Goal: Task Accomplishment & Management: Manage account settings

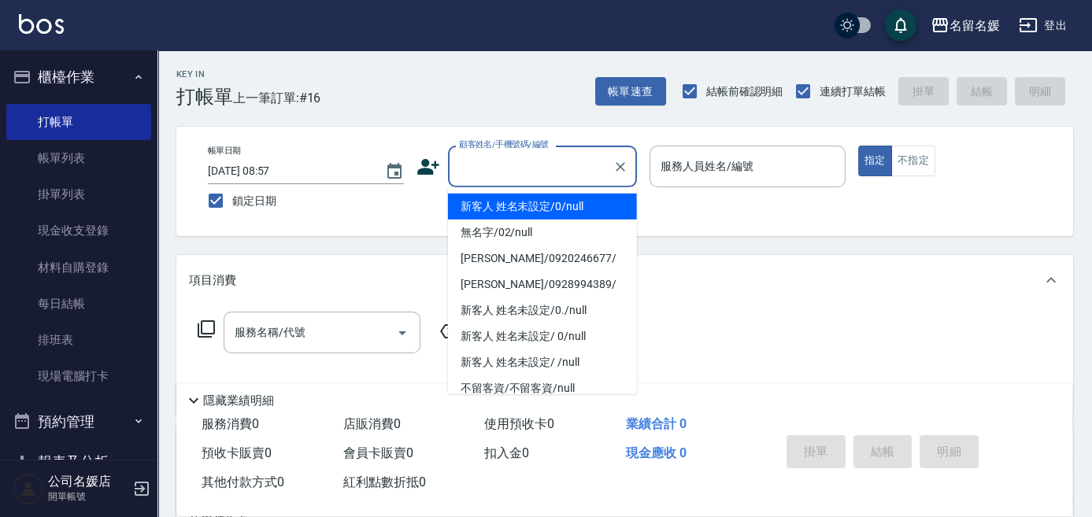
type input "1"
type input "新客人 姓名未設定/0/null"
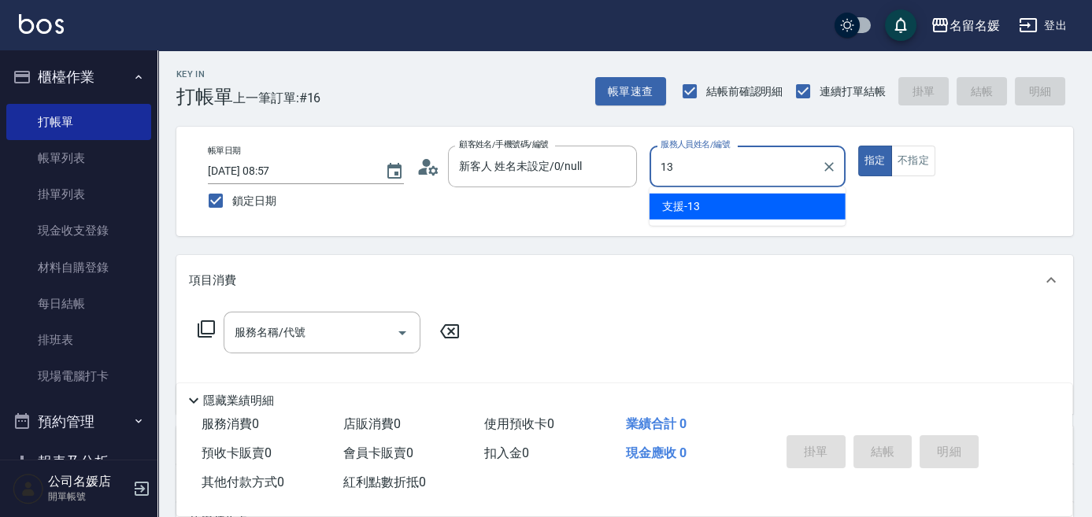
type input "13"
type button "true"
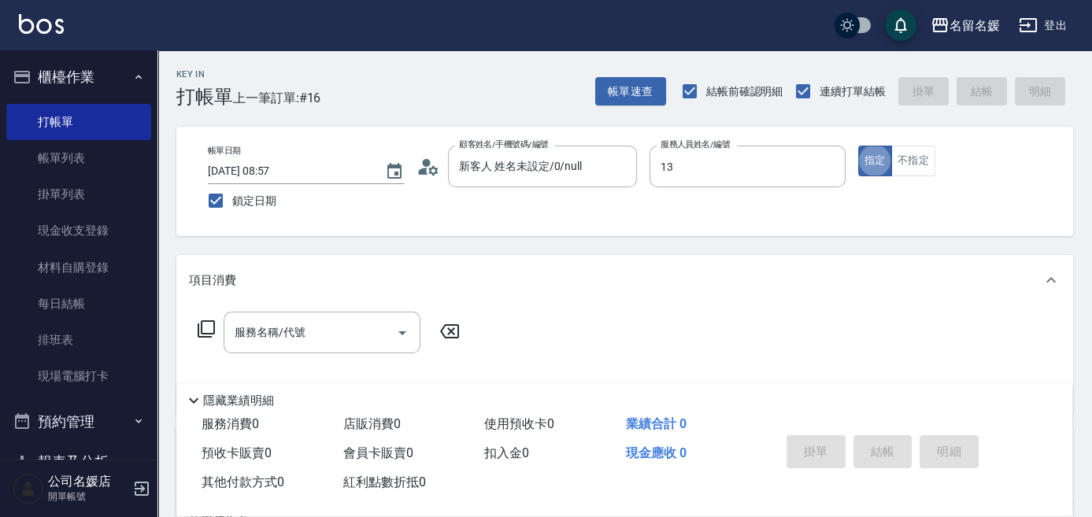
type input "支援-13"
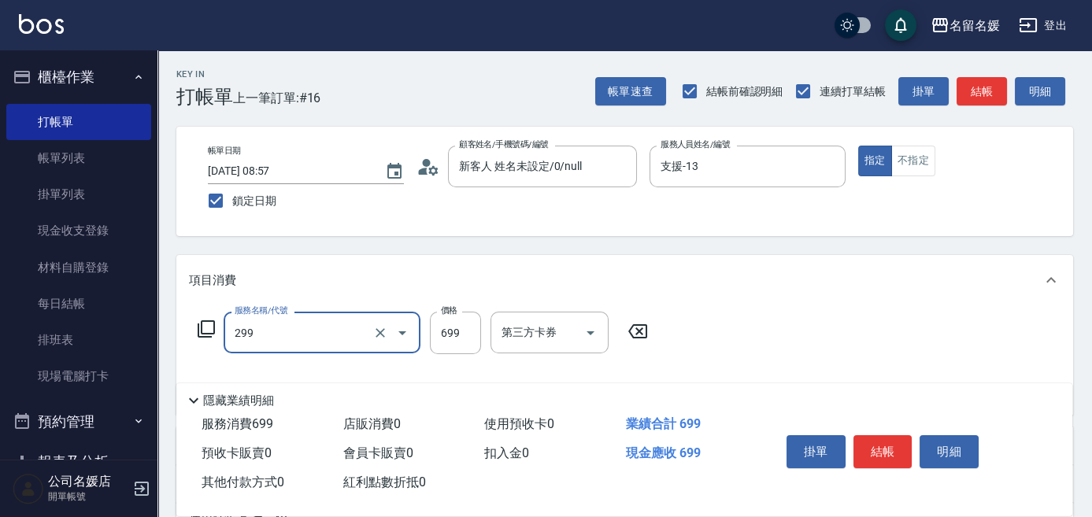
type input "滾珠洗髮699(299)"
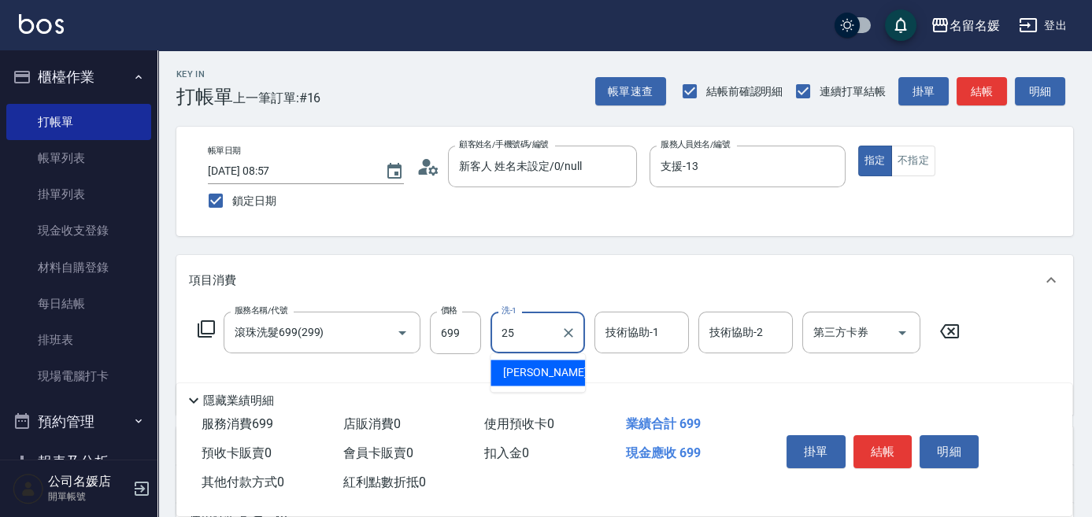
type input "[PERSON_NAME]-25"
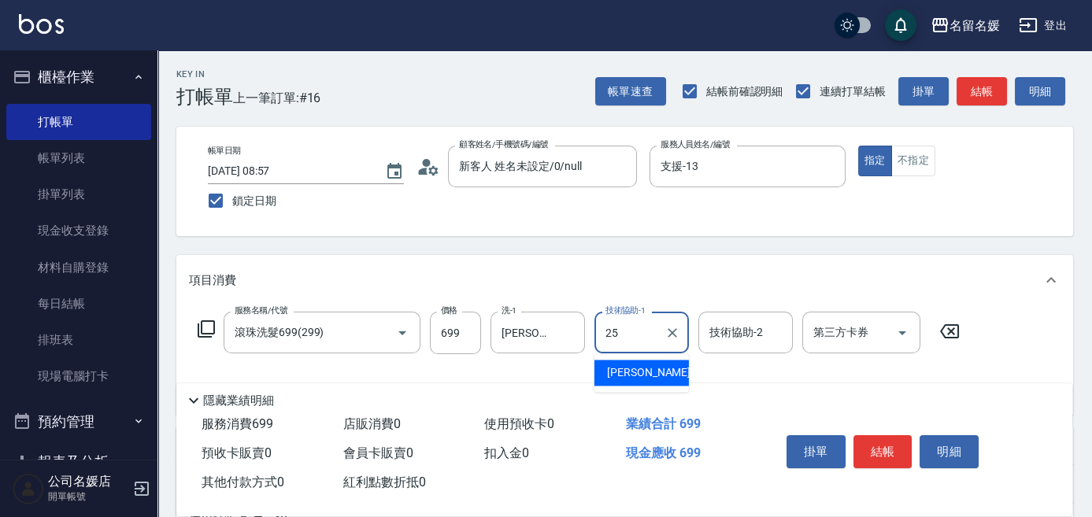
type input "[PERSON_NAME]-25"
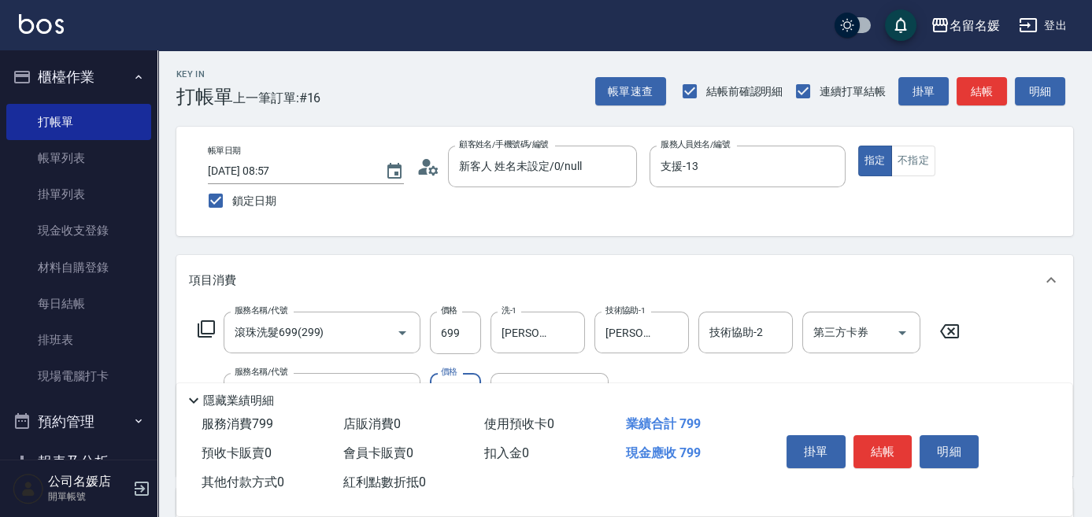
type input "[PERSON_NAME].玻酸.晶膜.水療(635)"
type input "[PERSON_NAME]-25"
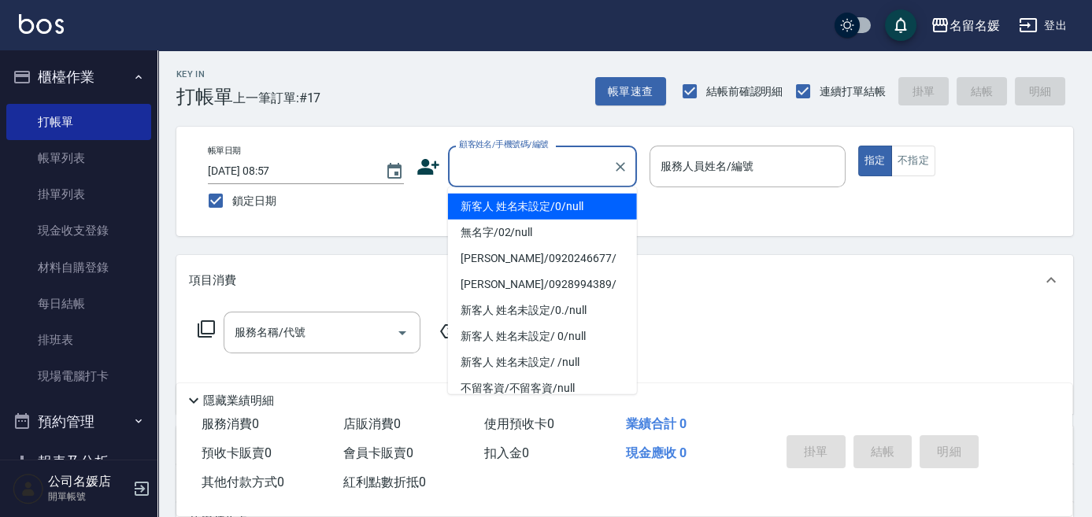
click at [543, 175] on input "顧客姓名/手機號碼/編號" at bounding box center [530, 167] width 151 height 28
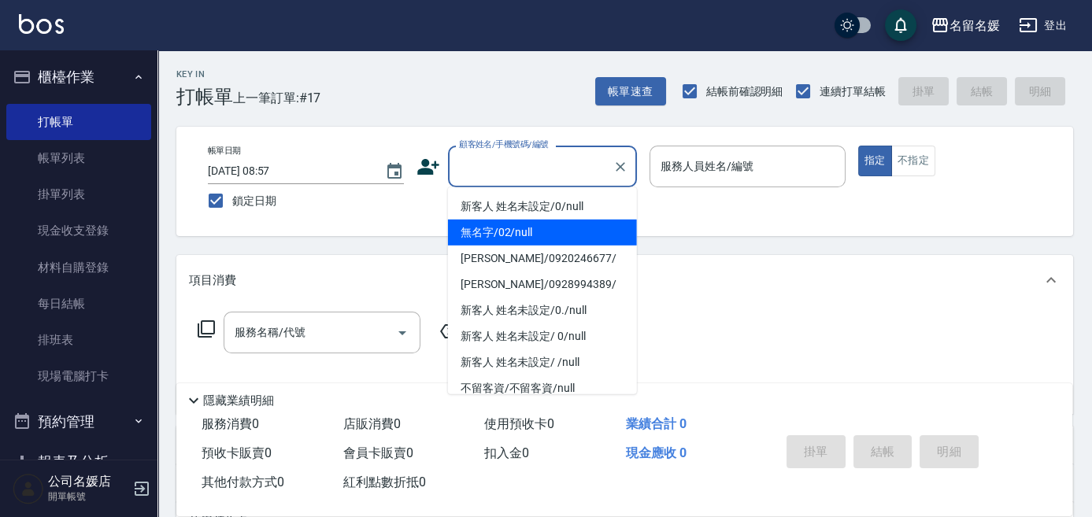
drag, startPoint x: 533, startPoint y: 239, endPoint x: 719, endPoint y: 172, distance: 197.9
click at [535, 239] on li "無名字/02/null" at bounding box center [542, 233] width 189 height 26
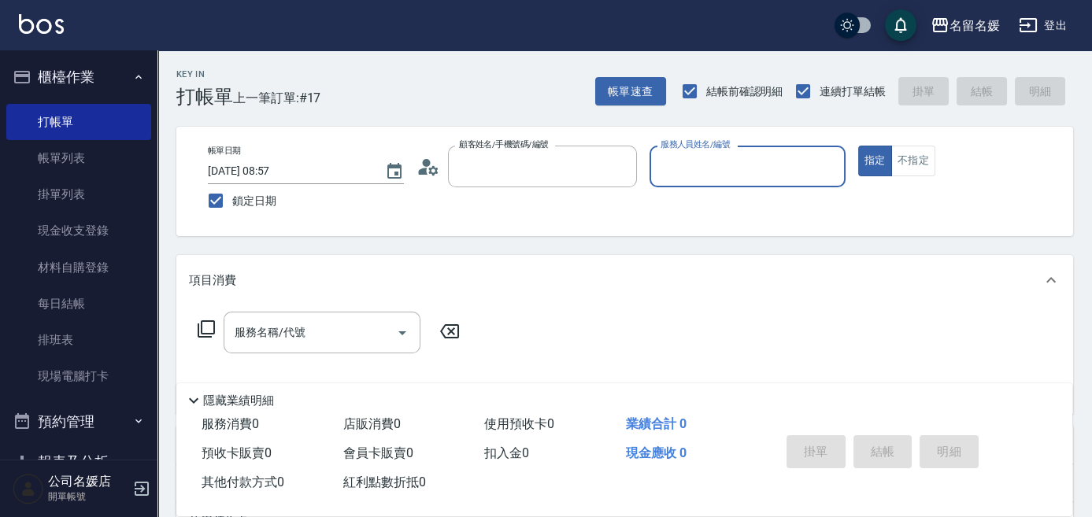
type input "無名字/02/null"
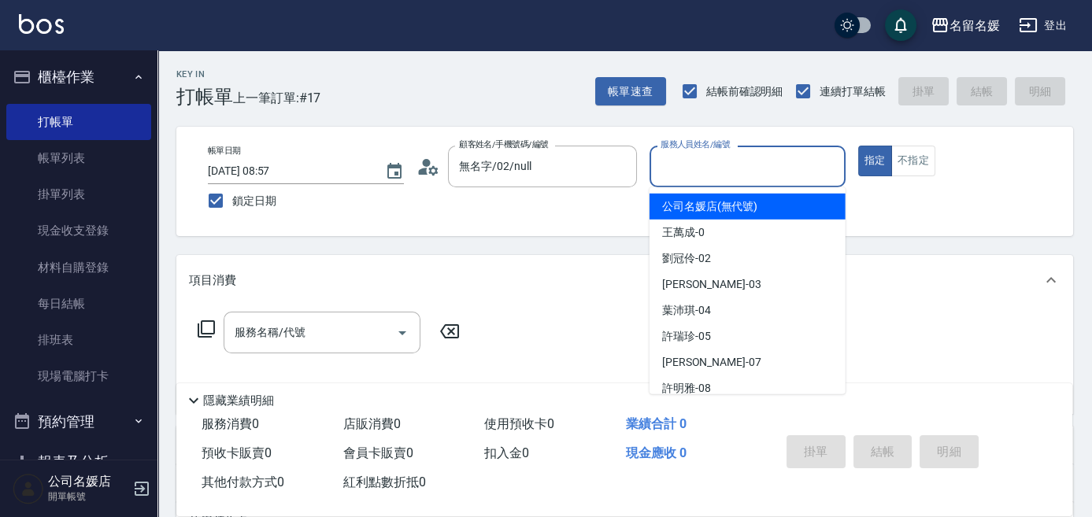
click at [719, 172] on input "服務人員姓名/編號" at bounding box center [748, 167] width 182 height 28
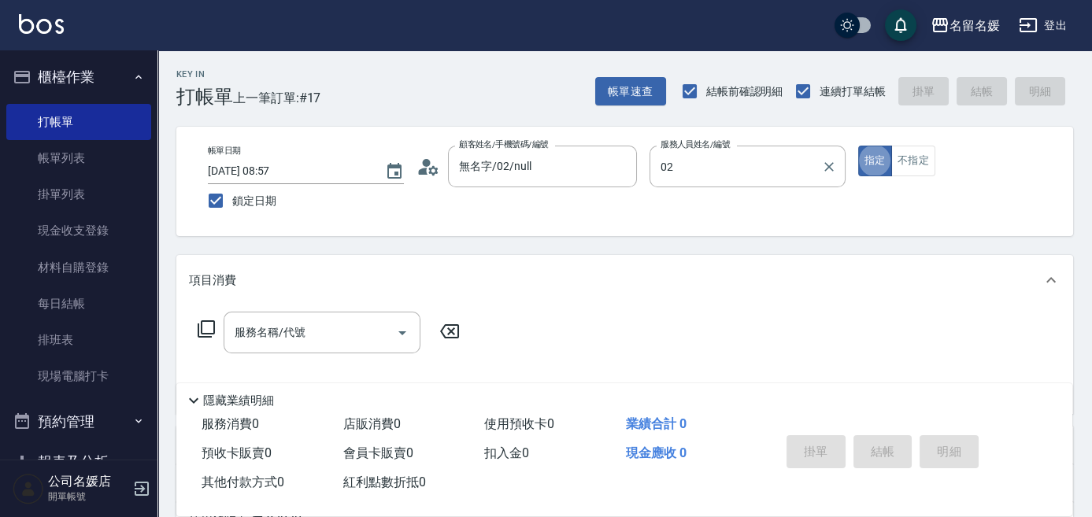
type input "[PERSON_NAME]-02"
click at [204, 324] on icon at bounding box center [206, 329] width 19 height 19
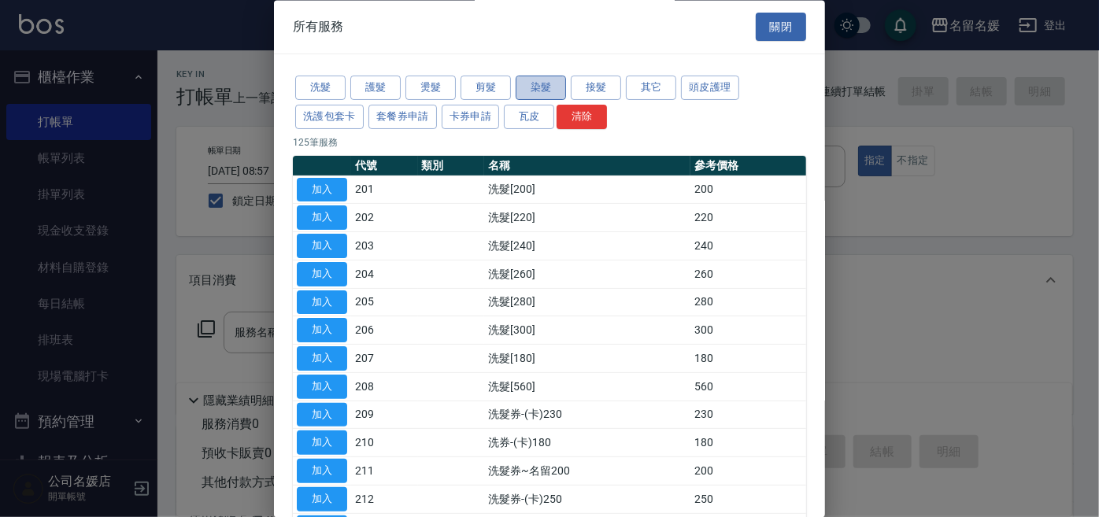
click at [542, 89] on button "染髮" at bounding box center [541, 88] width 50 height 24
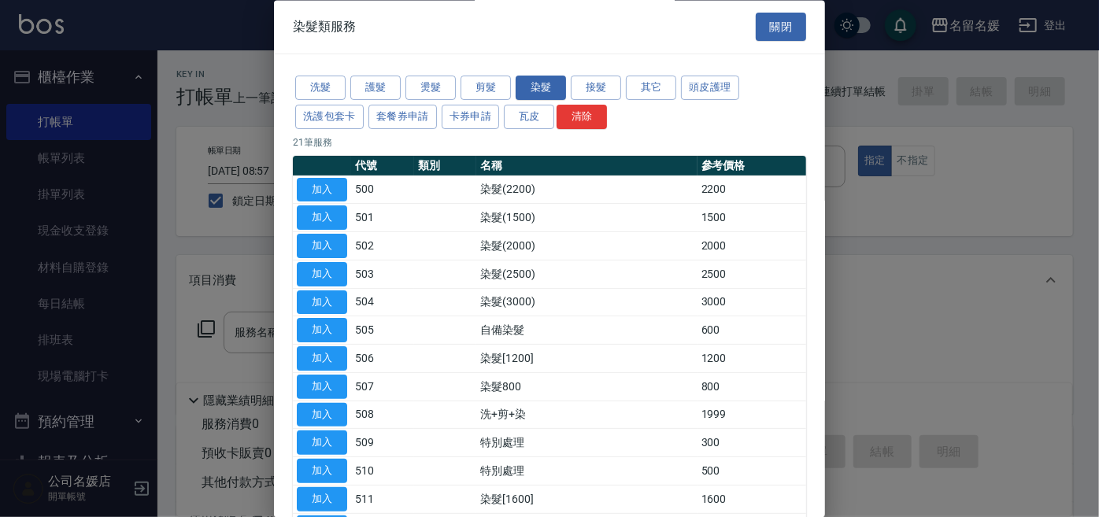
scroll to position [71, 0]
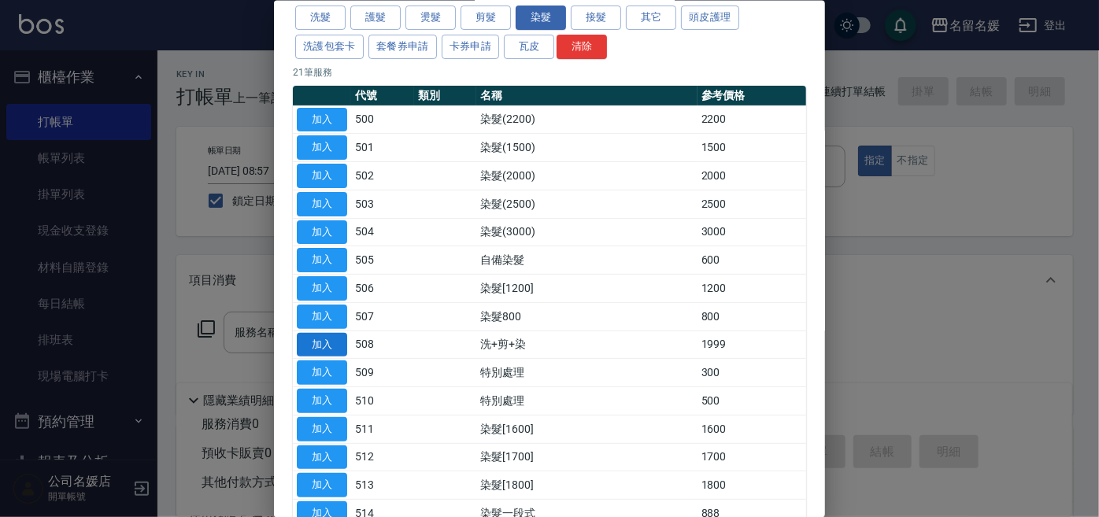
click at [324, 341] on button "加入" at bounding box center [322, 344] width 50 height 24
type input "洗+剪+染(508)"
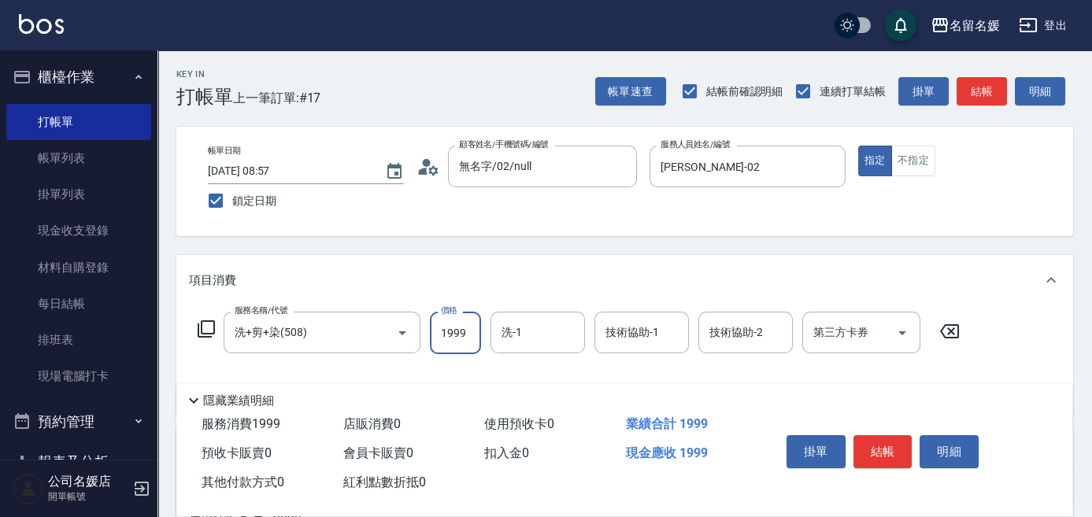
click at [472, 326] on input "1999" at bounding box center [455, 333] width 51 height 43
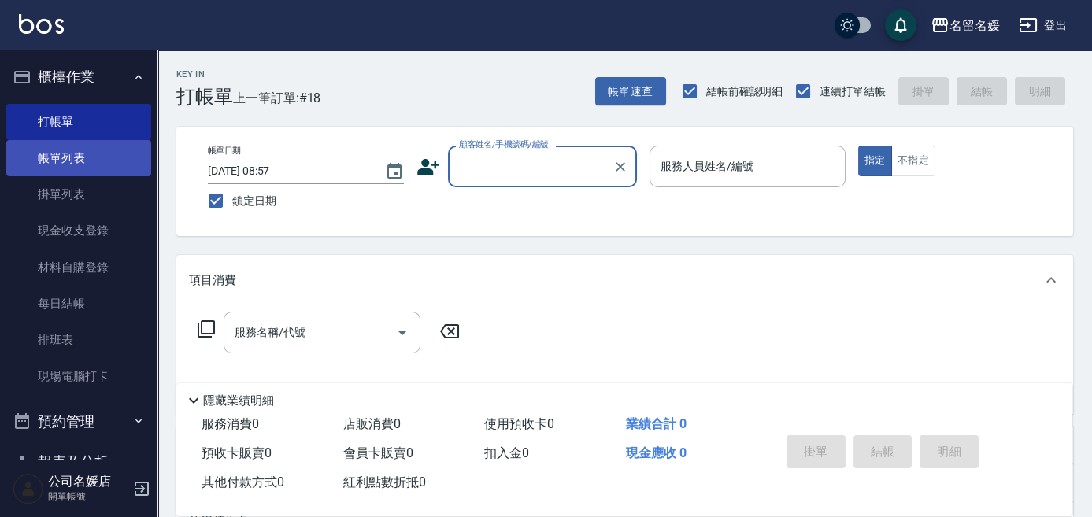
click at [92, 156] on link "帳單列表" at bounding box center [78, 158] width 145 height 36
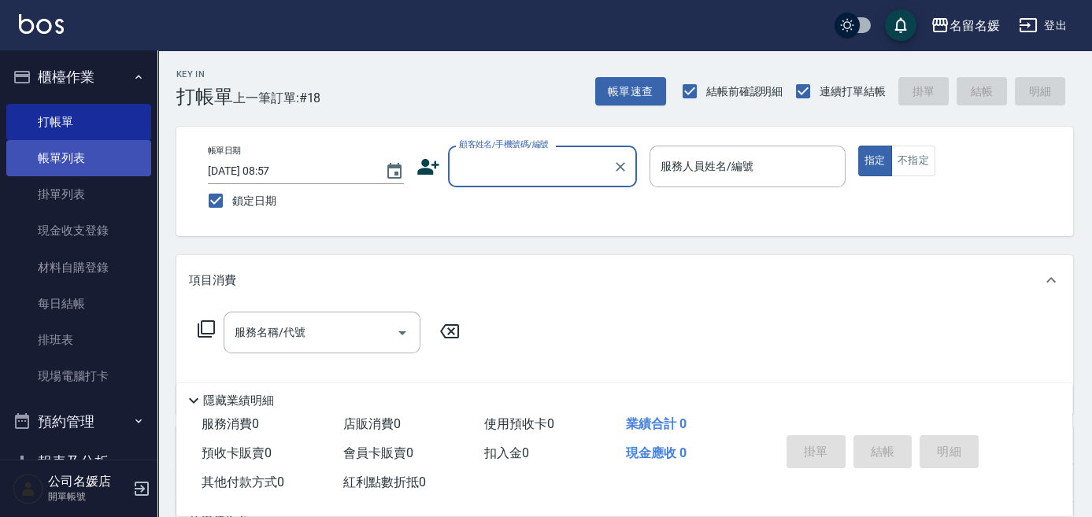
click at [92, 156] on link "帳單列表" at bounding box center [78, 158] width 145 height 36
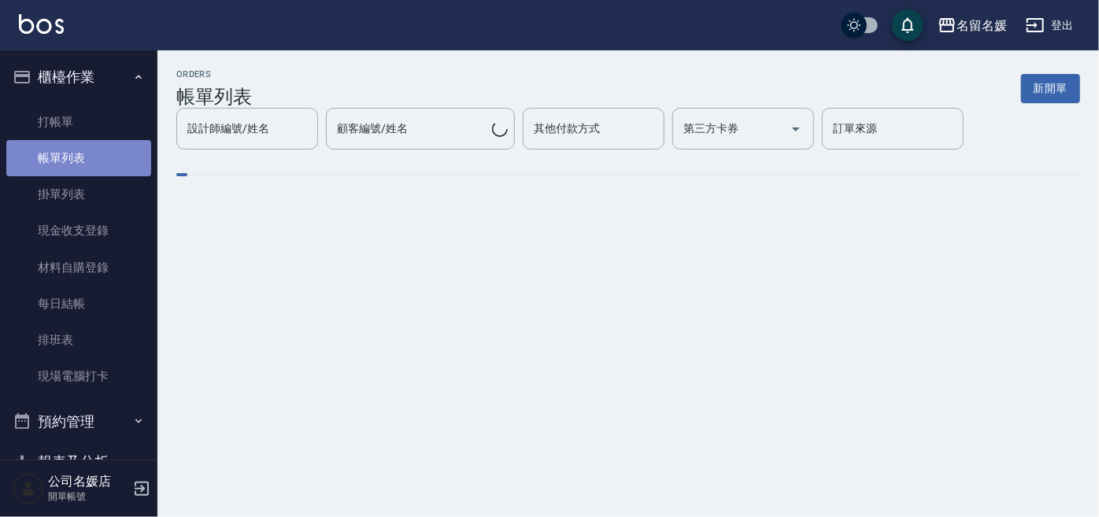
click at [92, 156] on link "帳單列表" at bounding box center [78, 158] width 145 height 36
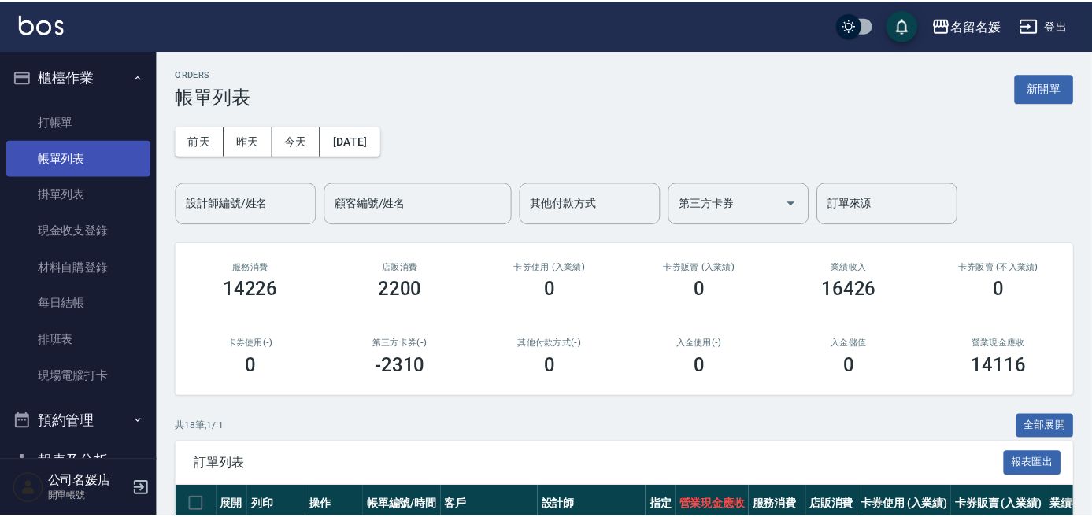
scroll to position [142, 0]
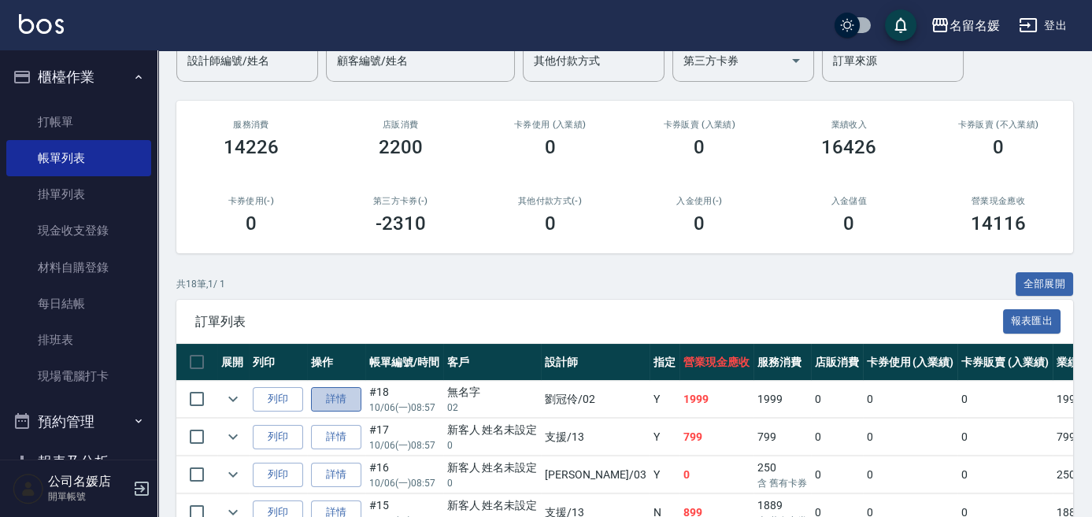
click at [315, 391] on link "詳情" at bounding box center [336, 399] width 50 height 24
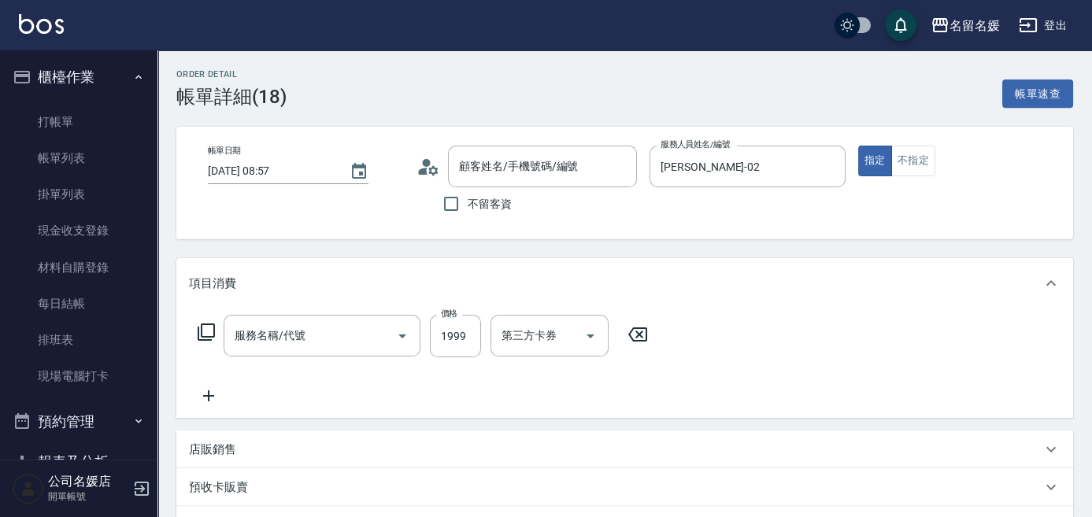
type input "[DATE] 08:57"
type input "[PERSON_NAME]-02"
type input "洗+剪+染(508)"
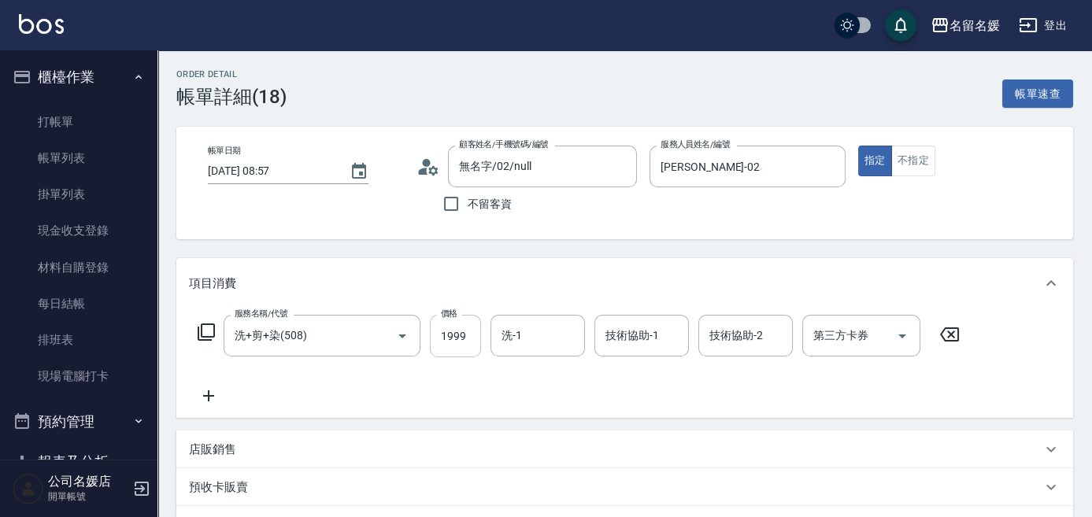
type input "無名字/02/null"
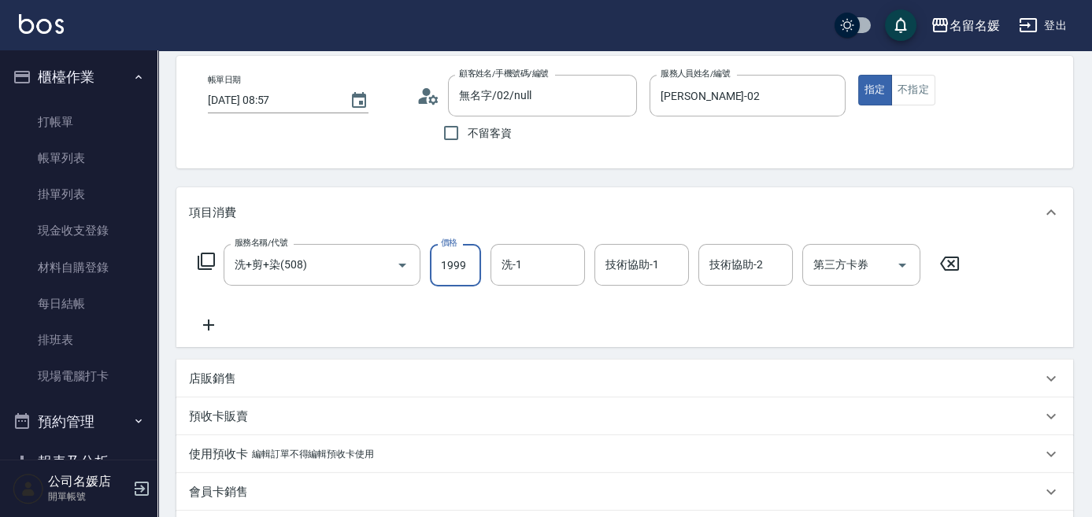
click at [470, 259] on input "1999" at bounding box center [455, 265] width 51 height 43
type input "1500"
click at [542, 268] on input "洗-1" at bounding box center [538, 265] width 80 height 28
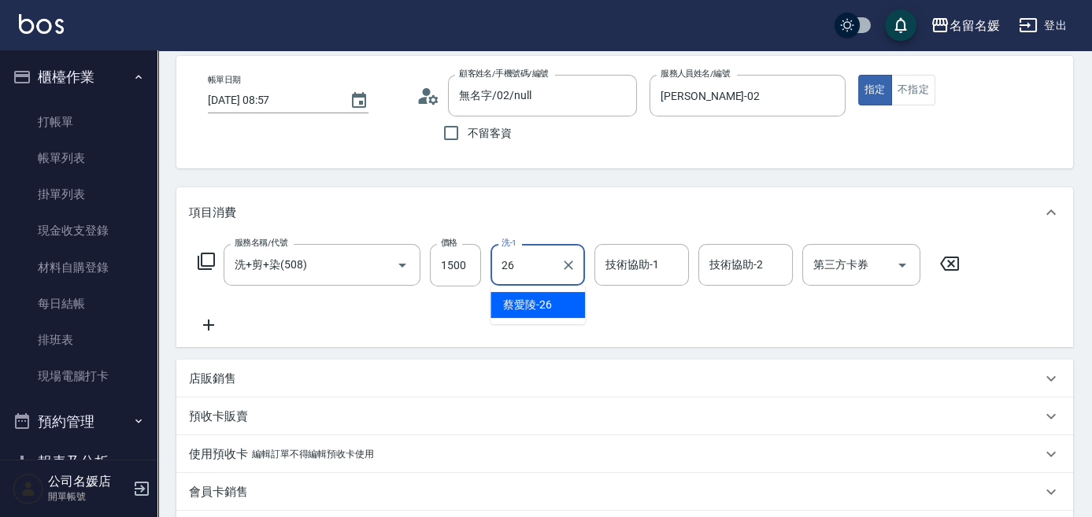
type input "[PERSON_NAME]-26"
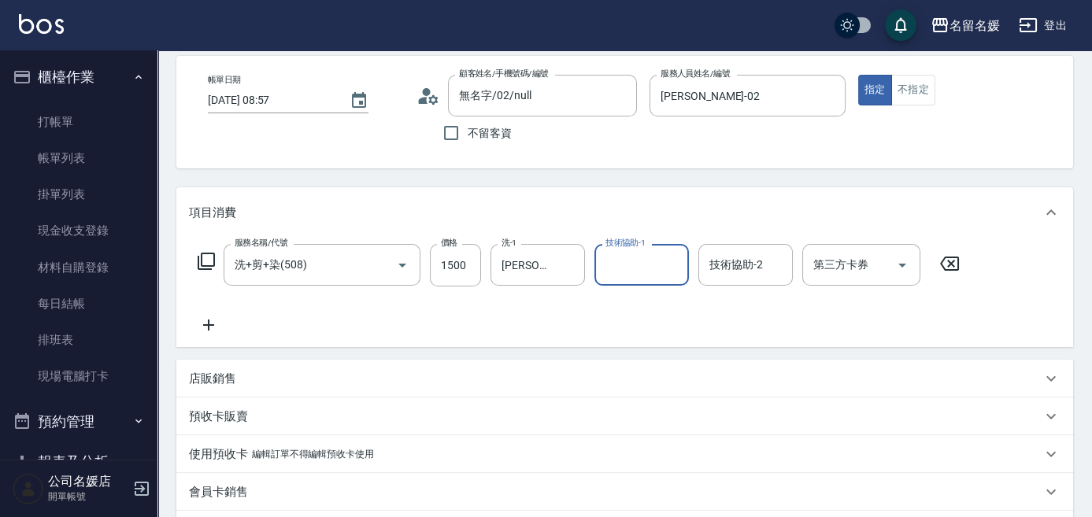
click at [649, 266] on input "技術協助-1" at bounding box center [641, 265] width 80 height 28
type input "[PERSON_NAME]-26"
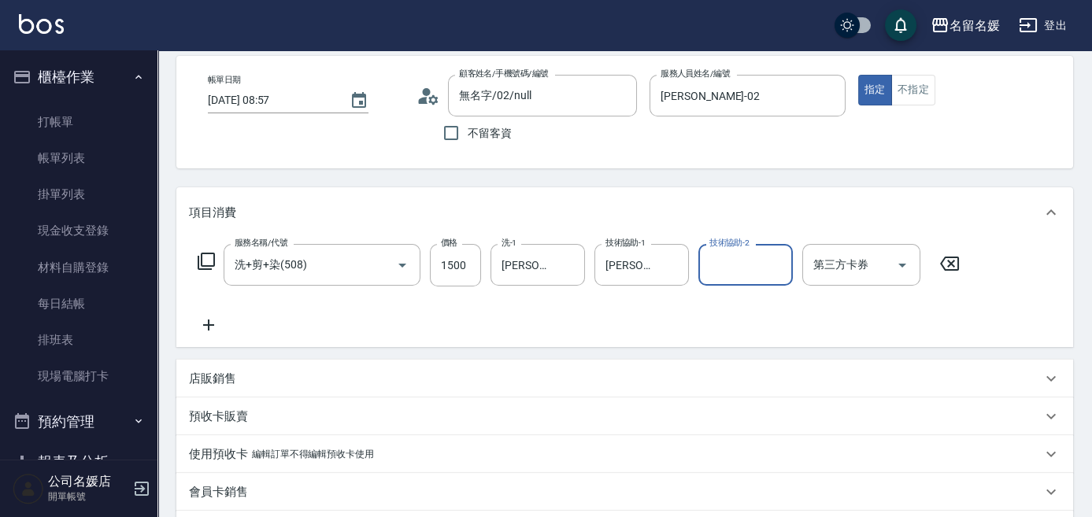
click at [210, 324] on icon at bounding box center [208, 325] width 39 height 19
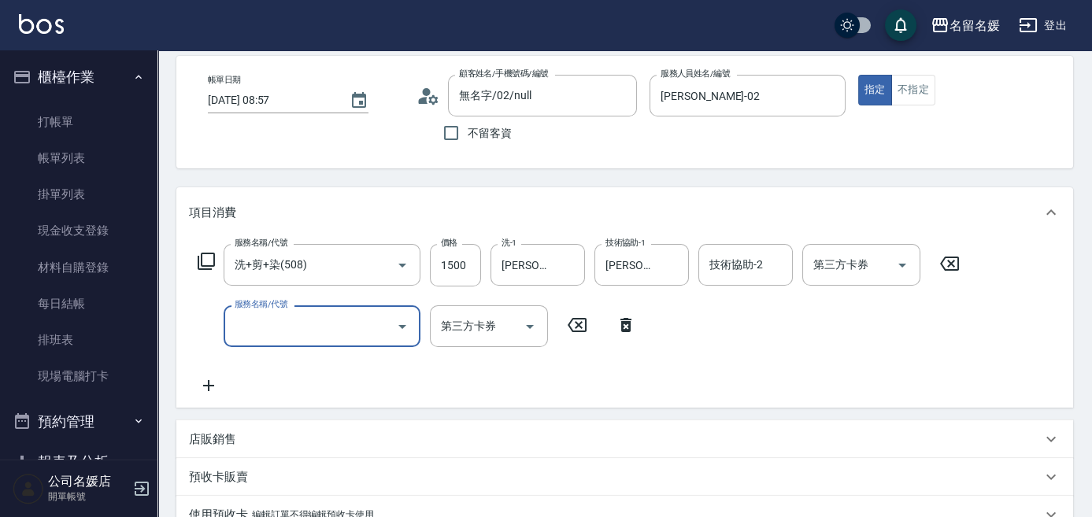
click at [290, 320] on input "服務名稱/代號" at bounding box center [310, 327] width 159 height 28
type input "639"
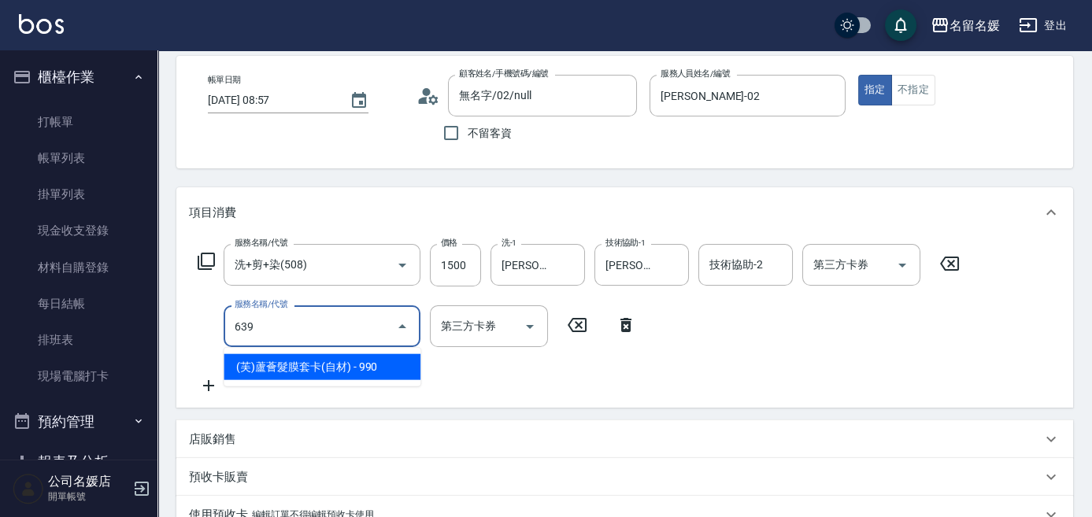
type input "舊有卡券"
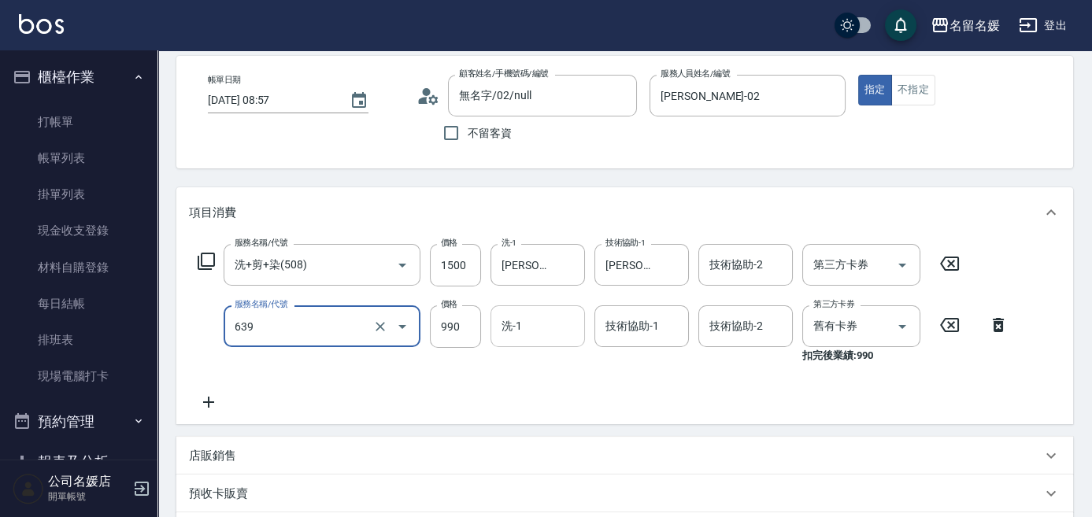
click at [524, 322] on input "洗-1" at bounding box center [538, 327] width 80 height 28
type input "(芙)蘆薈髮膜套卡(自材)(639)"
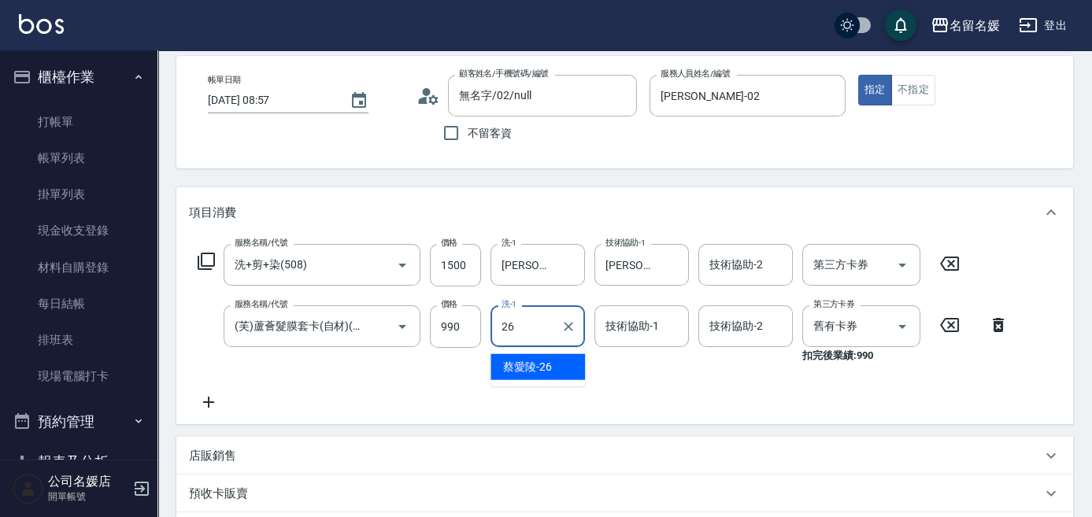
type input "[PERSON_NAME]-26"
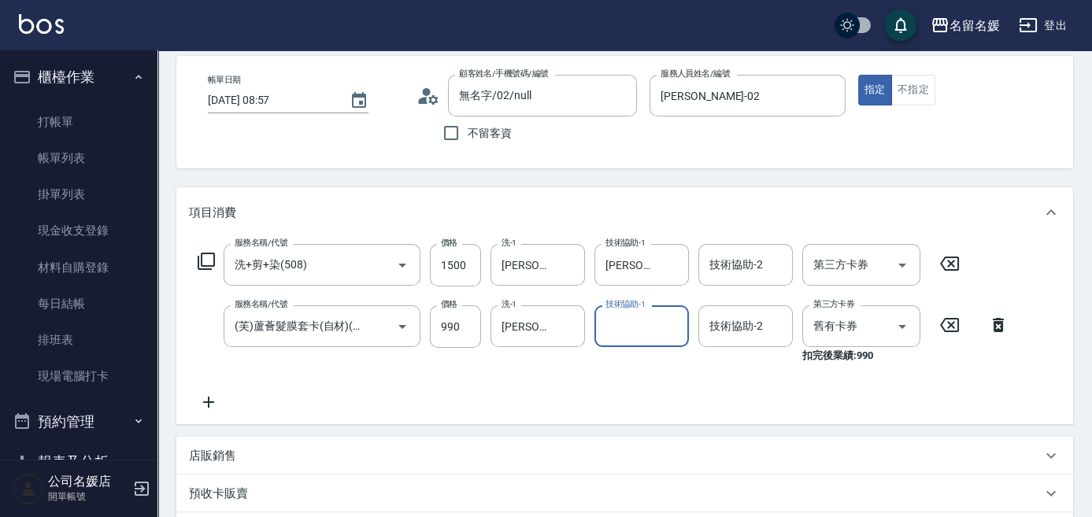
click at [621, 322] on input "技術協助-1" at bounding box center [641, 327] width 80 height 28
type input "[PERSON_NAME]-26"
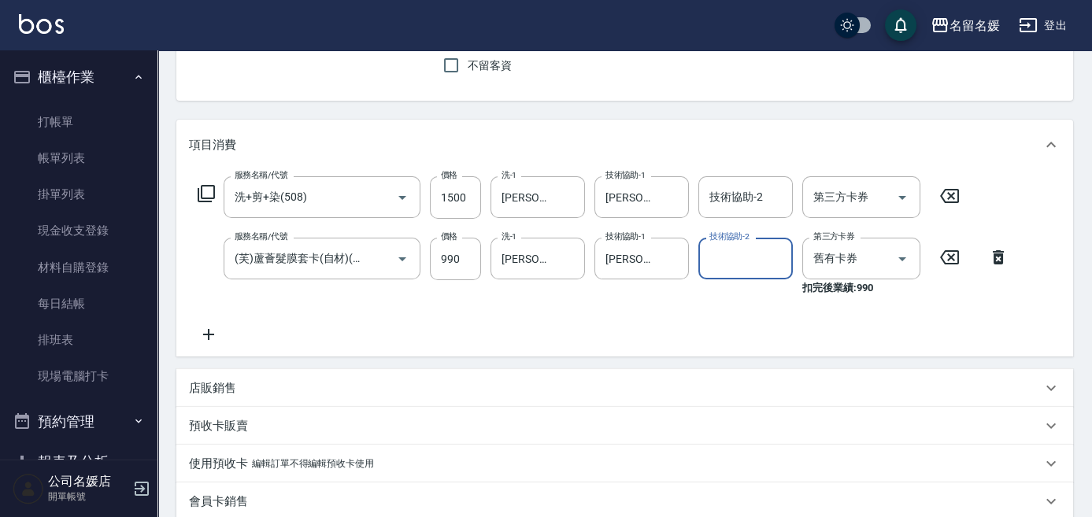
scroll to position [142, 0]
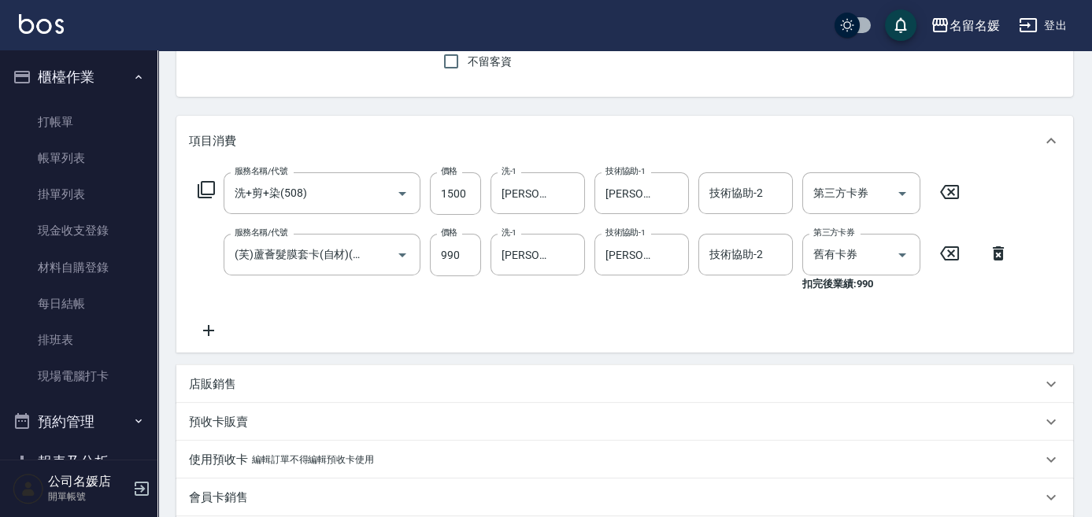
click at [209, 330] on icon at bounding box center [208, 330] width 11 height 11
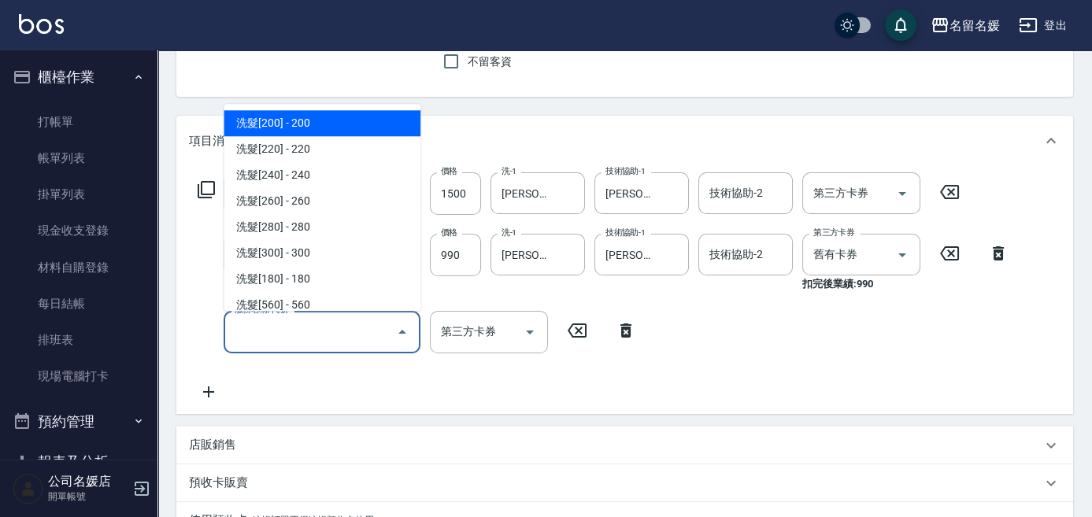
click at [332, 322] on input "服務名稱/代號" at bounding box center [310, 332] width 159 height 28
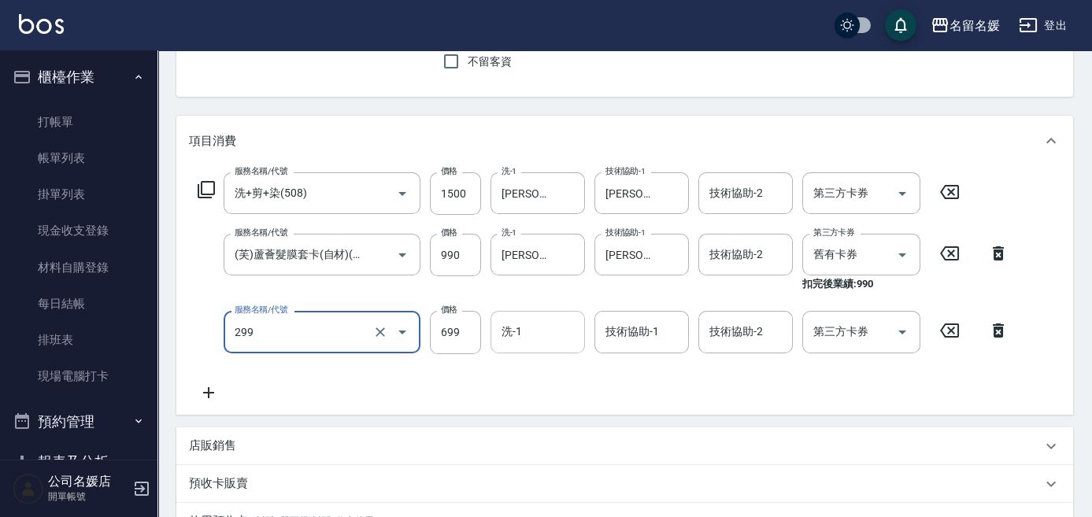
click at [572, 335] on input "洗-1" at bounding box center [538, 332] width 80 height 28
type input "滾珠洗髮699(299)"
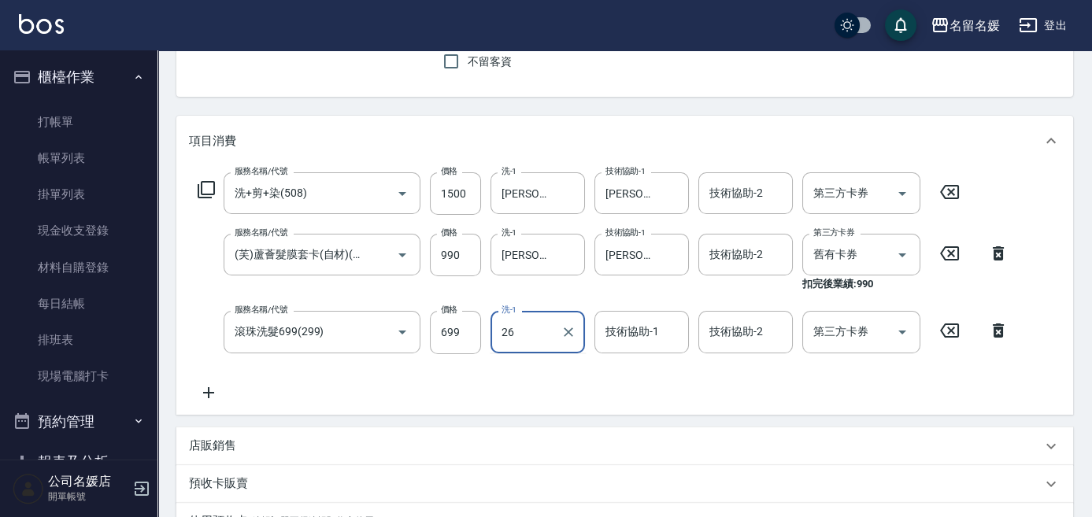
type input "[PERSON_NAME]-26"
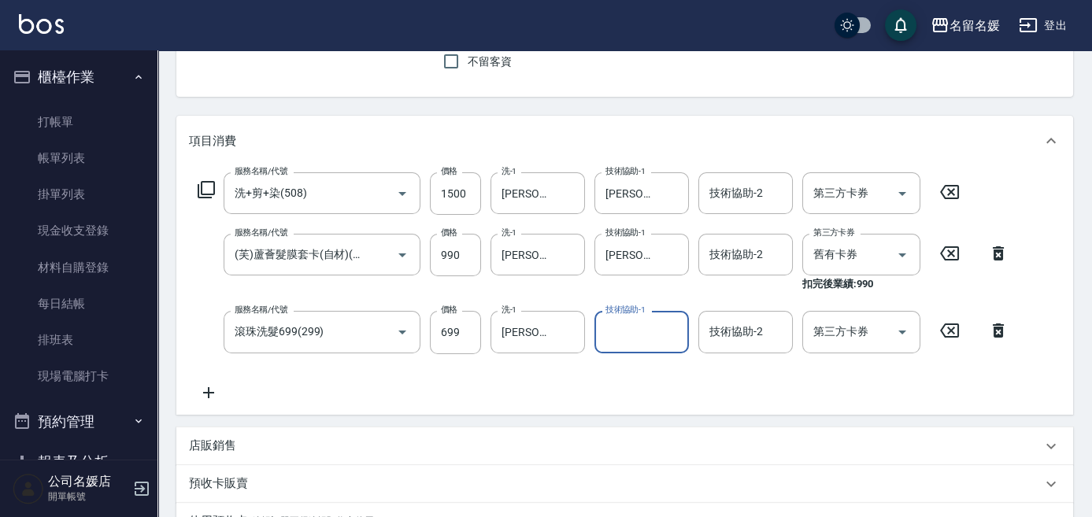
click at [649, 325] on input "技術協助-1" at bounding box center [641, 332] width 80 height 28
type input "[PERSON_NAME]-26"
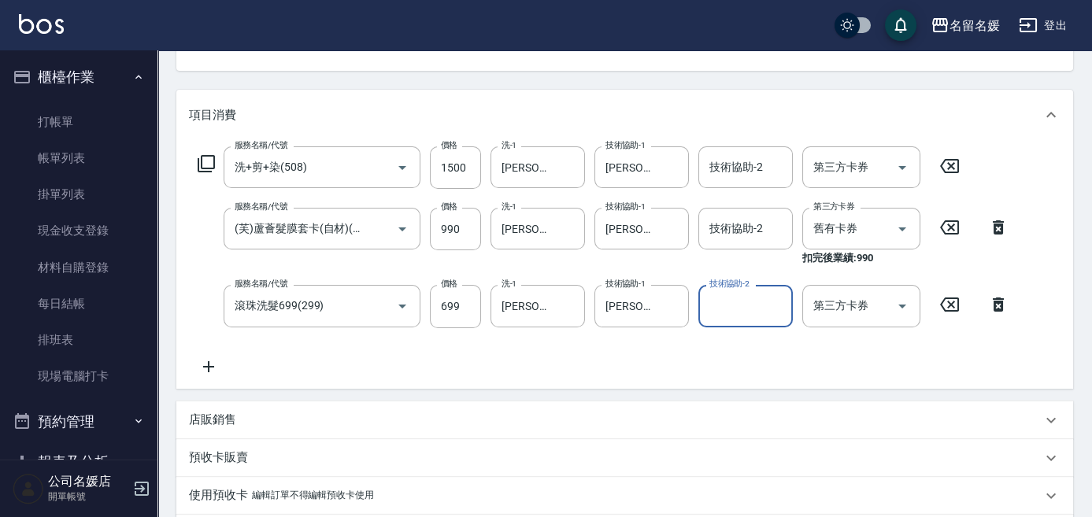
scroll to position [214, 0]
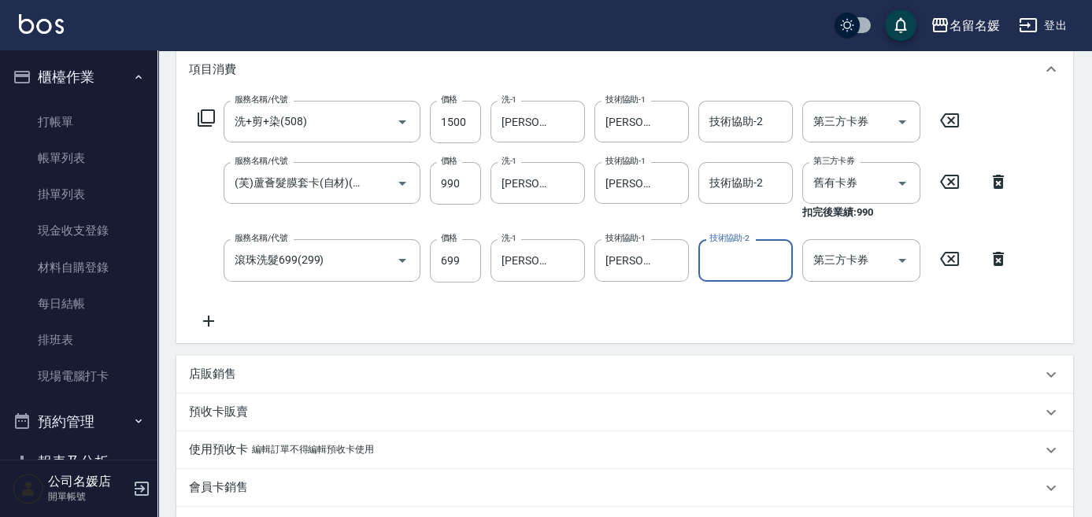
click at [220, 373] on p "店販銷售" at bounding box center [212, 374] width 47 height 17
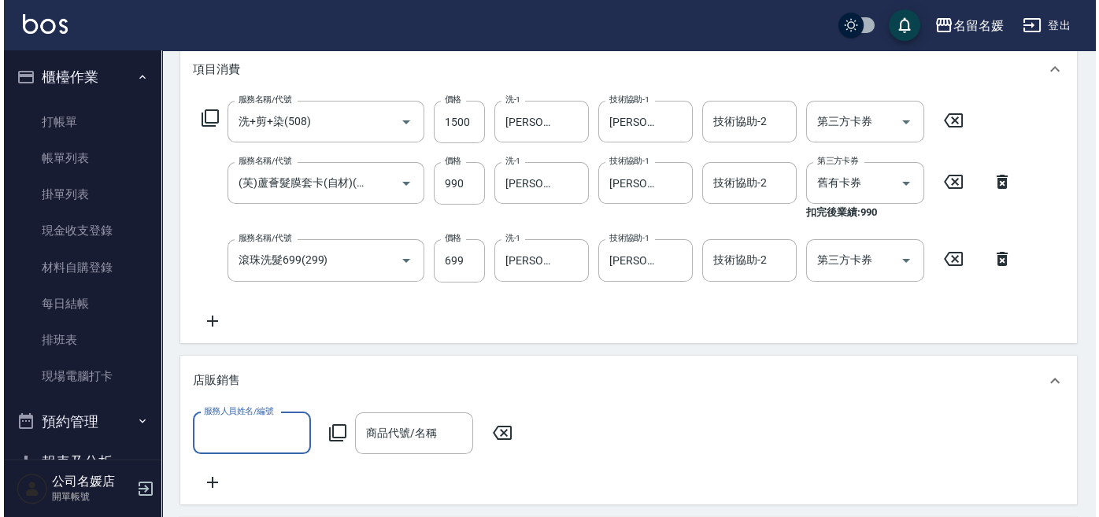
scroll to position [357, 0]
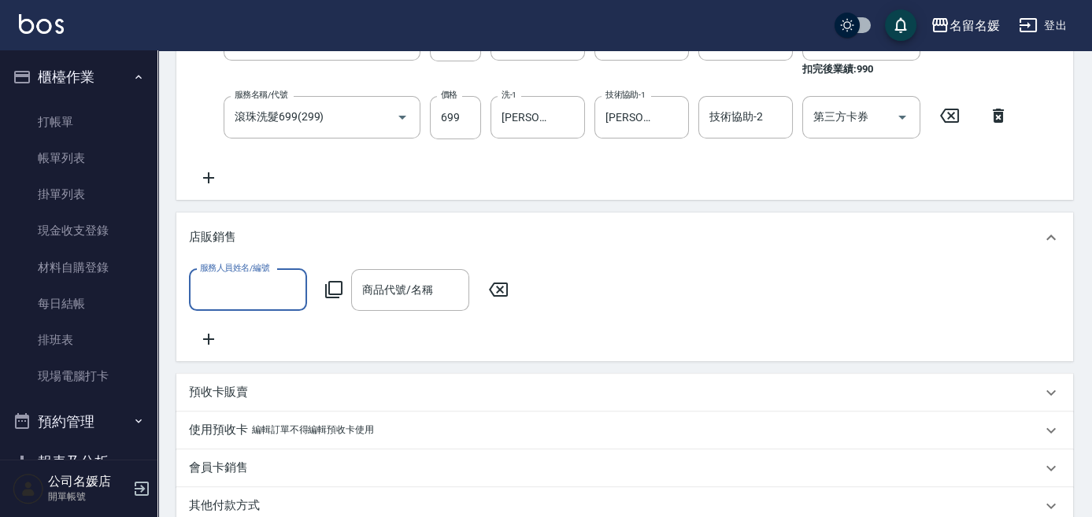
click at [250, 282] on input "服務人員姓名/編號" at bounding box center [248, 290] width 104 height 28
type input "[PERSON_NAME]-02"
click at [335, 290] on icon at bounding box center [333, 289] width 19 height 19
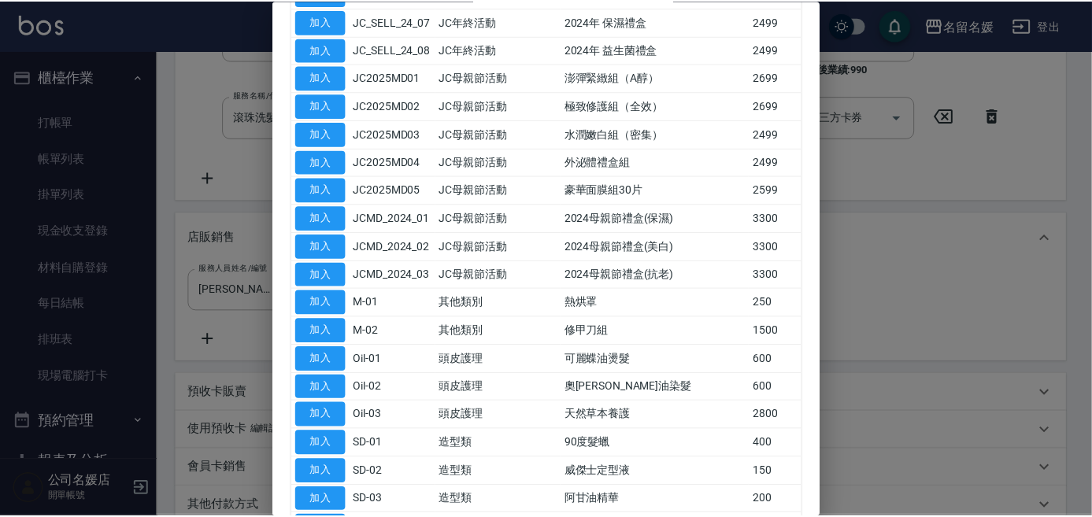
scroll to position [716, 0]
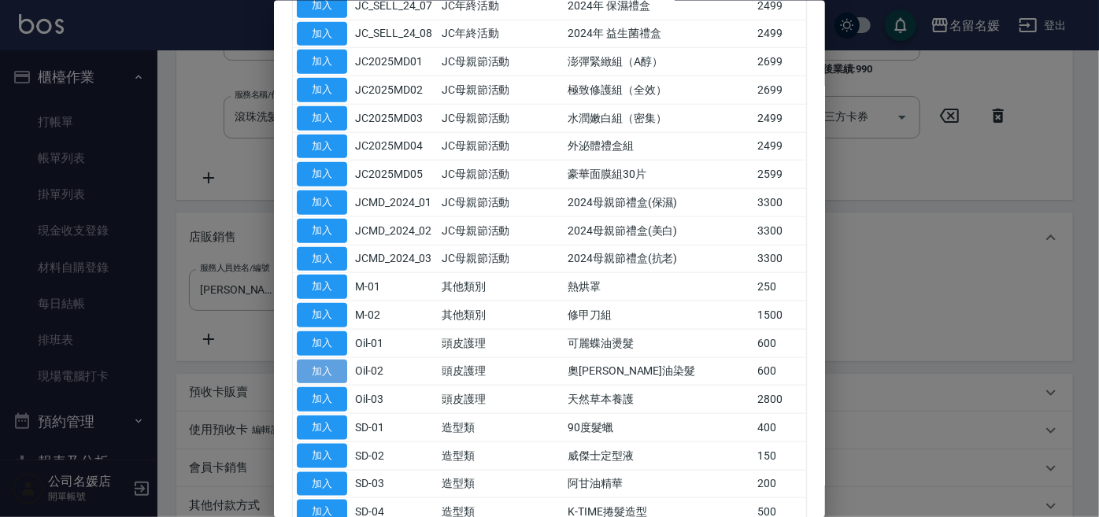
click at [325, 359] on button "加入" at bounding box center [322, 371] width 50 height 24
type input "奧[PERSON_NAME]油染髮"
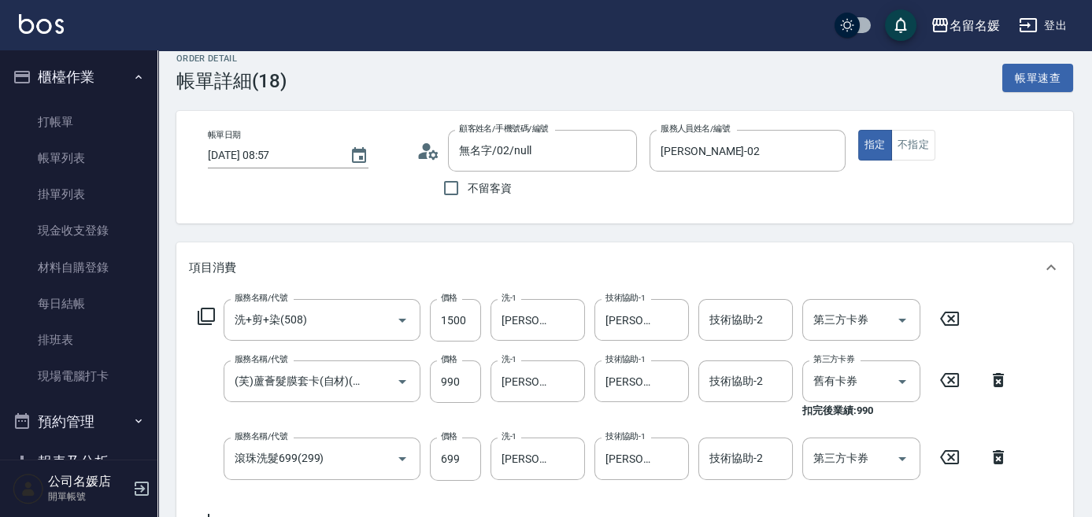
scroll to position [0, 0]
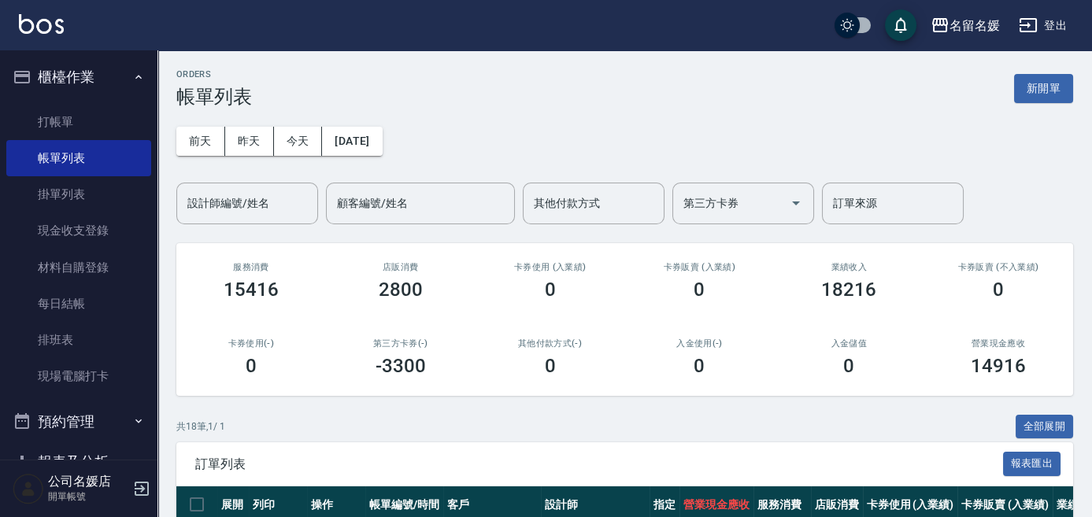
scroll to position [286, 0]
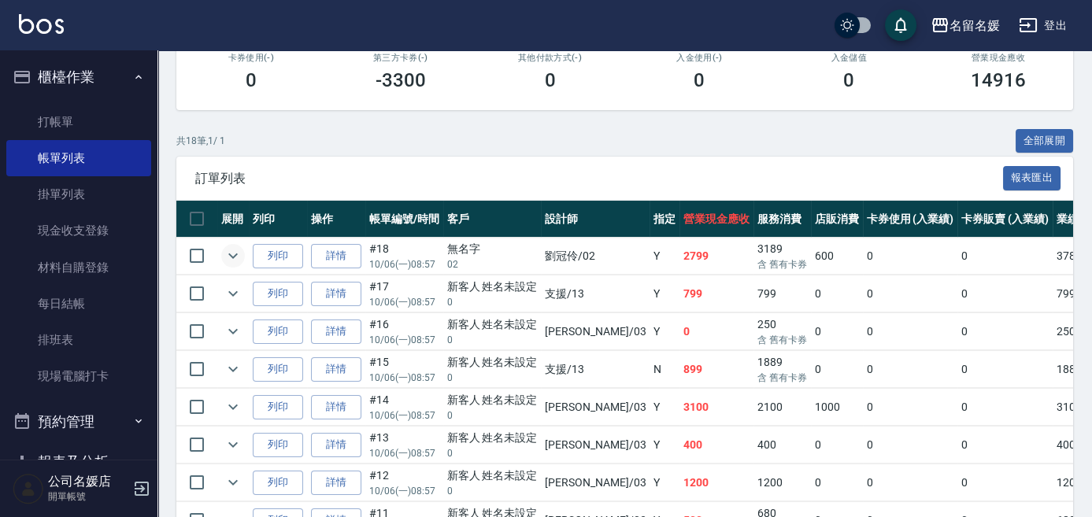
click at [238, 259] on icon "expand row" at bounding box center [233, 255] width 19 height 19
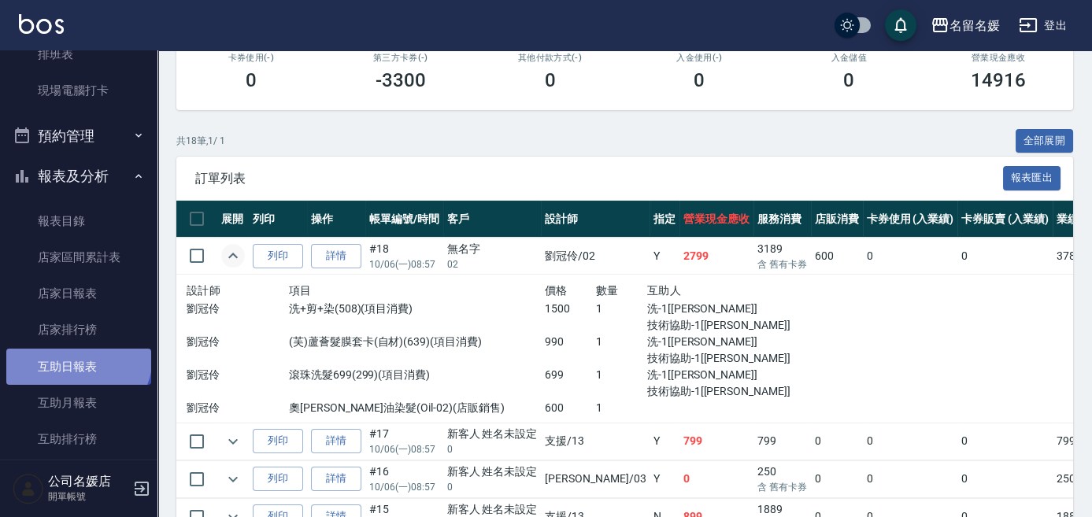
click at [77, 357] on link "互助日報表" at bounding box center [78, 367] width 145 height 36
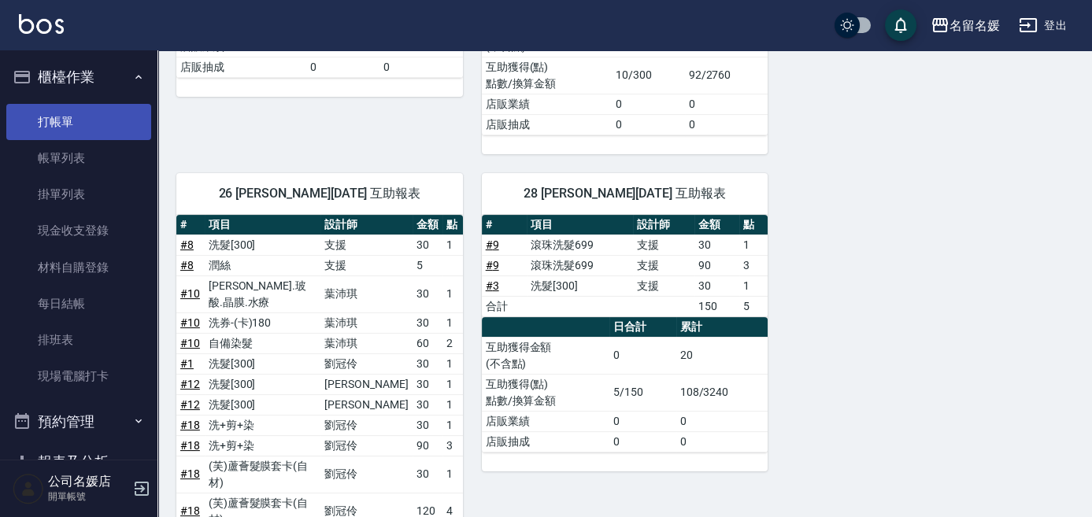
click at [96, 123] on link "打帳單" at bounding box center [78, 122] width 145 height 36
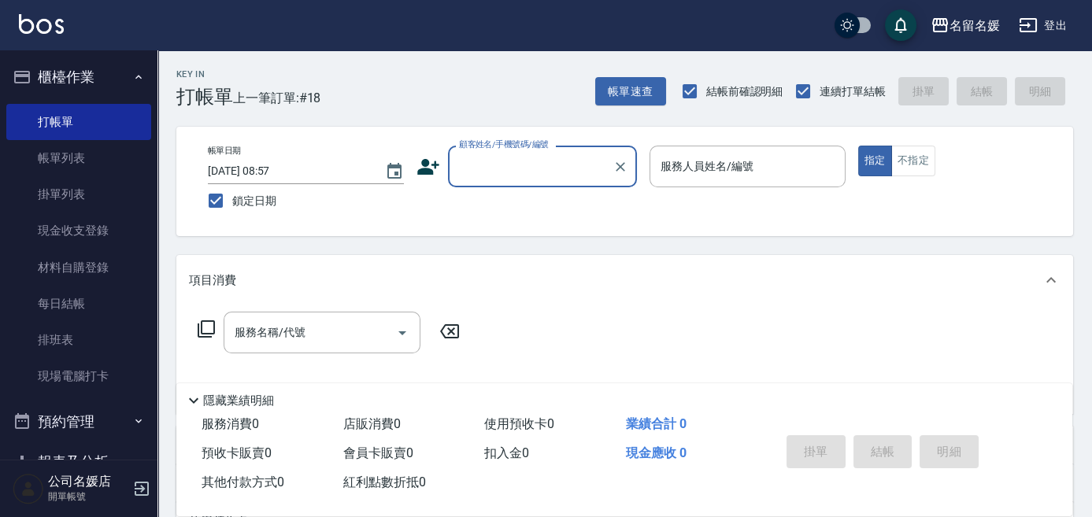
click at [513, 165] on input "顧客姓名/手機號碼/編號" at bounding box center [530, 167] width 151 height 28
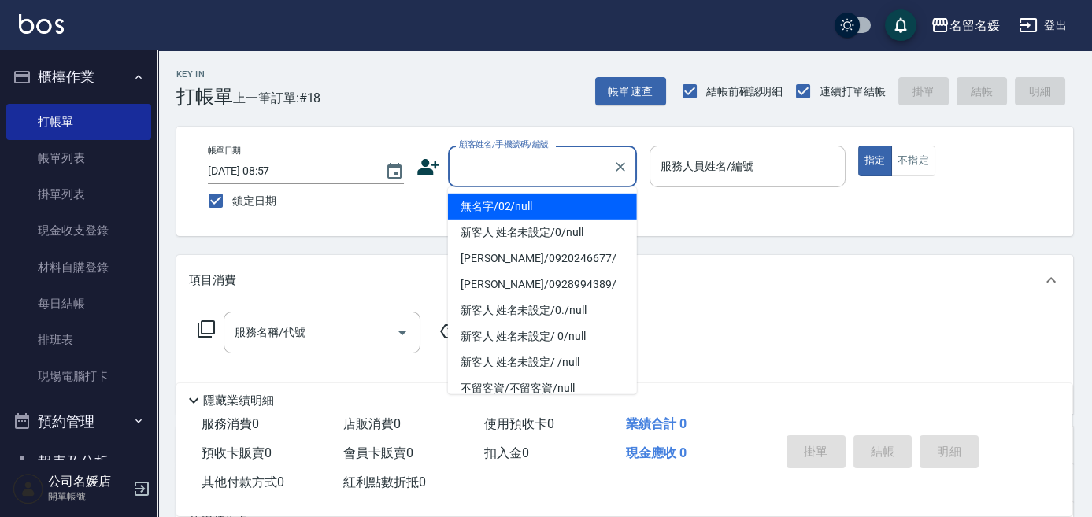
drag, startPoint x: 514, startPoint y: 204, endPoint x: 694, endPoint y: 181, distance: 180.9
click at [518, 202] on li "無名字/02/null" at bounding box center [542, 207] width 189 height 26
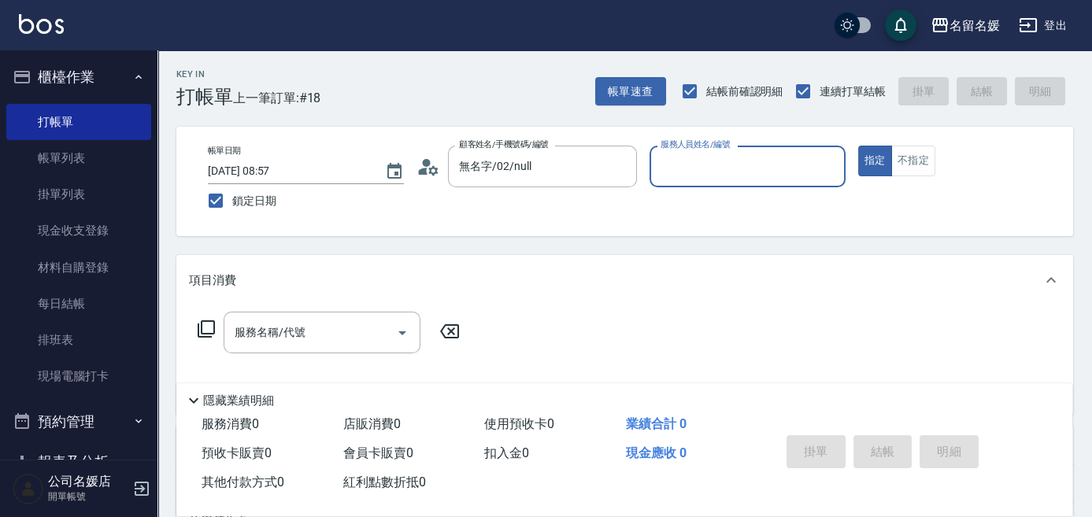
type input "無名字/02/null"
click at [694, 181] on div "服務人員姓名/編號" at bounding box center [747, 167] width 196 height 42
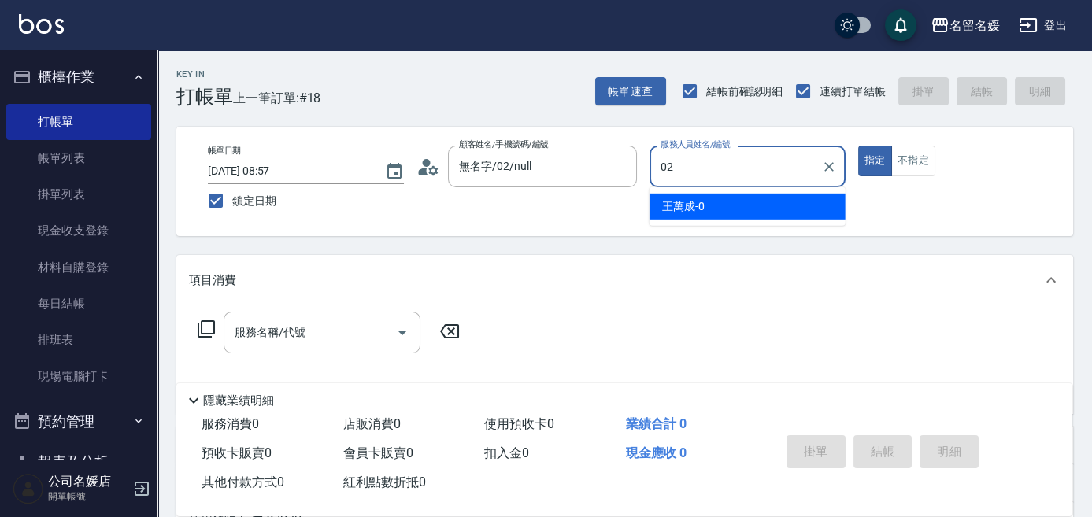
type input "02"
type button "true"
type input "[PERSON_NAME]-02"
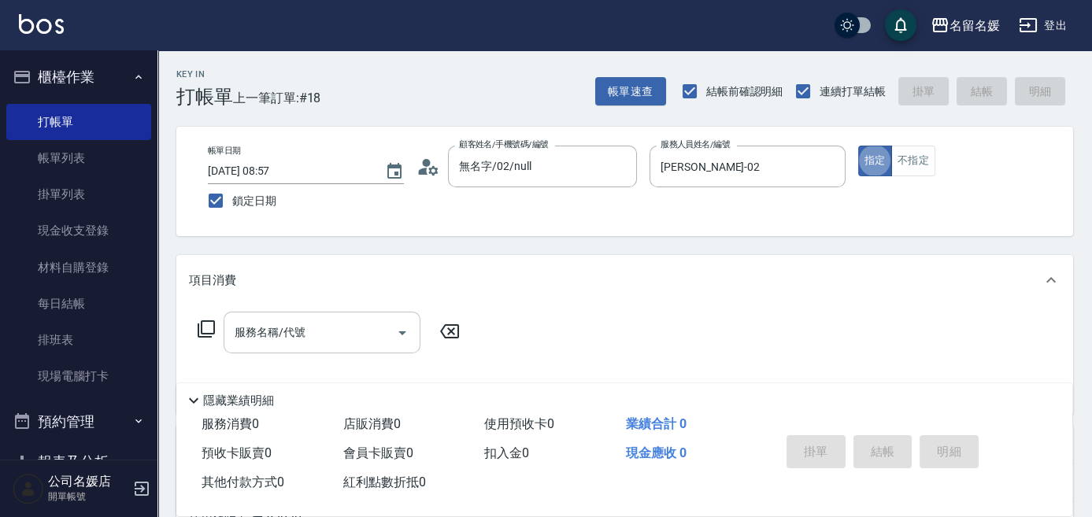
click at [356, 341] on input "服務名稱/代號" at bounding box center [310, 333] width 159 height 28
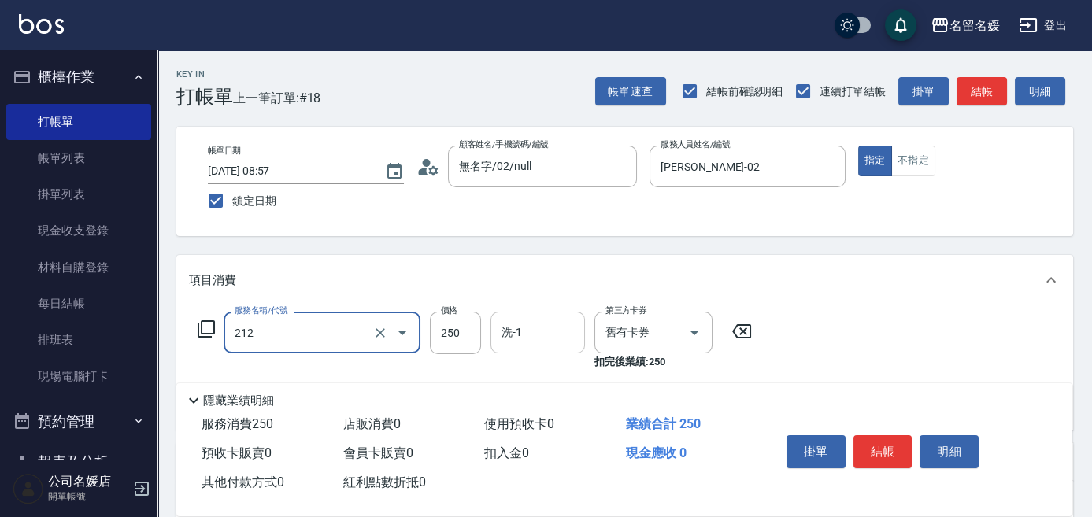
click at [554, 340] on input "洗-1" at bounding box center [538, 333] width 80 height 28
type input "洗髮券-(卡)250(212)"
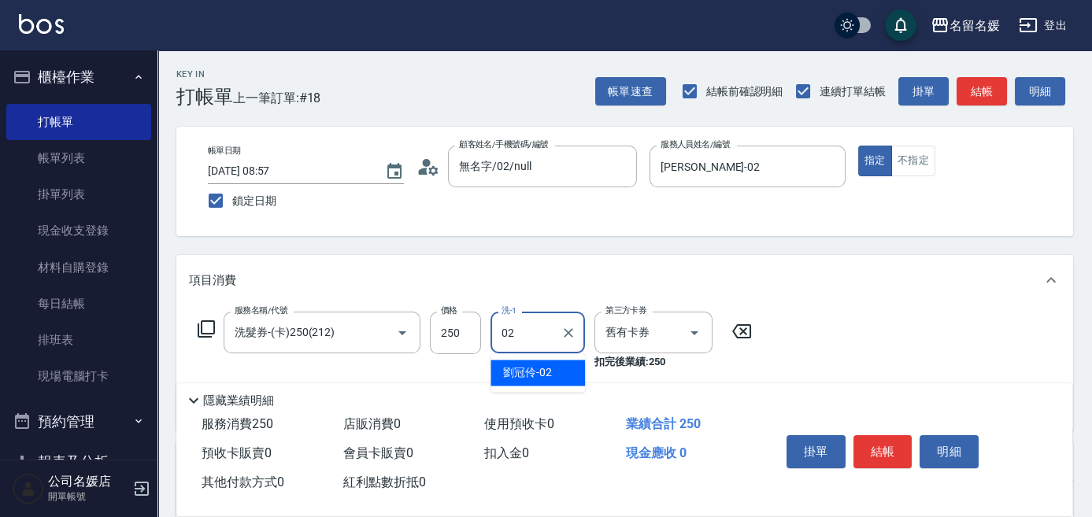
type input "[PERSON_NAME]-02"
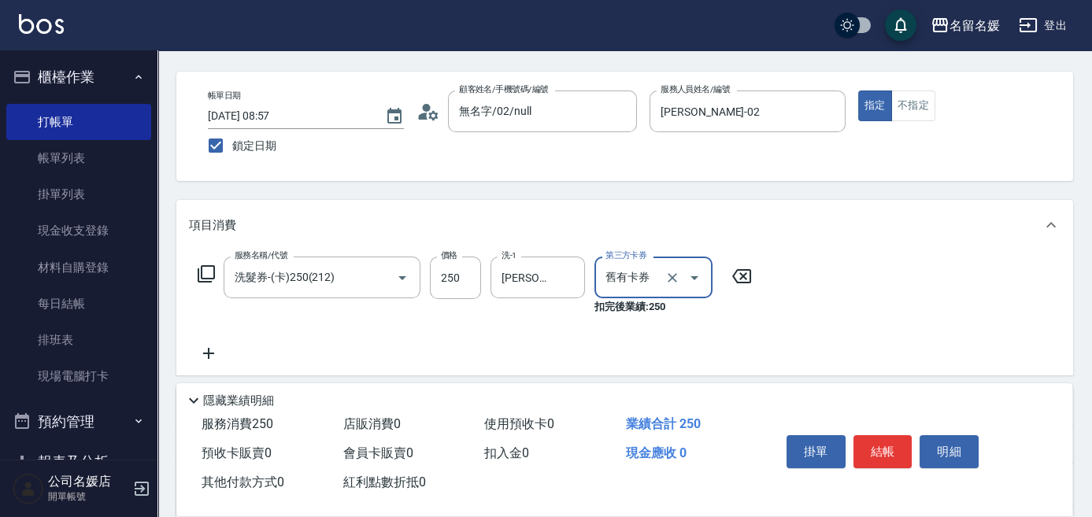
scroll to position [71, 0]
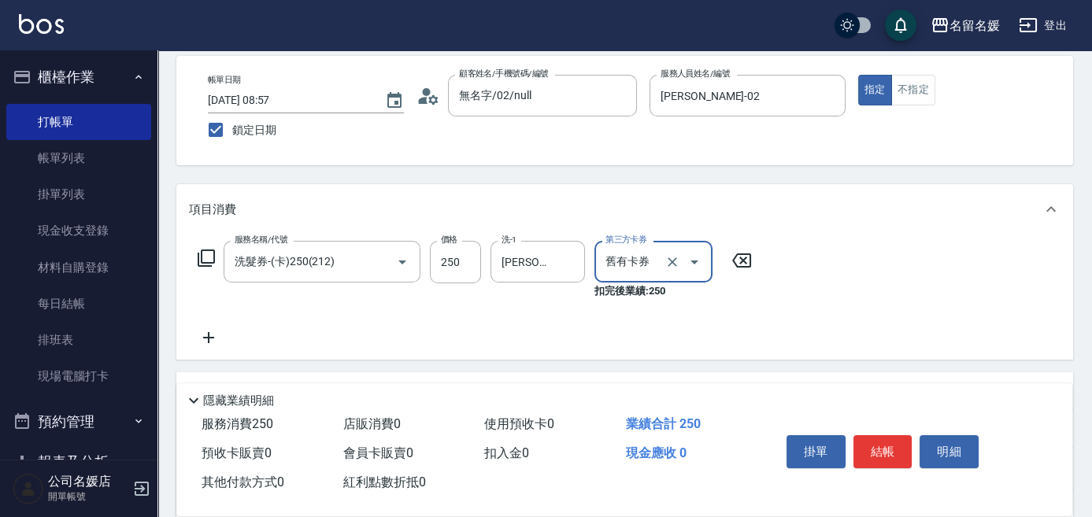
click at [205, 338] on icon at bounding box center [208, 337] width 39 height 19
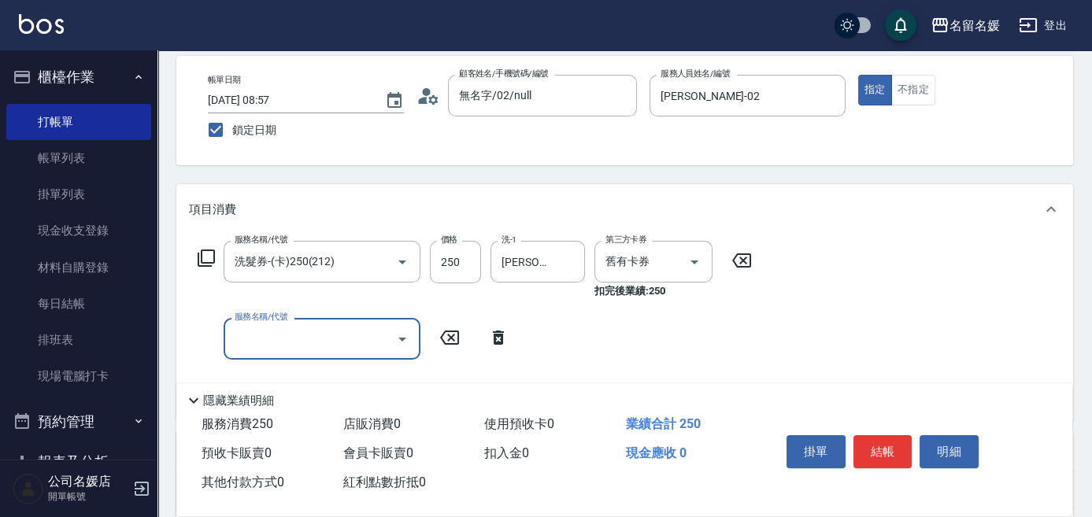
click at [287, 331] on input "服務名稱/代號" at bounding box center [310, 339] width 159 height 28
click at [529, 350] on input "洗-1" at bounding box center [538, 339] width 80 height 28
type input "洗券-(卡)180(210)"
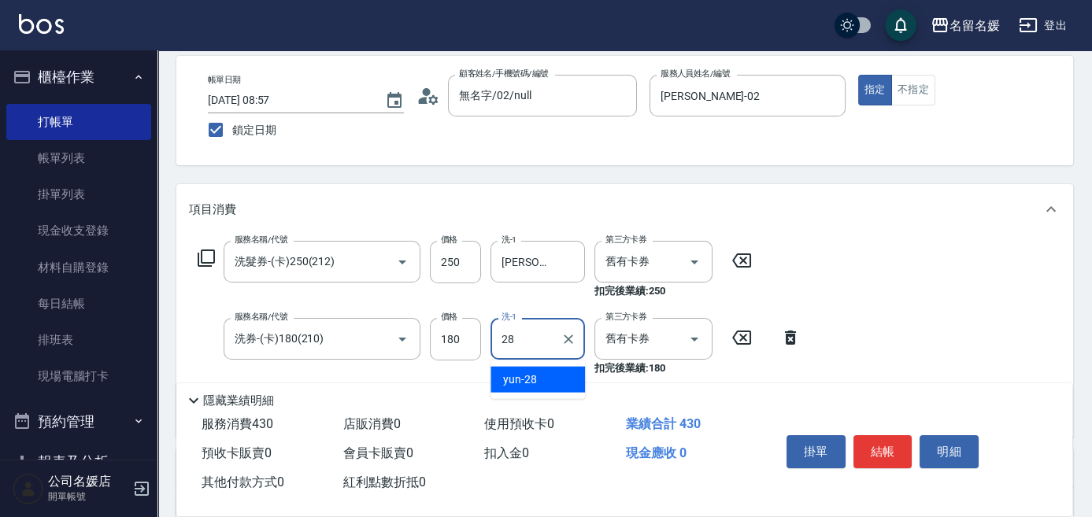
type input "yun-28"
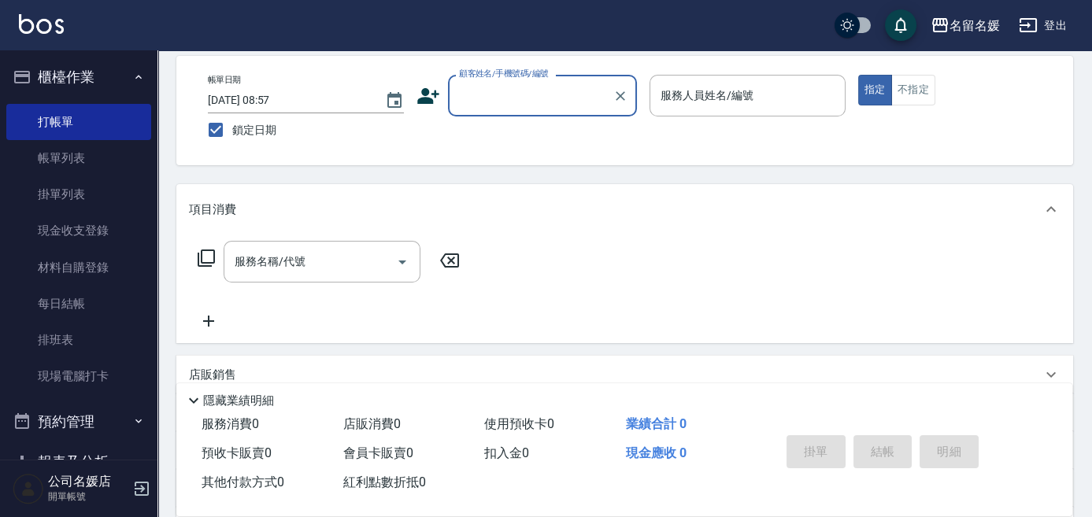
scroll to position [0, 0]
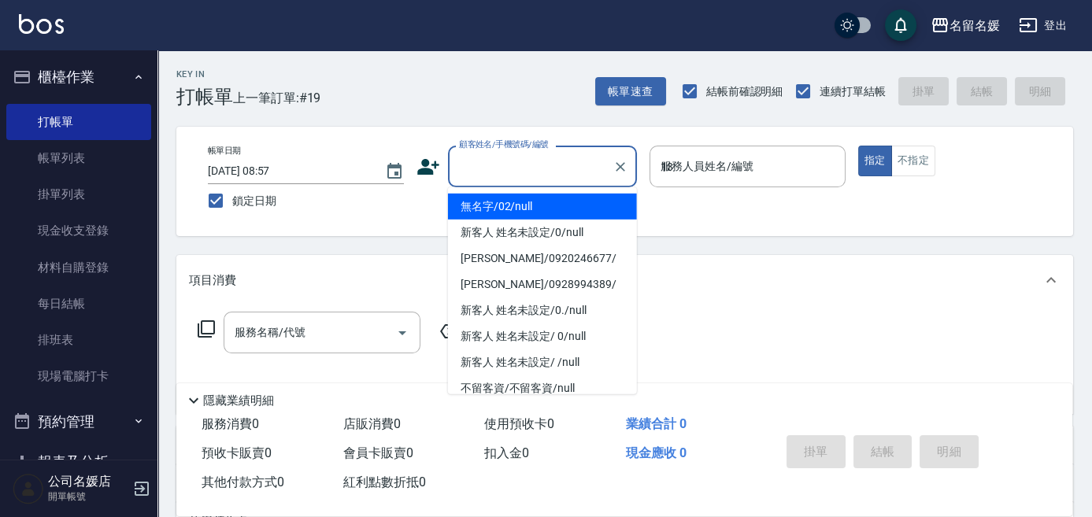
type input "13"
type input "無名字/02/null"
type input "支援-13"
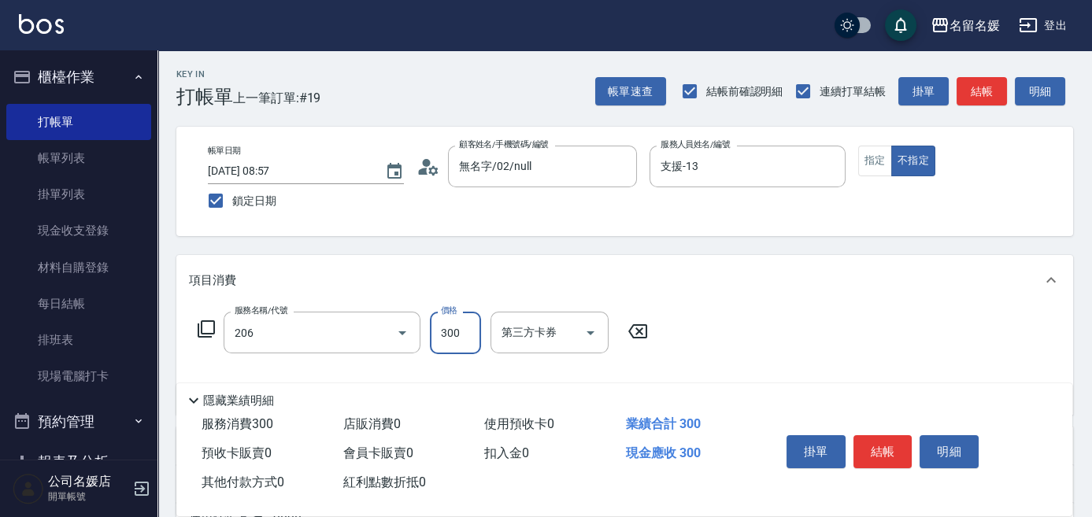
type input "洗髮[300](206)"
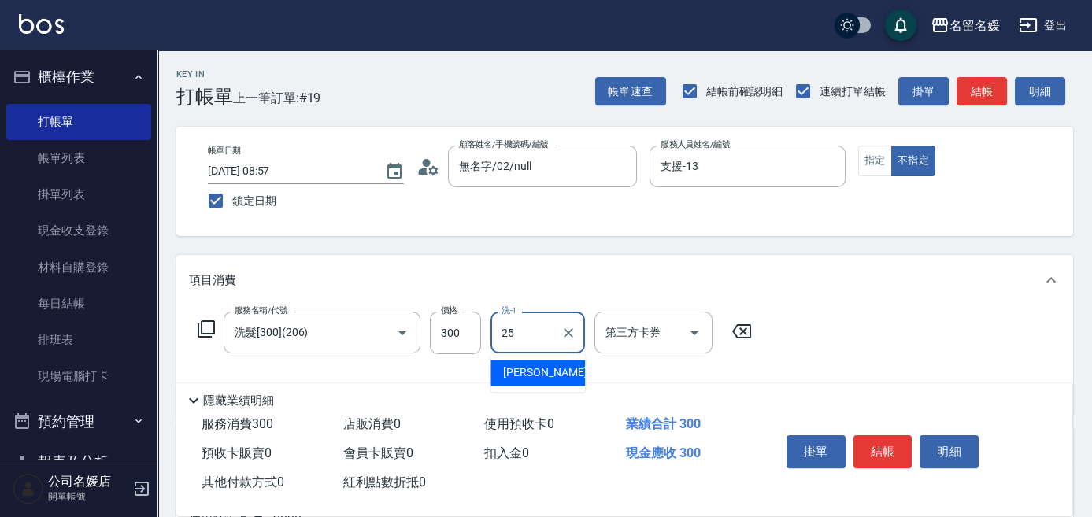
type input "[PERSON_NAME]-25"
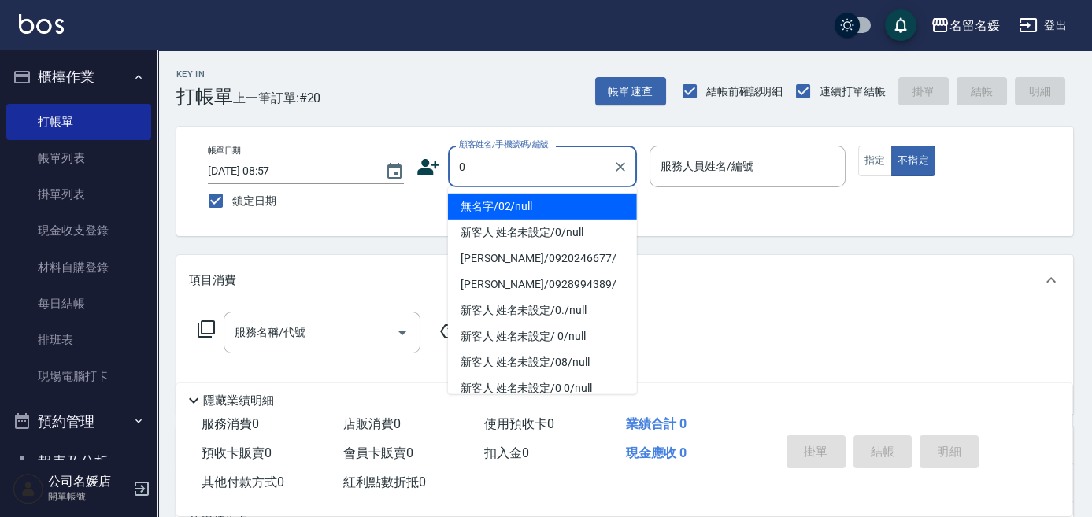
type input "0"
type input "."
type input "無名字/02/null"
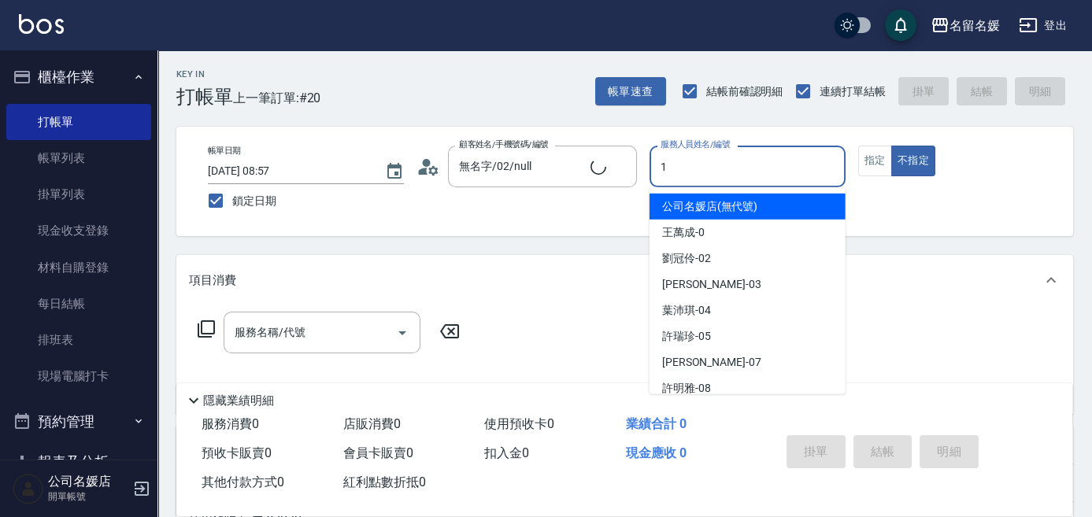
type input "13"
type button "false"
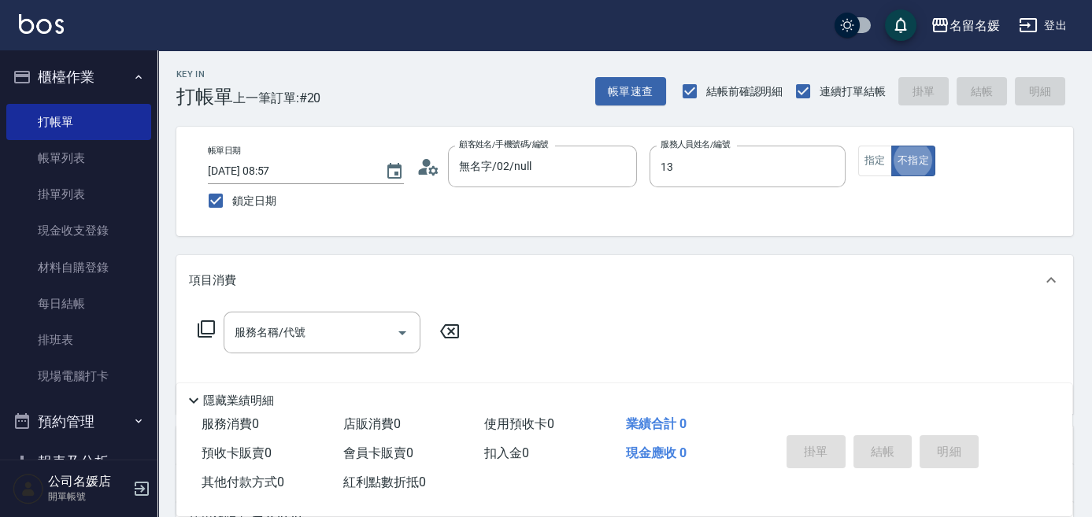
type input "新客人 姓名未設定/0/null"
type input "支援-13"
click at [881, 163] on button "指定" at bounding box center [875, 161] width 34 height 31
drag, startPoint x: 834, startPoint y: 168, endPoint x: 765, endPoint y: 158, distance: 69.2
click at [833, 168] on icon "Clear" at bounding box center [829, 167] width 16 height 16
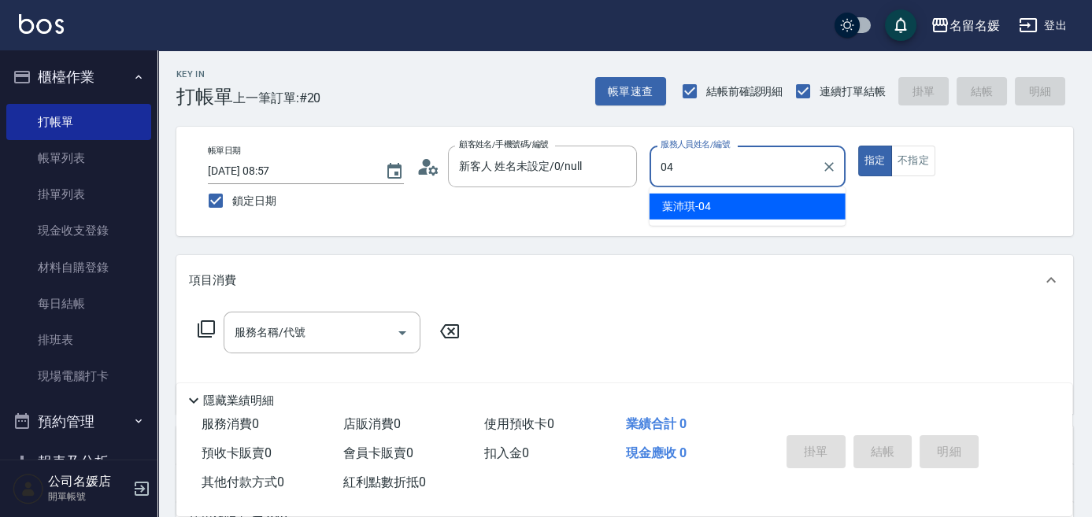
type input "[PERSON_NAME]-04"
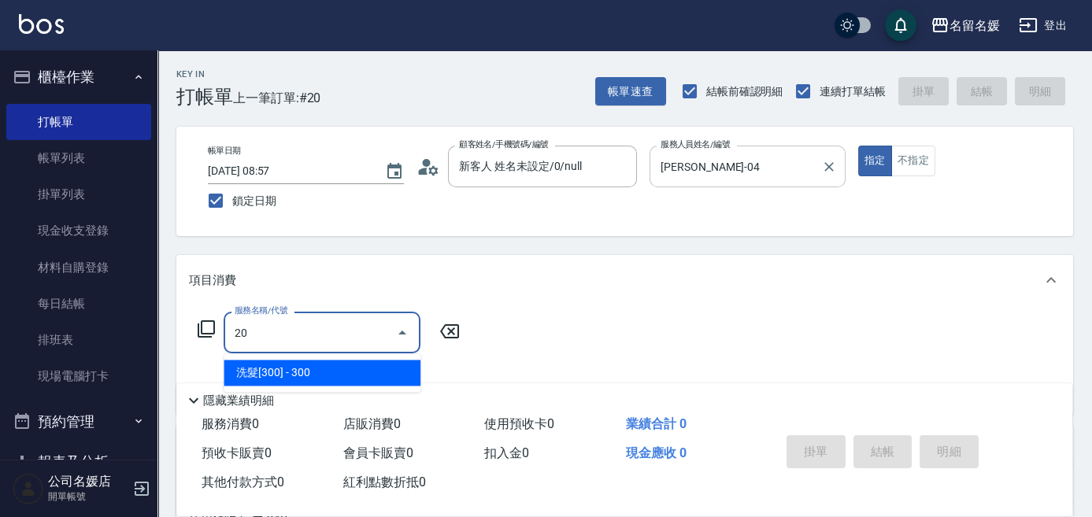
type input "2"
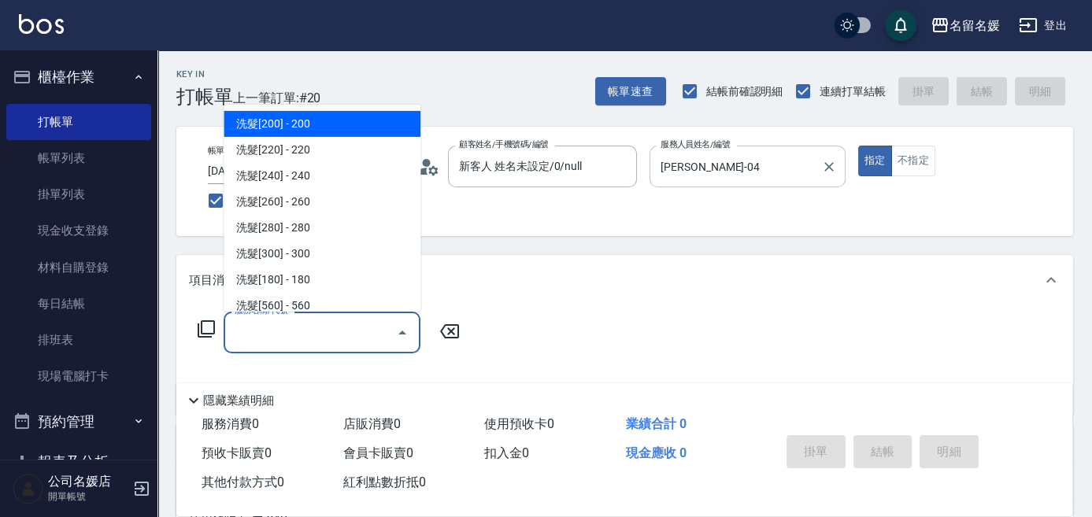
type input "0"
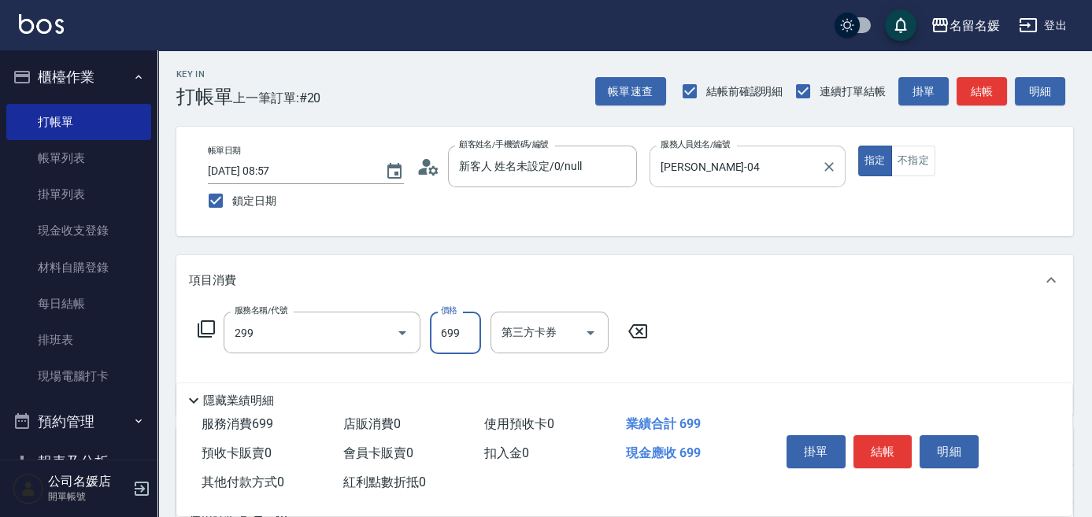
type input "滾珠洗髮699(299)"
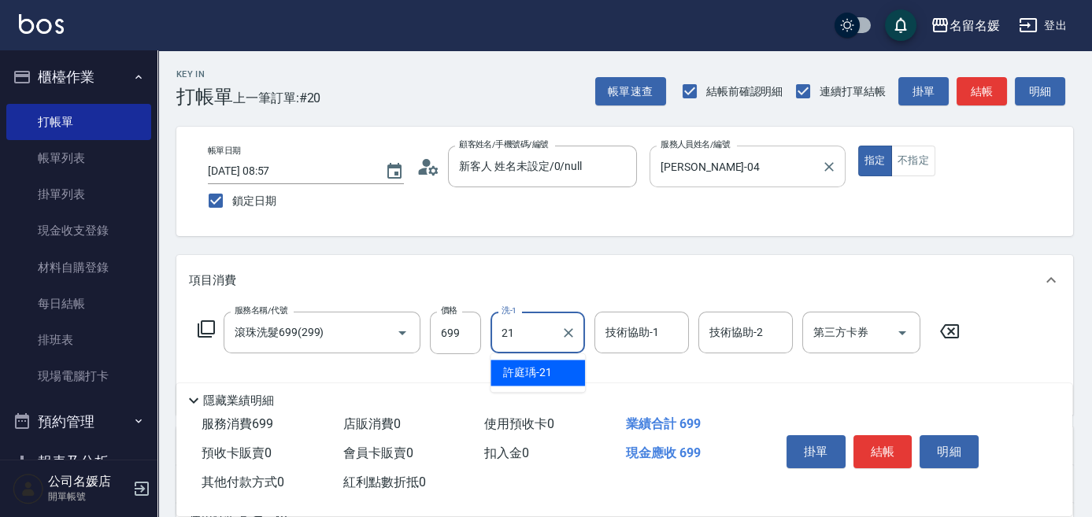
type input "[PERSON_NAME]-21"
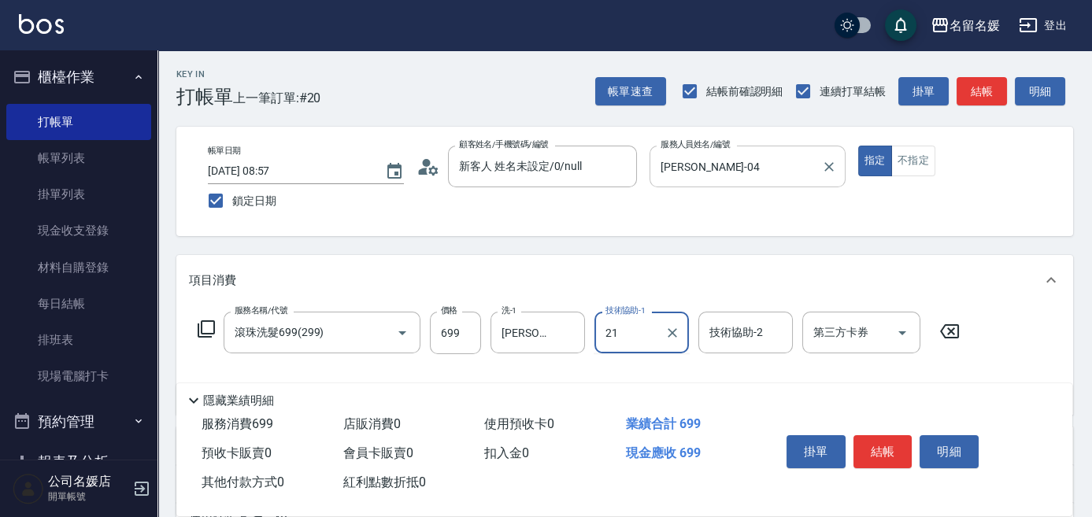
type input "[PERSON_NAME]-21"
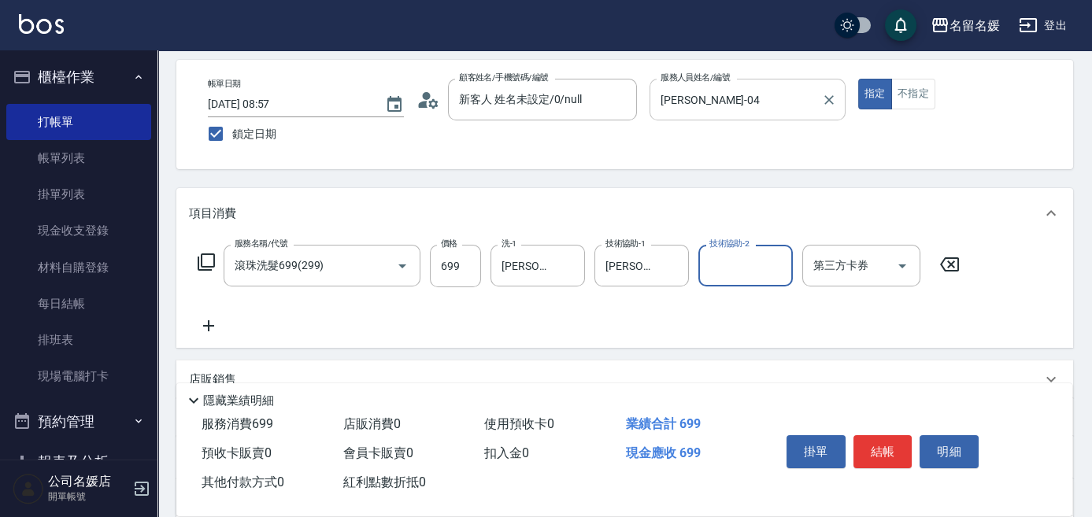
scroll to position [71, 0]
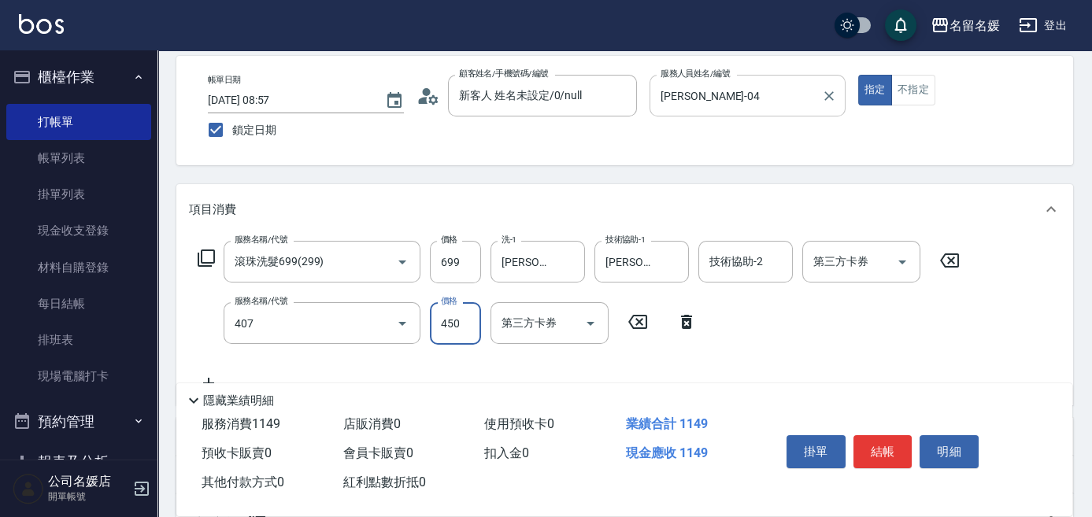
type input "剪髮(450)(407)"
click at [720, 168] on div "Key In 打帳單 上一筆訂單:#20 帳單速查 結帳前確認明細 連續打單結帳 掛單 結帳 明細 帳單日期 [DATE] 08:57 鎖定日期 顧客姓名/手…" at bounding box center [624, 371] width 934 height 782
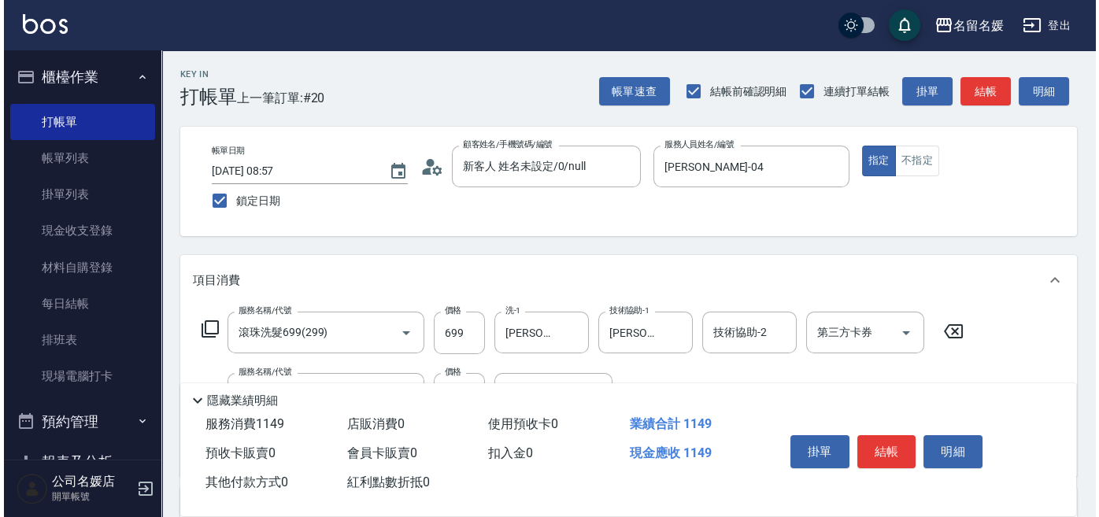
scroll to position [0, 0]
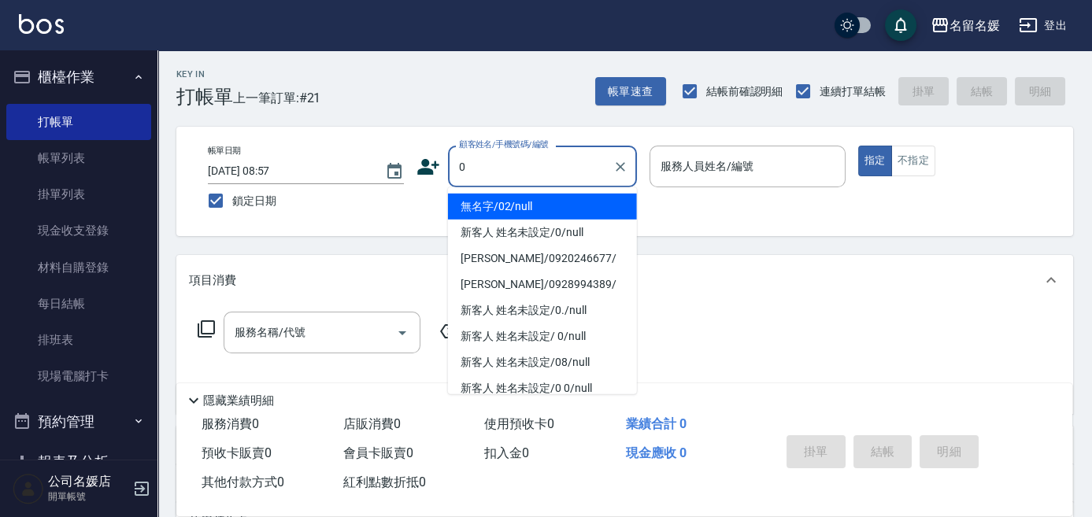
type input "無名字/02/null"
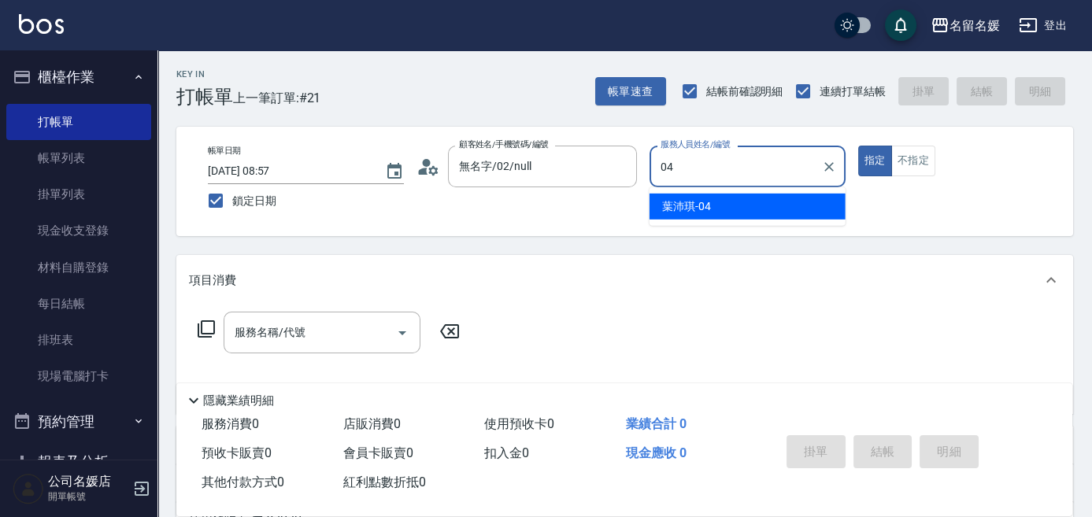
type input "[PERSON_NAME]-04"
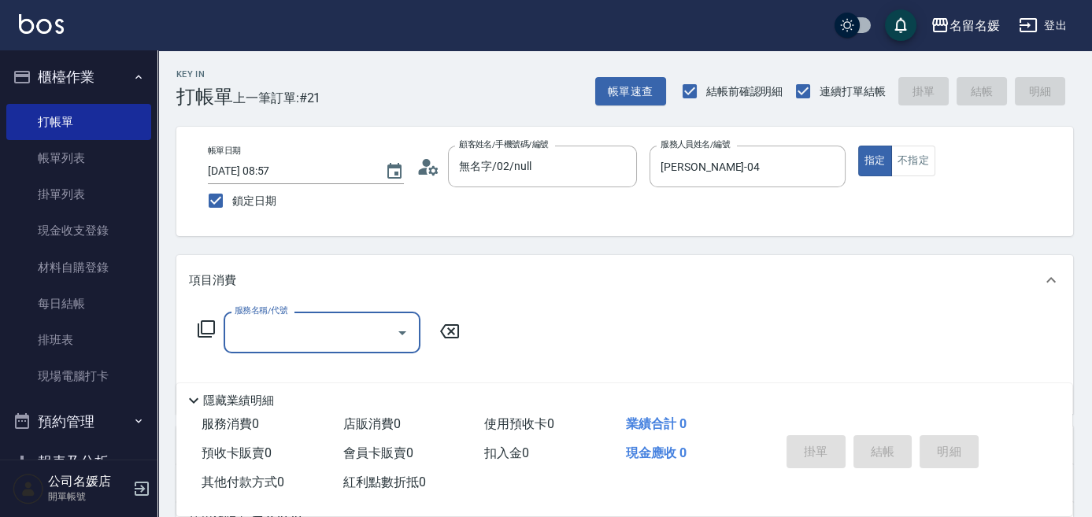
click at [202, 337] on icon at bounding box center [206, 328] width 17 height 17
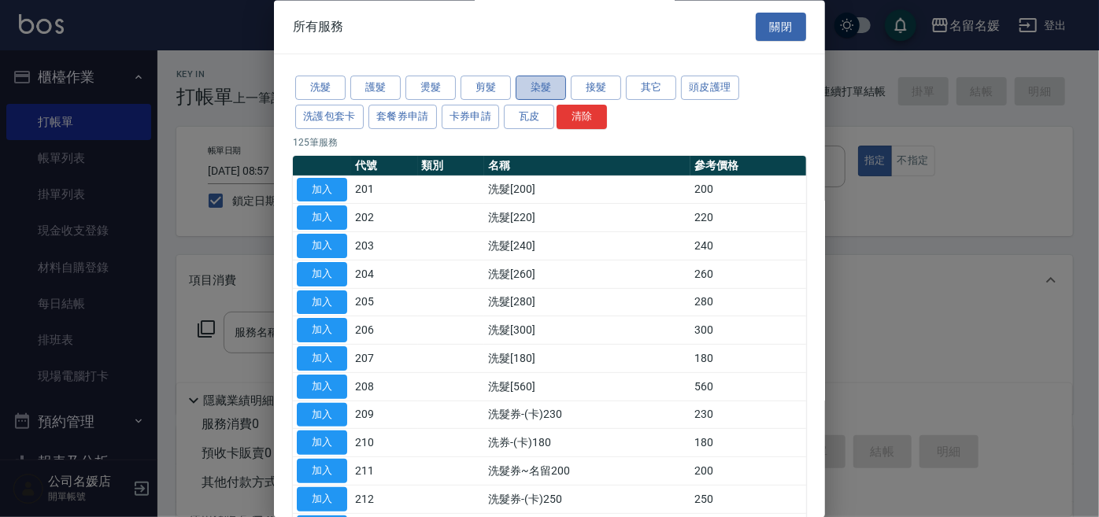
click at [528, 93] on button "染髮" at bounding box center [541, 88] width 50 height 24
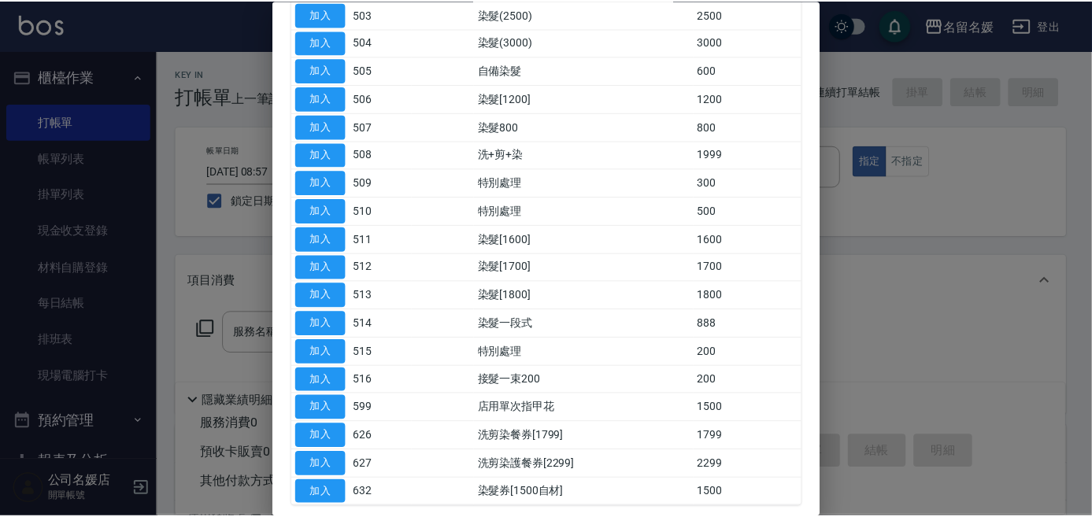
scroll to position [286, 0]
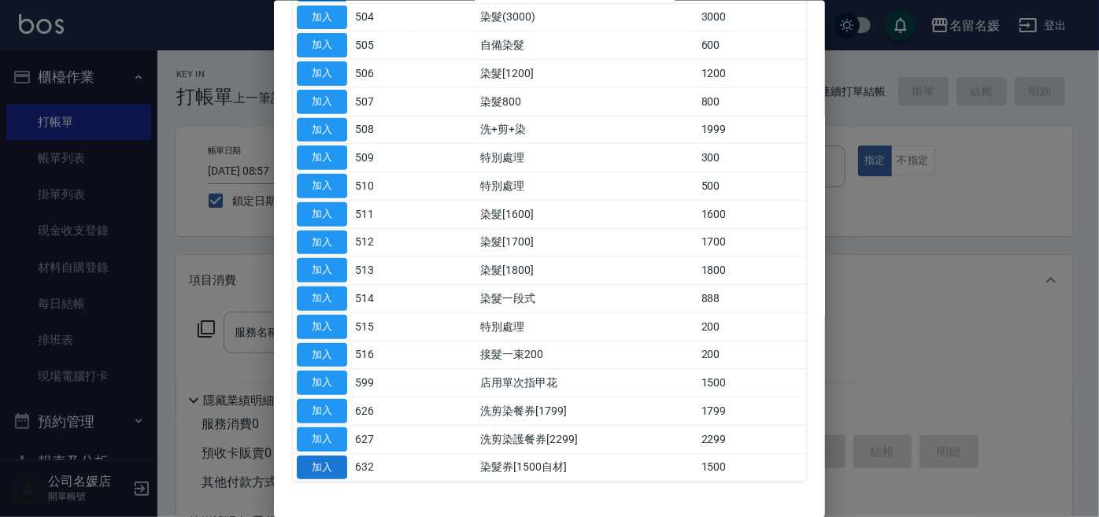
click at [331, 458] on button "加入" at bounding box center [322, 467] width 50 height 24
type input "染髮券[1500自材](632)"
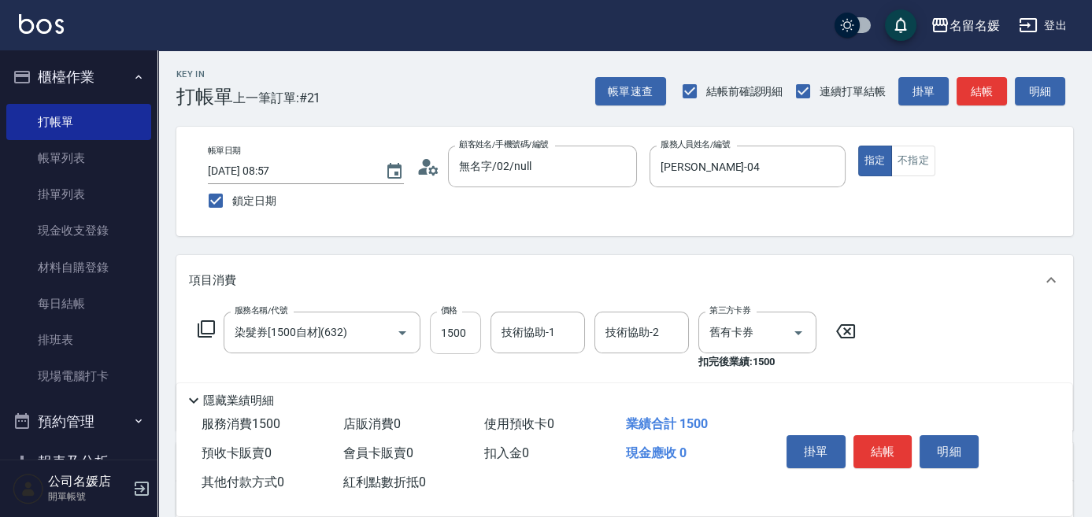
click at [471, 338] on input "1500" at bounding box center [455, 333] width 51 height 43
type input "2000"
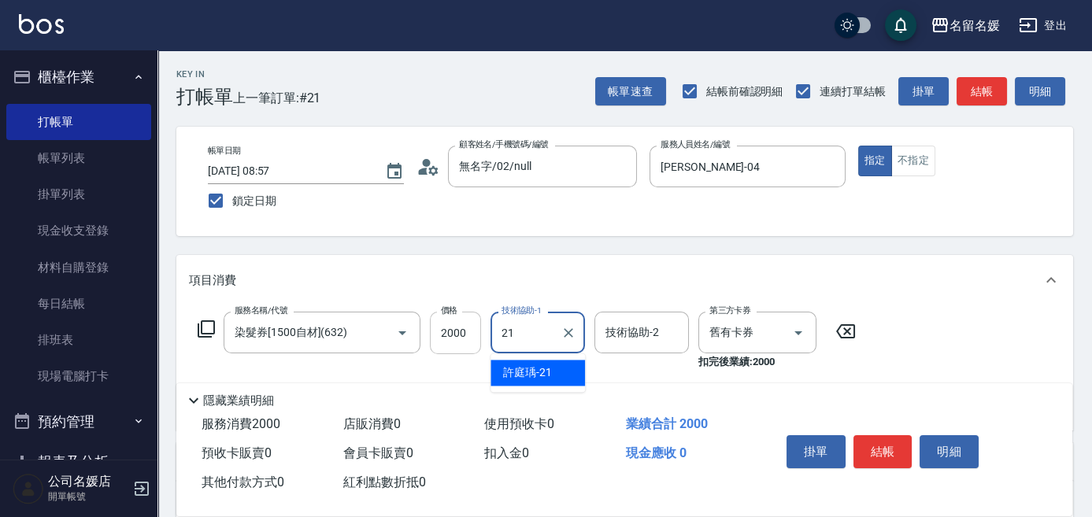
type input "[PERSON_NAME]-21"
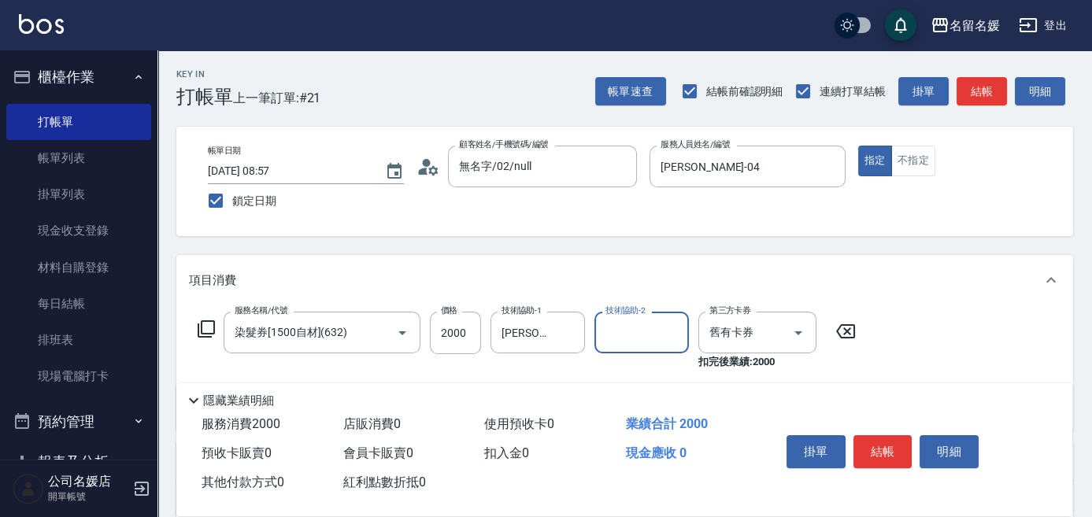
scroll to position [71, 0]
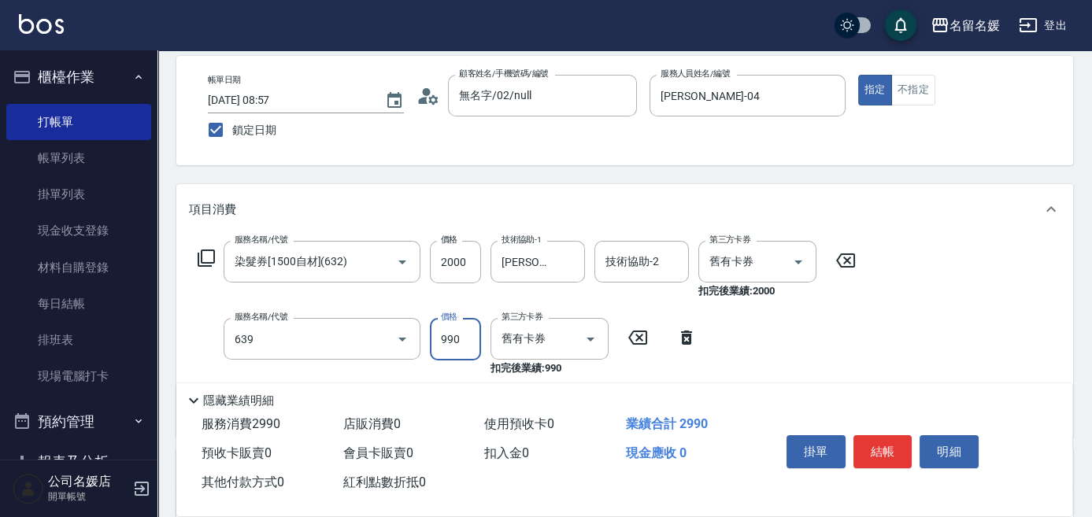
type input "(芙)蘆薈髮膜套卡(自材)(639)"
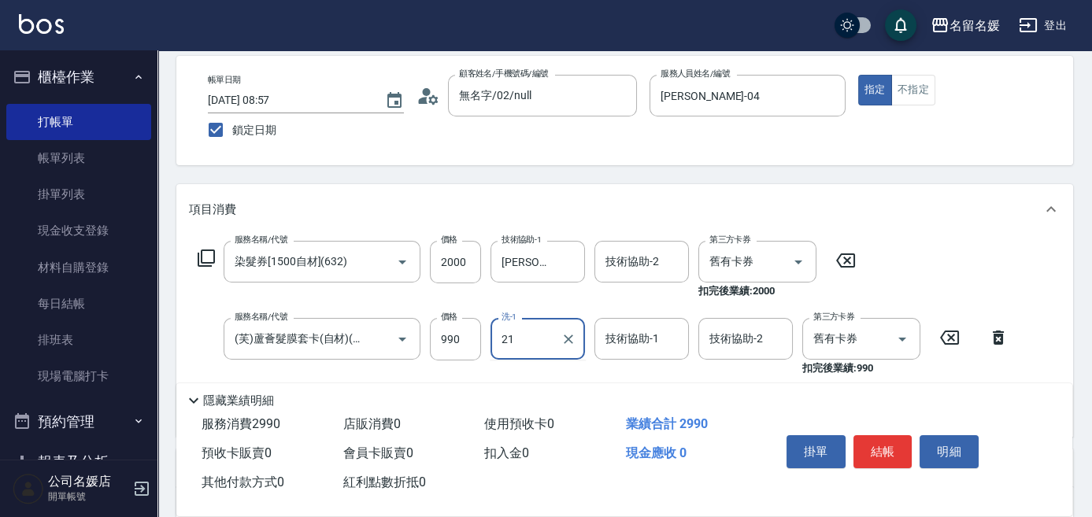
type input "21"
type input "2"
type input "[PERSON_NAME]-21"
type input "2"
click at [644, 332] on div "技術協助-1 技術協助-1" at bounding box center [641, 339] width 94 height 42
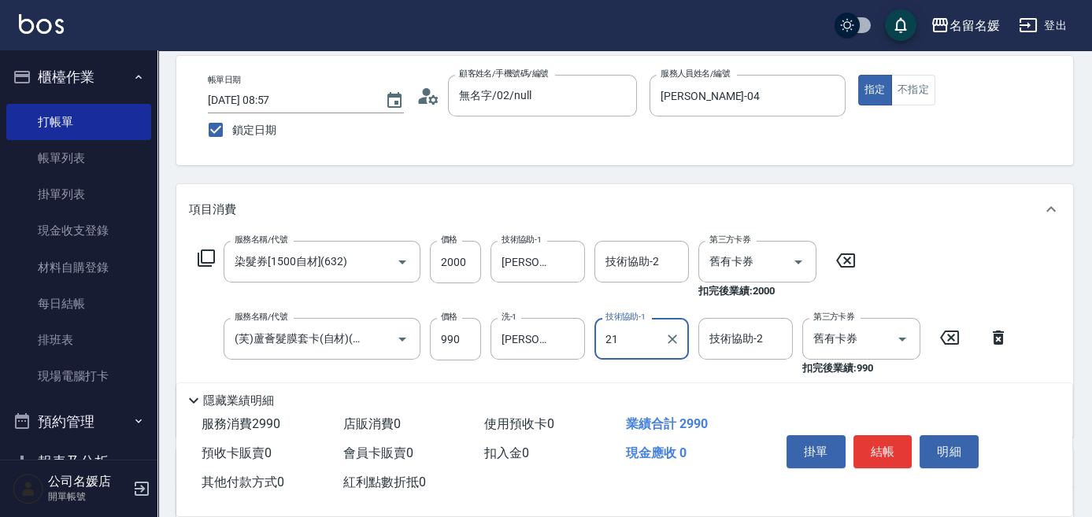
type input "[PERSON_NAME]-21"
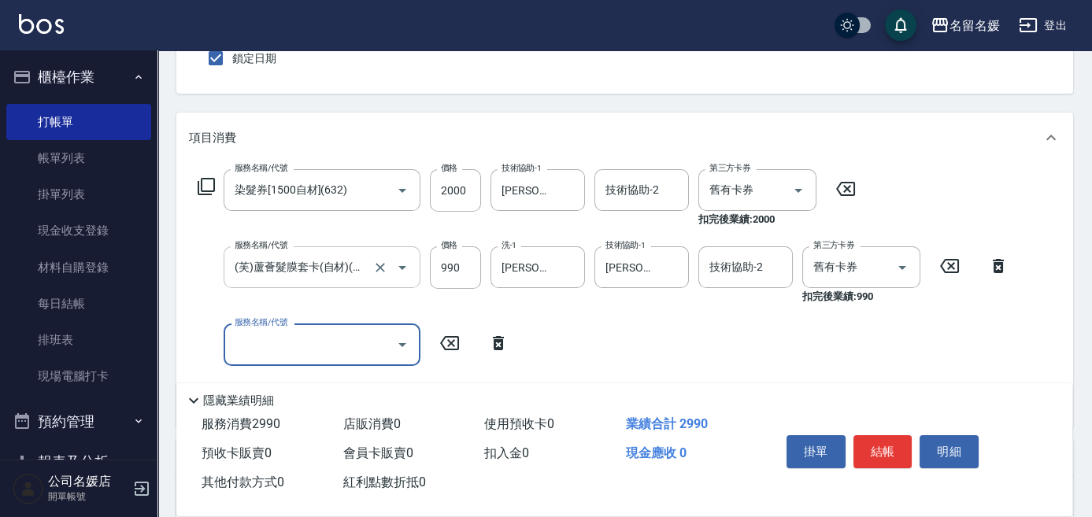
scroll to position [0, 0]
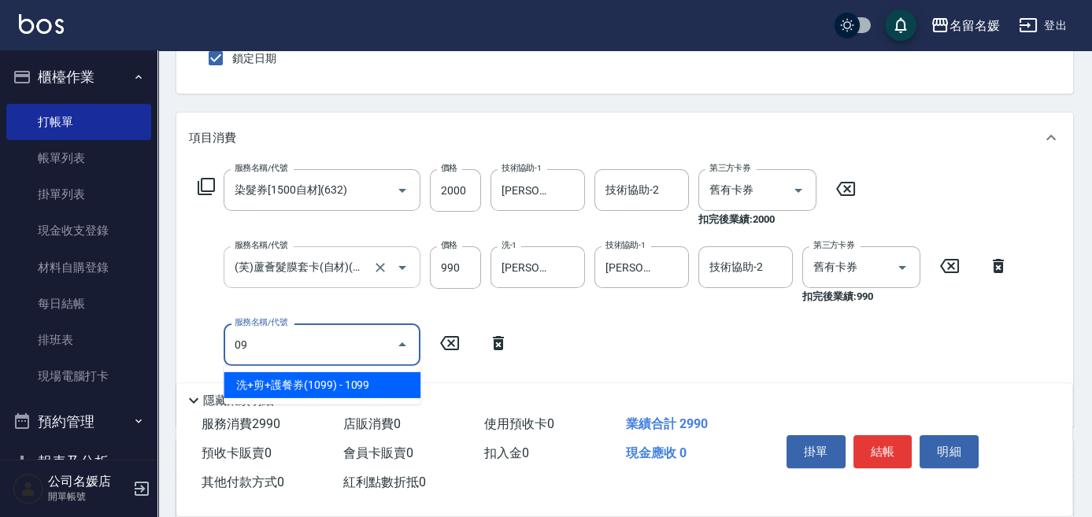
type input "0"
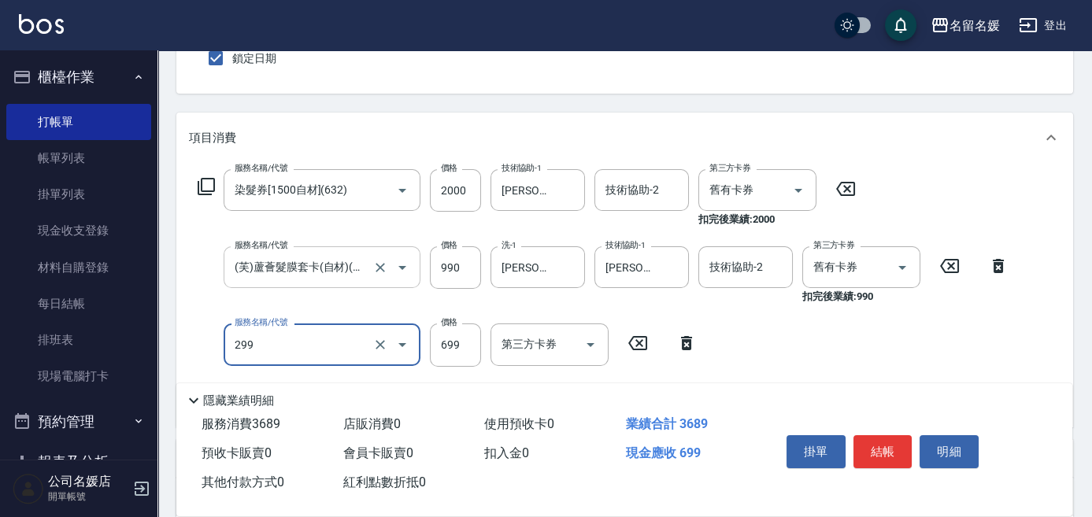
type input "滾珠洗髮699(299)"
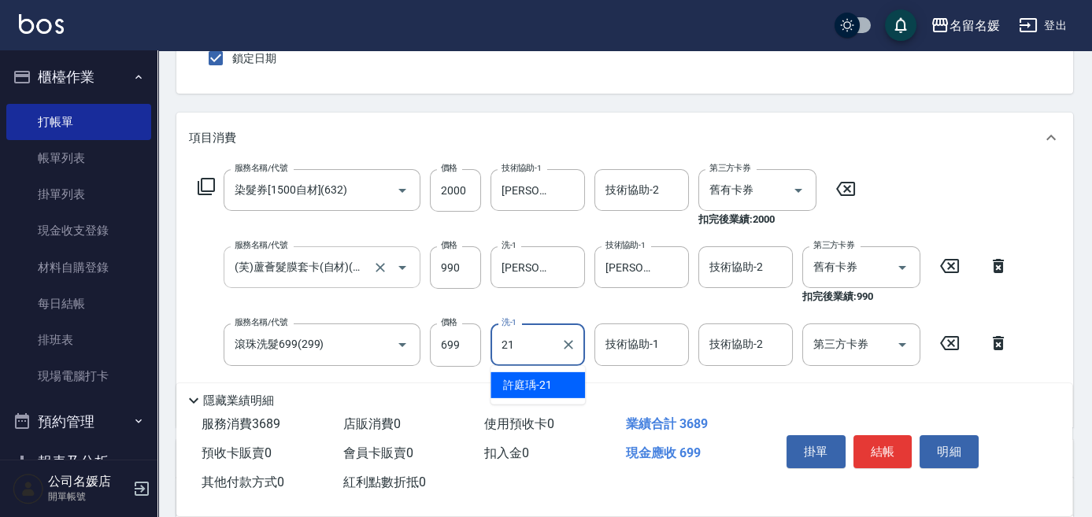
type input "[PERSON_NAME]-21"
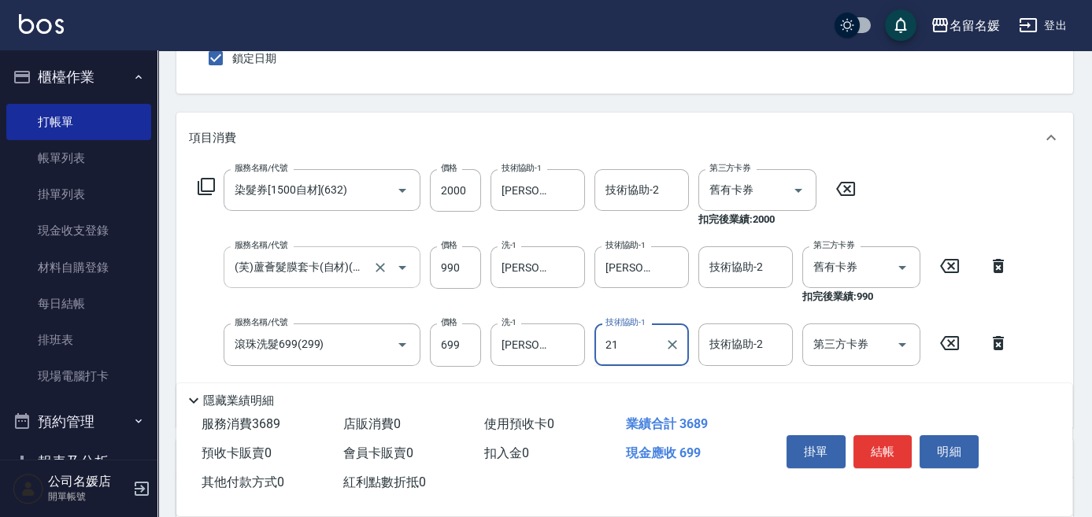
type input "[PERSON_NAME]-21"
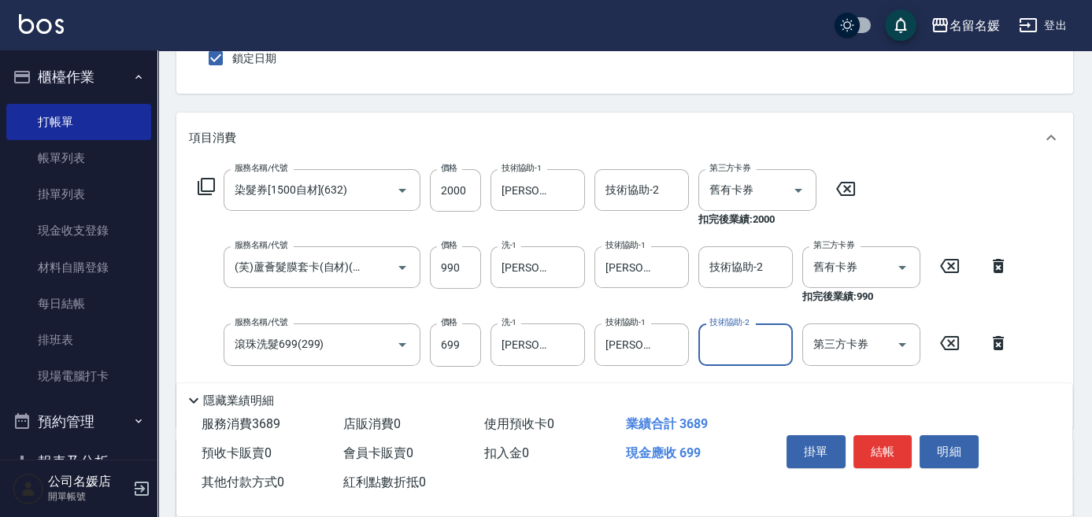
click at [504, 104] on div "Key In 打帳單 上一筆訂單:#21 帳單速查 結帳前確認明細 連續打單結帳 掛單 結帳 明細 帳單日期 [DATE] 08:57 鎖定日期 顧客姓名/手…" at bounding box center [624, 345] width 934 height 875
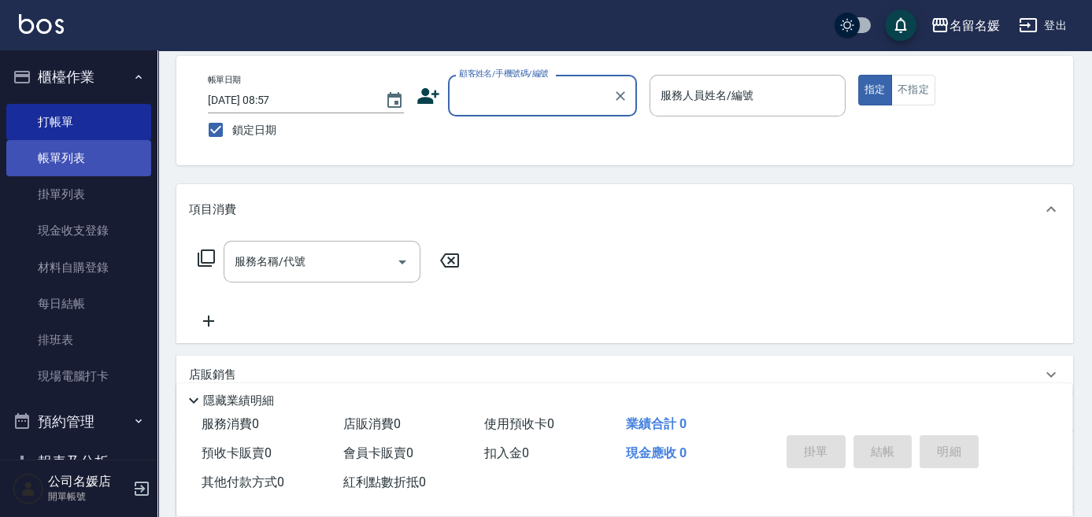
click at [72, 171] on link "帳單列表" at bounding box center [78, 158] width 145 height 36
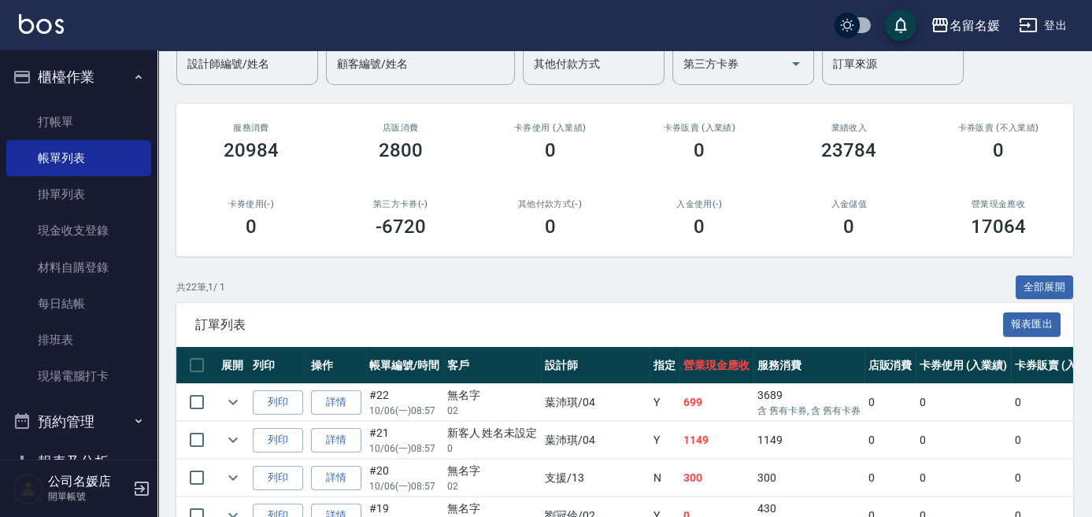
scroll to position [142, 0]
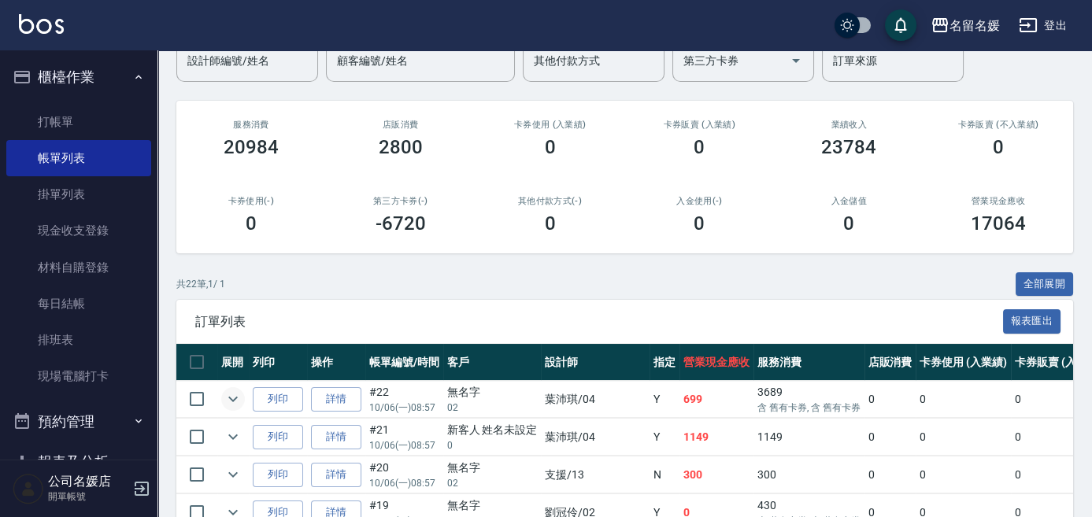
click at [229, 394] on icon "expand row" at bounding box center [233, 399] width 19 height 19
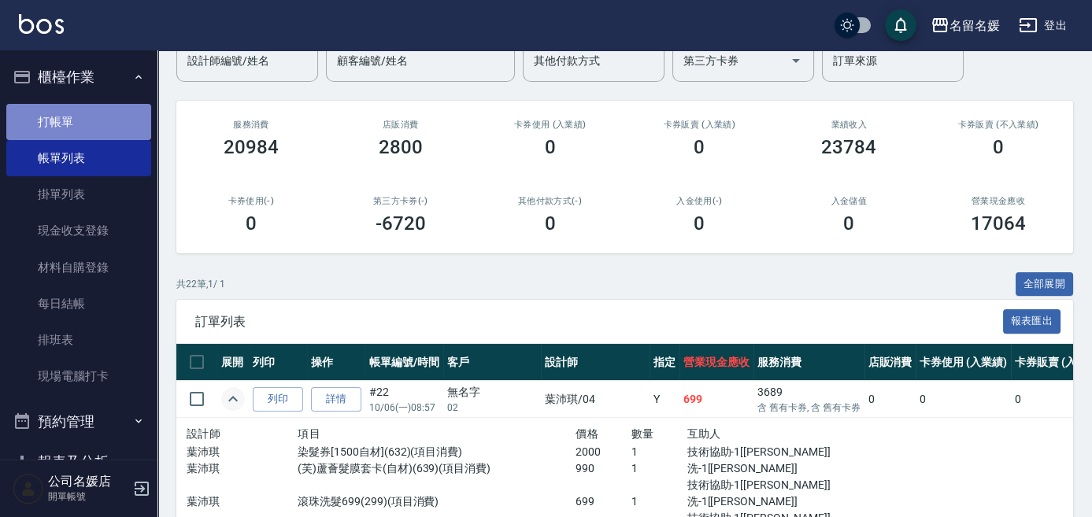
click at [91, 128] on link "打帳單" at bounding box center [78, 122] width 145 height 36
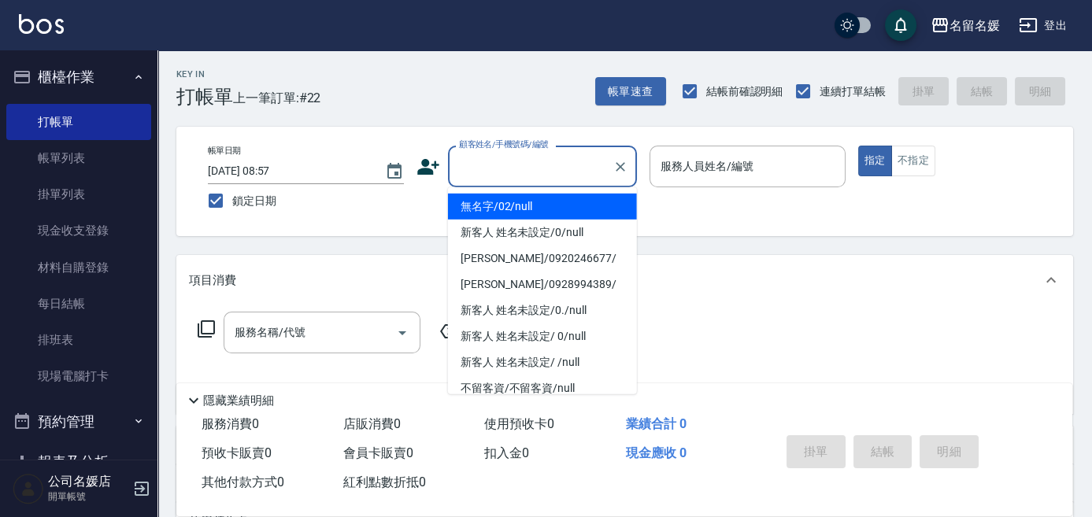
click at [531, 165] on input "顧客姓名/手機號碼/編號" at bounding box center [530, 167] width 151 height 28
click at [530, 202] on li "無名字/02/null" at bounding box center [542, 207] width 189 height 26
type input "無名字/02/null"
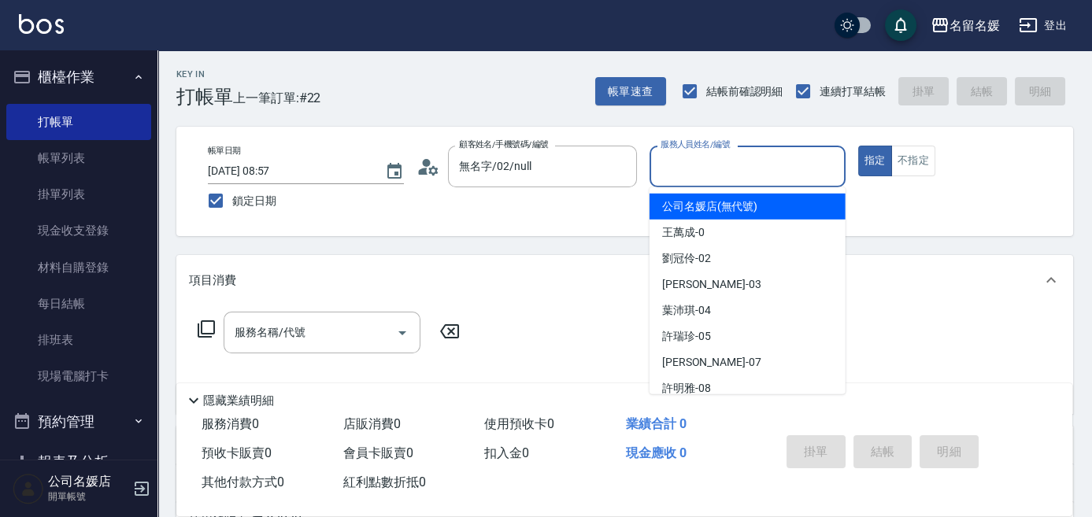
click at [714, 167] on input "服務人員姓名/編號" at bounding box center [748, 167] width 182 height 28
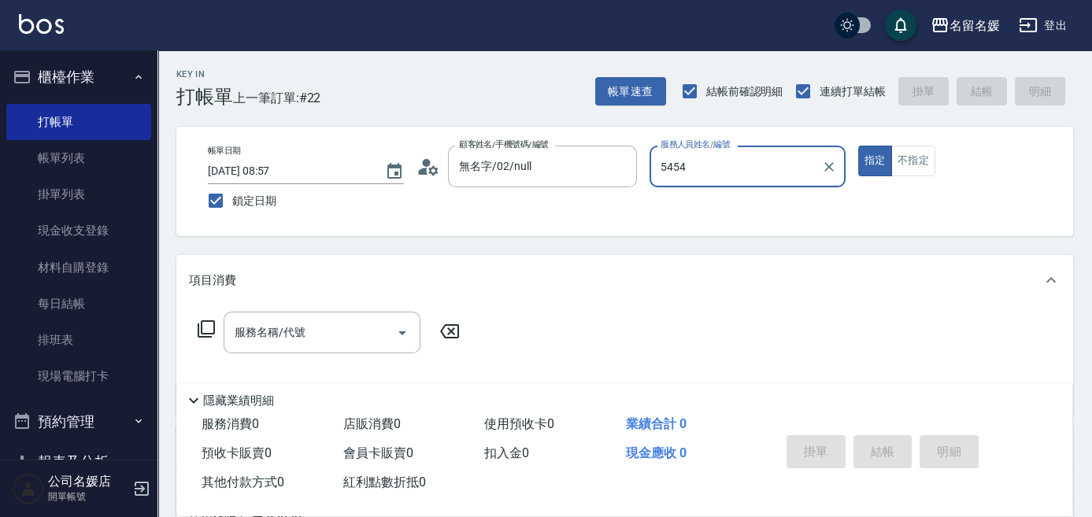
type input "5454"
click at [858, 146] on button "指定" at bounding box center [875, 161] width 34 height 31
type button "true"
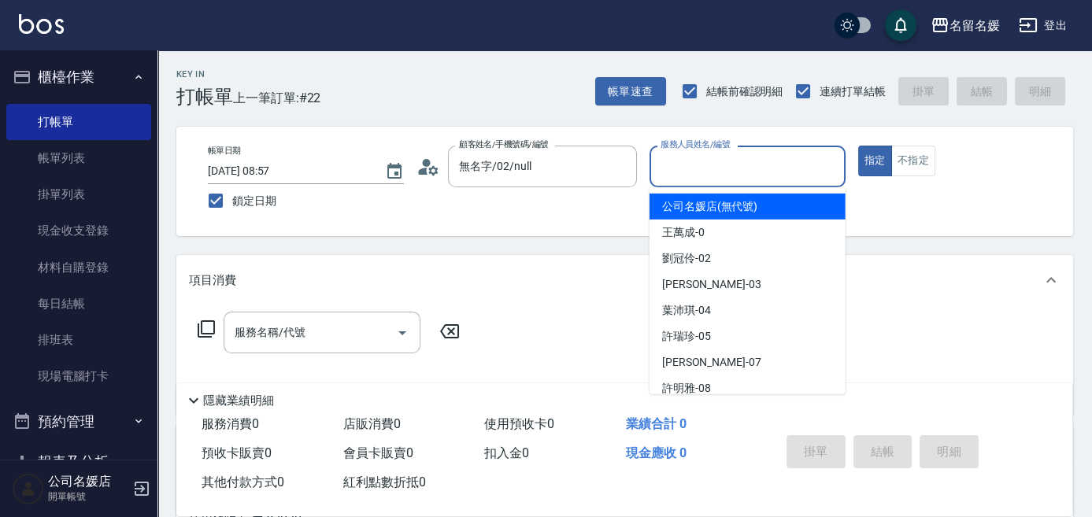
click at [728, 165] on input "服務人員姓名/編號" at bounding box center [748, 167] width 182 height 28
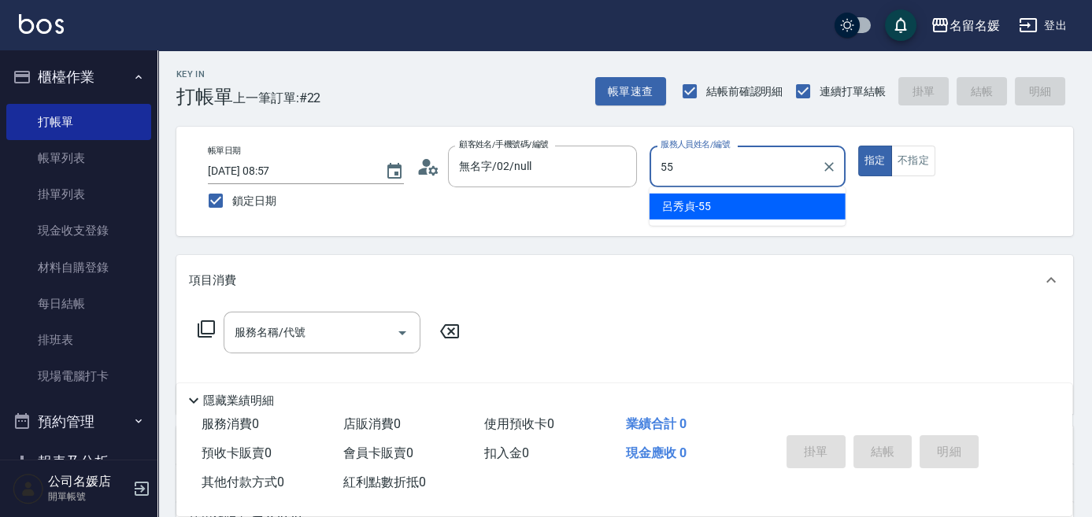
type input "[PERSON_NAME]-55"
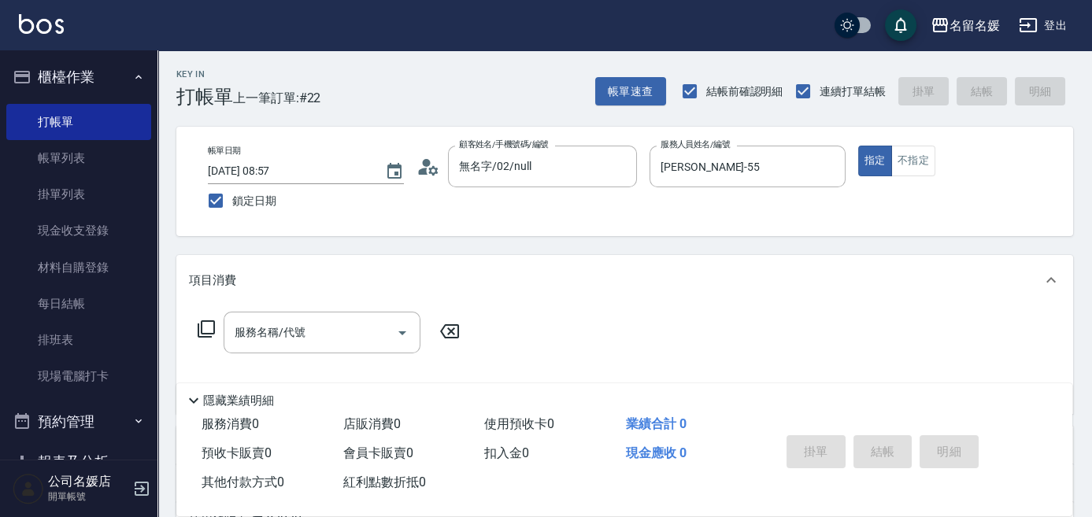
click at [205, 327] on icon at bounding box center [206, 329] width 19 height 19
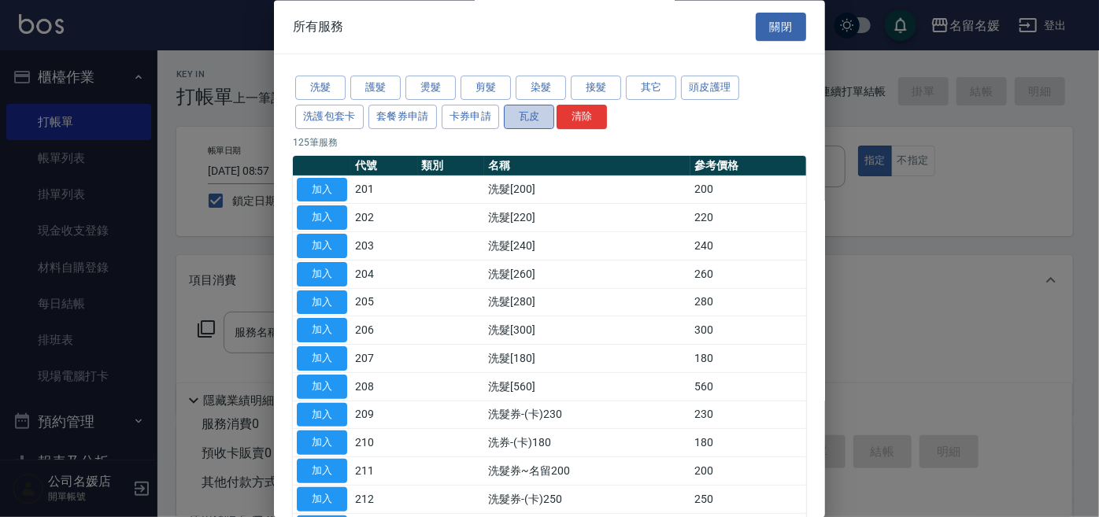
click at [527, 115] on button "瓦皮" at bounding box center [529, 117] width 50 height 24
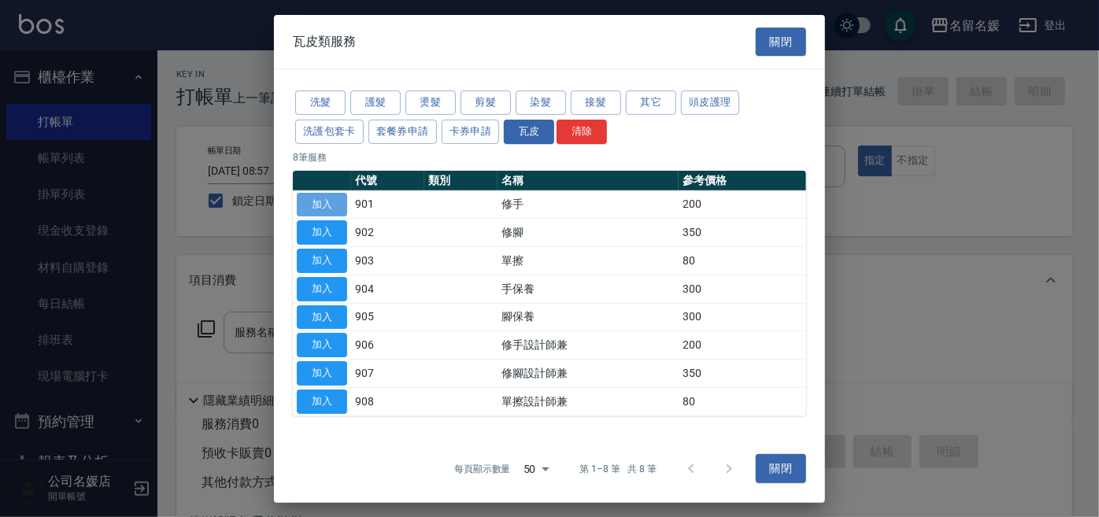
click at [331, 196] on button "加入" at bounding box center [322, 204] width 50 height 24
type input "修手(901)"
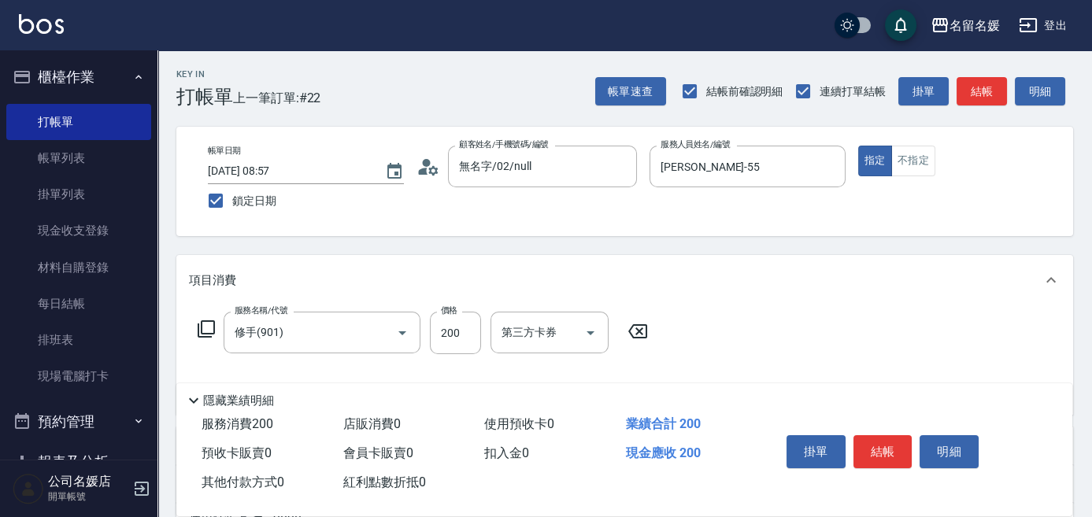
click at [199, 328] on icon at bounding box center [206, 329] width 19 height 19
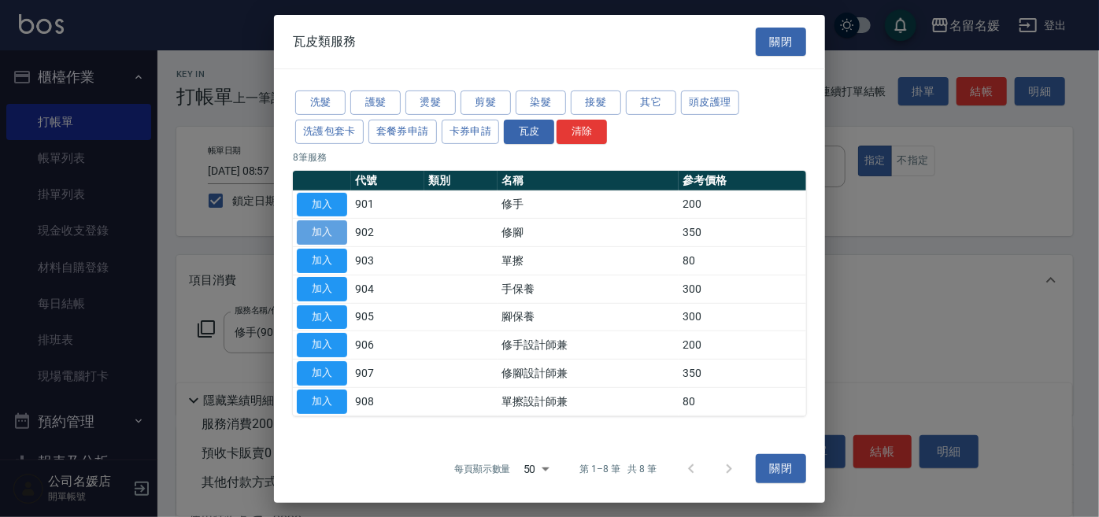
click at [323, 231] on button "加入" at bounding box center [322, 232] width 50 height 24
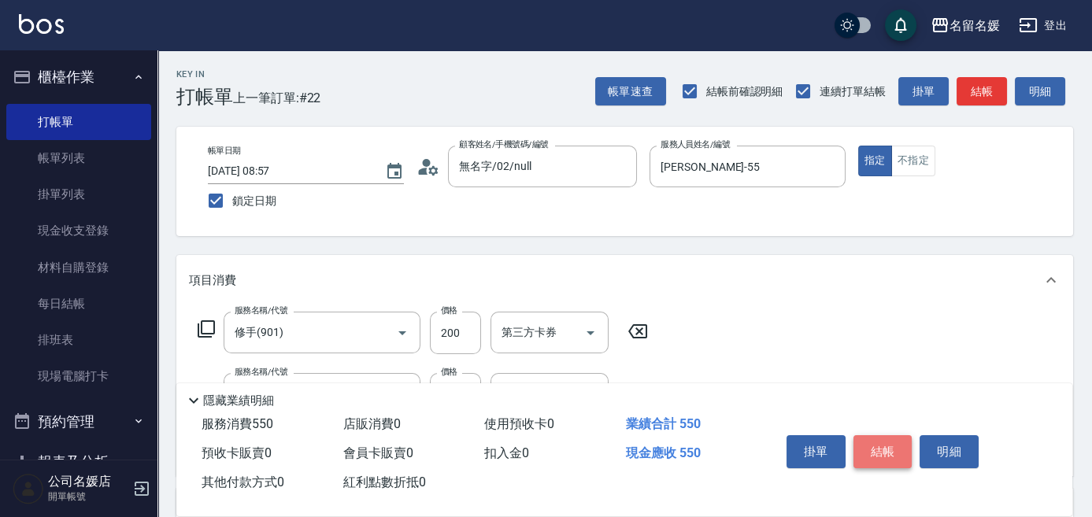
click at [882, 452] on button "結帳" at bounding box center [882, 451] width 59 height 33
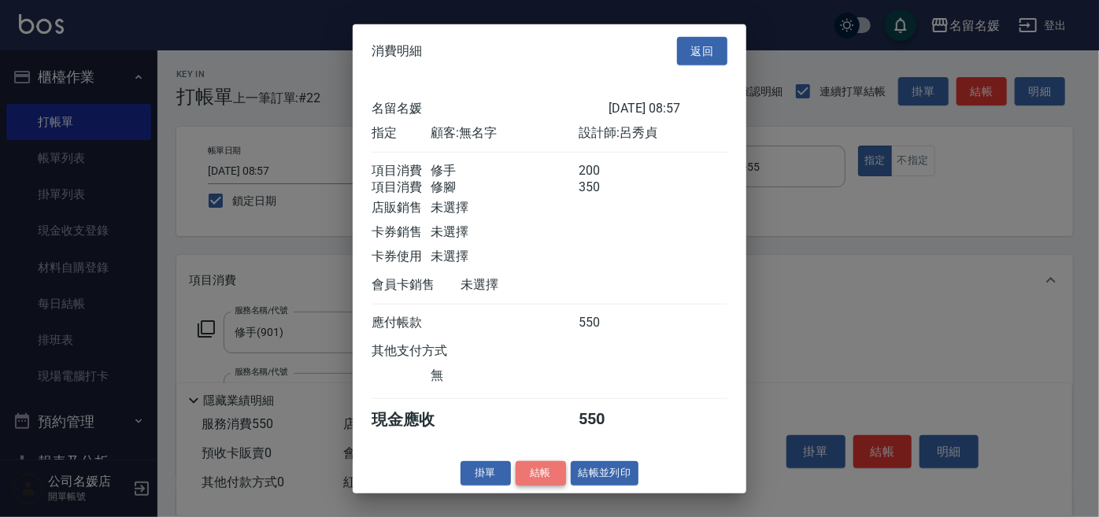
drag, startPoint x: 539, startPoint y: 479, endPoint x: 560, endPoint y: 467, distance: 24.0
click at [539, 479] on button "結帳" at bounding box center [541, 473] width 50 height 24
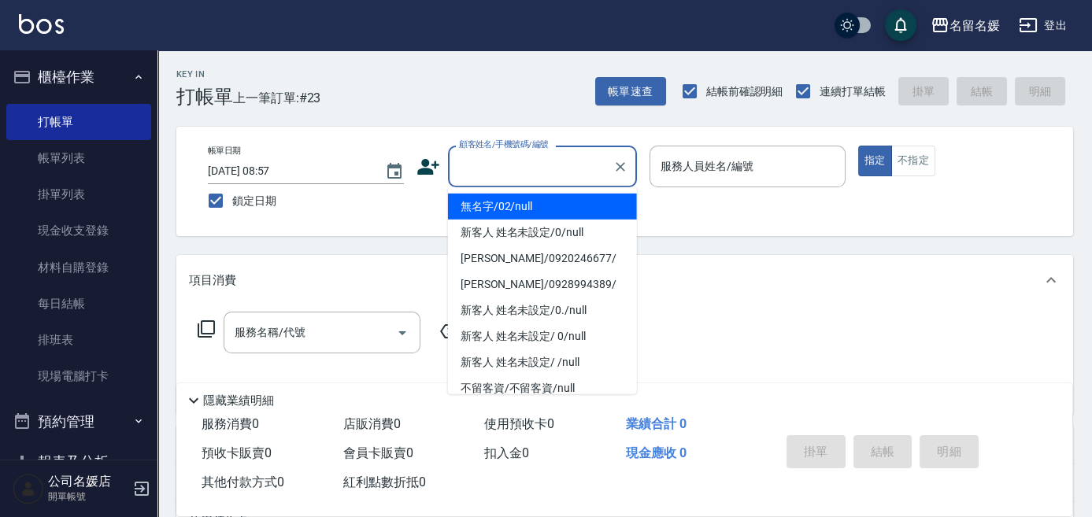
click at [529, 165] on div "顧客姓名/手機號碼/編號 顧客姓名/手機號碼/編號" at bounding box center [542, 167] width 189 height 42
type input "0"
type input "02"
type input "無名字/02/null"
type input "[PERSON_NAME]-02"
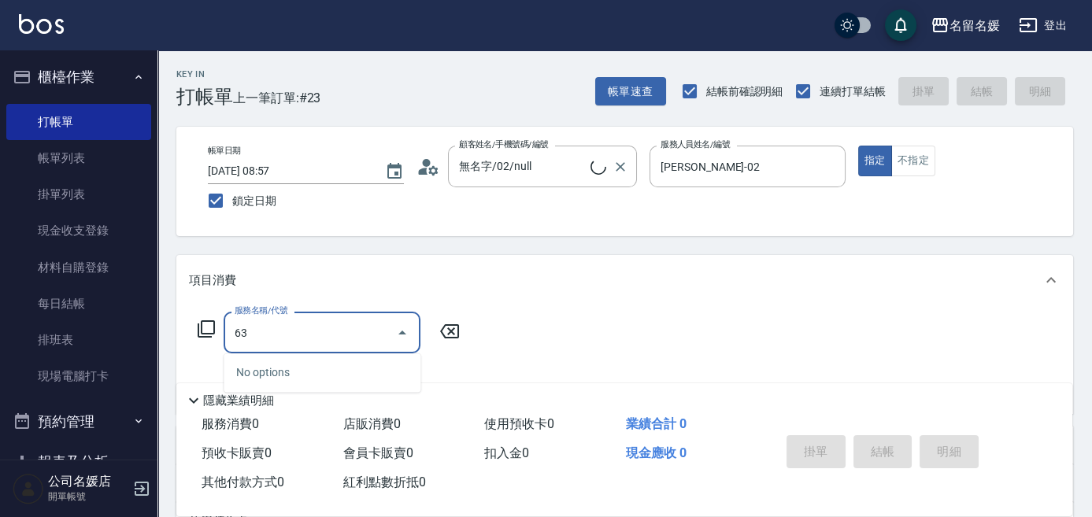
type input "639"
type input "新客人 姓名未設定/0/null"
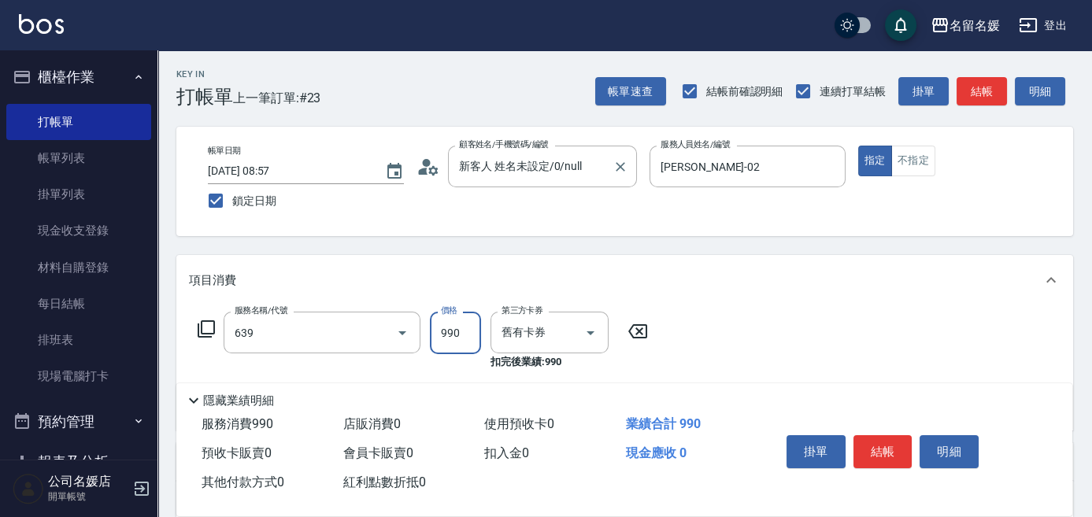
type input "(芙)蘆薈髮膜套卡(自材)(639)"
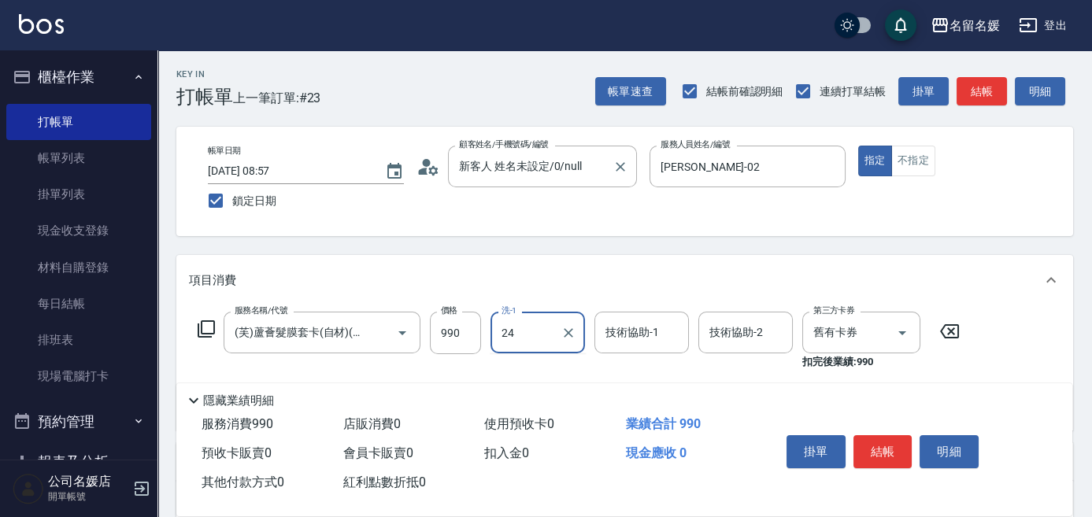
type input "[PERSON_NAME]-24"
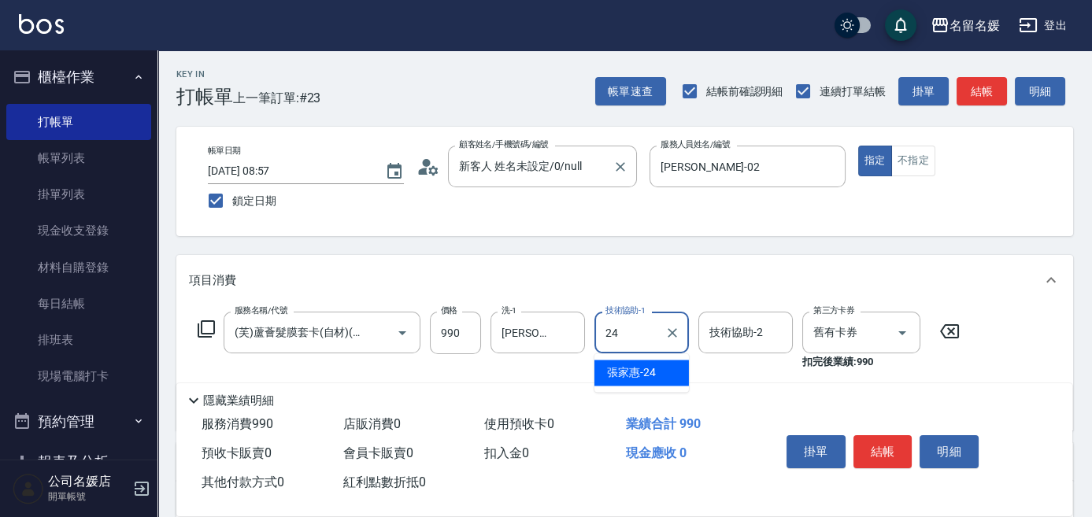
type input "[PERSON_NAME]-24"
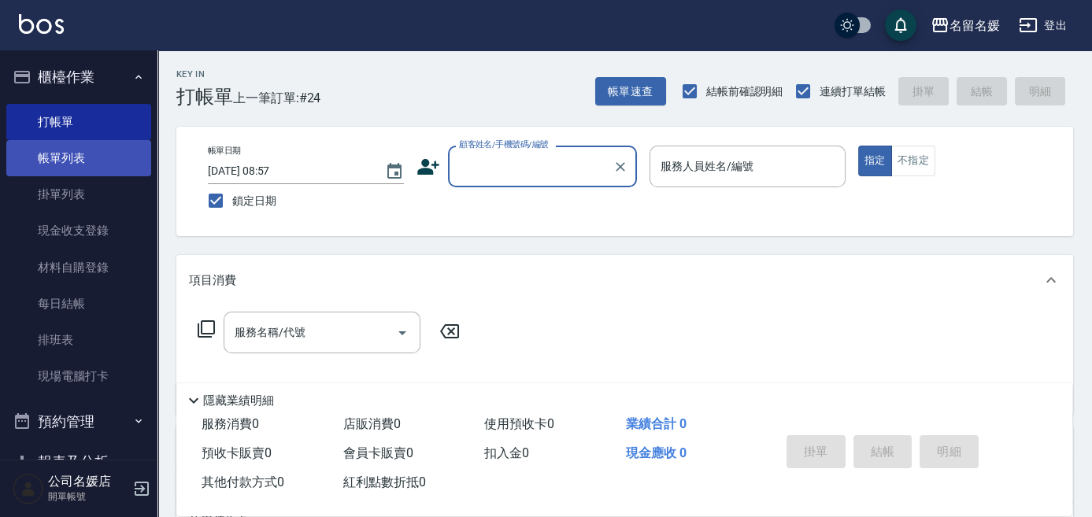
click at [44, 165] on link "帳單列表" at bounding box center [78, 158] width 145 height 36
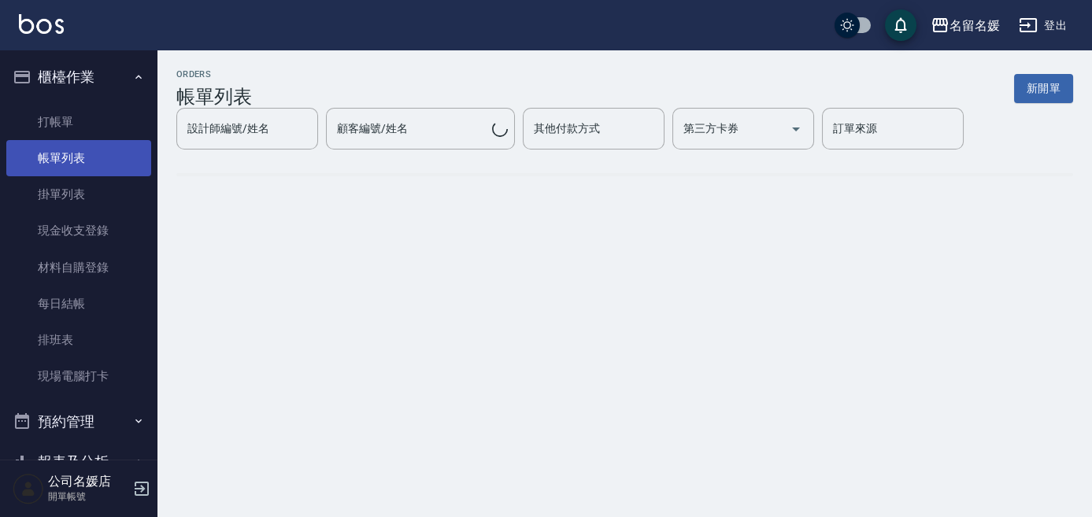
click at [128, 154] on link "帳單列表" at bounding box center [78, 158] width 145 height 36
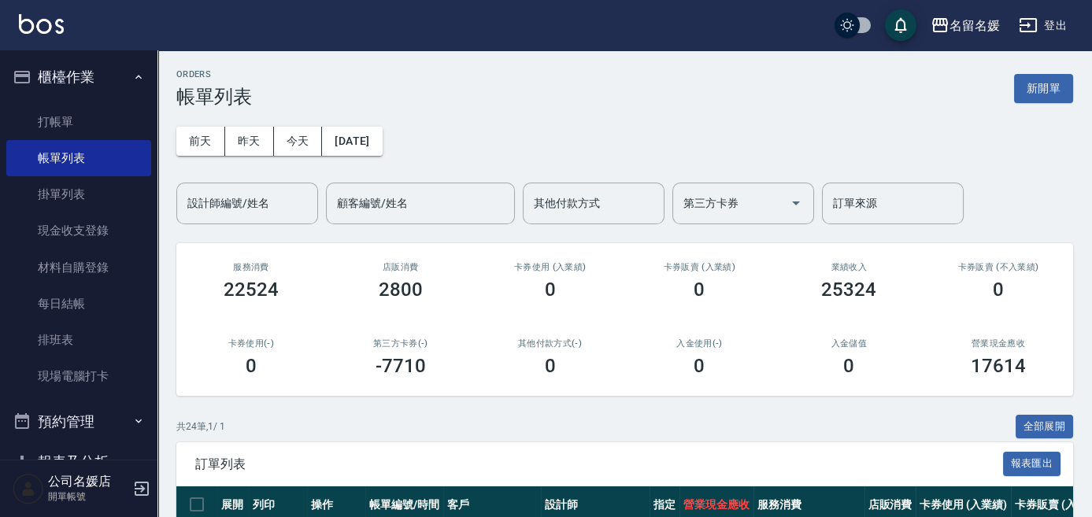
scroll to position [286, 0]
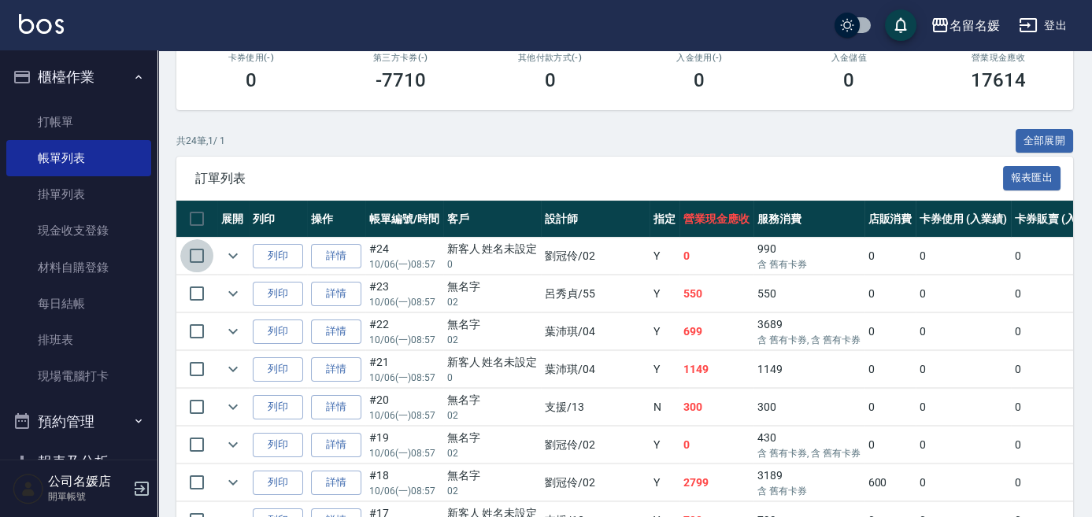
click at [214, 249] on td at bounding box center [196, 256] width 41 height 37
click at [228, 256] on td at bounding box center [232, 256] width 31 height 37
click at [228, 256] on icon "expand row" at bounding box center [233, 255] width 19 height 19
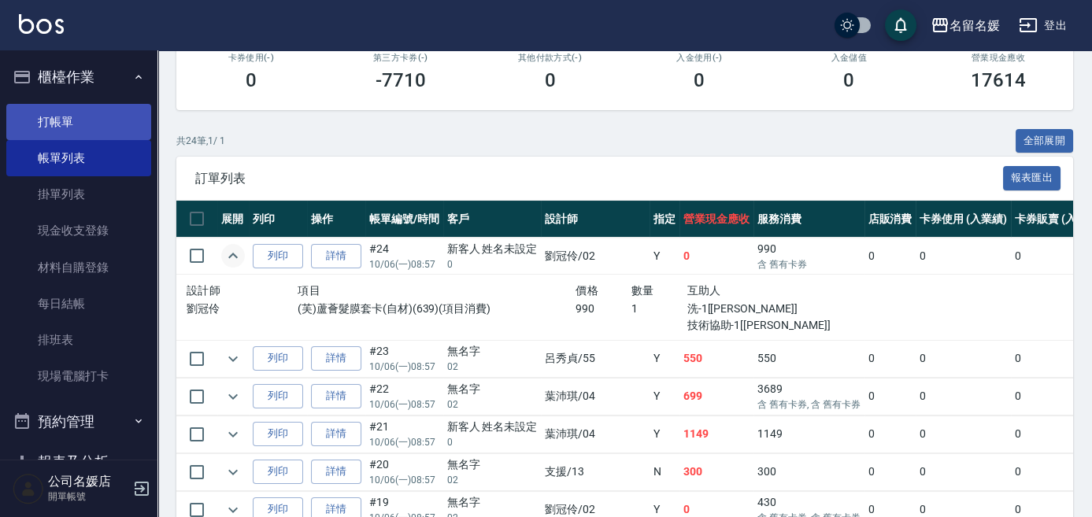
click at [45, 121] on link "打帳單" at bounding box center [78, 122] width 145 height 36
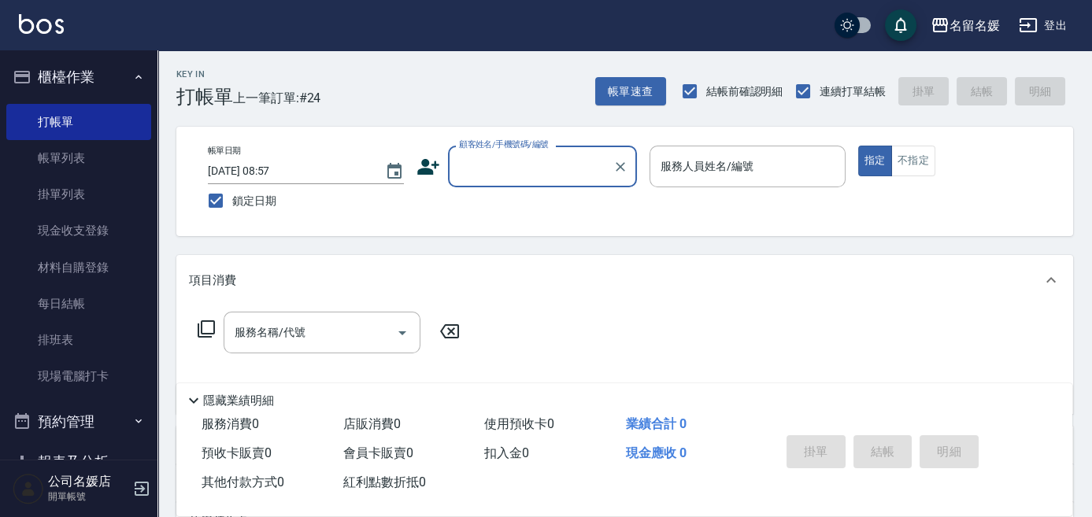
click at [512, 158] on input "顧客姓名/手機號碼/編號" at bounding box center [530, 167] width 151 height 28
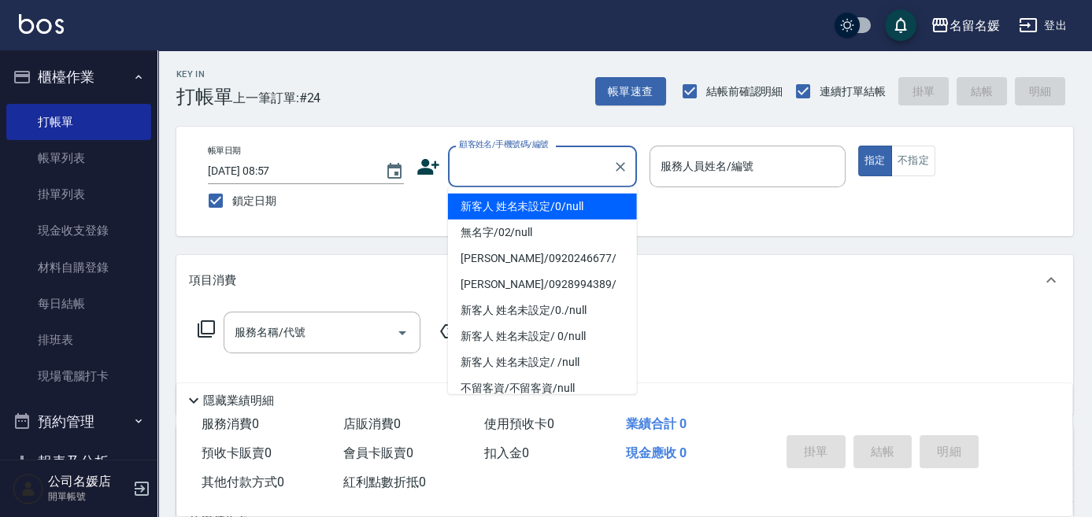
click at [495, 204] on li "新客人 姓名未設定/0/null" at bounding box center [542, 207] width 189 height 26
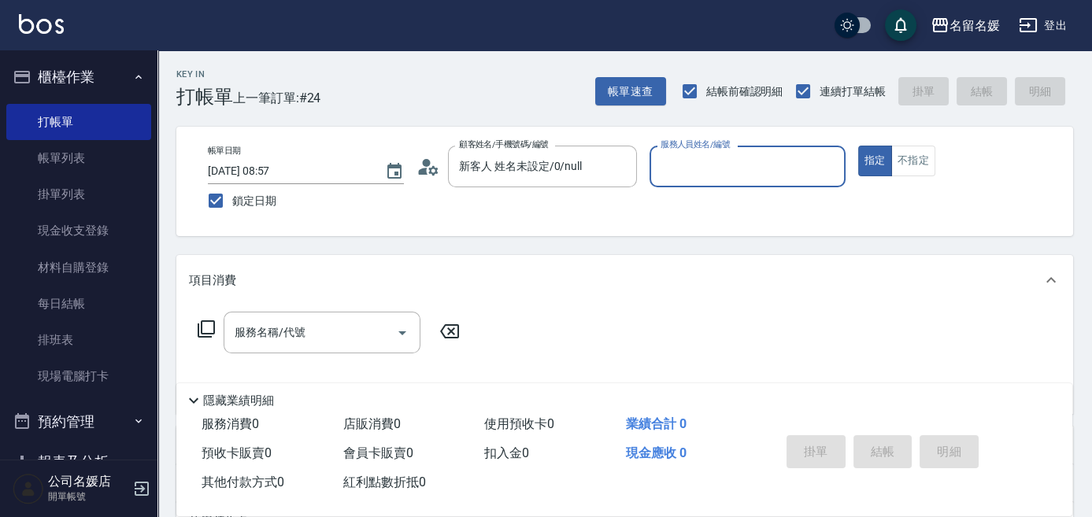
type input "新客人 姓名未設定/0/null"
click at [616, 162] on icon "Clear" at bounding box center [620, 166] width 9 height 9
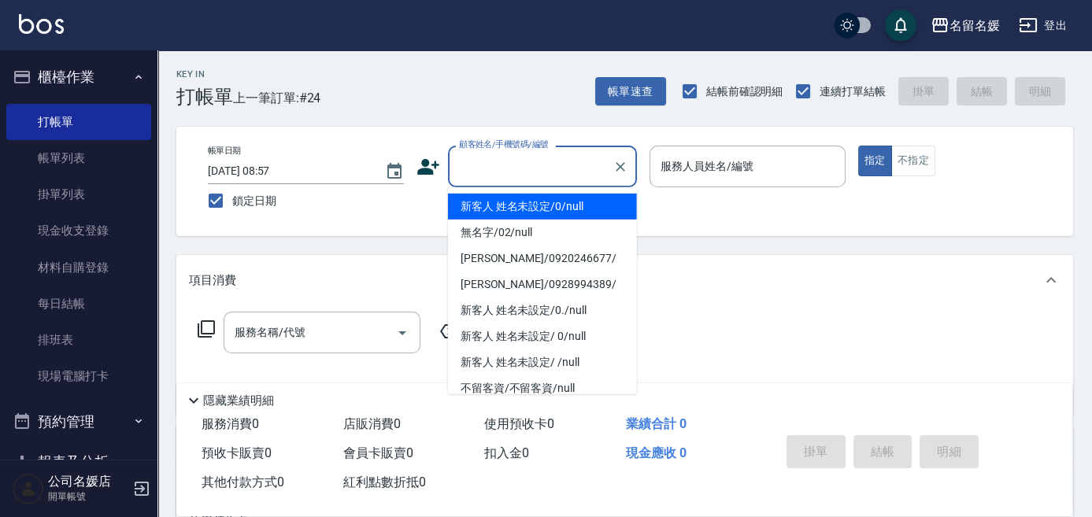
click at [483, 161] on input "顧客姓名/手機號碼/編號" at bounding box center [530, 167] width 151 height 28
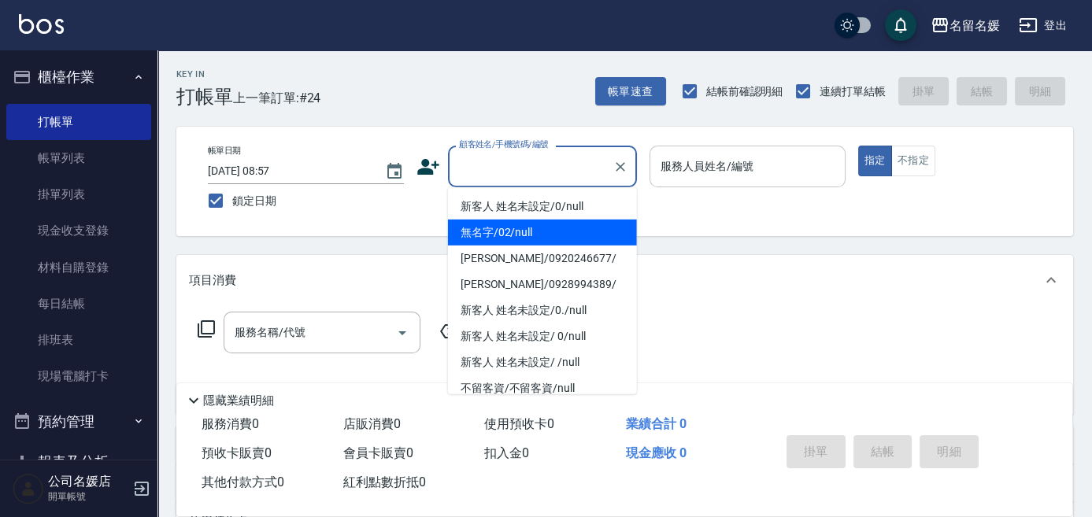
drag, startPoint x: 501, startPoint y: 234, endPoint x: 683, endPoint y: 157, distance: 198.3
click at [508, 231] on li "無名字/02/null" at bounding box center [542, 233] width 189 height 26
type input "無名字/02/null"
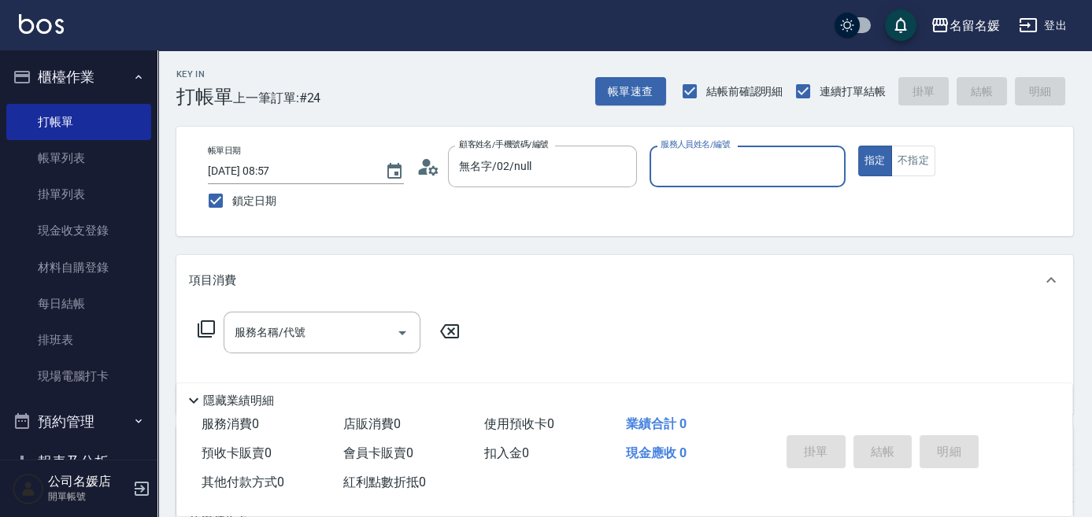
click at [683, 167] on input "服務人員姓名/編號" at bounding box center [748, 167] width 182 height 28
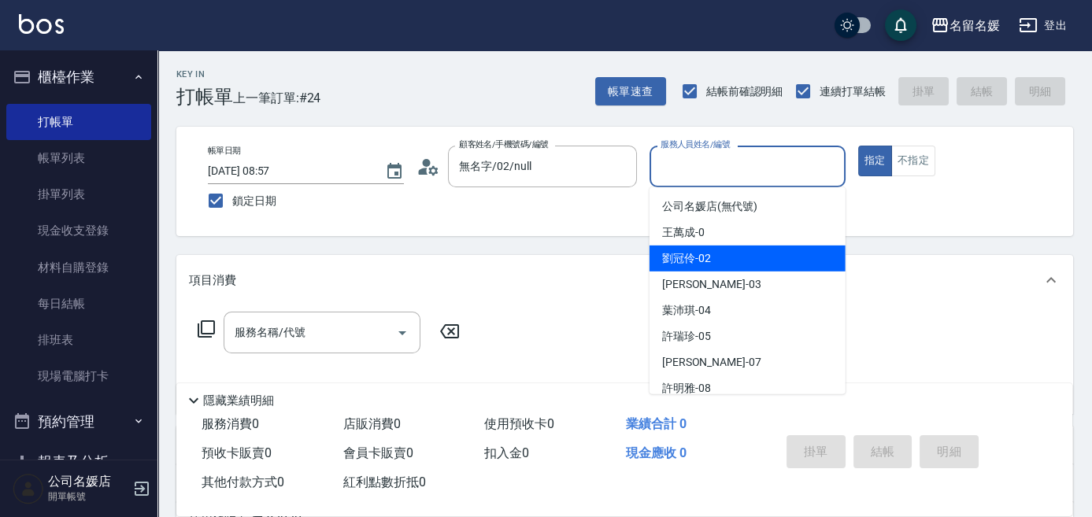
click at [690, 259] on span "[PERSON_NAME]-02" at bounding box center [686, 258] width 49 height 17
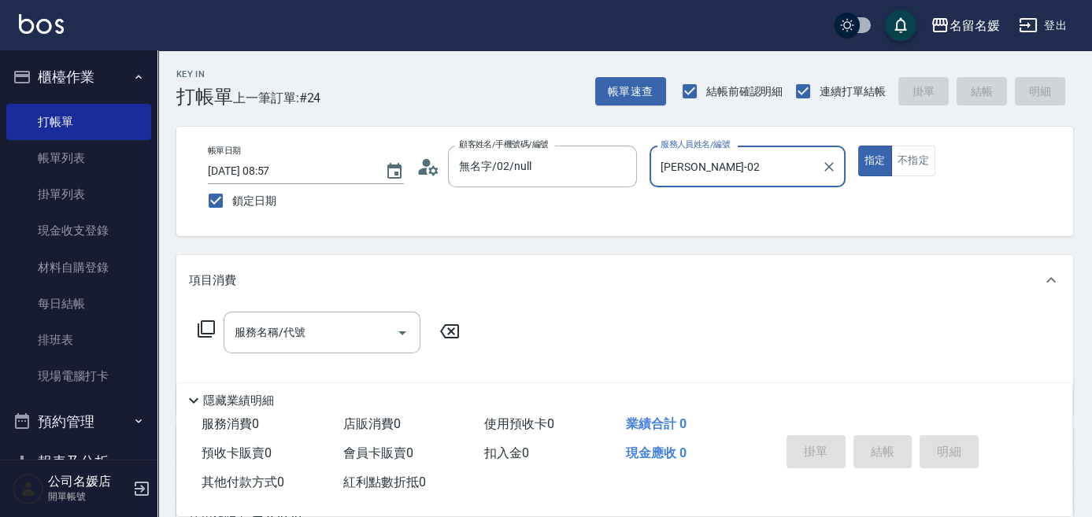
type input "[PERSON_NAME]-02"
click at [212, 324] on icon at bounding box center [206, 329] width 19 height 19
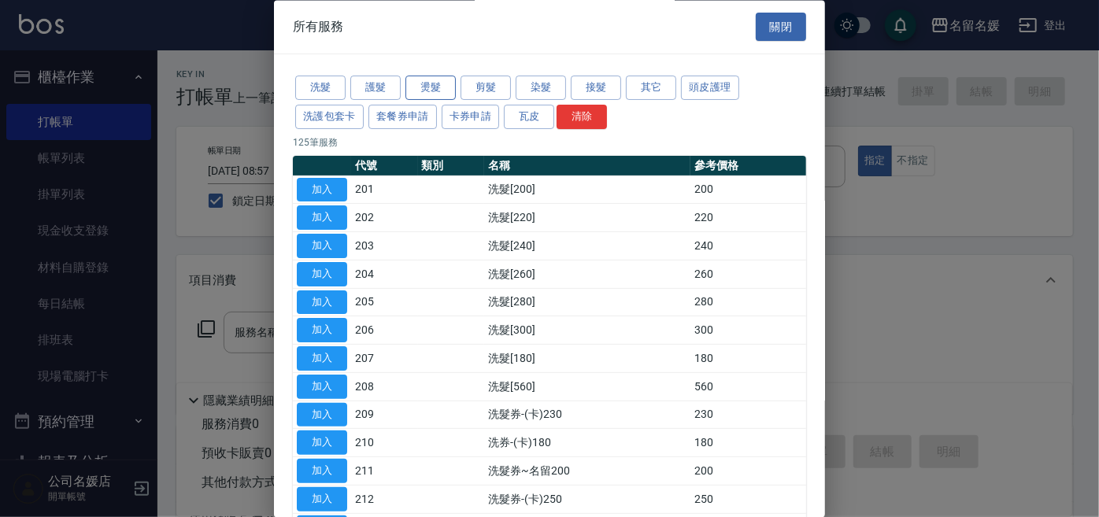
click at [432, 89] on button "燙髮" at bounding box center [430, 88] width 50 height 24
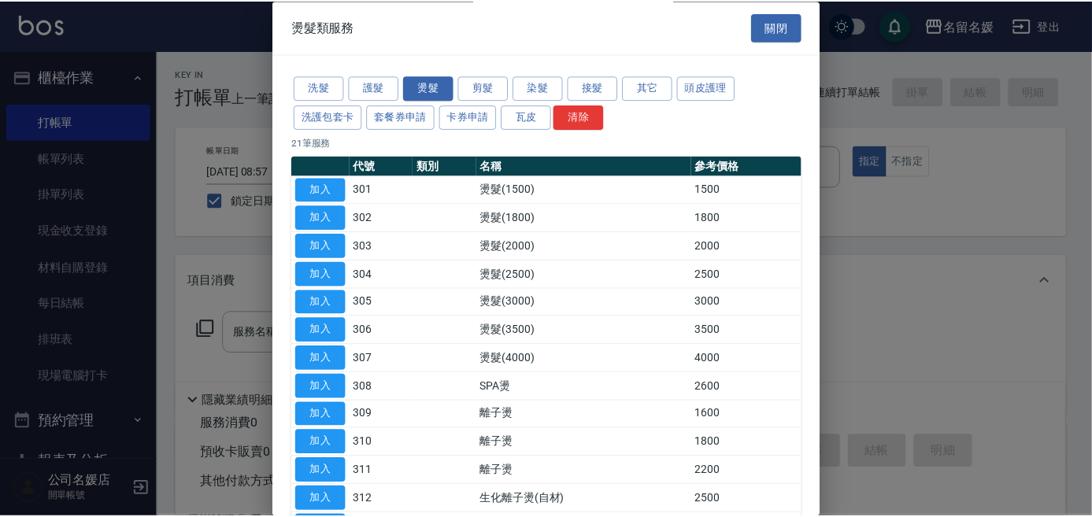
scroll to position [142, 0]
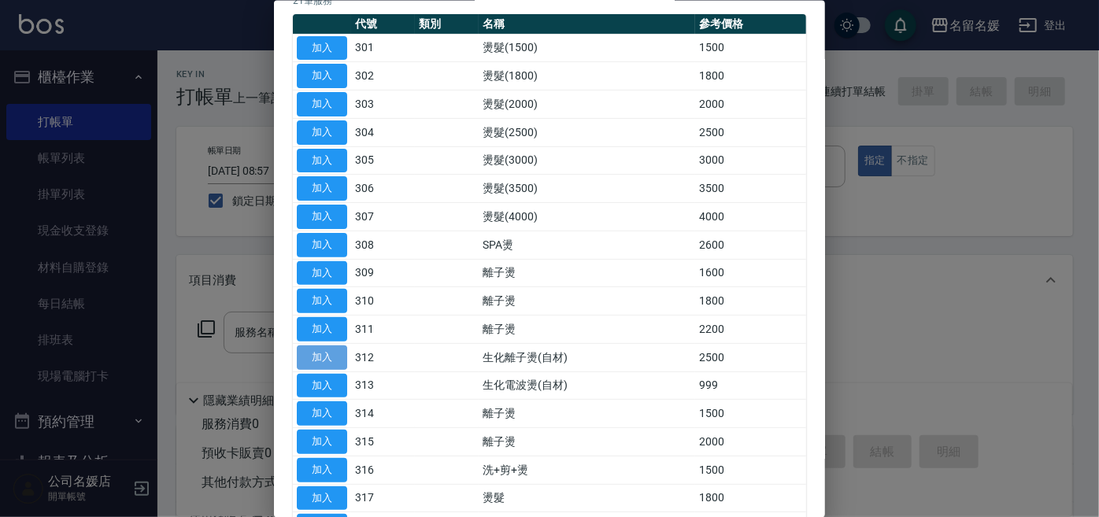
click at [342, 356] on button "加入" at bounding box center [322, 357] width 50 height 24
type input "生化離子燙(自材)(312)"
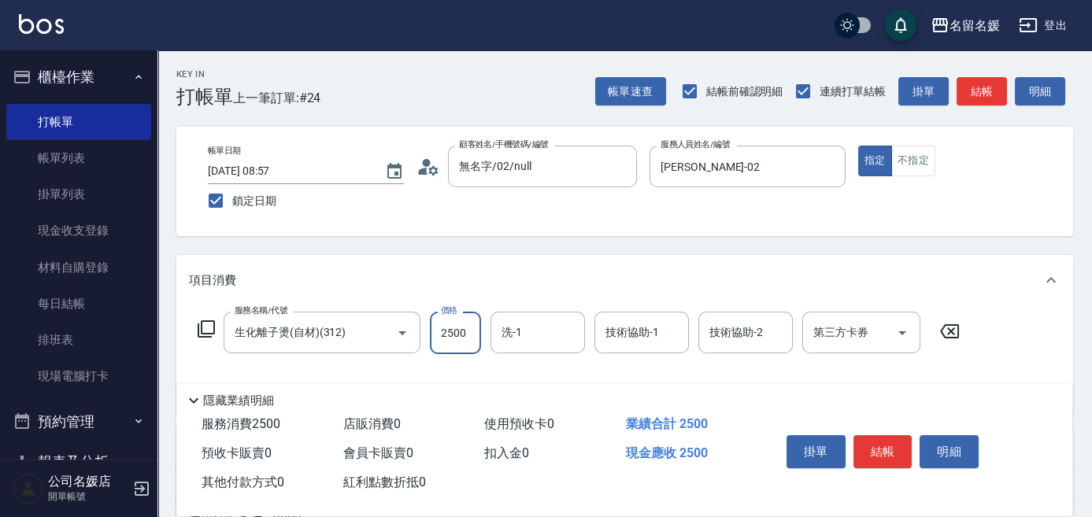
click at [464, 333] on input "2500" at bounding box center [455, 333] width 51 height 43
type input "2000"
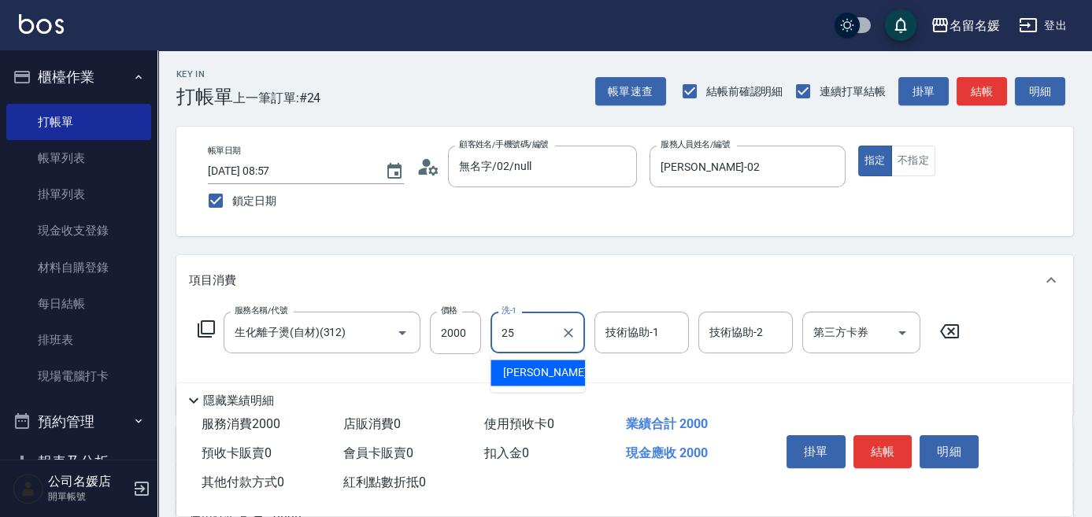
type input "[PERSON_NAME]-25"
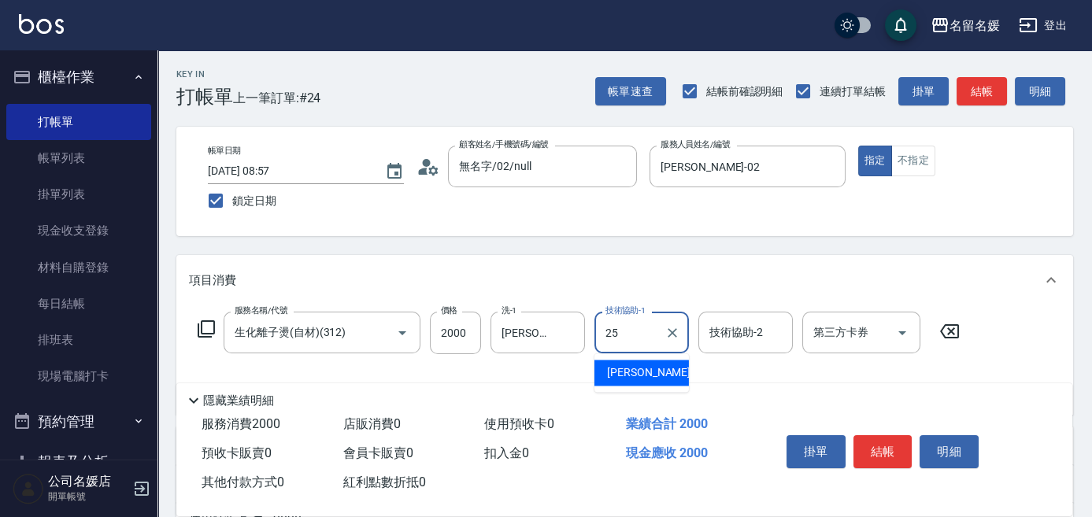
type input "[PERSON_NAME]-25"
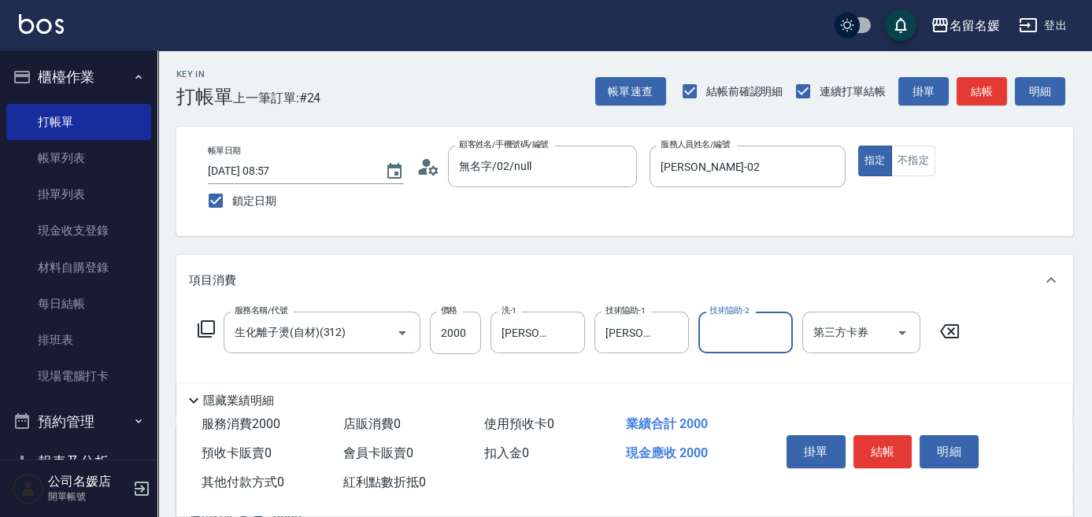
click at [204, 326] on icon at bounding box center [206, 329] width 19 height 19
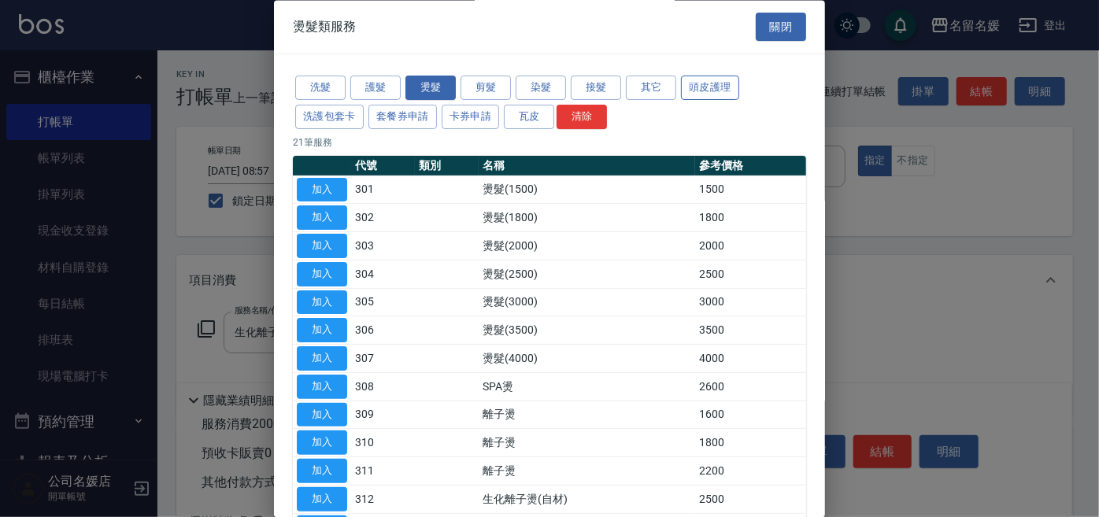
click at [724, 87] on button "頭皮護理" at bounding box center [710, 88] width 58 height 24
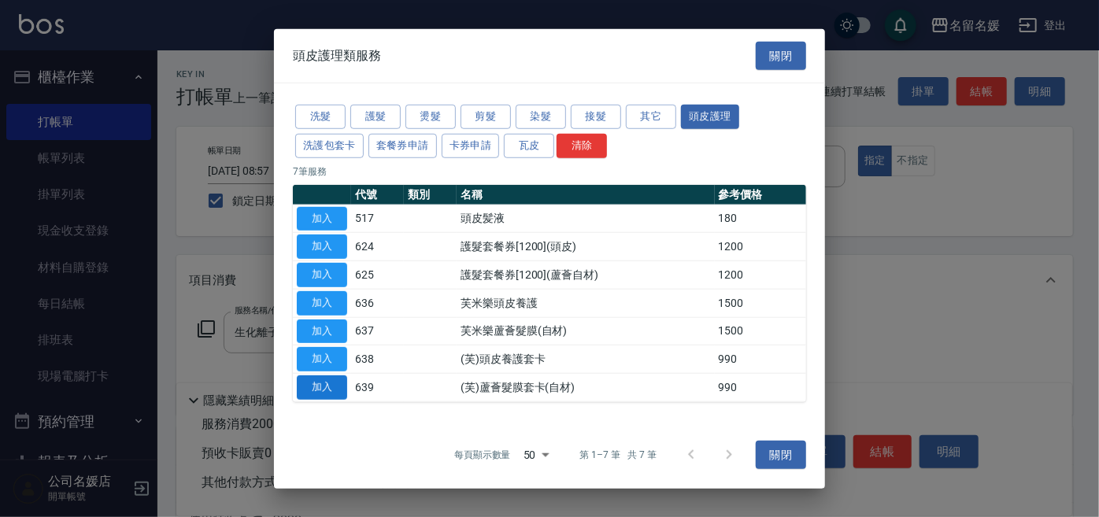
click at [329, 380] on button "加入" at bounding box center [322, 387] width 50 height 24
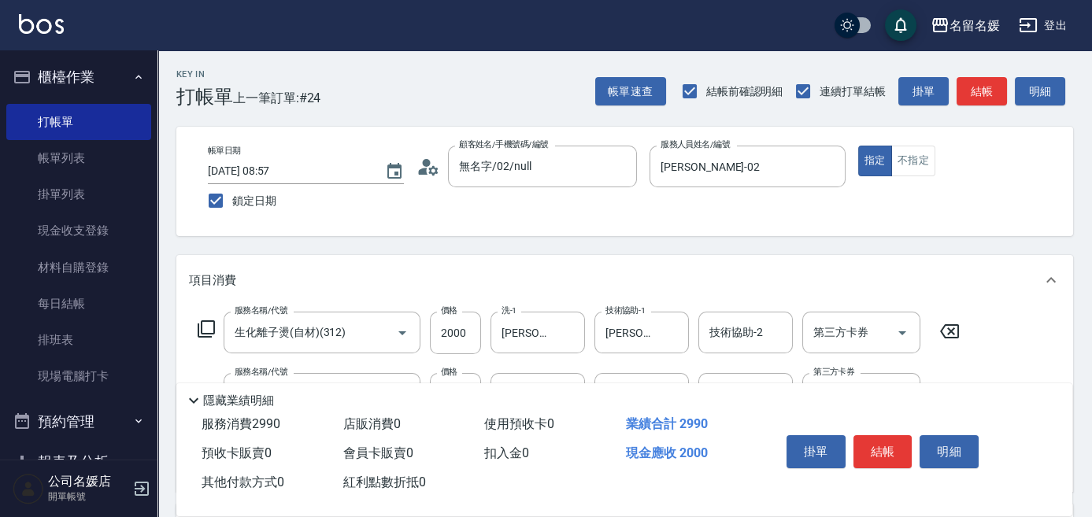
scroll to position [142, 0]
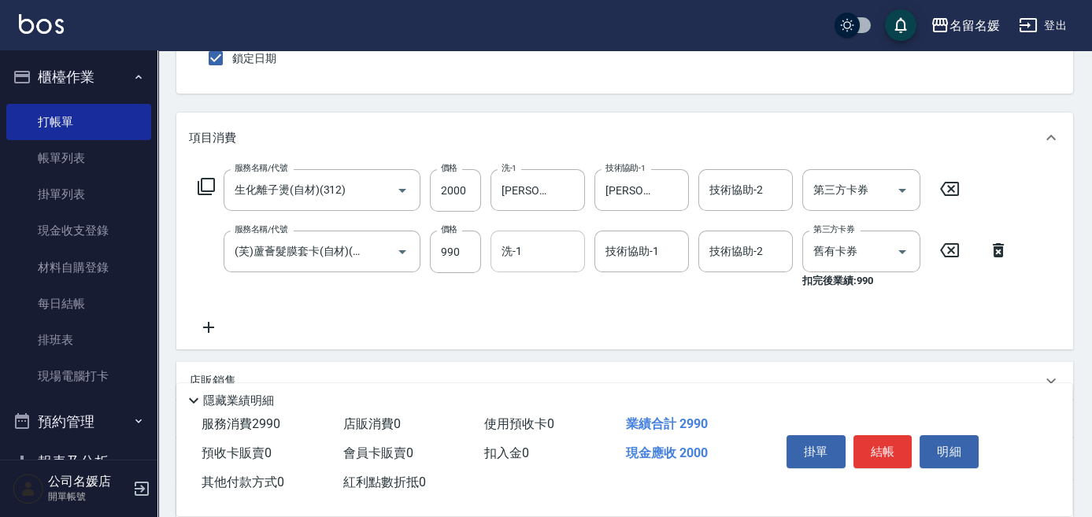
click at [538, 243] on input "洗-1" at bounding box center [538, 252] width 80 height 28
type input "[PERSON_NAME]-02"
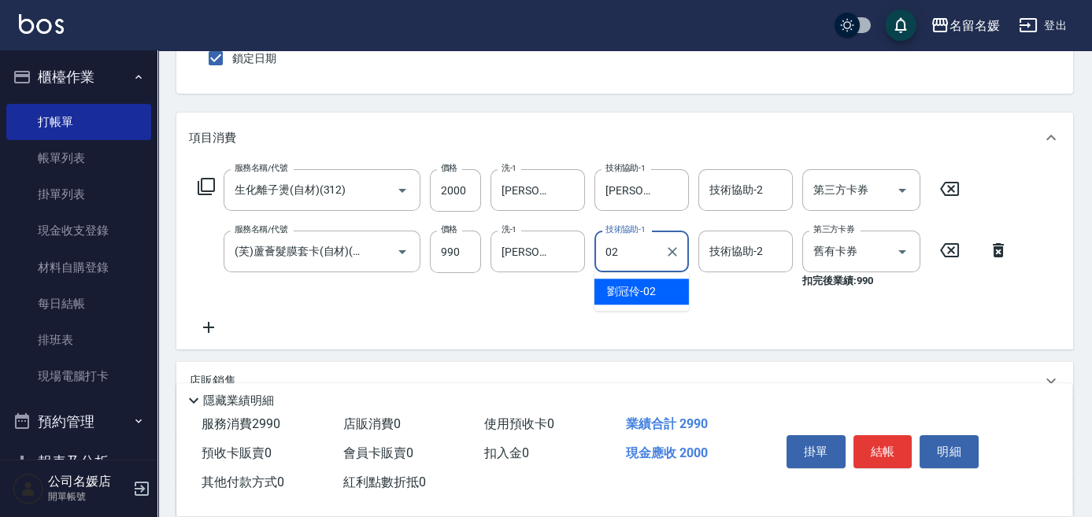
type input "[PERSON_NAME]-02"
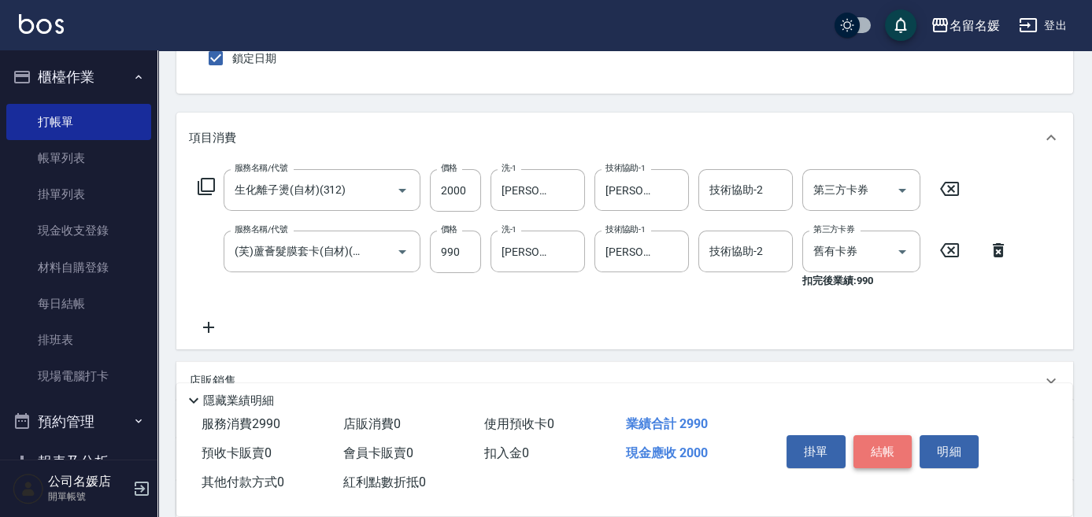
click at [875, 441] on button "結帳" at bounding box center [882, 451] width 59 height 33
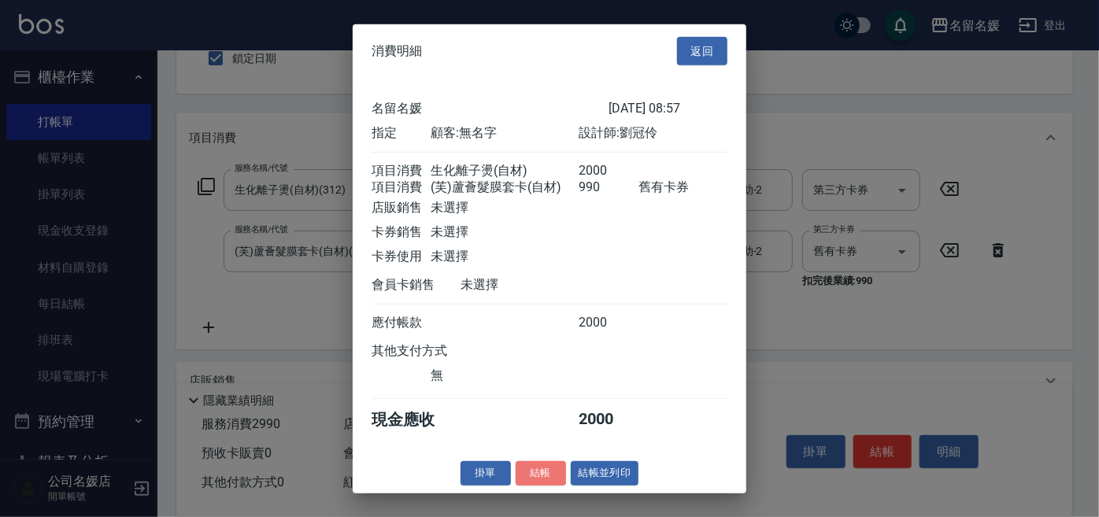
click at [532, 476] on button "結帳" at bounding box center [541, 473] width 50 height 24
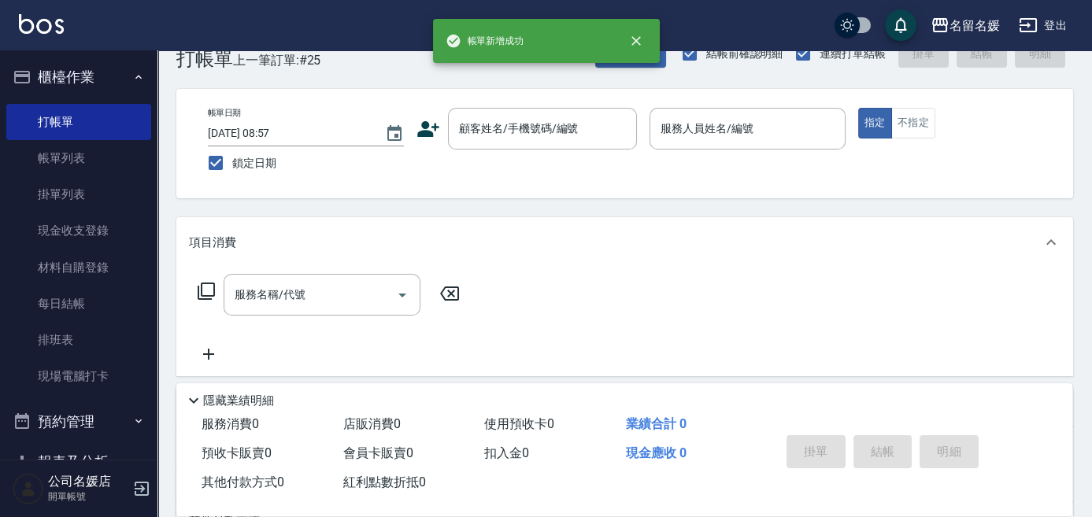
scroll to position [0, 0]
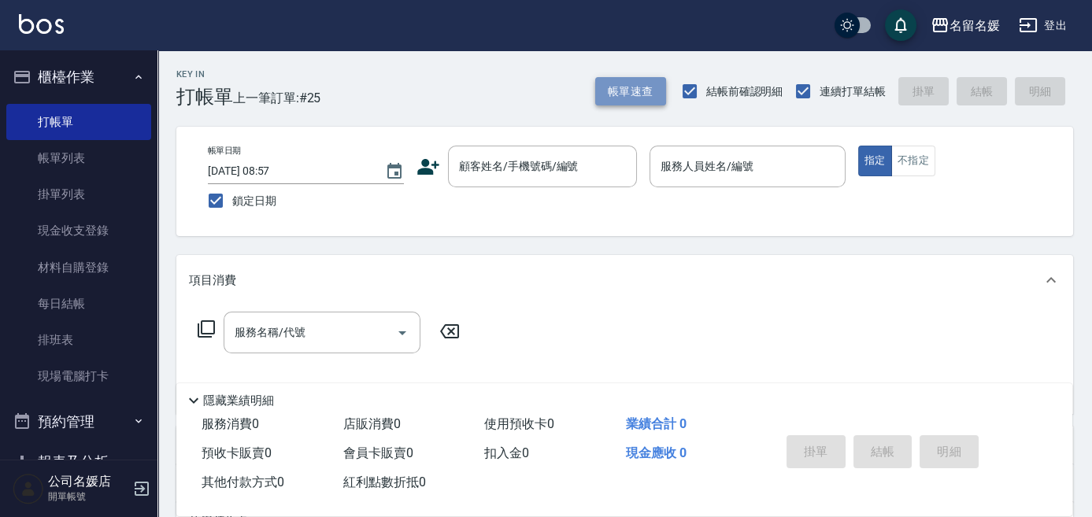
click at [627, 98] on button "帳單速查" at bounding box center [630, 91] width 71 height 29
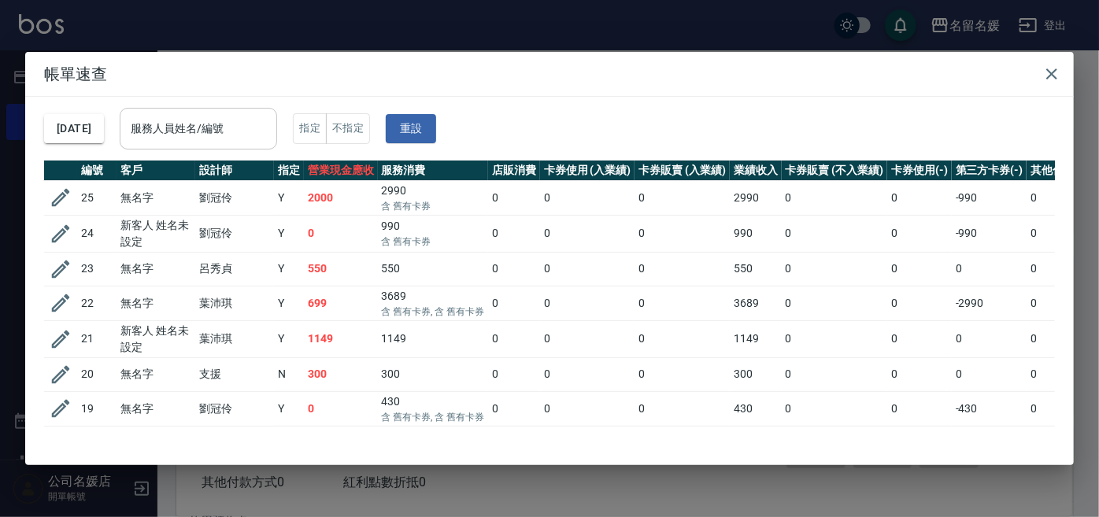
click at [193, 127] on div "服務人員姓名/編號 服務人員姓名/編號" at bounding box center [198, 129] width 157 height 42
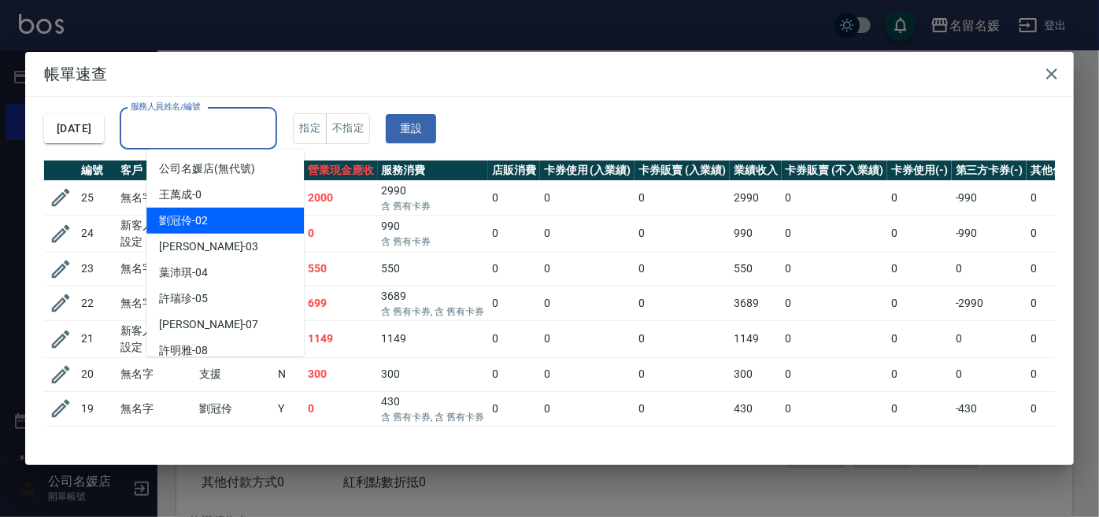
click at [212, 218] on div "[PERSON_NAME]-02" at bounding box center [224, 221] width 157 height 26
type input "[PERSON_NAME]-02"
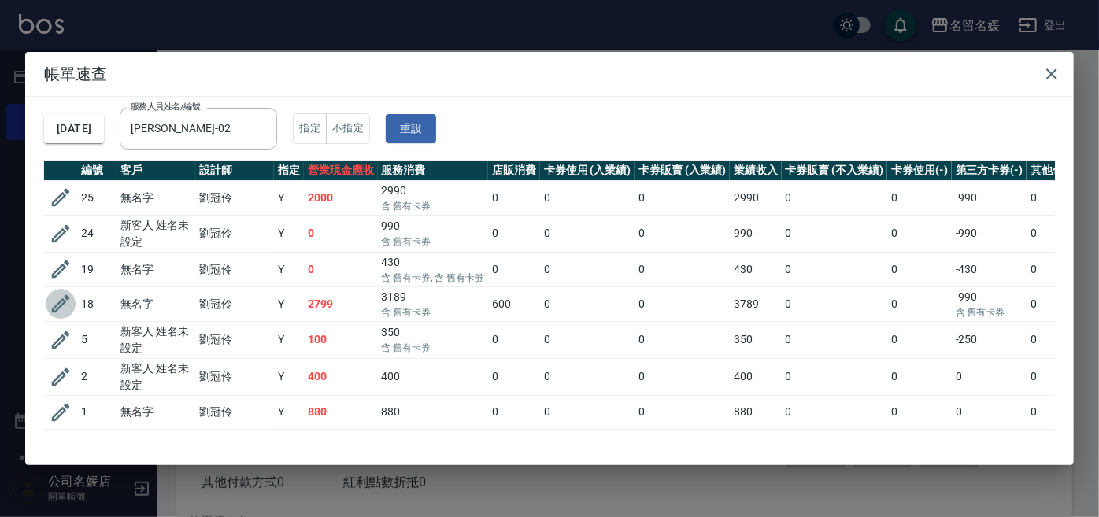
click at [60, 303] on icon "button" at bounding box center [61, 304] width 24 height 24
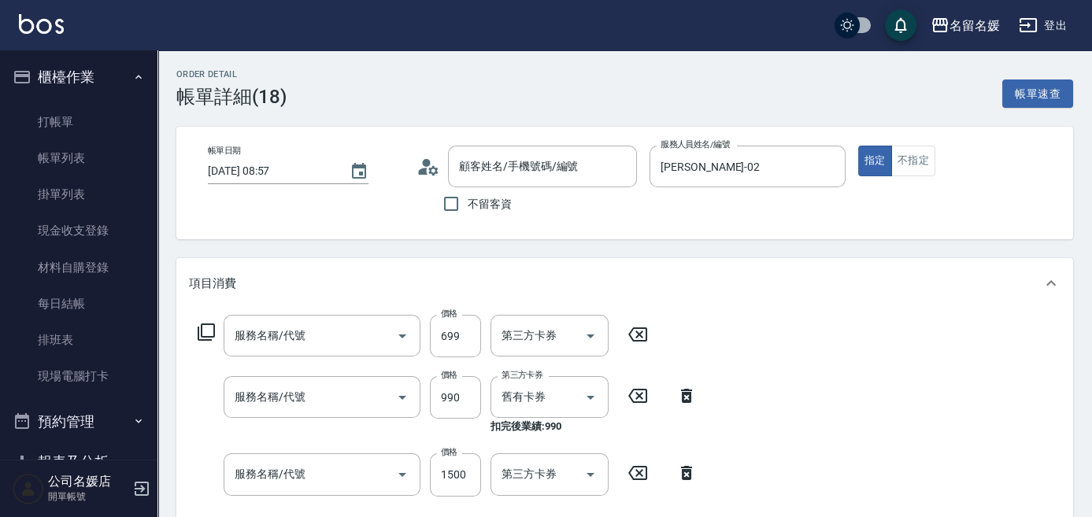
type input "[DATE] 08:57"
type input "[PERSON_NAME]-02"
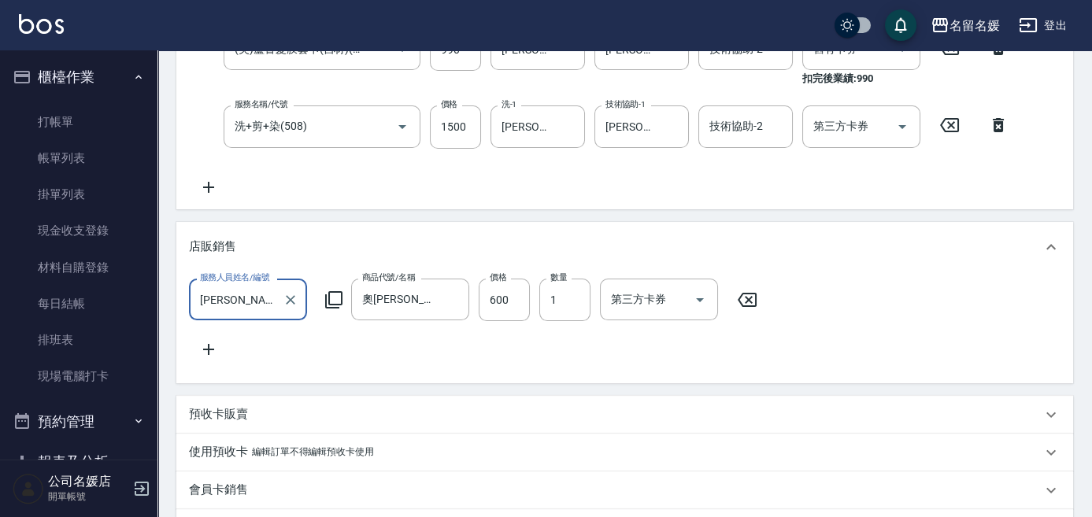
type input "滾珠洗髮699(299)"
type input "(芙)蘆薈髮膜套卡(自材)(639)"
type input "洗+剪+染(508)"
type input "無名字/02/null"
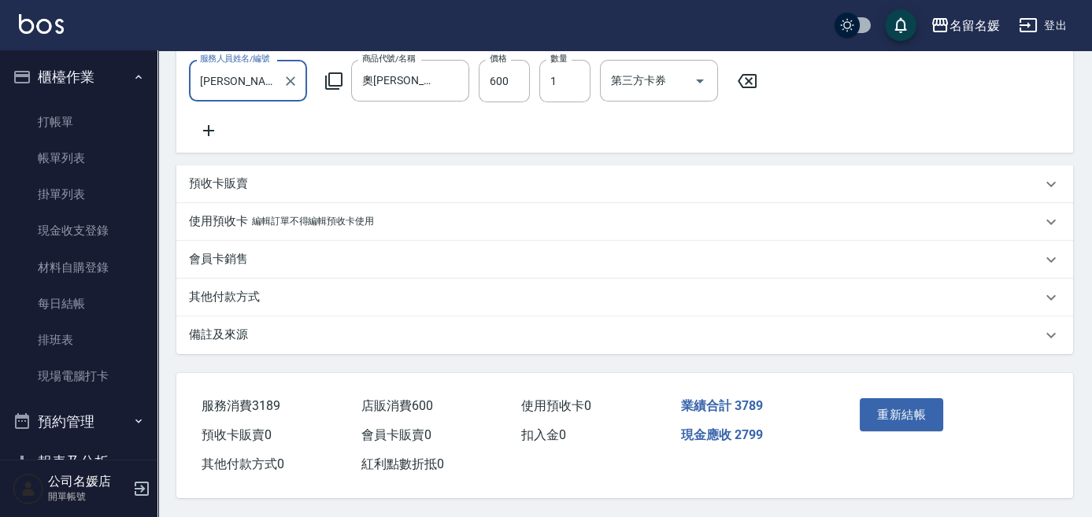
scroll to position [583, 0]
click at [915, 423] on button "重新結帳" at bounding box center [901, 414] width 83 height 33
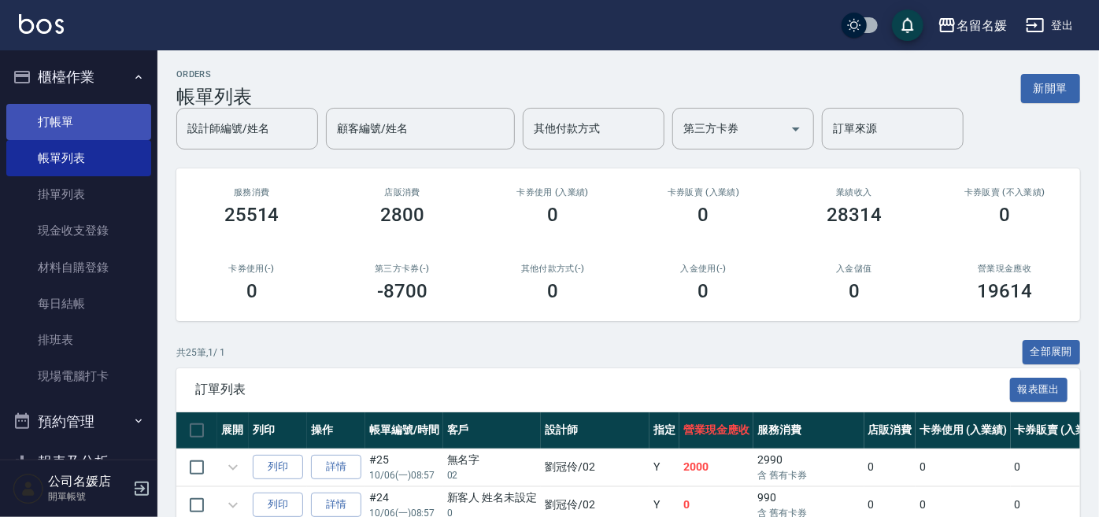
click at [71, 120] on link "打帳單" at bounding box center [78, 122] width 145 height 36
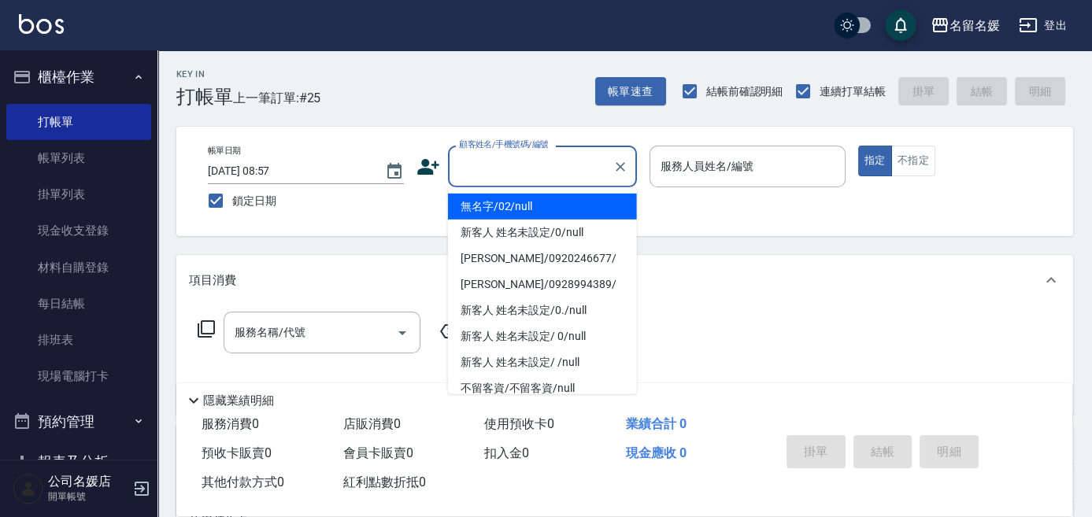
click at [480, 154] on input "顧客姓名/手機號碼/編號" at bounding box center [530, 167] width 151 height 28
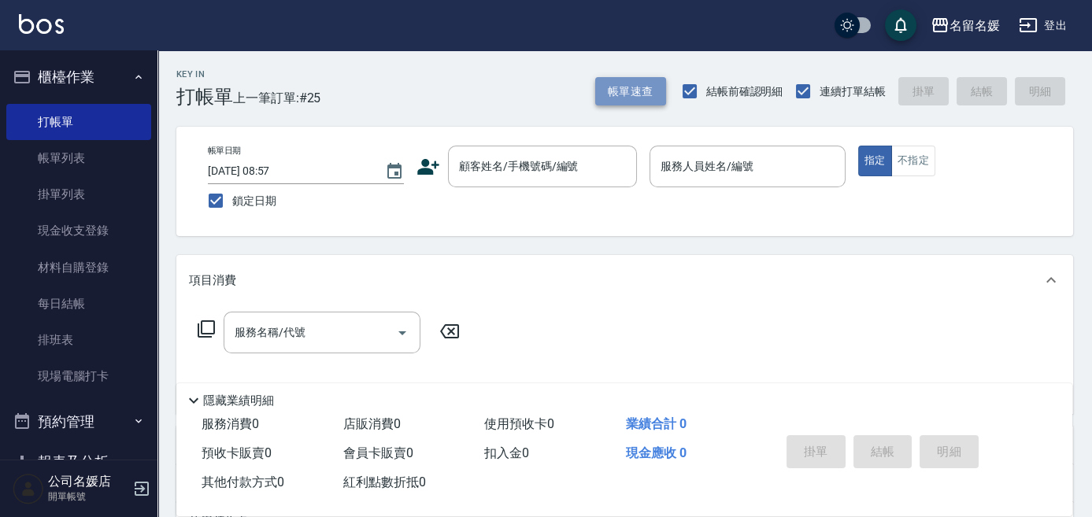
click at [633, 96] on button "帳單速查" at bounding box center [630, 91] width 71 height 29
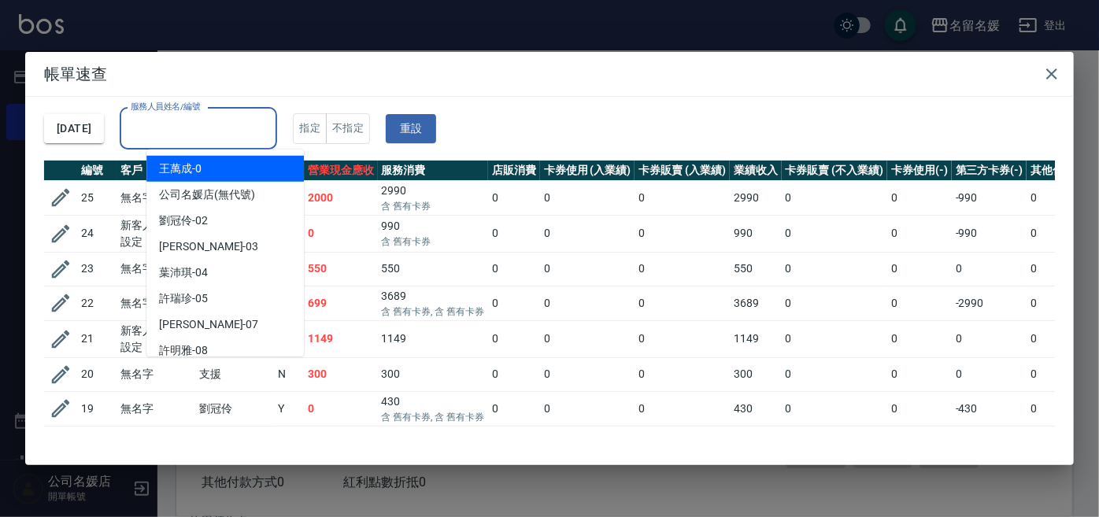
click at [217, 127] on input "服務人員姓名/編號" at bounding box center [198, 129] width 143 height 28
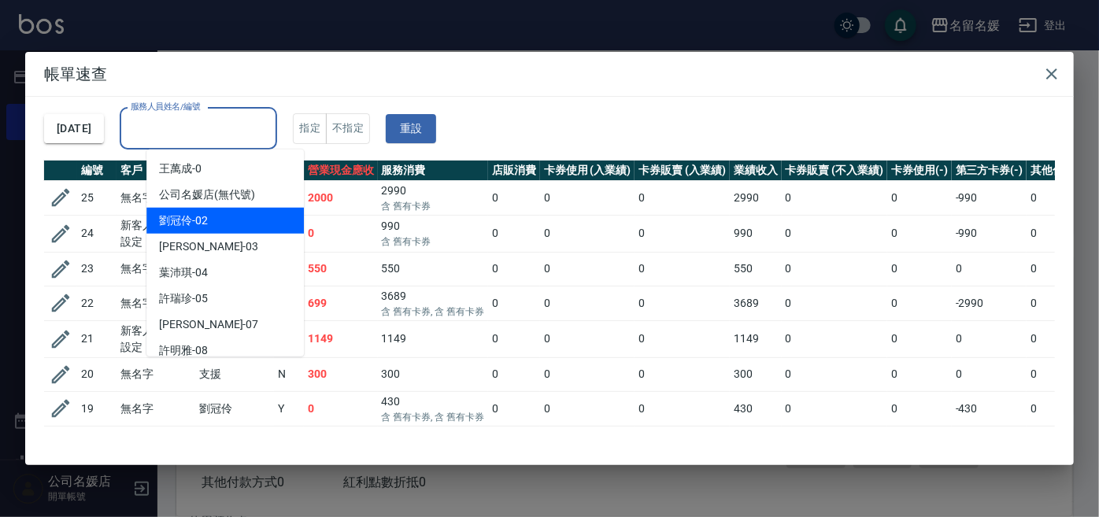
click at [253, 219] on div "[PERSON_NAME]-02" at bounding box center [224, 221] width 157 height 26
type input "[PERSON_NAME]-02"
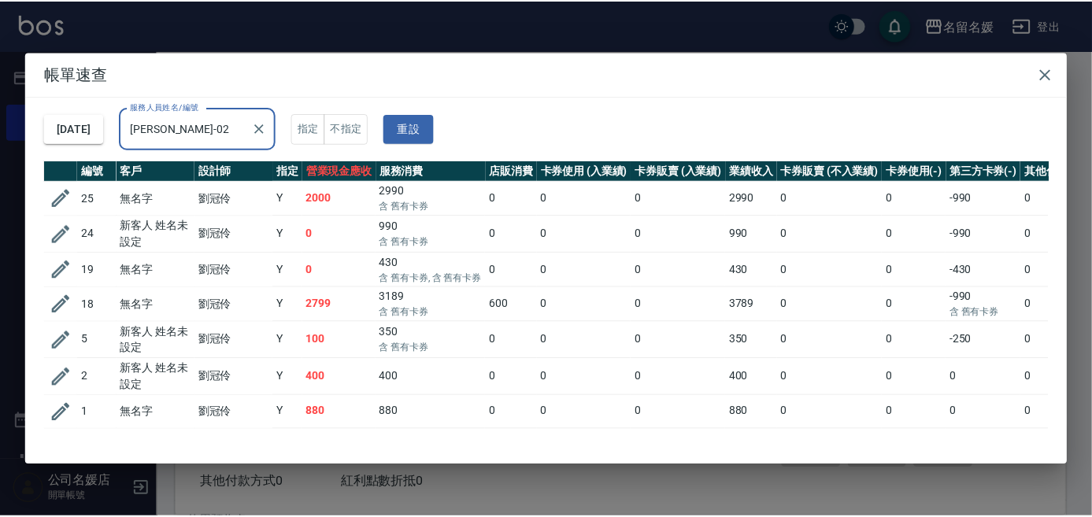
scroll to position [28, 0]
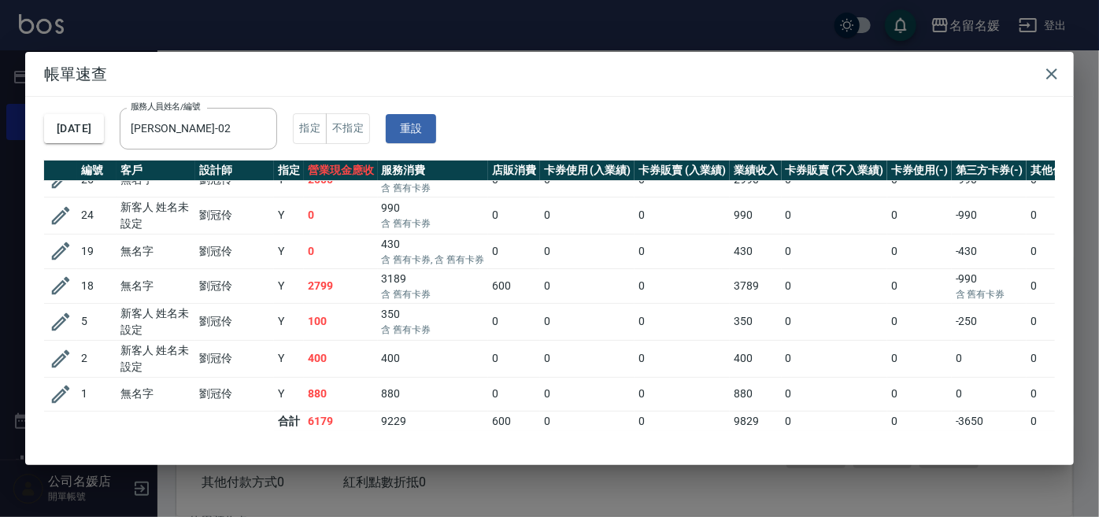
click at [1072, 68] on h2 "帳單速查" at bounding box center [549, 74] width 1049 height 44
click at [1058, 69] on icon "button" at bounding box center [1051, 74] width 19 height 19
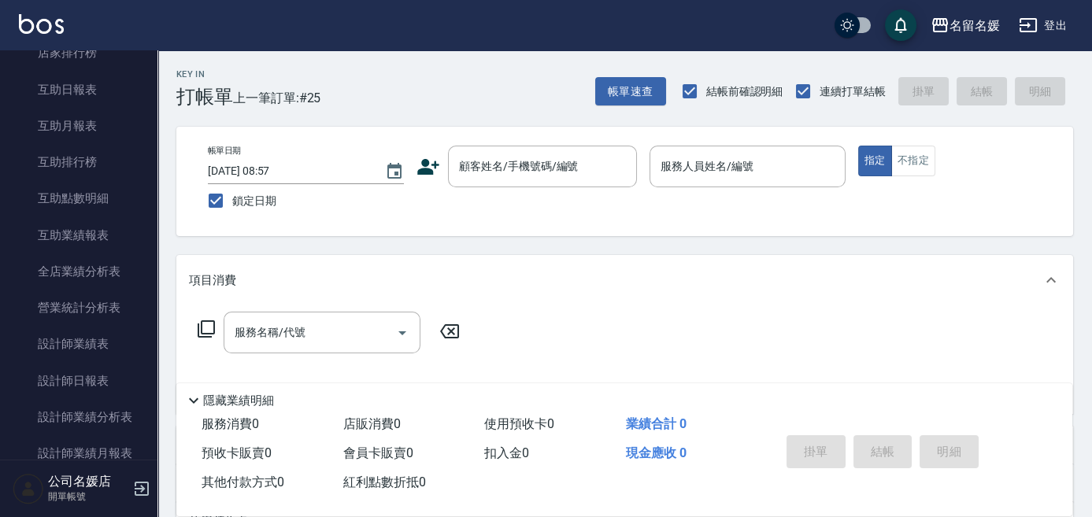
scroll to position [572, 0]
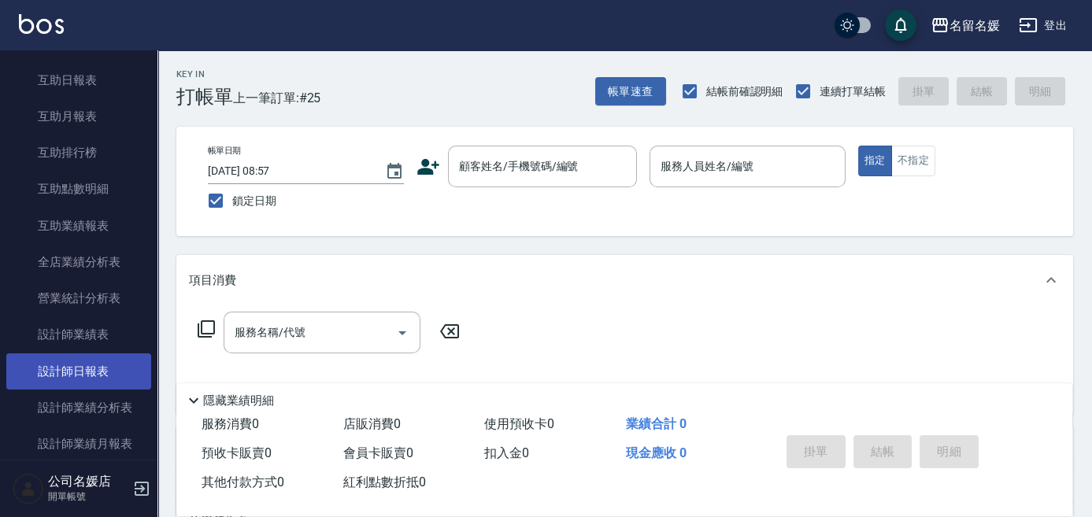
click at [85, 366] on link "設計師日報表" at bounding box center [78, 371] width 145 height 36
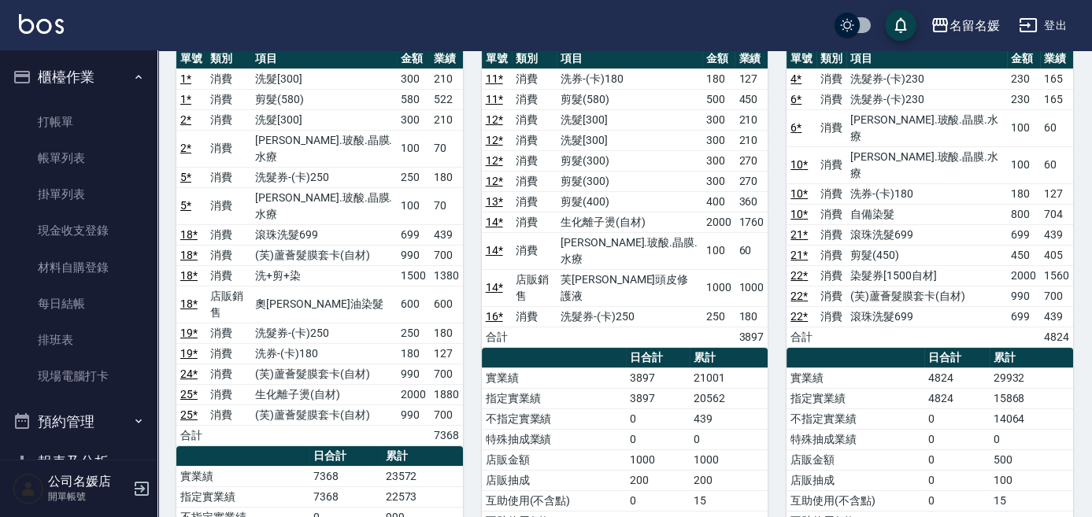
scroll to position [142, 0]
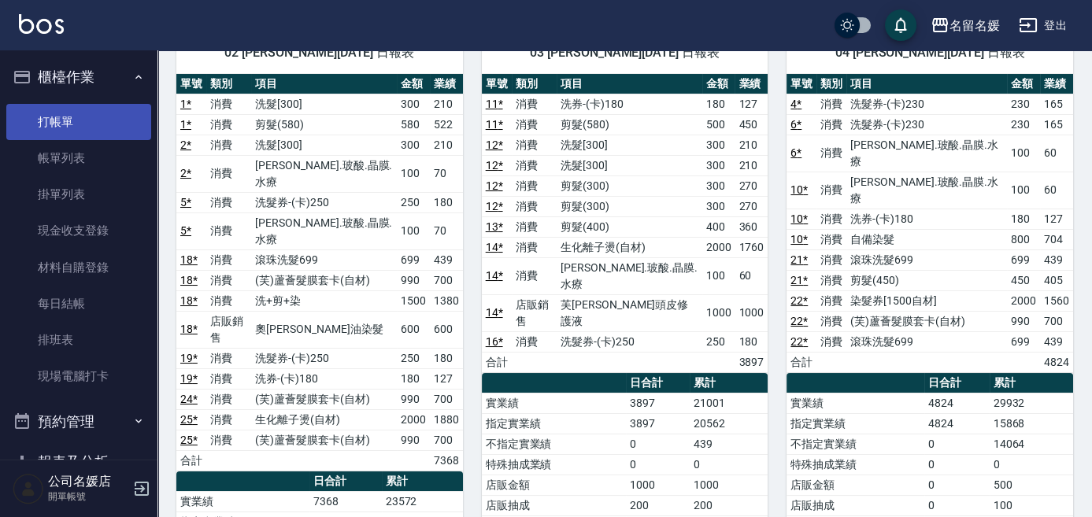
click at [77, 118] on link "打帳單" at bounding box center [78, 122] width 145 height 36
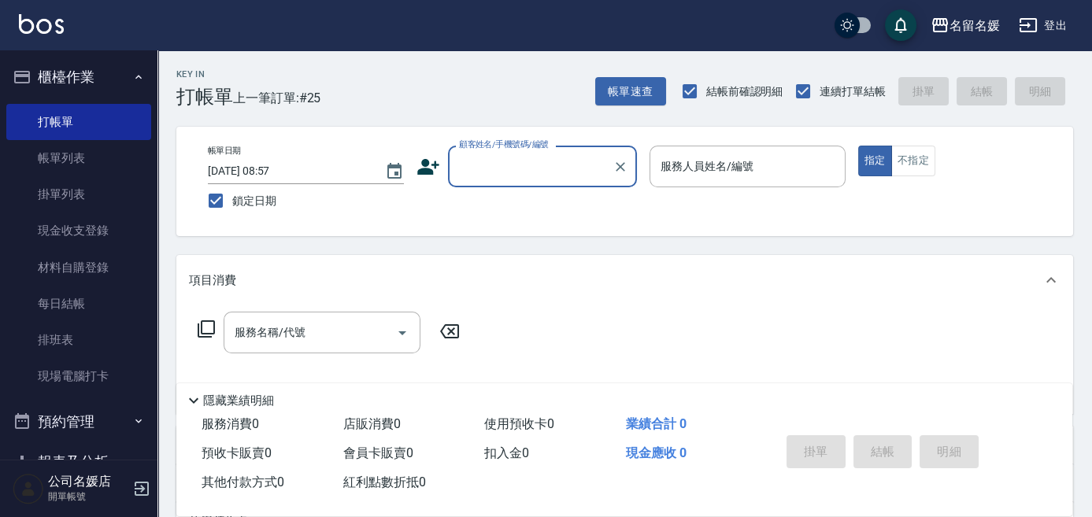
scroll to position [168, 0]
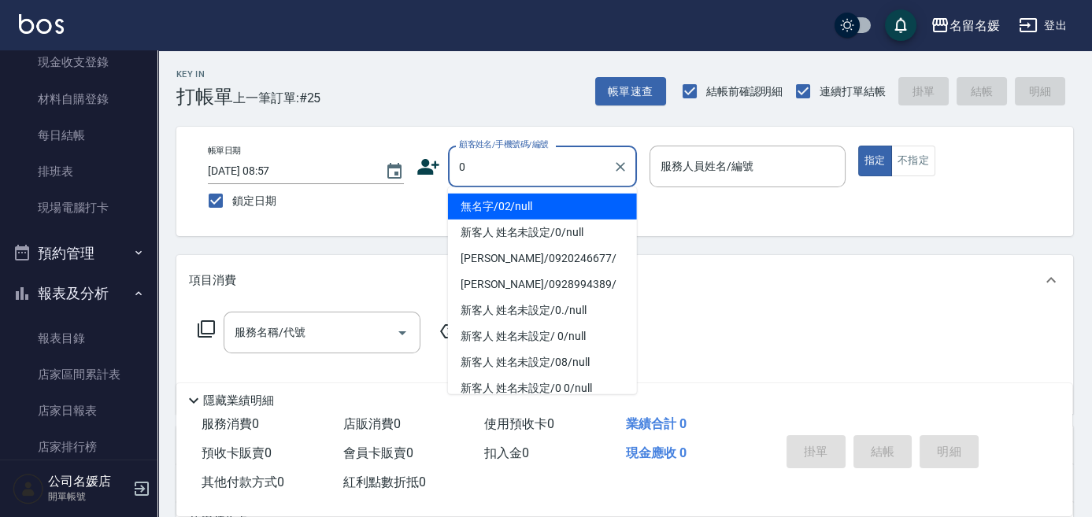
type input "無名字/02/null"
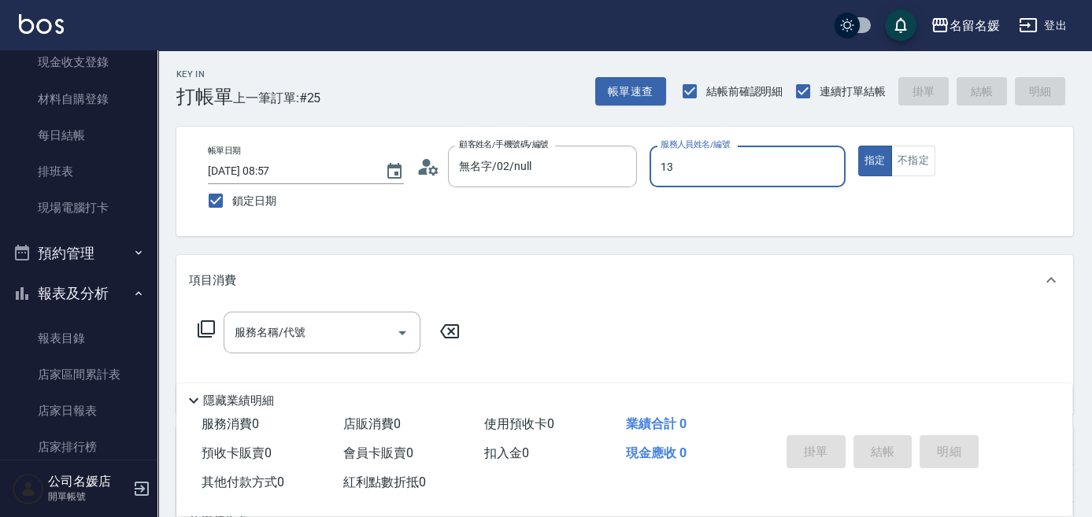
type input "13"
type button "true"
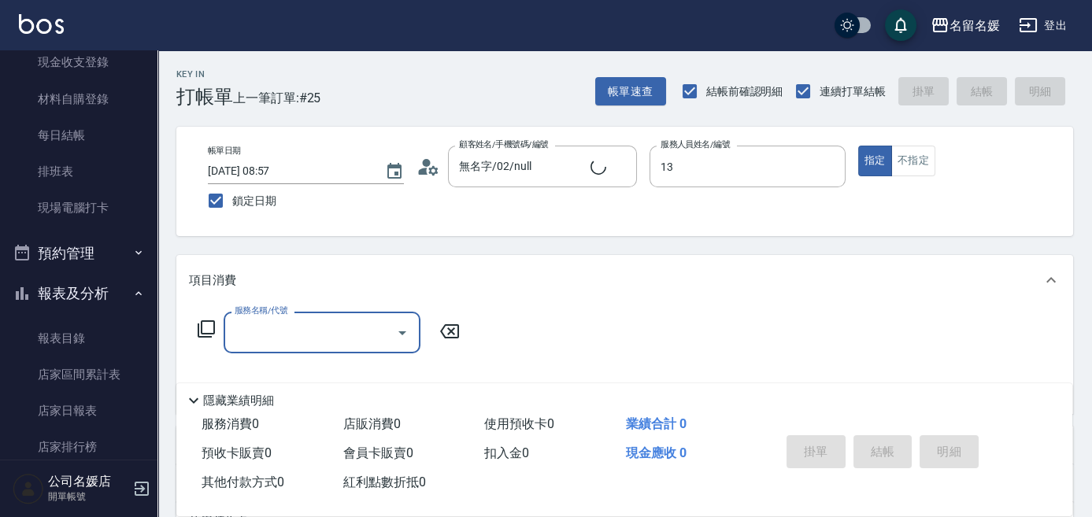
type input "支援-13"
type input "新客人 姓名未設定/0/null"
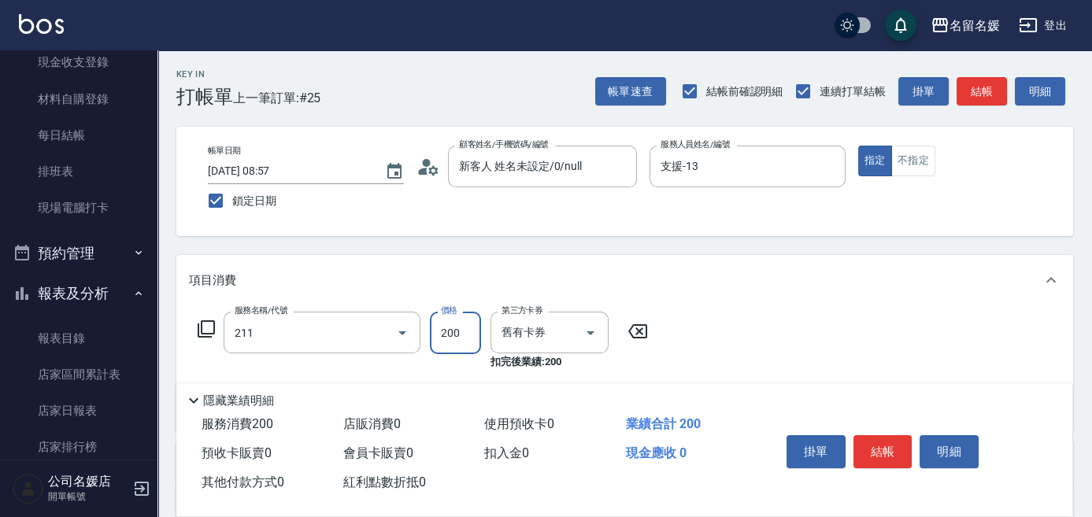
type input "洗髮券~名留200(211)"
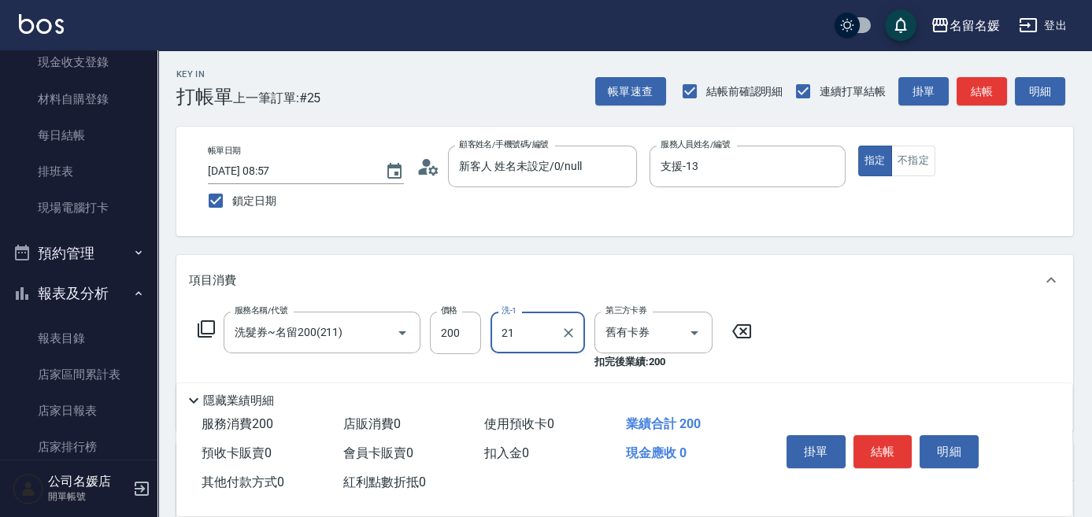
type input "[PERSON_NAME]-21"
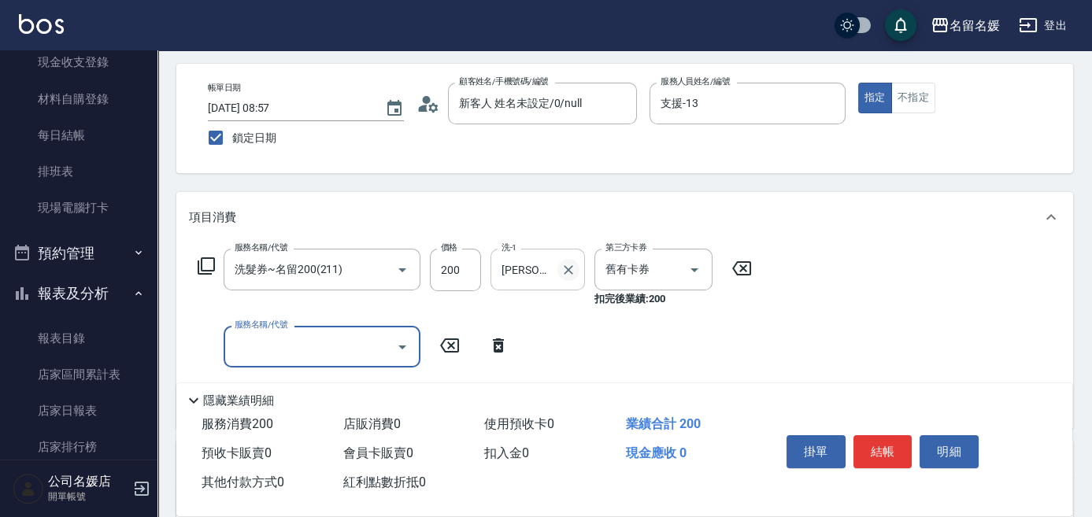
scroll to position [71, 0]
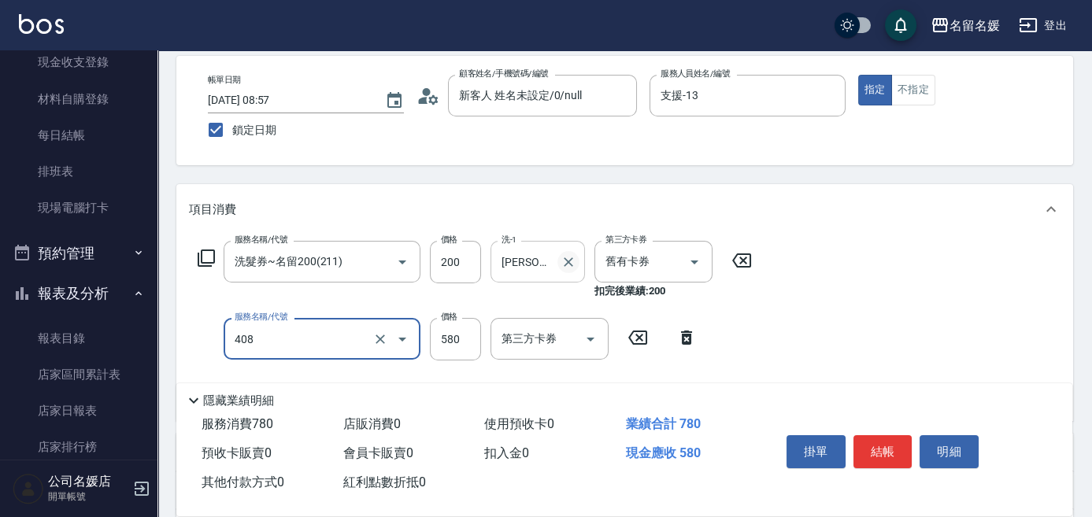
type input "剪髮(580)(408)"
type input "500"
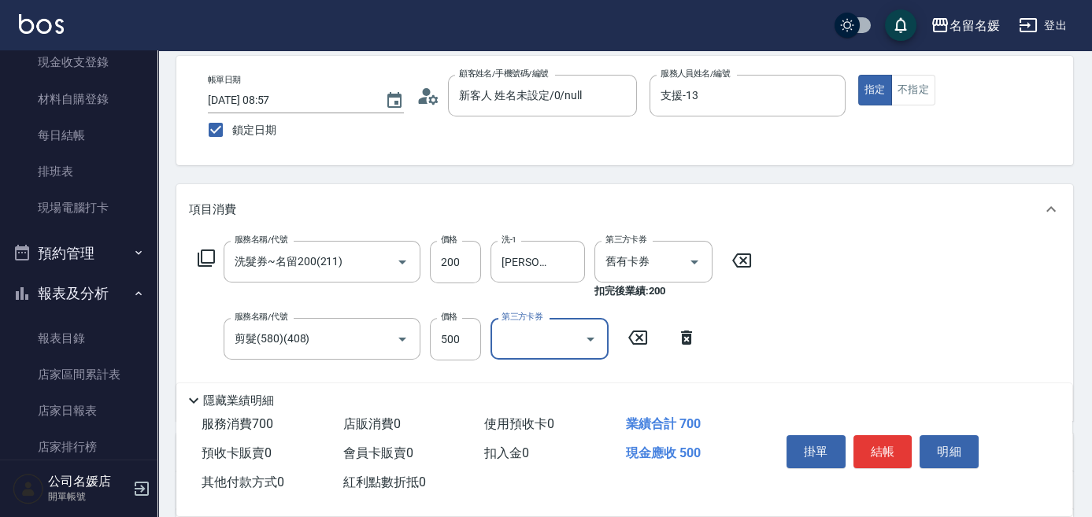
click at [623, 173] on div "Key In 打帳單 上一筆訂單:#25 帳單速查 結帳前確認明細 連續打單結帳 掛單 結帳 明細 帳單日期 [DATE] 08:57 鎖定日期 顧客姓名/手…" at bounding box center [624, 378] width 934 height 797
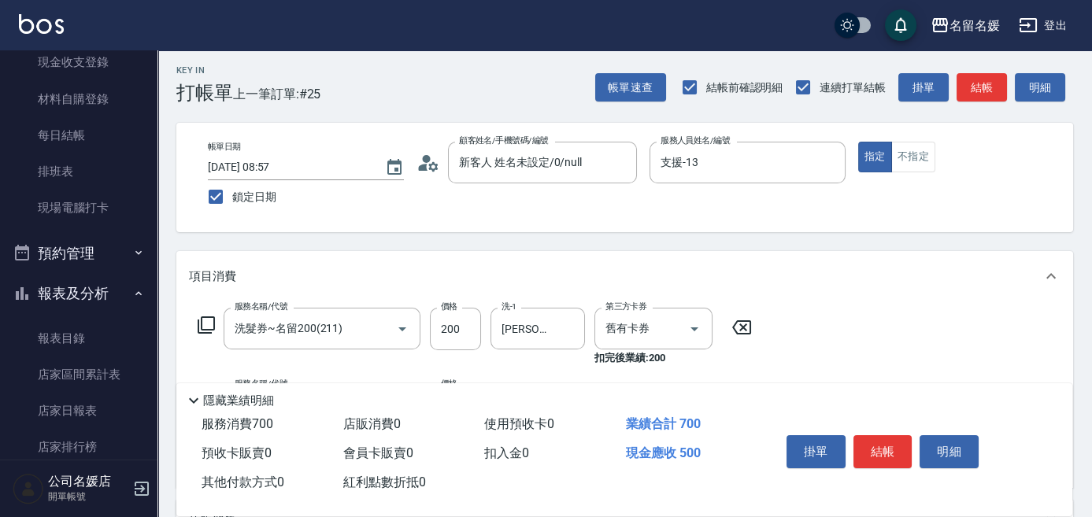
scroll to position [0, 0]
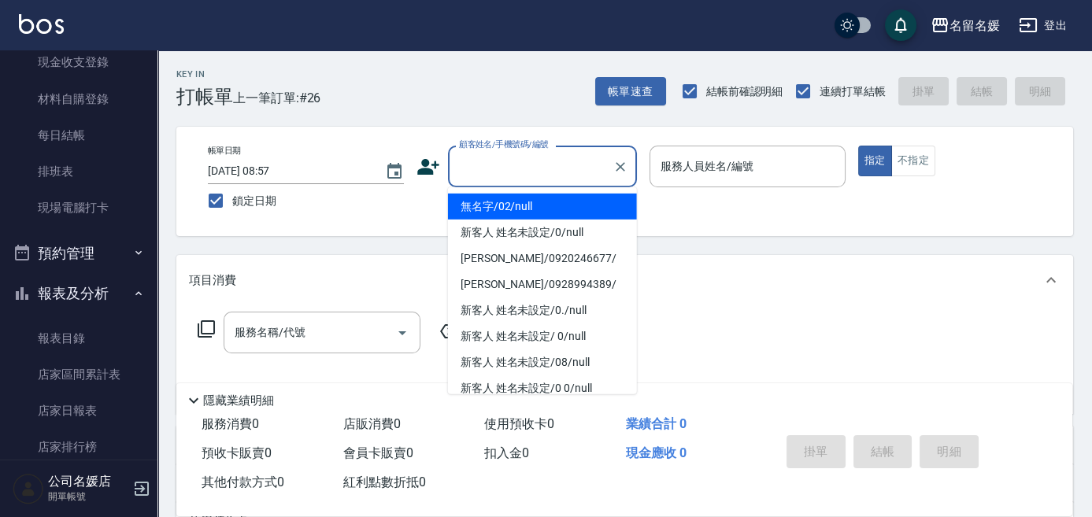
click at [553, 176] on input "顧客姓名/手機號碼/編號" at bounding box center [530, 167] width 151 height 28
drag, startPoint x: 527, startPoint y: 205, endPoint x: 731, endPoint y: 177, distance: 205.7
click at [543, 203] on li "無名字/02/null" at bounding box center [542, 207] width 189 height 26
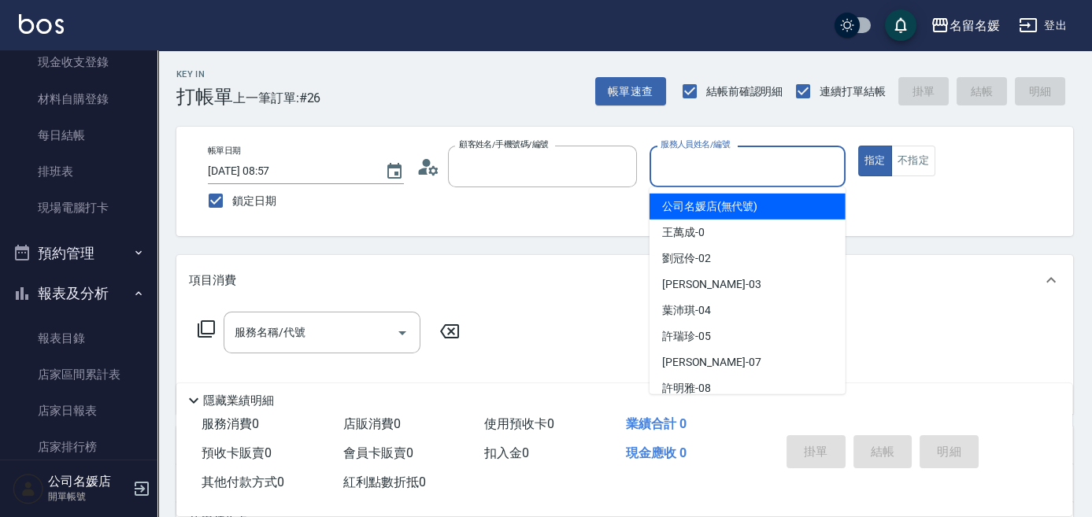
type input "無名字/02/null"
click at [731, 177] on input "服務人員姓名/編號" at bounding box center [748, 167] width 182 height 28
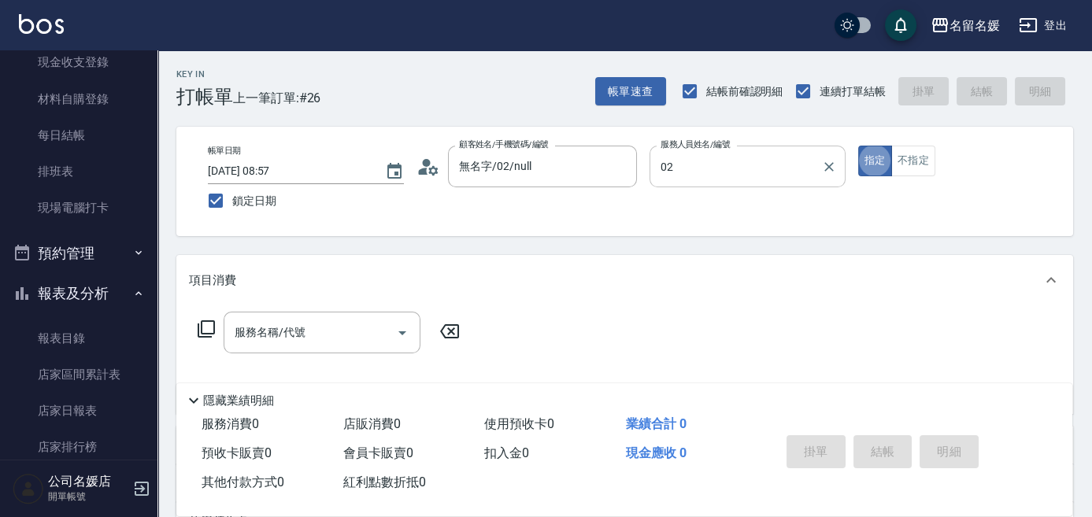
type input "[PERSON_NAME]-02"
click at [309, 346] on input "服務名稱/代號" at bounding box center [310, 333] width 159 height 28
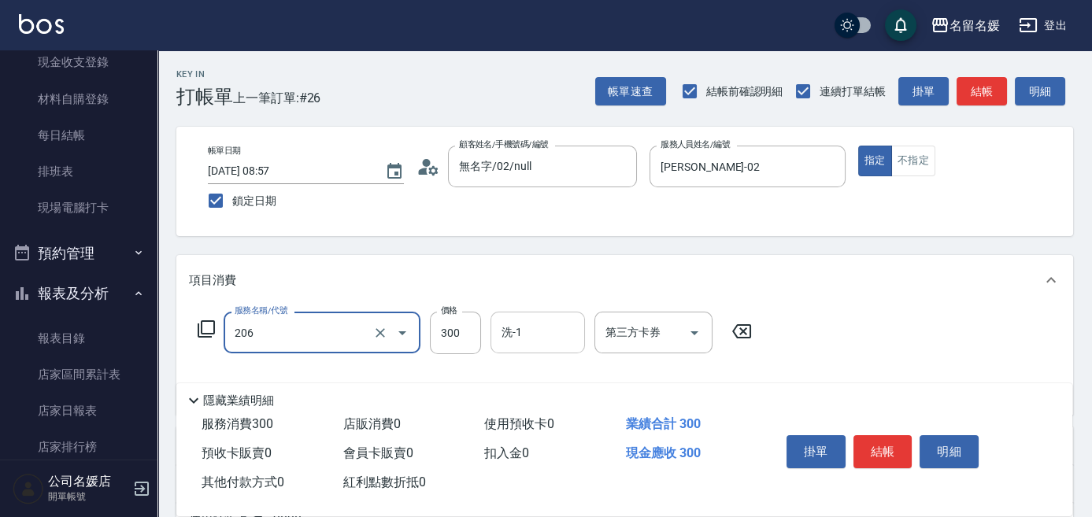
click at [564, 322] on input "洗-1" at bounding box center [538, 333] width 80 height 28
type input "洗髮[300](206)"
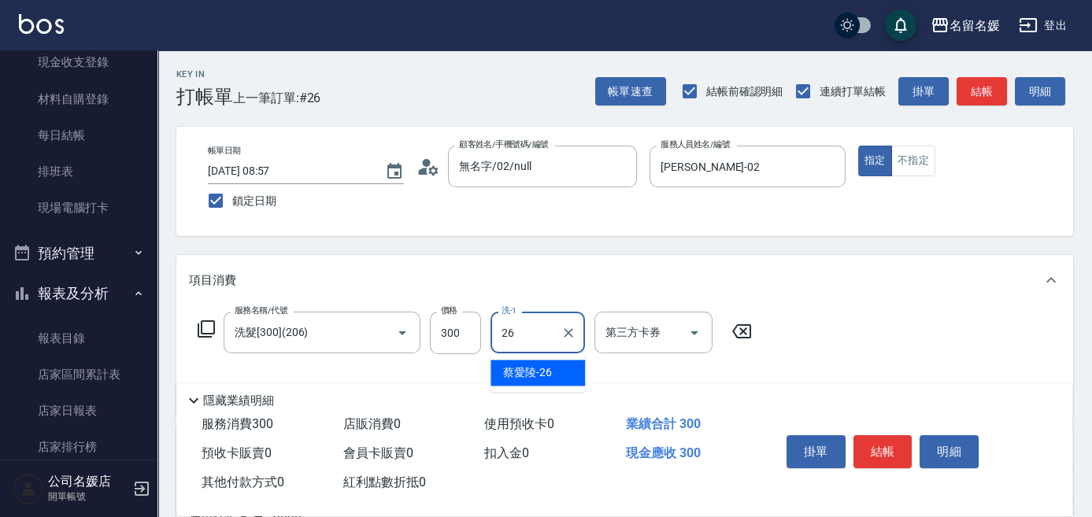
type input "[PERSON_NAME]-26"
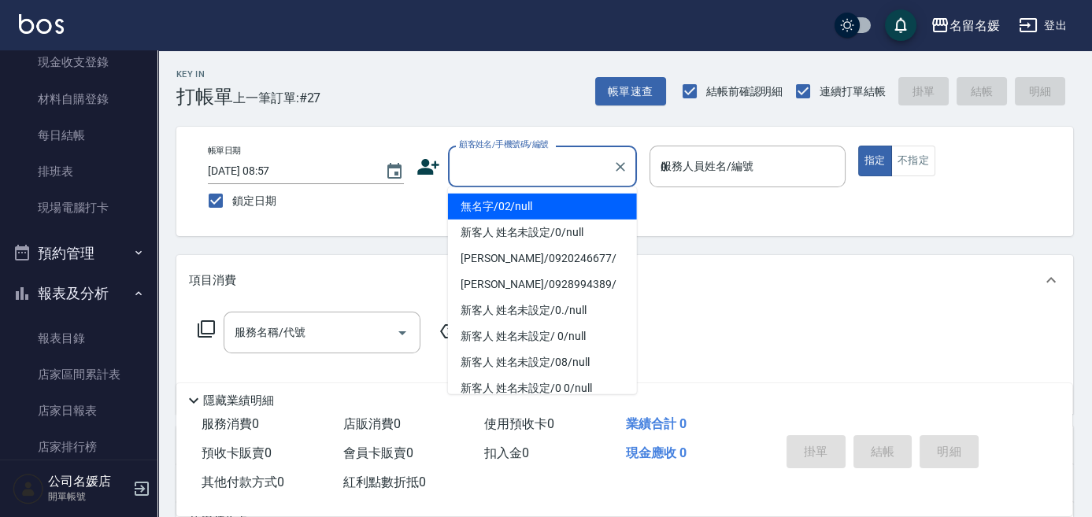
type input "04"
type input "無名字/02/null"
type input "[PERSON_NAME]-04"
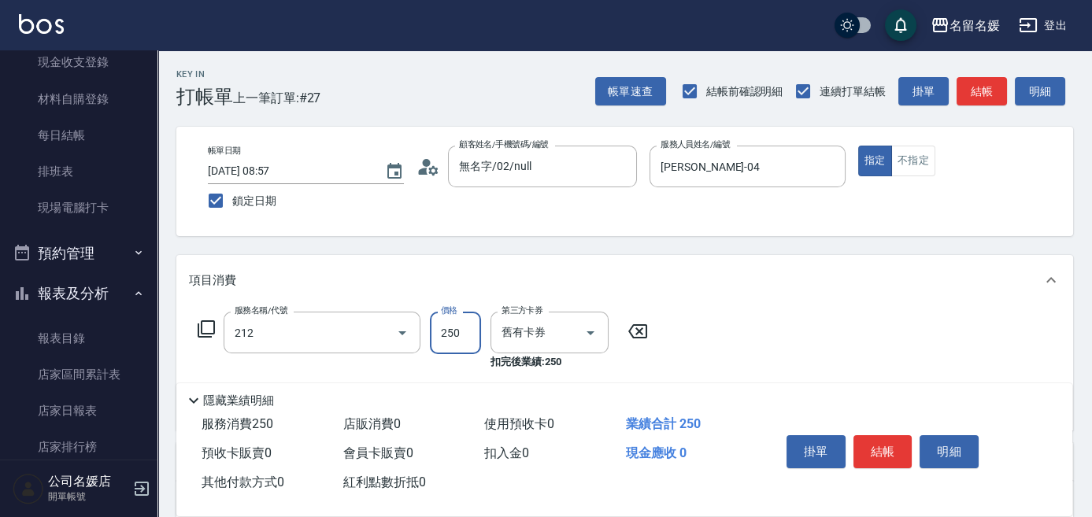
type input "洗髮券-(卡)250(212)"
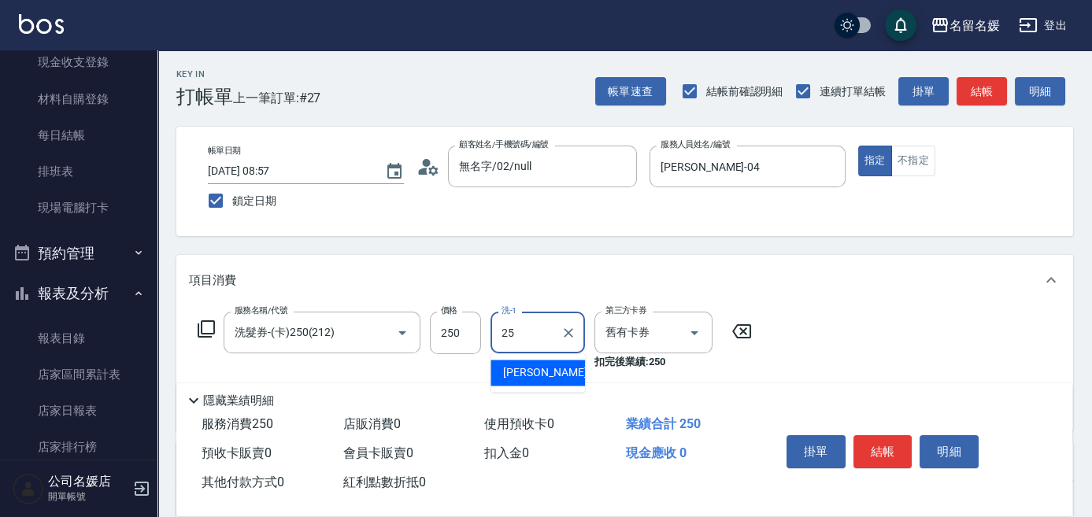
type input "[PERSON_NAME]-25"
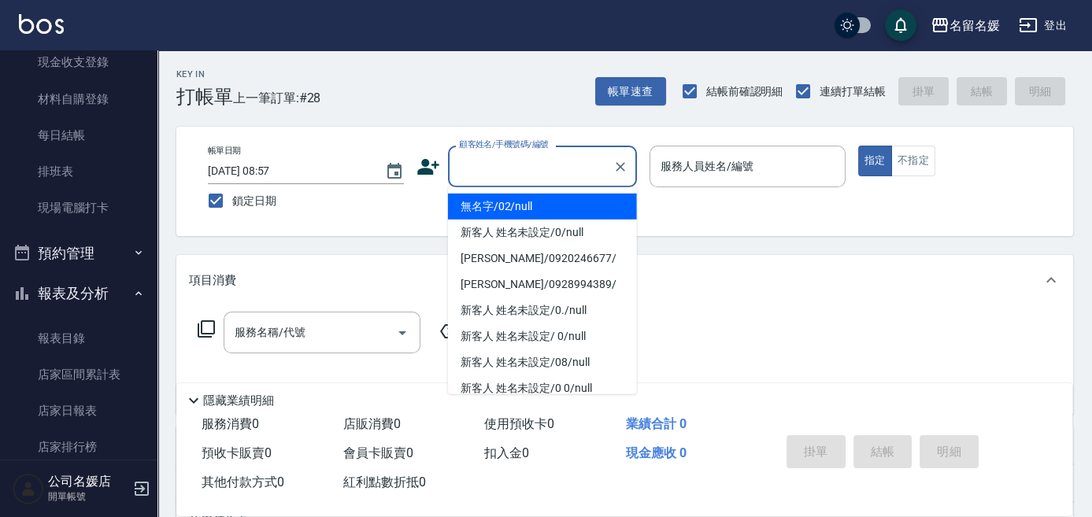
click at [529, 163] on input "顧客姓名/手機號碼/編號" at bounding box center [530, 167] width 151 height 28
drag, startPoint x: 529, startPoint y: 217, endPoint x: 700, endPoint y: 168, distance: 177.7
click at [531, 216] on li "無名字/02/null" at bounding box center [542, 207] width 189 height 26
click at [533, 202] on div "帳單日期 [DATE] 08:57 鎖定日期 顧客姓名/手機號碼/編號 顧客姓名/手機號碼/編號 服務人員姓名/編號 服務人員姓名/編號 指定 不指定" at bounding box center [624, 182] width 859 height 72
type input "無名字/02/null"
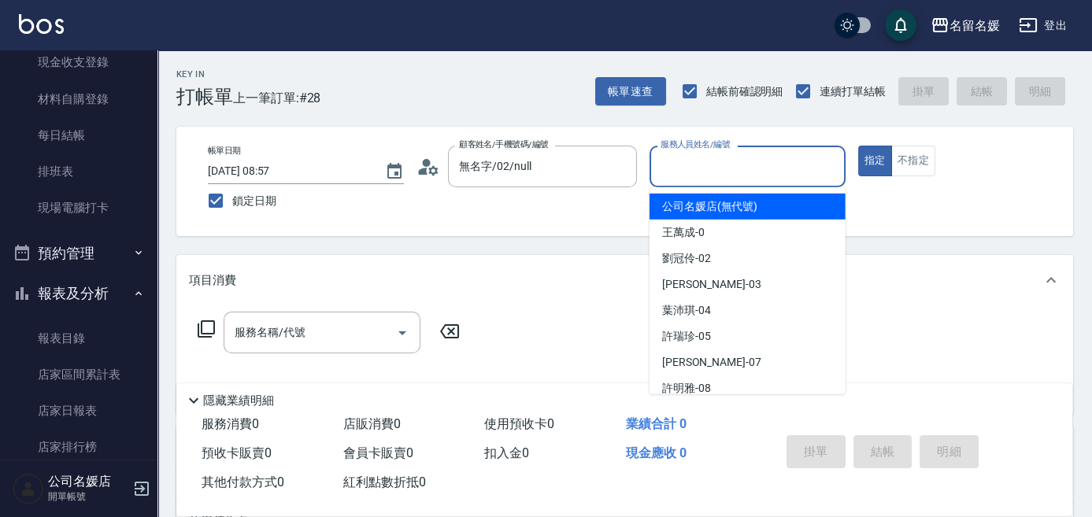
click at [700, 168] on input "服務人員姓名/編號" at bounding box center [748, 167] width 182 height 28
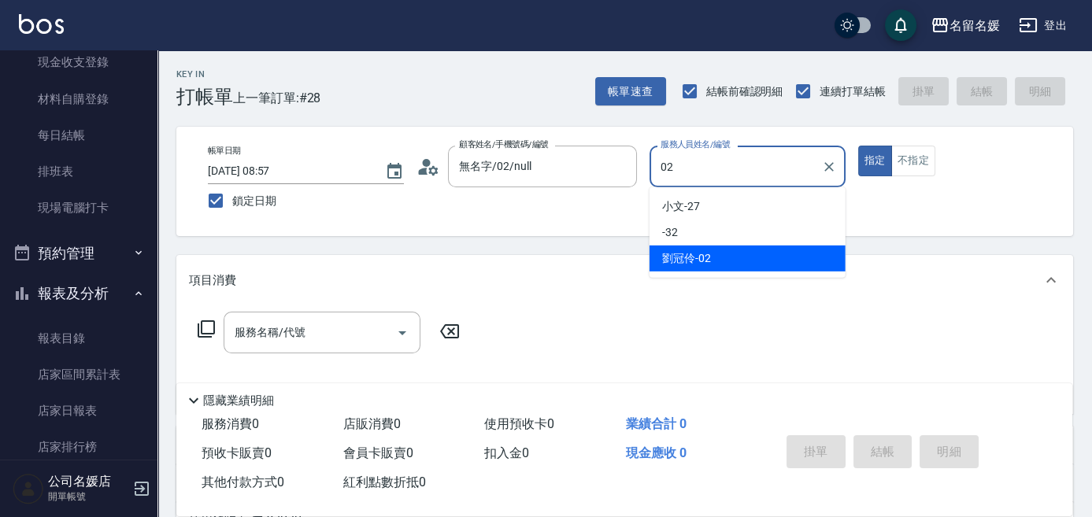
type input "[PERSON_NAME]-02"
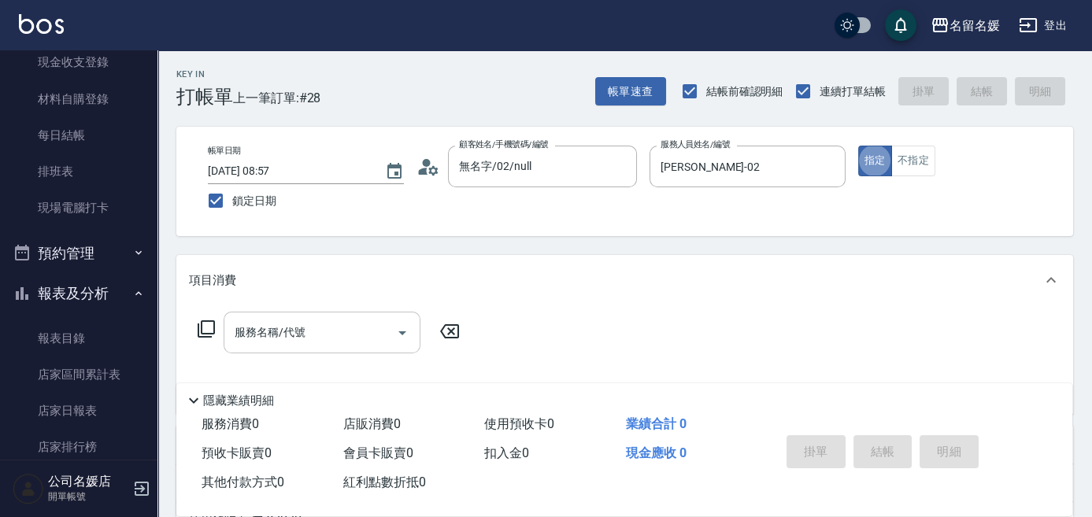
click at [327, 346] on div "服務名稱/代號" at bounding box center [322, 333] width 197 height 42
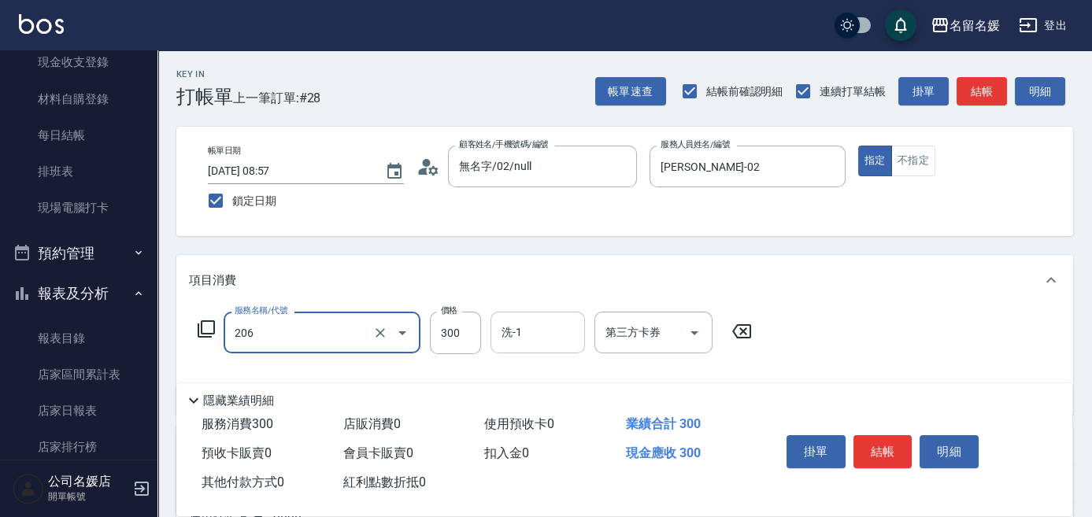
click at [527, 335] on input "洗-1" at bounding box center [538, 333] width 80 height 28
type input "洗髮[300](206)"
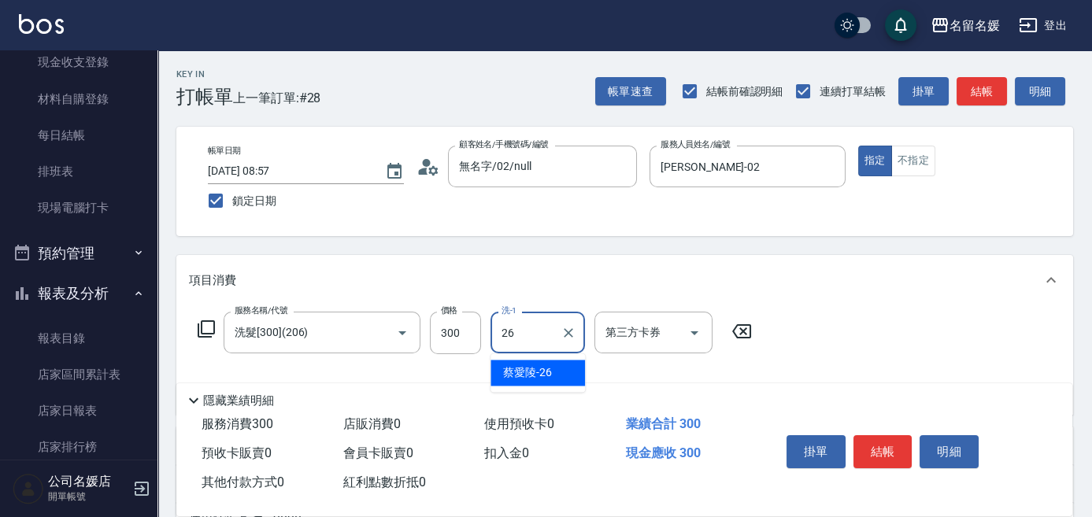
type input "[PERSON_NAME]-26"
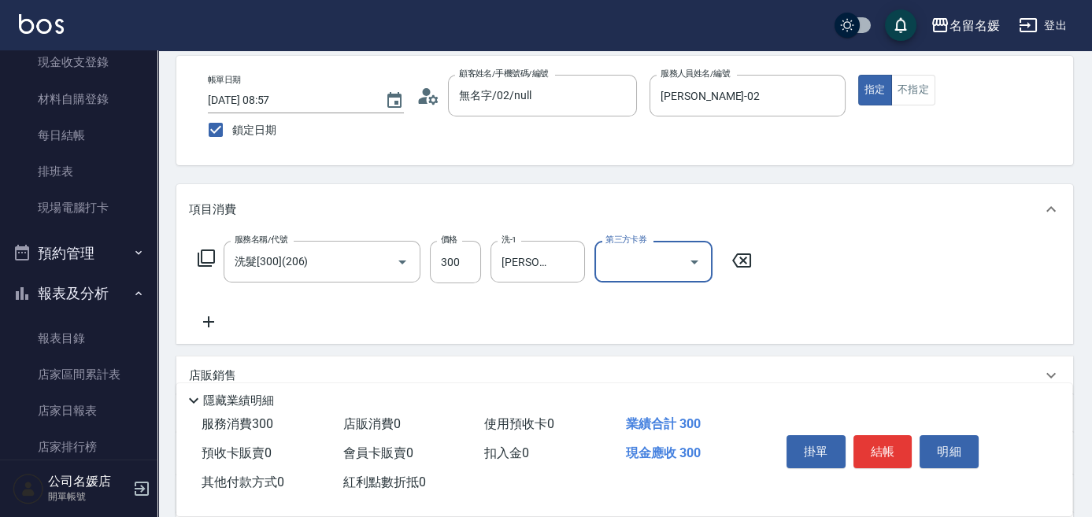
scroll to position [71, 0]
click at [212, 320] on icon at bounding box center [208, 322] width 39 height 19
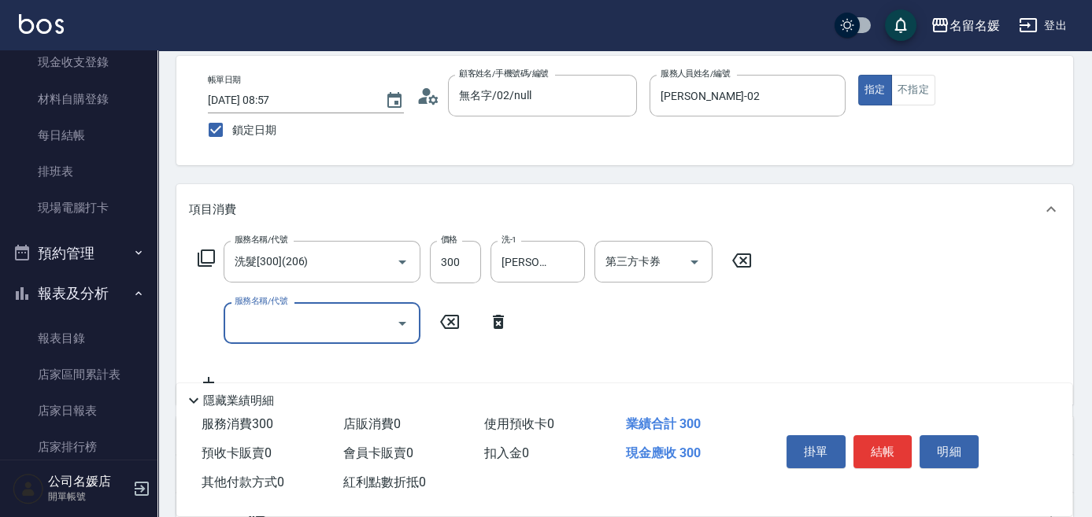
click at [321, 316] on input "服務名稱/代號" at bounding box center [310, 323] width 159 height 28
click at [509, 324] on div "技術協助-1 技術協助-1" at bounding box center [537, 323] width 94 height 42
type input "[PERSON_NAME].玻酸.晶膜.水療(635)"
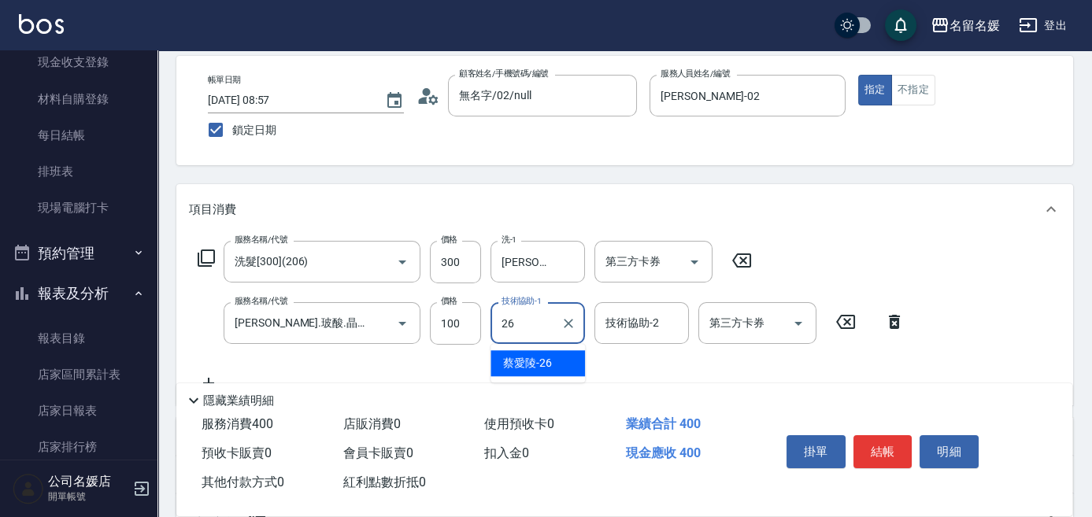
type input "[PERSON_NAME]-26"
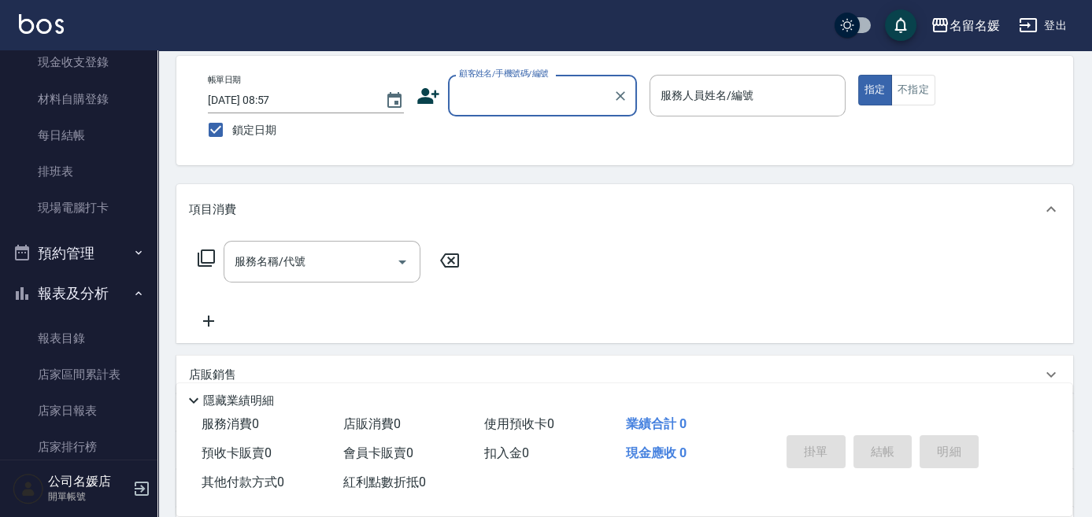
scroll to position [0, 0]
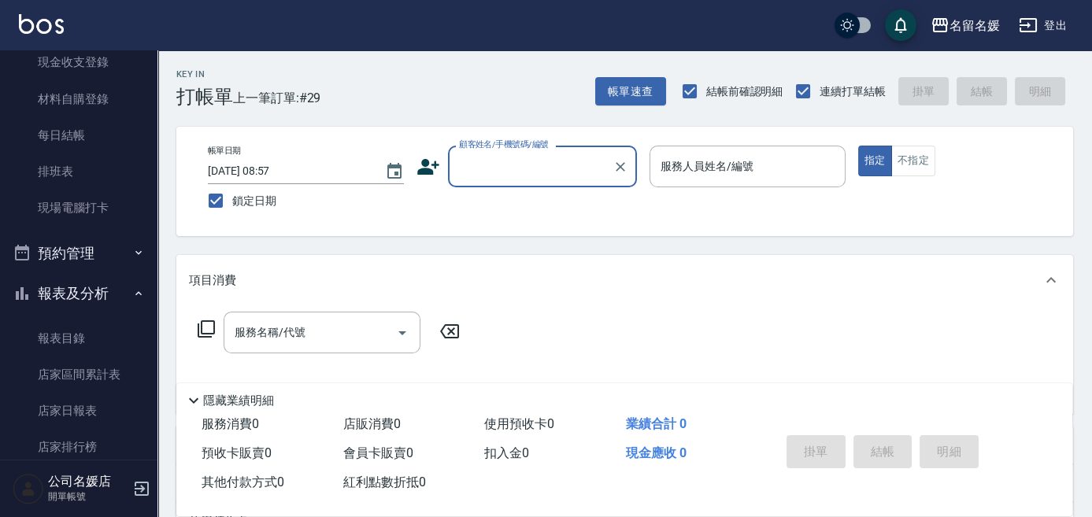
click at [570, 162] on input "顧客姓名/手機號碼/編號" at bounding box center [530, 167] width 151 height 28
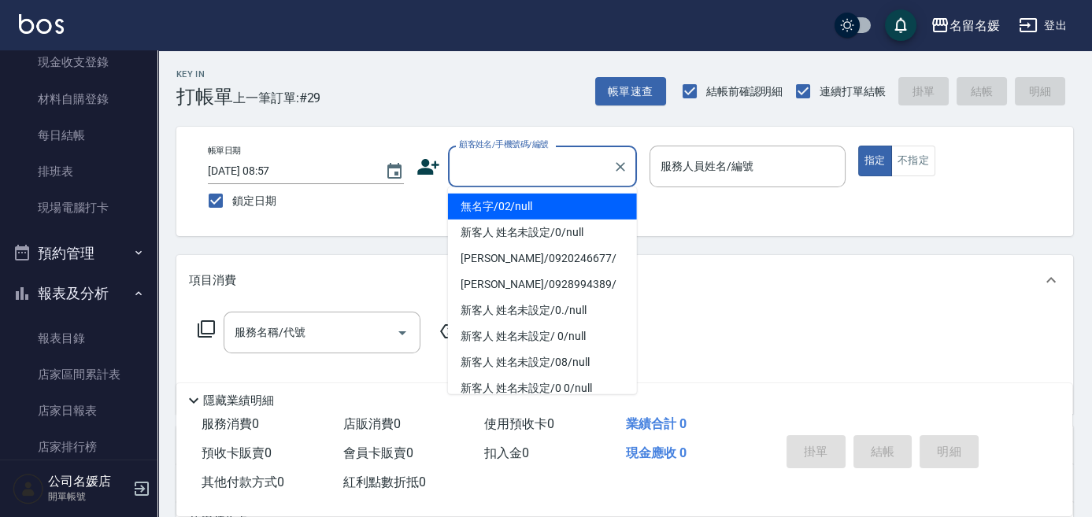
click at [558, 205] on li "無名字/02/null" at bounding box center [542, 207] width 189 height 26
type input "無名字/02/null"
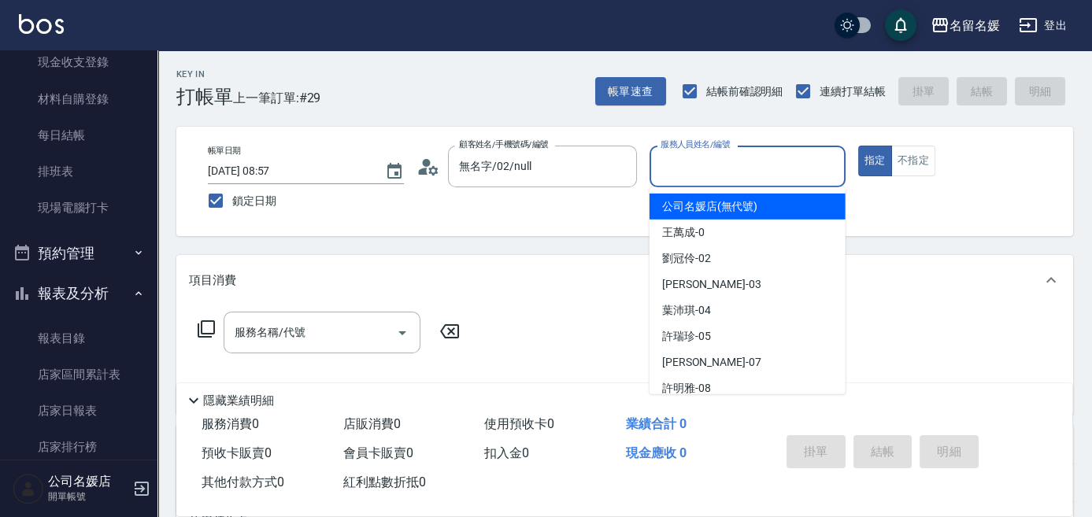
click at [771, 165] on input "服務人員姓名/編號" at bounding box center [748, 167] width 182 height 28
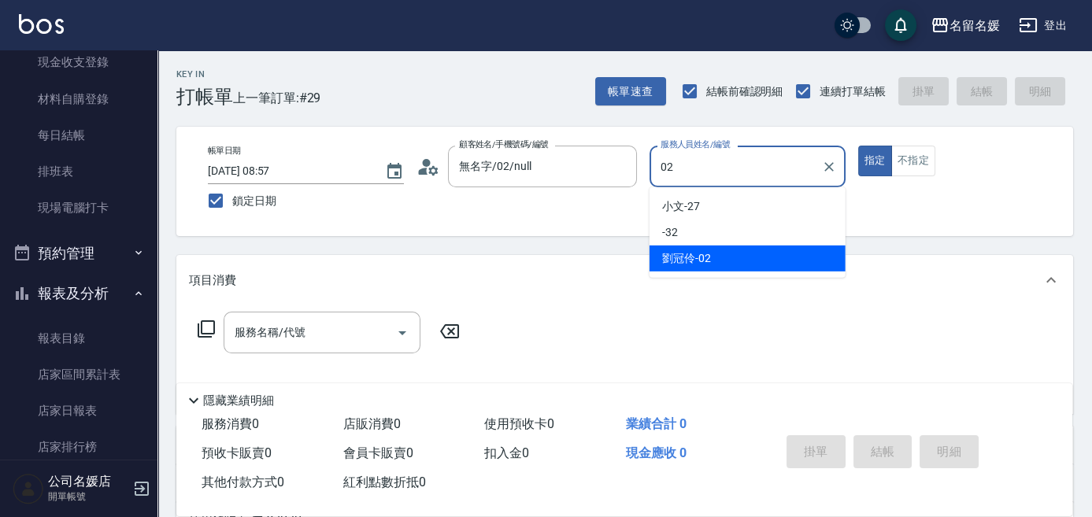
type input "[PERSON_NAME]-02"
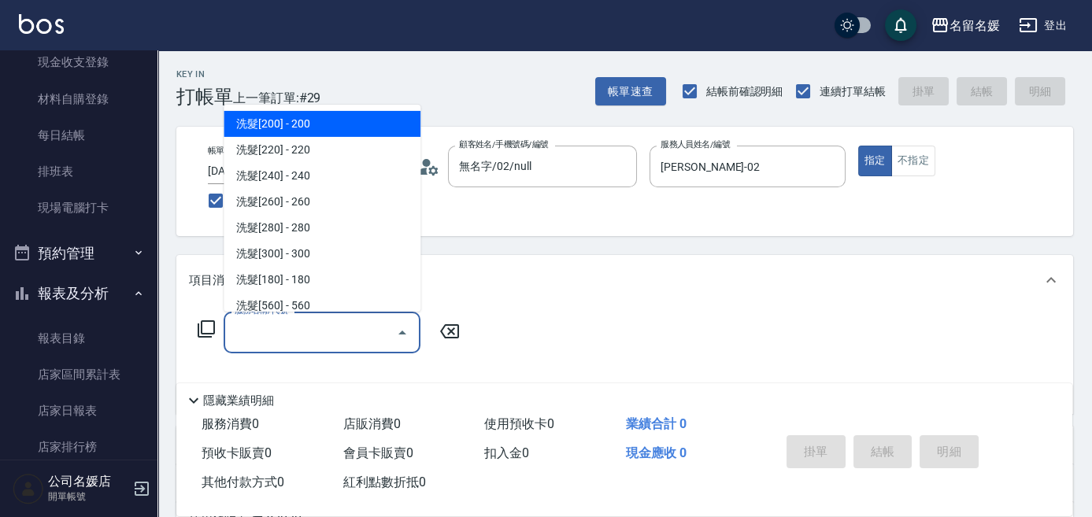
click at [277, 333] on div "服務名稱/代號 服務名稱/代號" at bounding box center [322, 333] width 197 height 42
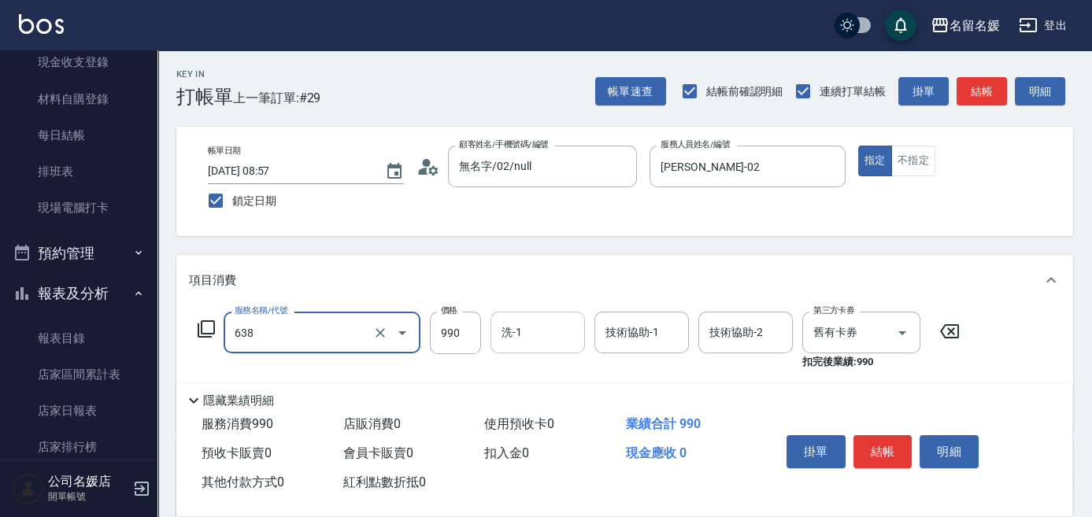
click at [549, 336] on input "洗-1" at bounding box center [538, 333] width 80 height 28
type input "(芙)頭皮養護套卡(638)"
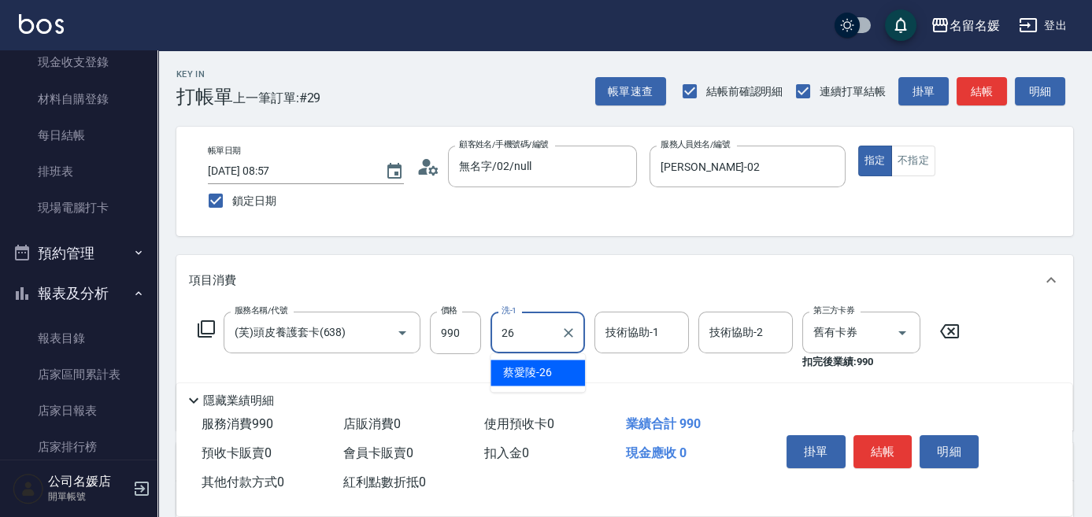
type input "[PERSON_NAME]-26"
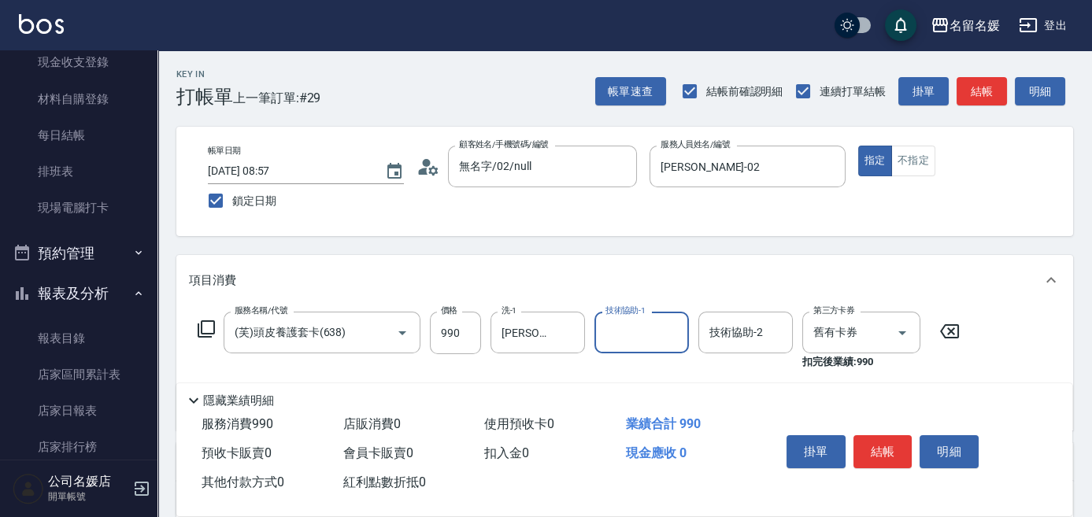
drag, startPoint x: 623, startPoint y: 324, endPoint x: 634, endPoint y: 322, distance: 10.5
click at [634, 322] on input "技術協助-1" at bounding box center [641, 333] width 80 height 28
type input "[PERSON_NAME]-26"
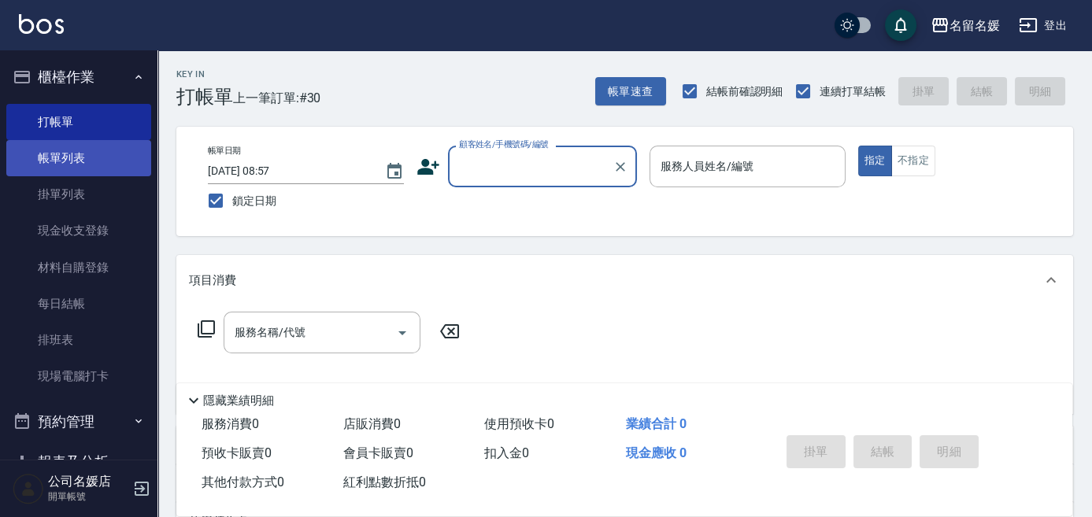
click at [68, 161] on link "帳單列表" at bounding box center [78, 158] width 145 height 36
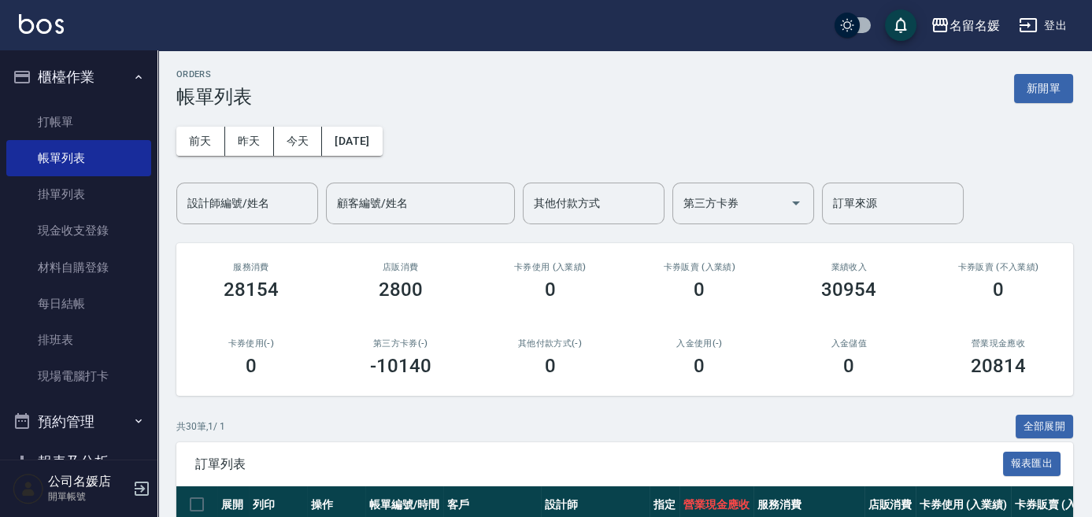
scroll to position [357, 0]
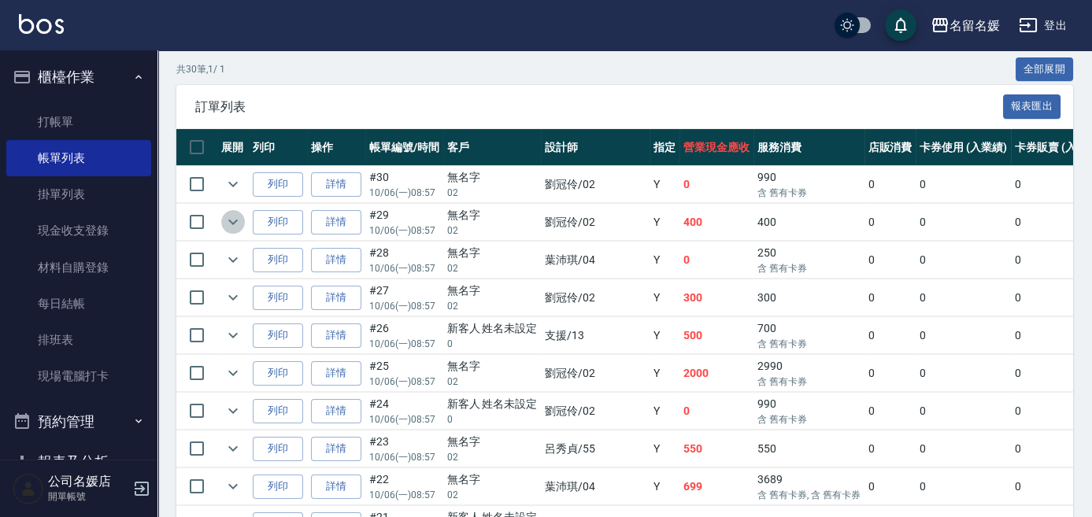
click at [231, 224] on icon "expand row" at bounding box center [233, 222] width 19 height 19
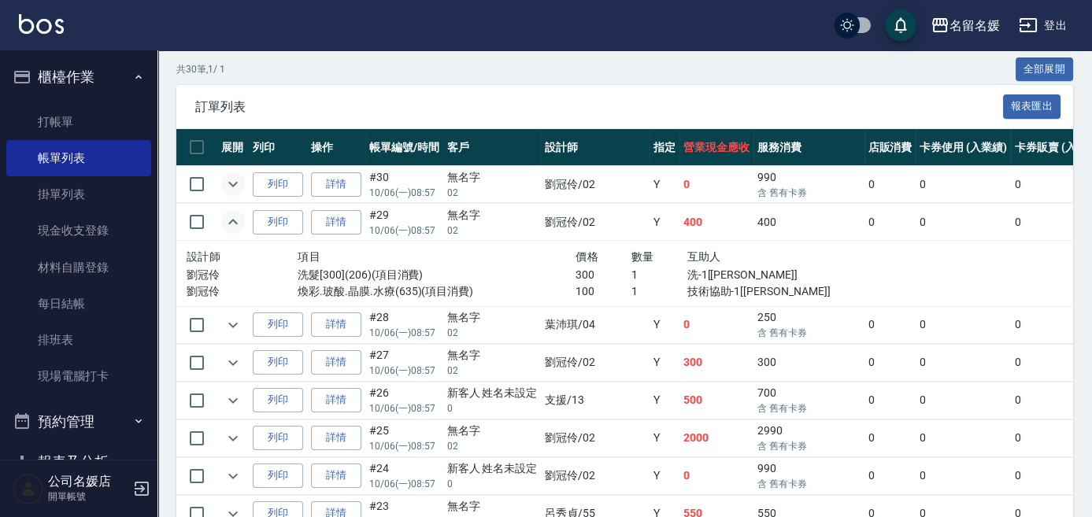
click at [230, 186] on icon "expand row" at bounding box center [233, 184] width 19 height 19
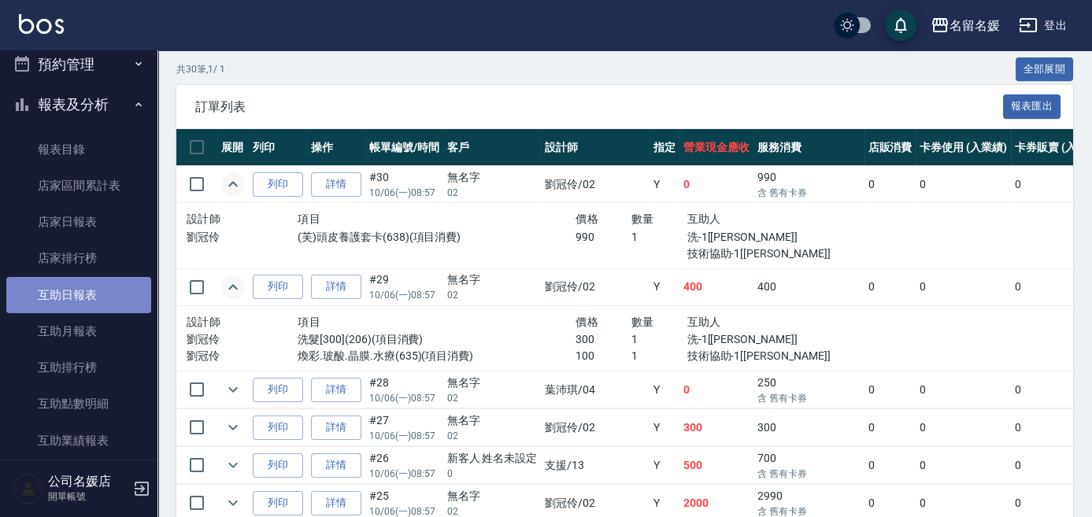
click at [96, 298] on link "互助日報表" at bounding box center [78, 295] width 145 height 36
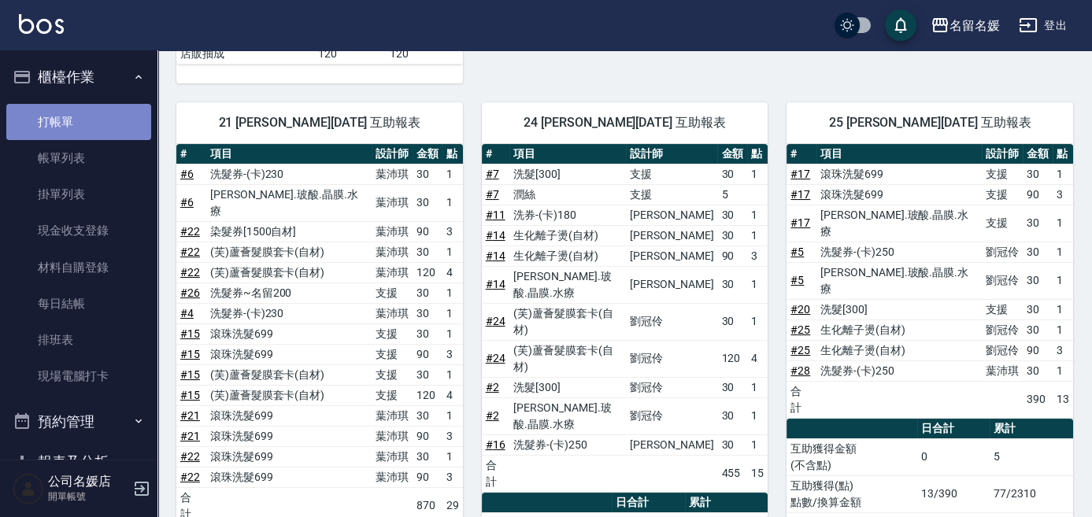
click at [86, 112] on link "打帳單" at bounding box center [78, 122] width 145 height 36
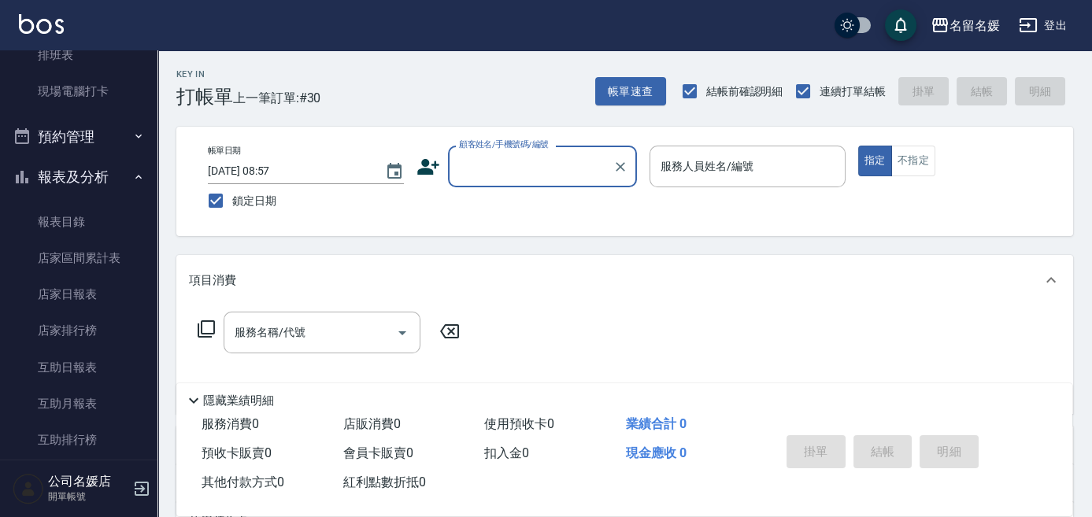
scroll to position [286, 0]
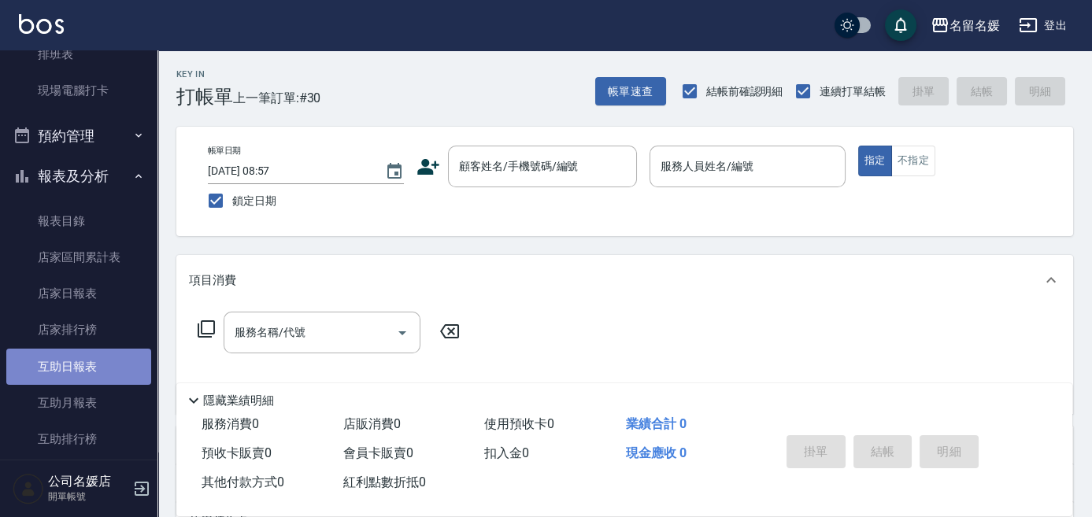
click at [102, 372] on link "互助日報表" at bounding box center [78, 367] width 145 height 36
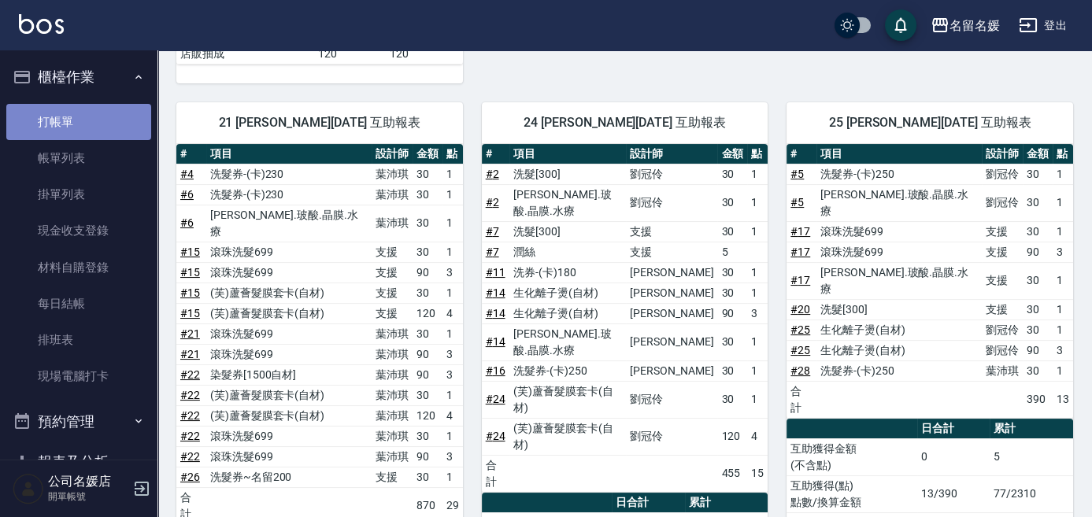
click at [85, 114] on link "打帳單" at bounding box center [78, 122] width 145 height 36
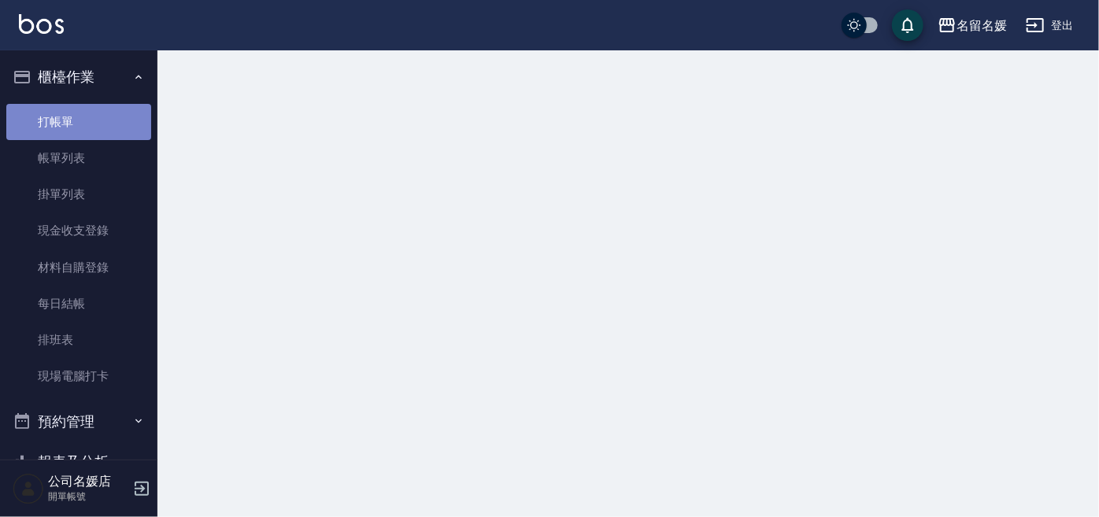
click at [85, 114] on link "打帳單" at bounding box center [78, 122] width 145 height 36
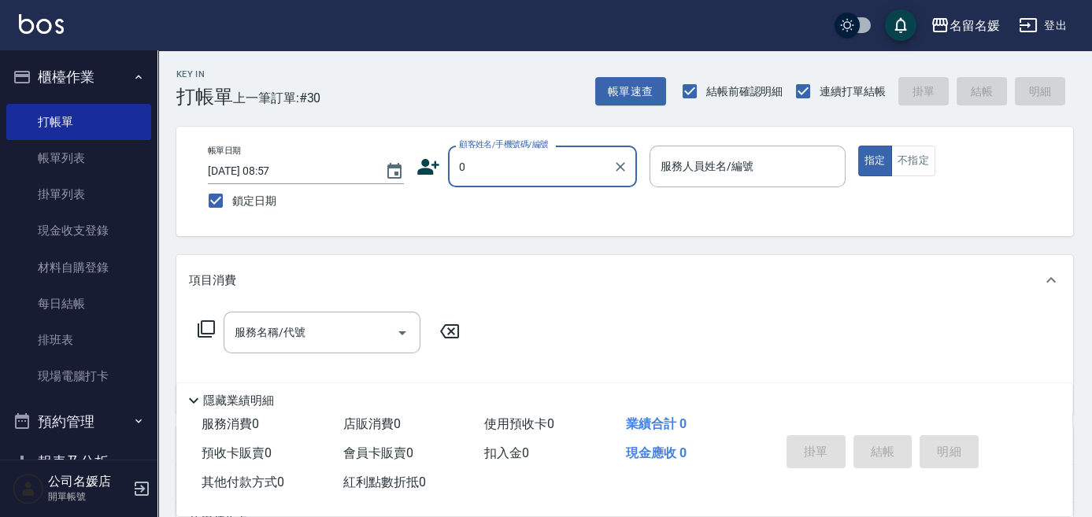
type input "無名字/02/null"
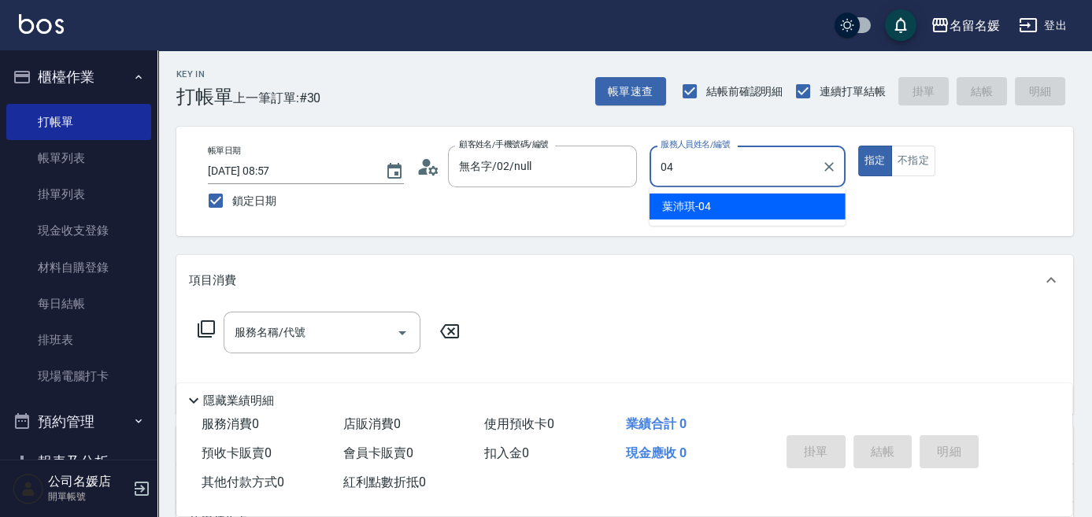
type input "04"
type button "true"
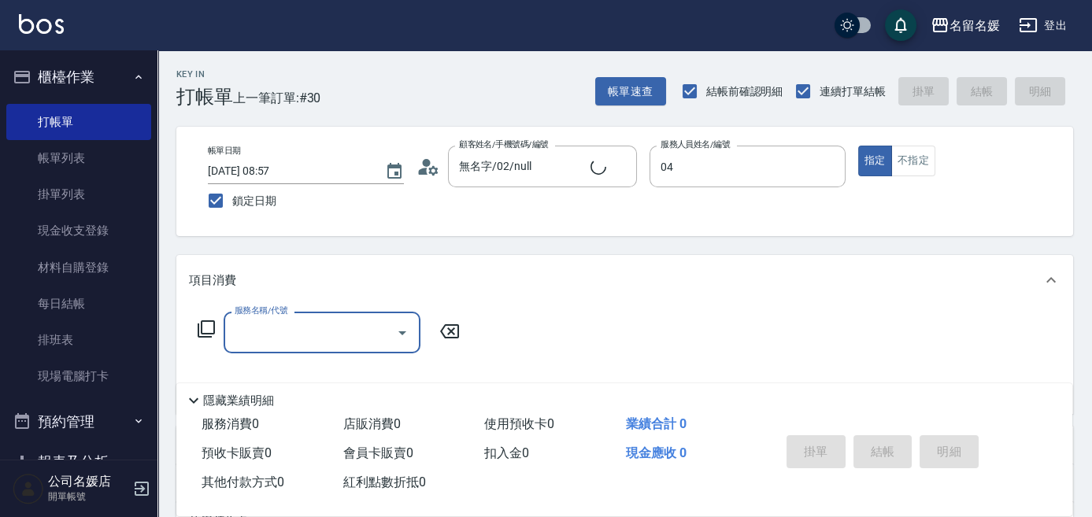
type input "[PERSON_NAME]-04"
type input "20"
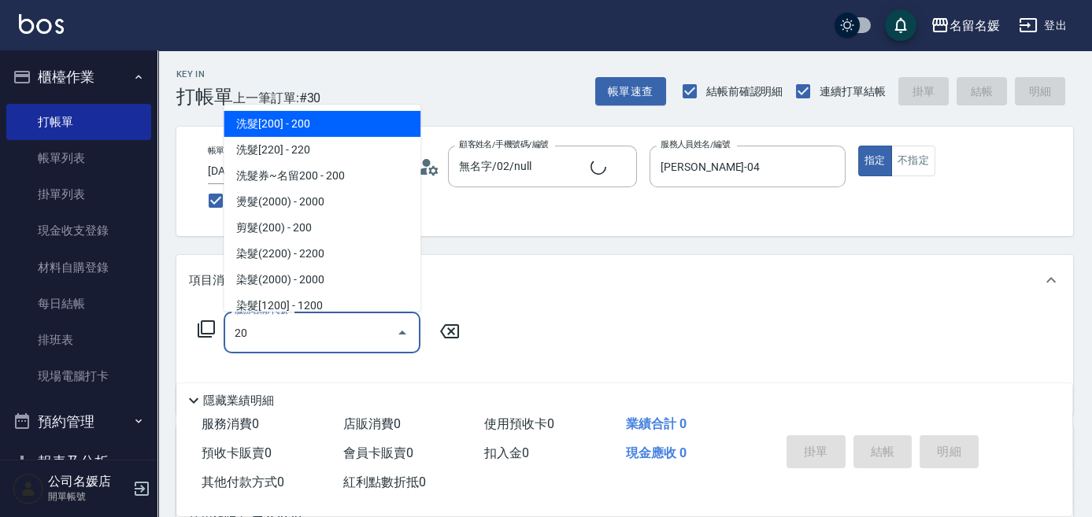
type input "新客人 姓名未設定/0/null"
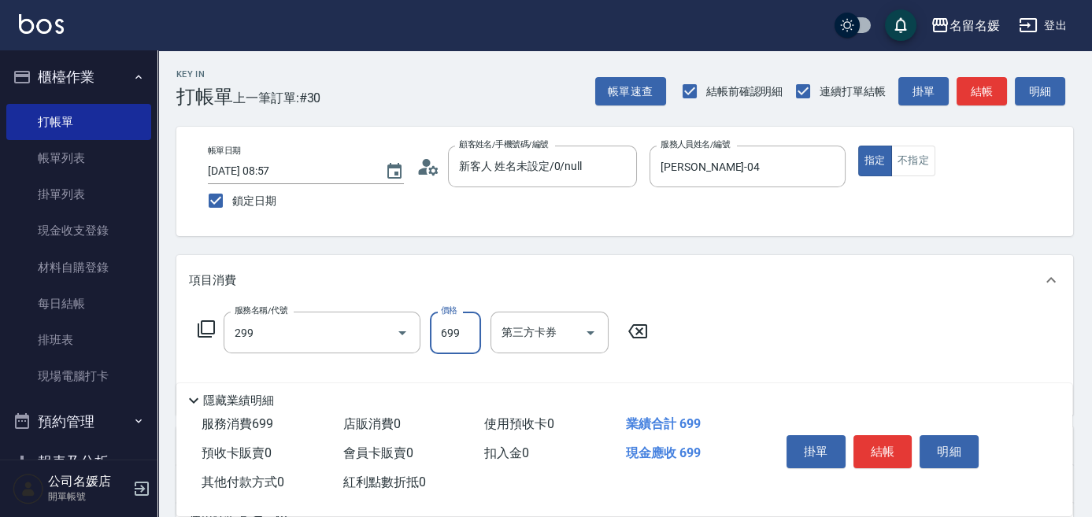
type input "滾珠洗髮699(299)"
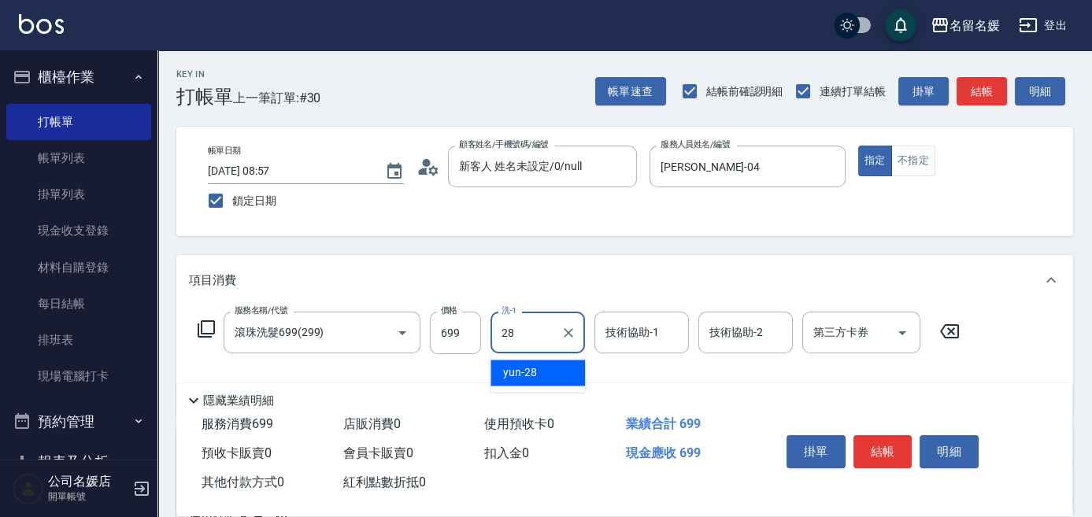
type input "yun-28"
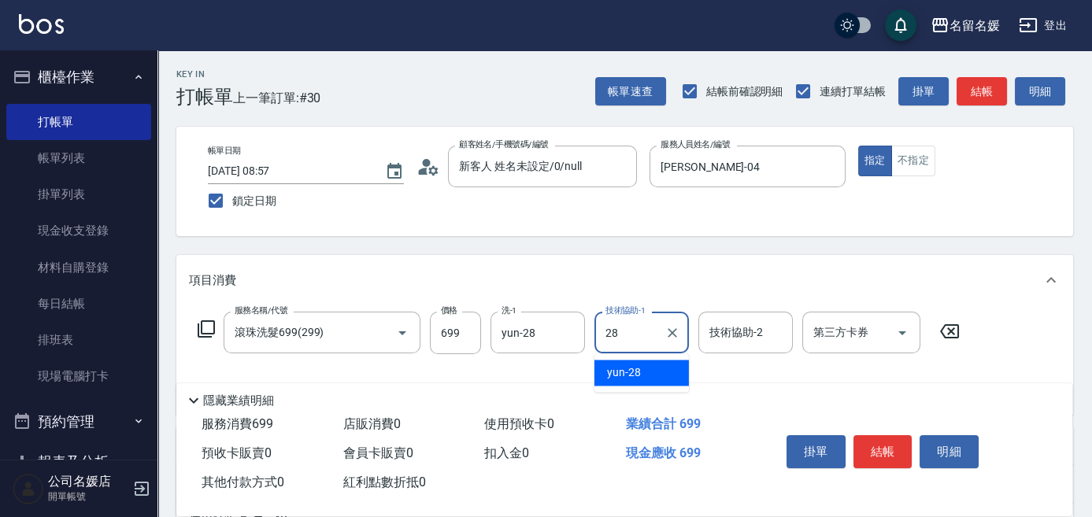
type input "yun-28"
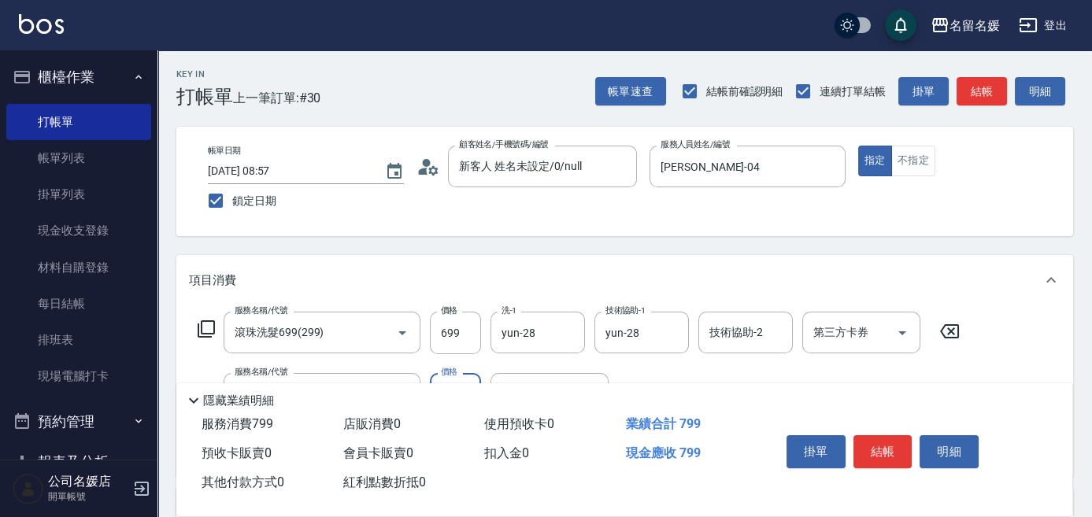
type input "[PERSON_NAME].玻酸.晶膜.水療(635)"
type input "yun-28"
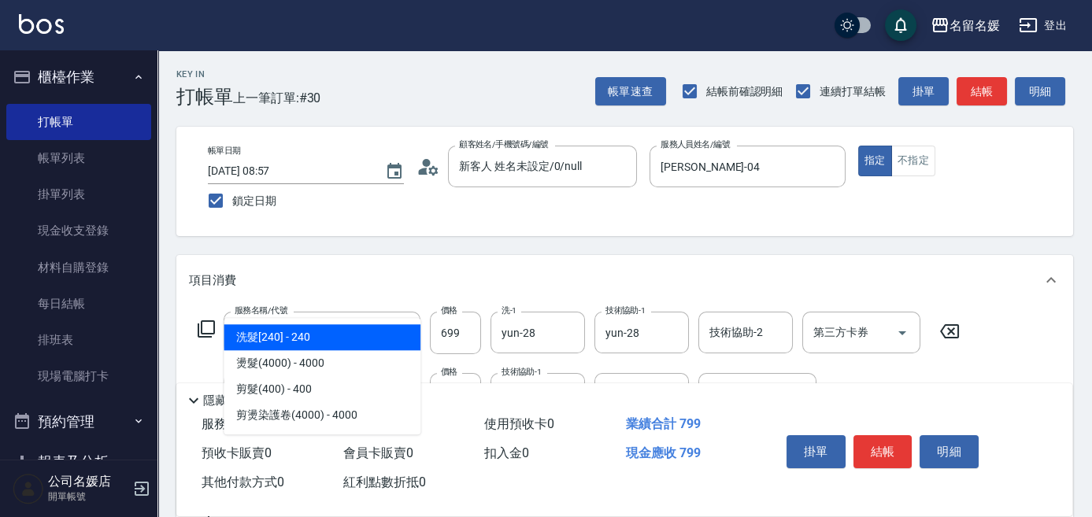
type input "406"
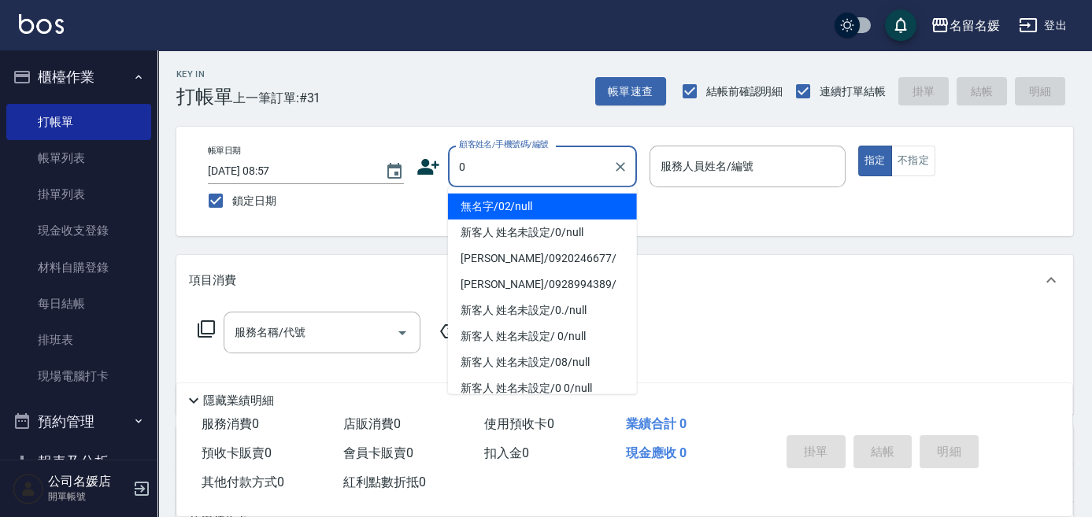
type input "無名字/02/null"
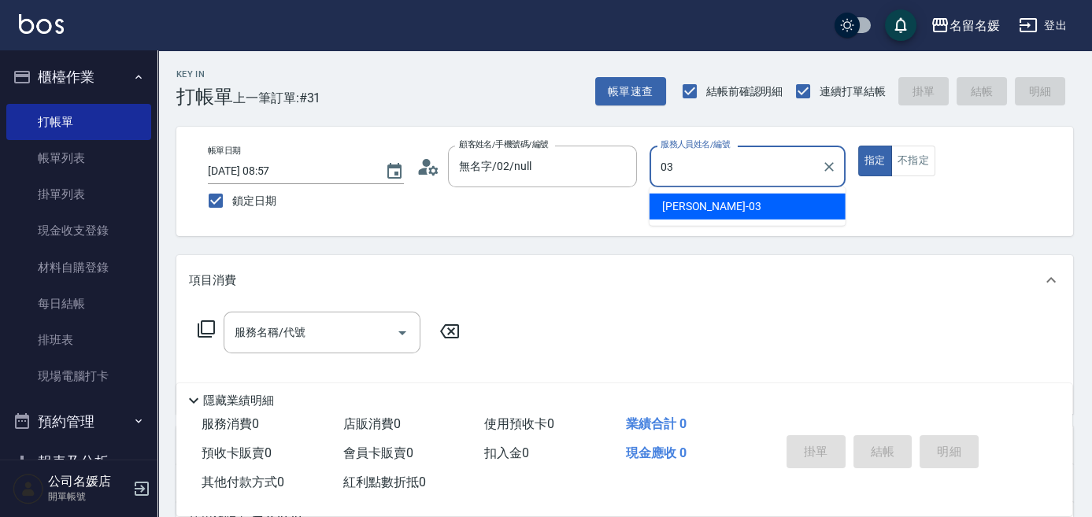
type input "蔡依芳-03"
type button "true"
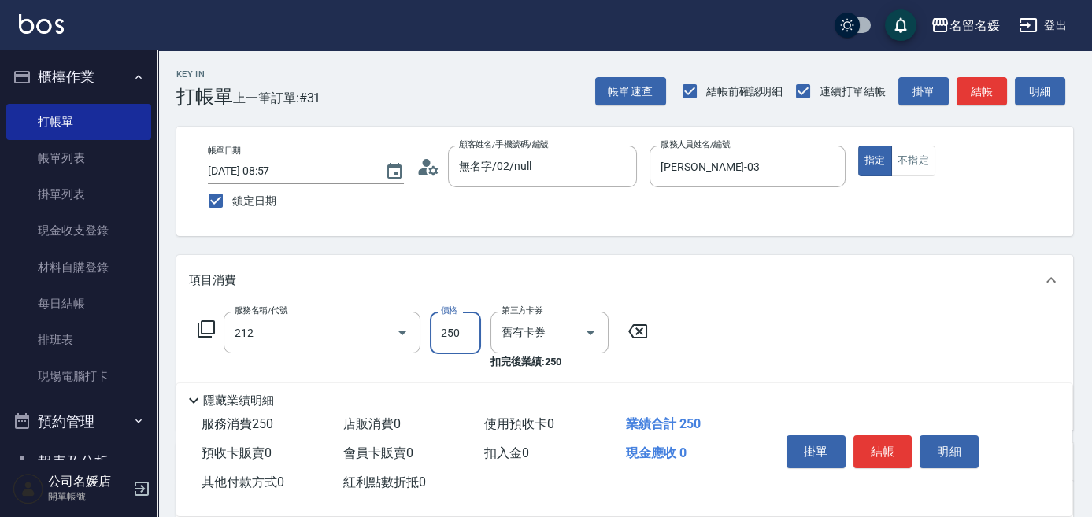
type input "洗髮券-(卡)250(212)"
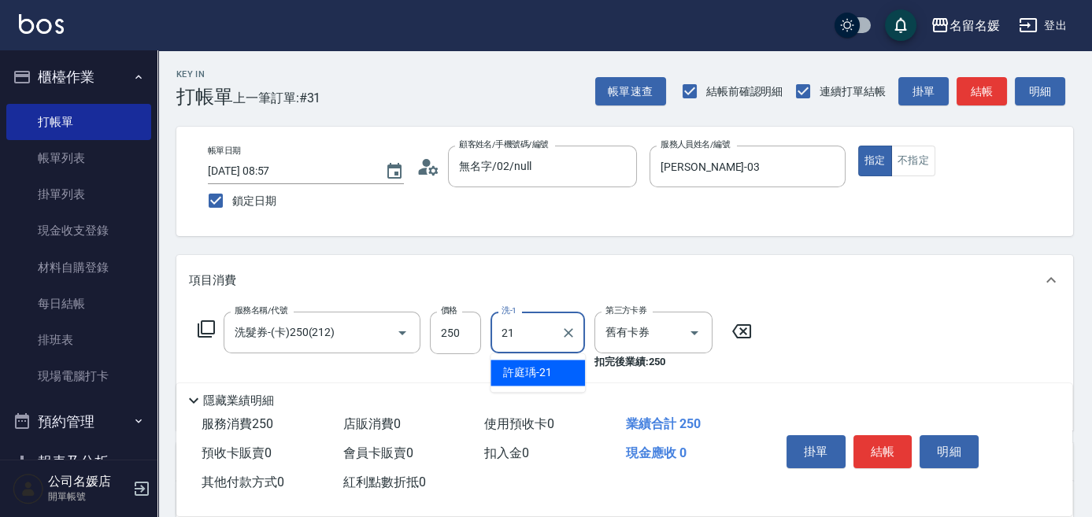
type input "[PERSON_NAME]-21"
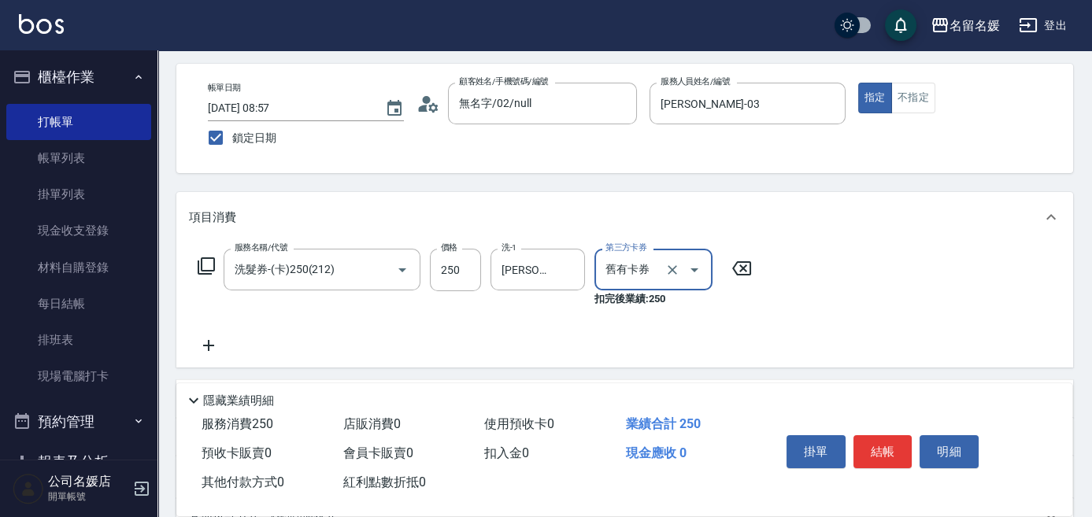
scroll to position [71, 0]
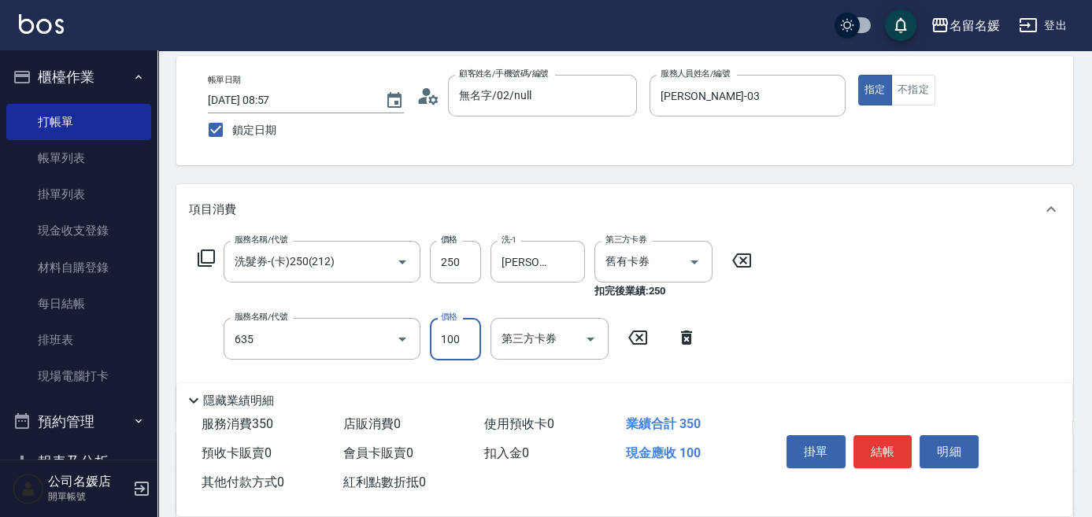
type input "[PERSON_NAME].玻酸.晶膜.水療(635)"
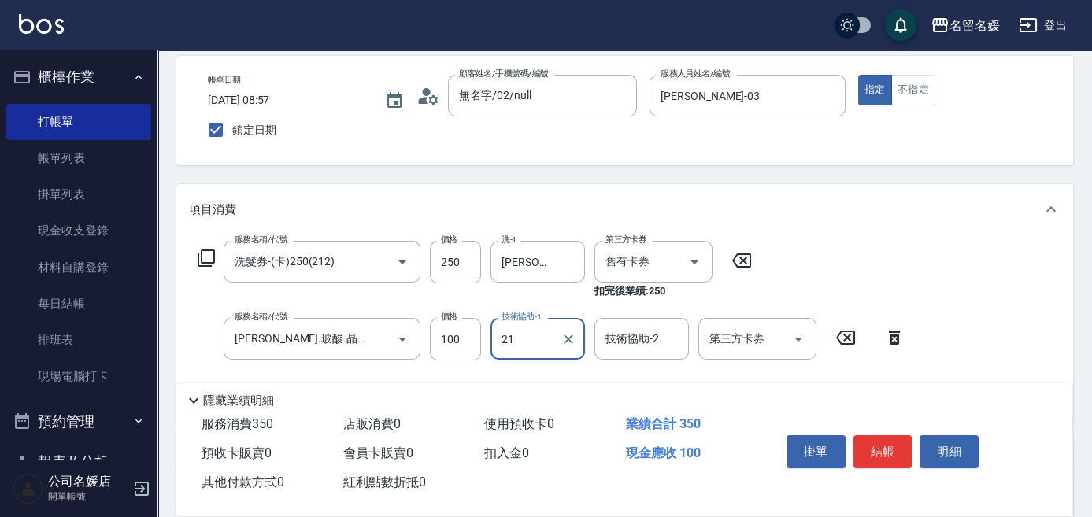
type input "[PERSON_NAME]-21"
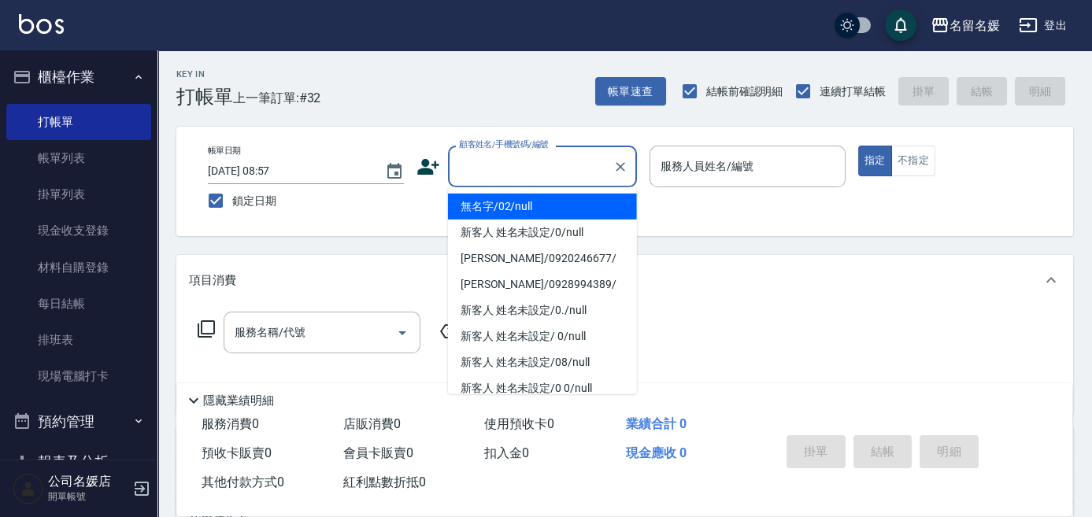
type input "無名字/02/null"
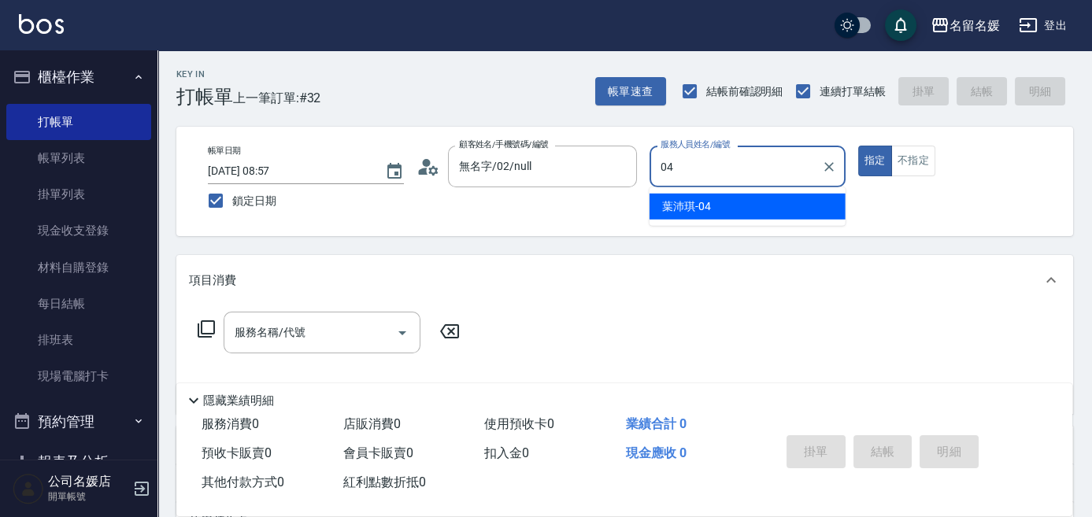
type input "04"
type input "209"
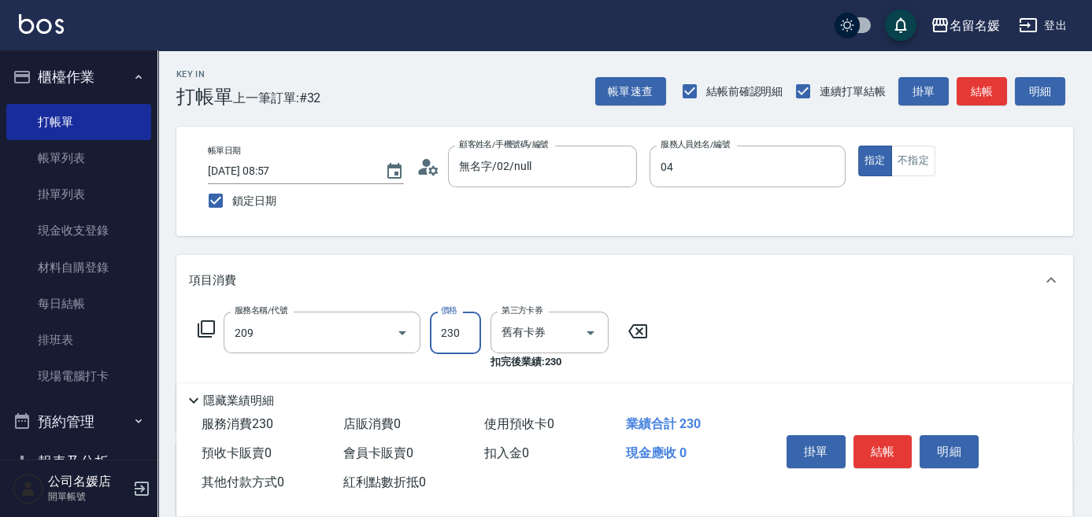
type input "[PERSON_NAME]-04"
type input "洗髮券-(卡)230(209)"
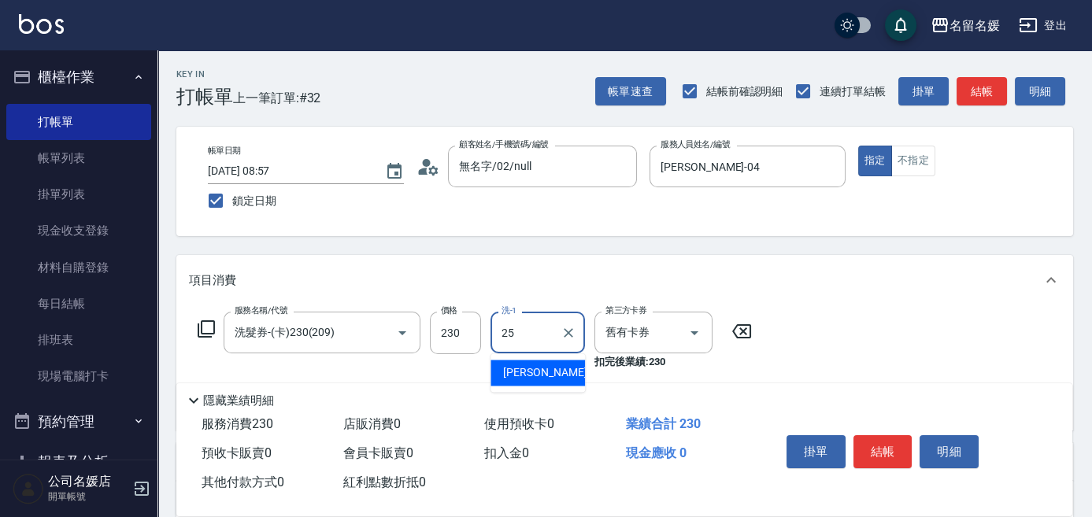
type input "[PERSON_NAME]-25"
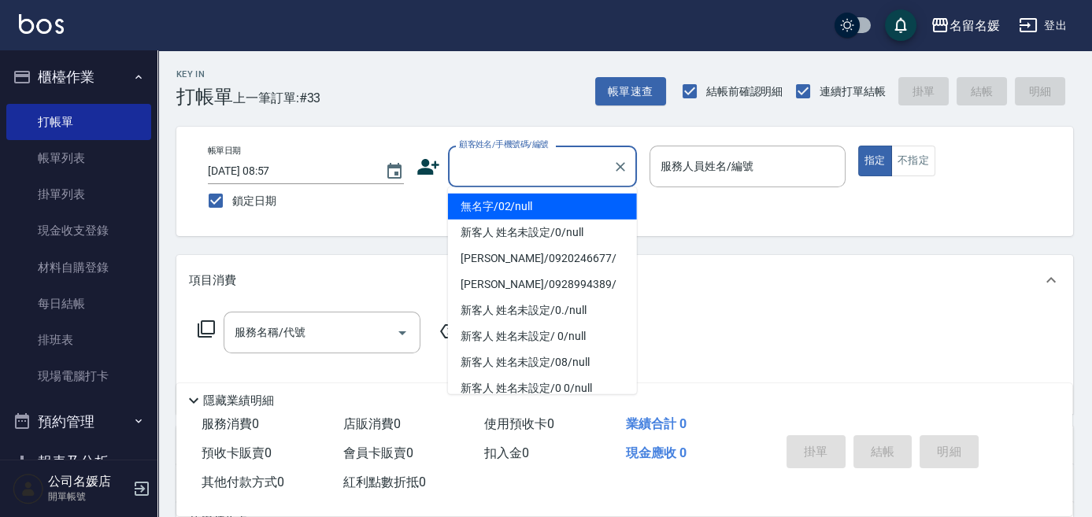
drag, startPoint x: 558, startPoint y: 168, endPoint x: 527, endPoint y: 204, distance: 46.9
click at [554, 175] on input "顧客姓名/手機號碼/編號" at bounding box center [530, 167] width 151 height 28
click at [529, 209] on li "無名字/02/null" at bounding box center [542, 207] width 189 height 26
type input "無名字/02/null"
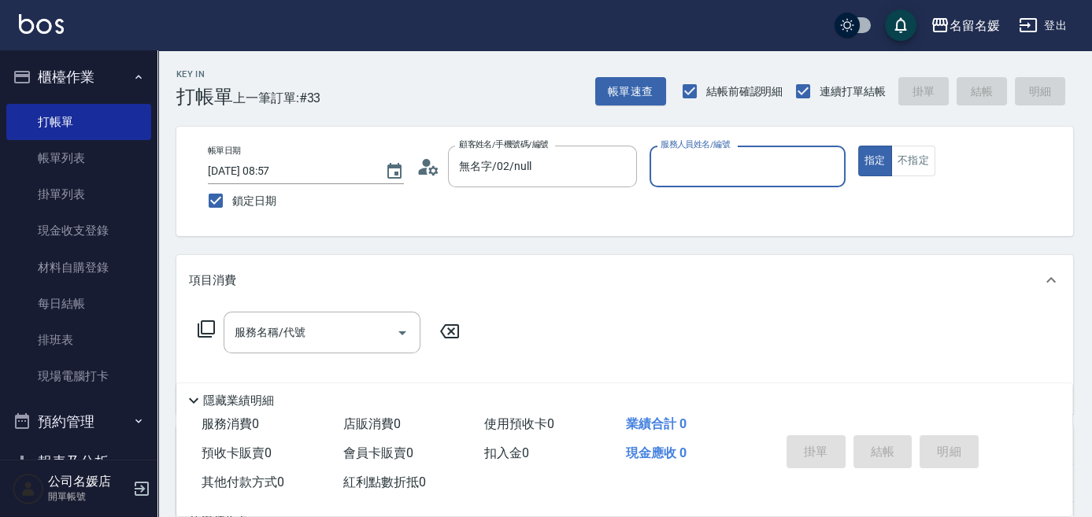
click at [725, 161] on div "服務人員姓名/編號 服務人員姓名/編號" at bounding box center [747, 167] width 196 height 42
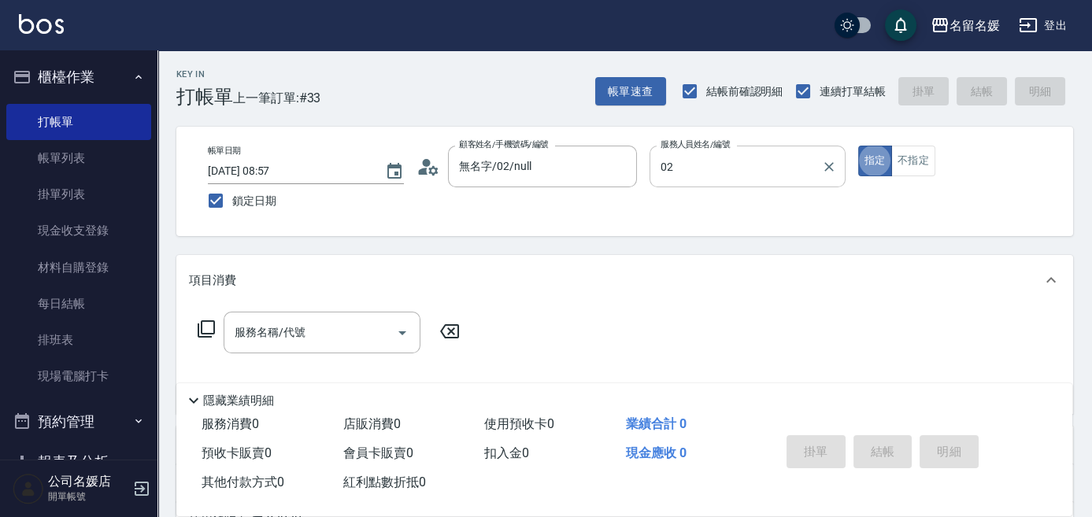
type input "[PERSON_NAME]-02"
click at [923, 161] on button "不指定" at bounding box center [913, 161] width 44 height 31
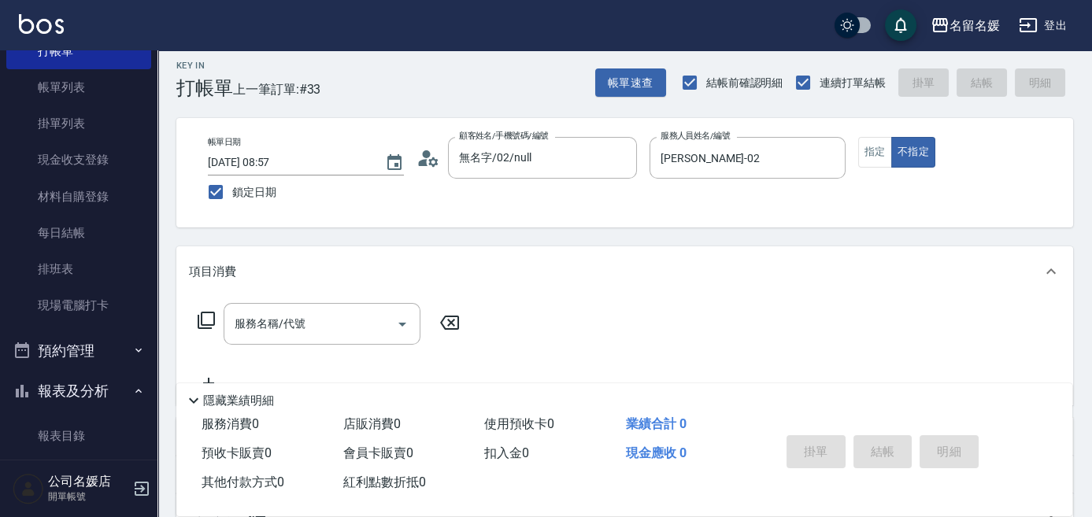
scroll to position [71, 0]
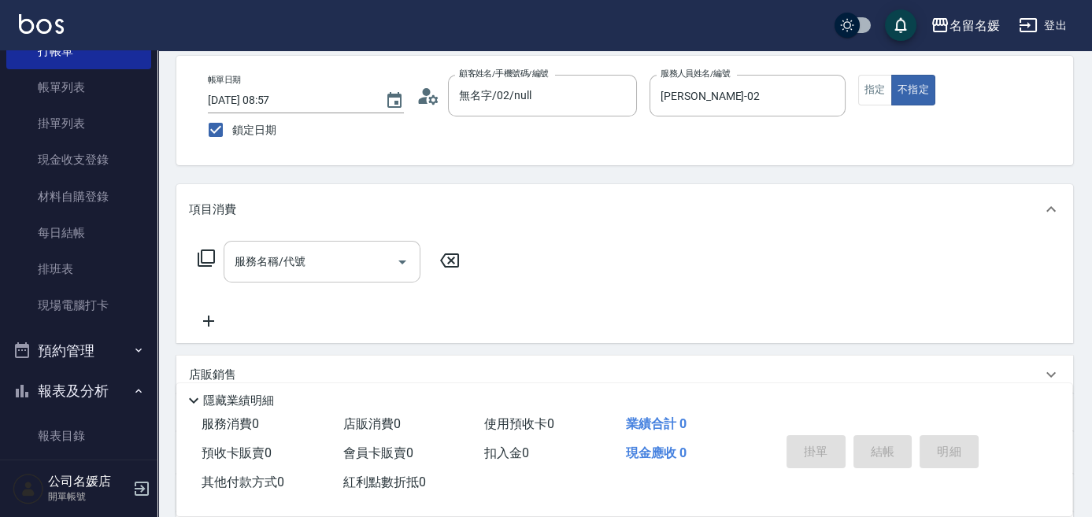
click at [344, 264] on input "服務名稱/代號" at bounding box center [310, 262] width 159 height 28
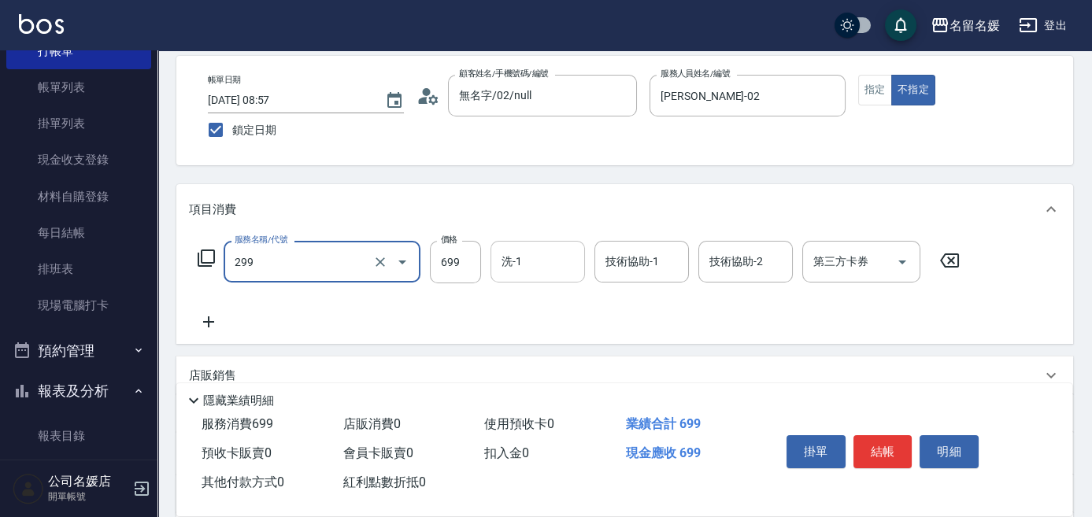
drag, startPoint x: 535, startPoint y: 268, endPoint x: 516, endPoint y: 246, distance: 29.0
click at [537, 268] on input "洗-1" at bounding box center [538, 262] width 80 height 28
type input "滾珠洗髮699(299)"
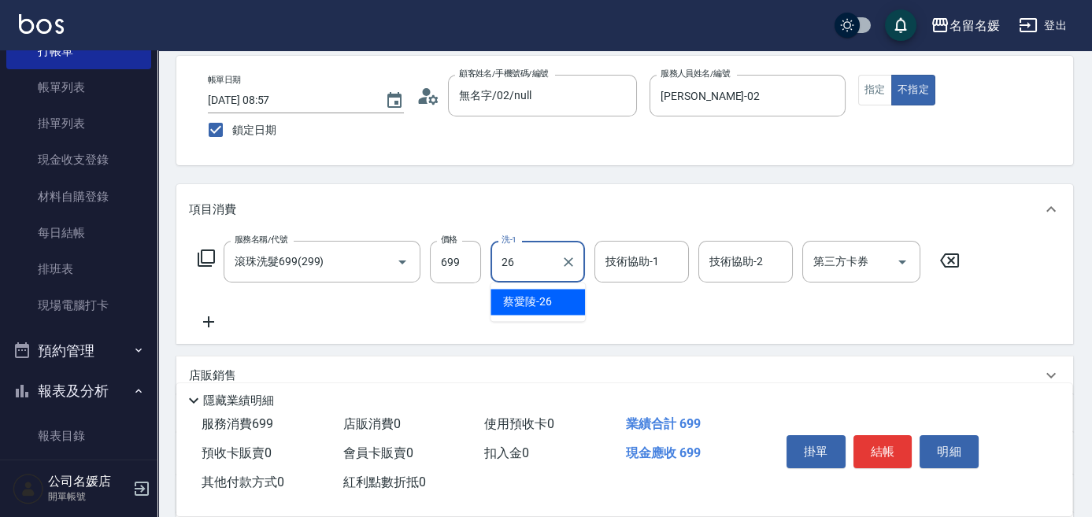
type input "[PERSON_NAME]-26"
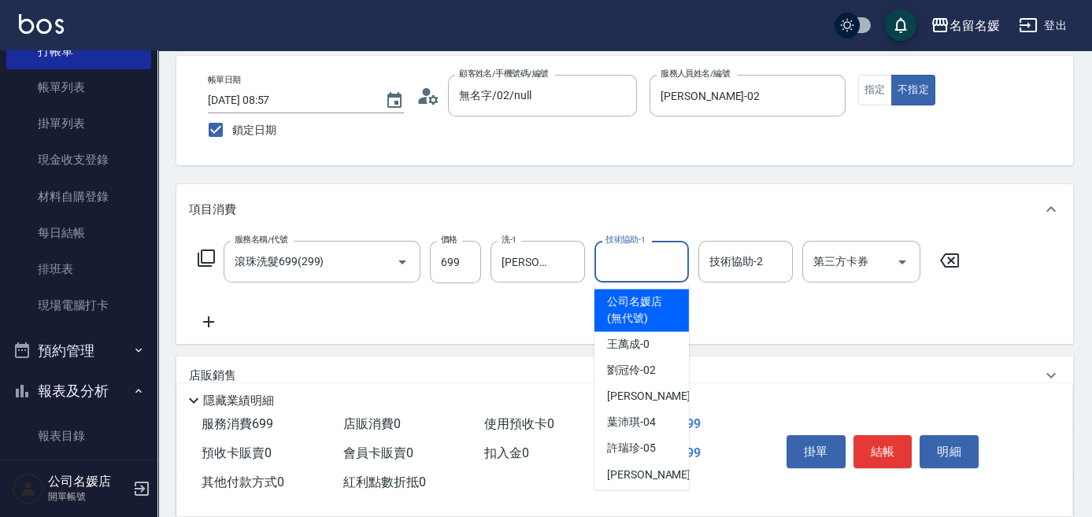
drag, startPoint x: 646, startPoint y: 274, endPoint x: 616, endPoint y: 264, distance: 31.6
click at [642, 272] on input "技術協助-1" at bounding box center [641, 262] width 80 height 28
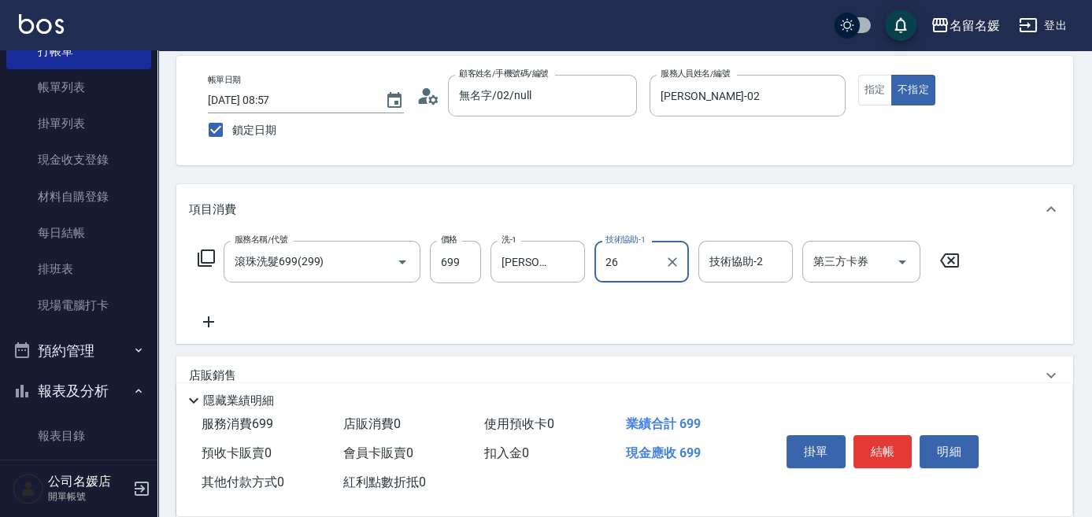
type input "[PERSON_NAME]-26"
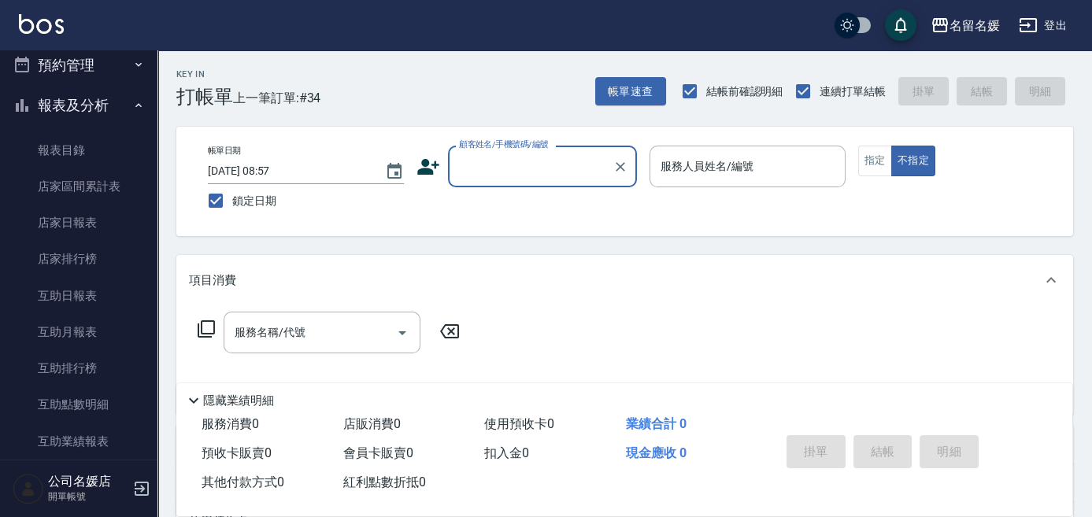
scroll to position [357, 0]
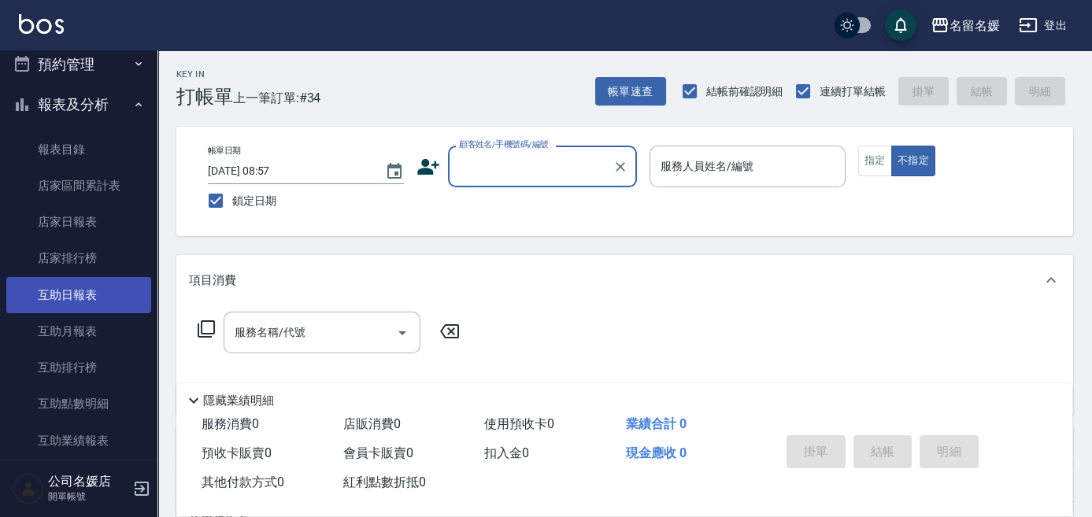
click at [99, 300] on link "互助日報表" at bounding box center [78, 295] width 145 height 36
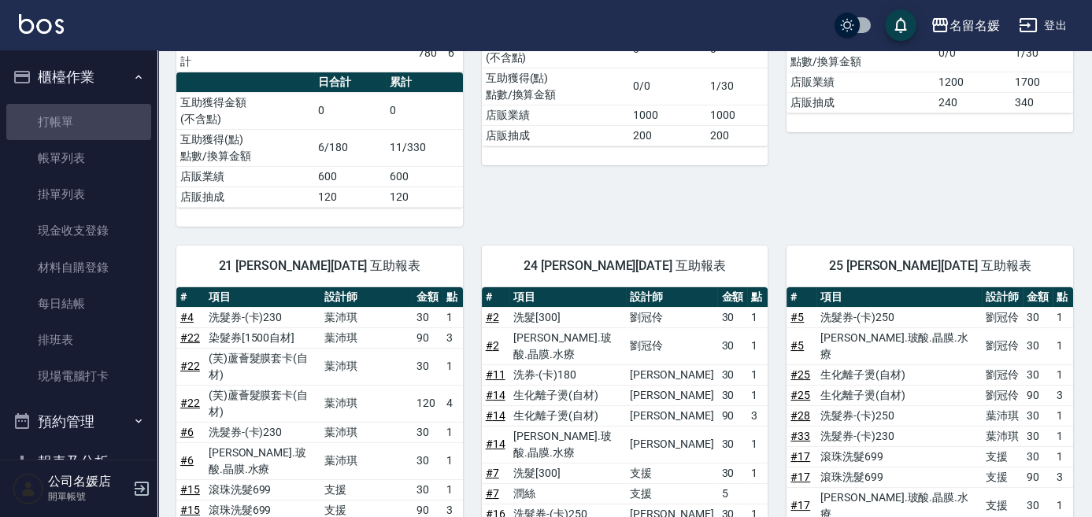
drag, startPoint x: 120, startPoint y: 120, endPoint x: 126, endPoint y: 100, distance: 21.2
click at [120, 119] on link "打帳單" at bounding box center [78, 122] width 145 height 36
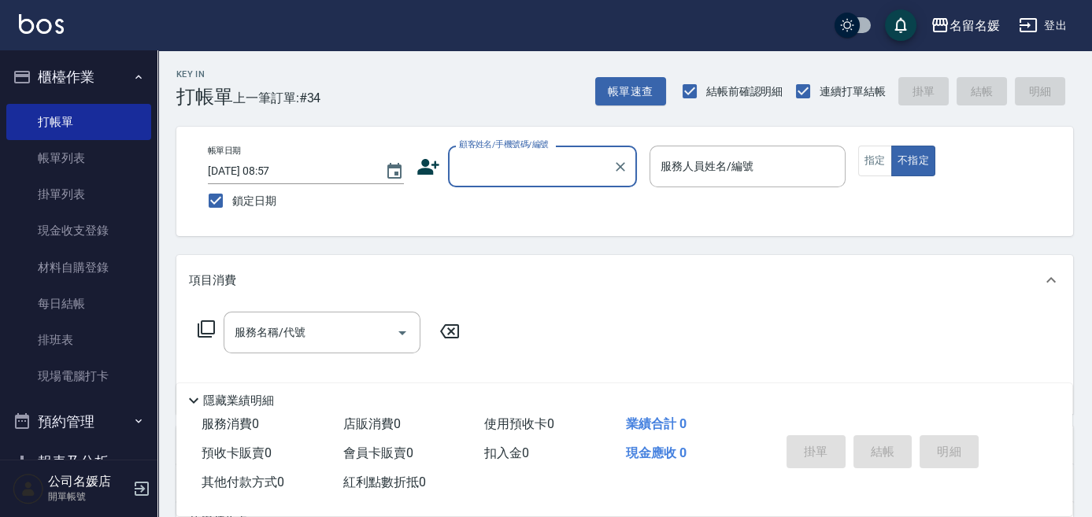
click at [537, 174] on input "顧客姓名/手機號碼/編號" at bounding box center [530, 167] width 151 height 28
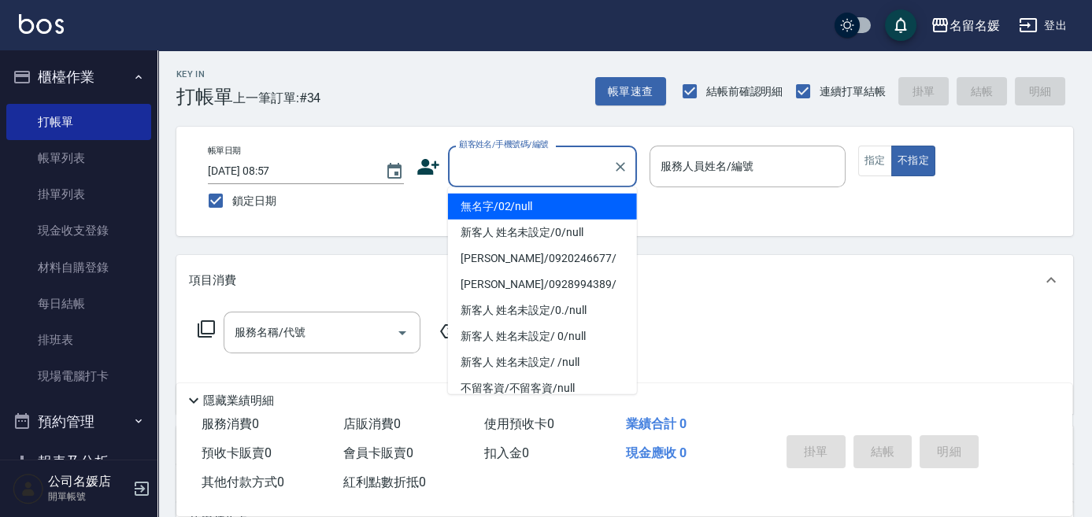
click at [564, 209] on li "無名字/02/null" at bounding box center [542, 207] width 189 height 26
type input "無名字/02/null"
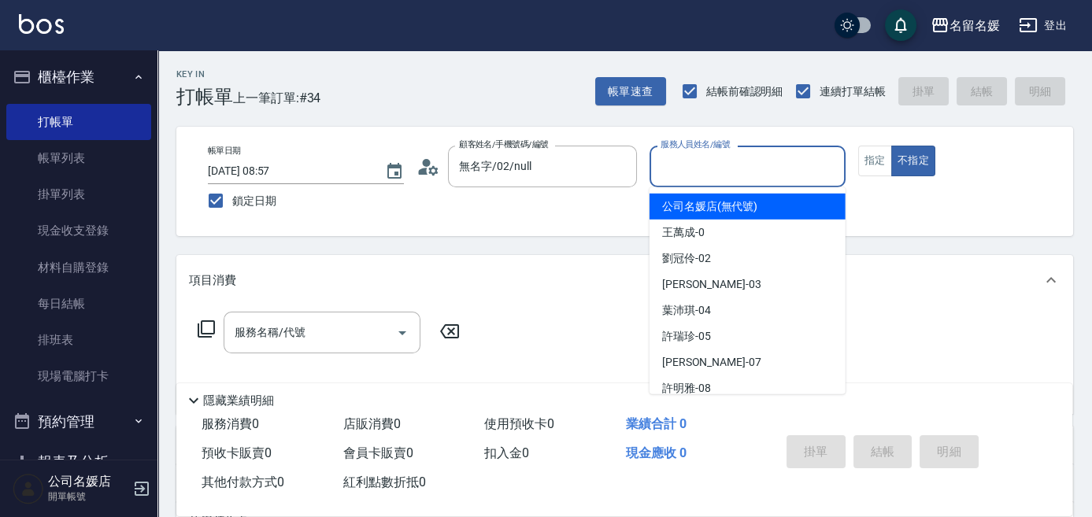
click at [690, 173] on input "服務人員姓名/編號" at bounding box center [748, 167] width 182 height 28
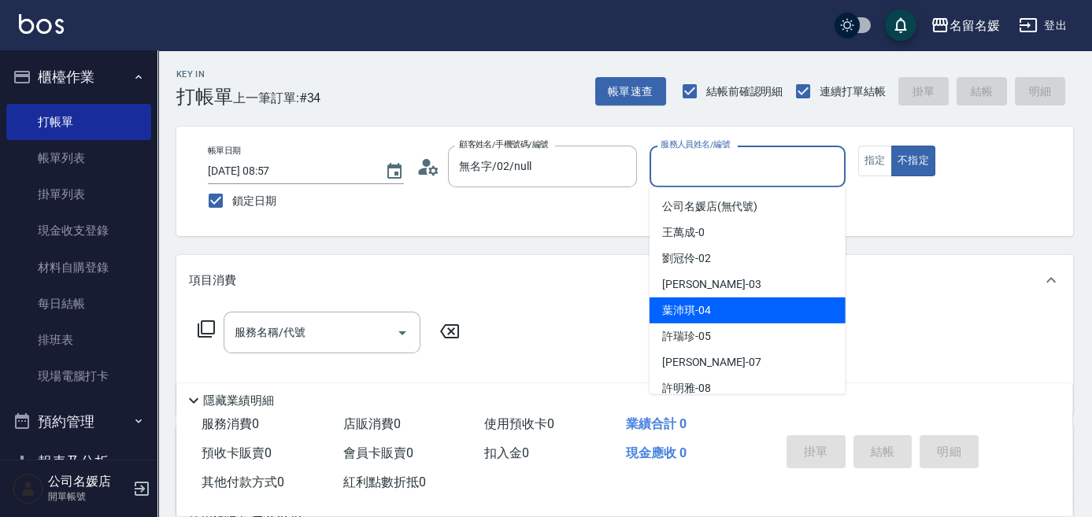
click at [691, 309] on span "葉沛琪 -04" at bounding box center [686, 310] width 49 height 17
type input "[PERSON_NAME]-04"
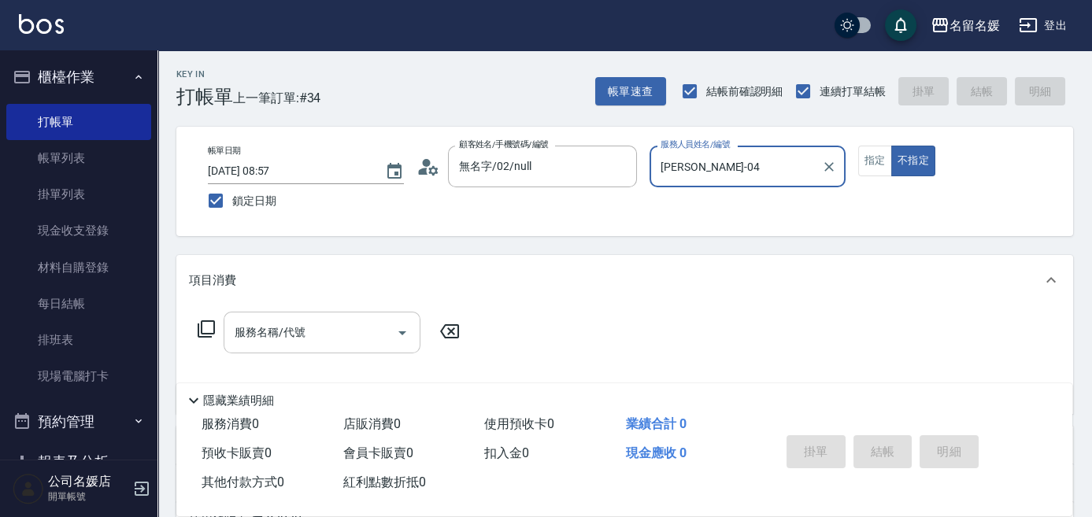
click at [321, 334] on input "服務名稱/代號" at bounding box center [310, 333] width 159 height 28
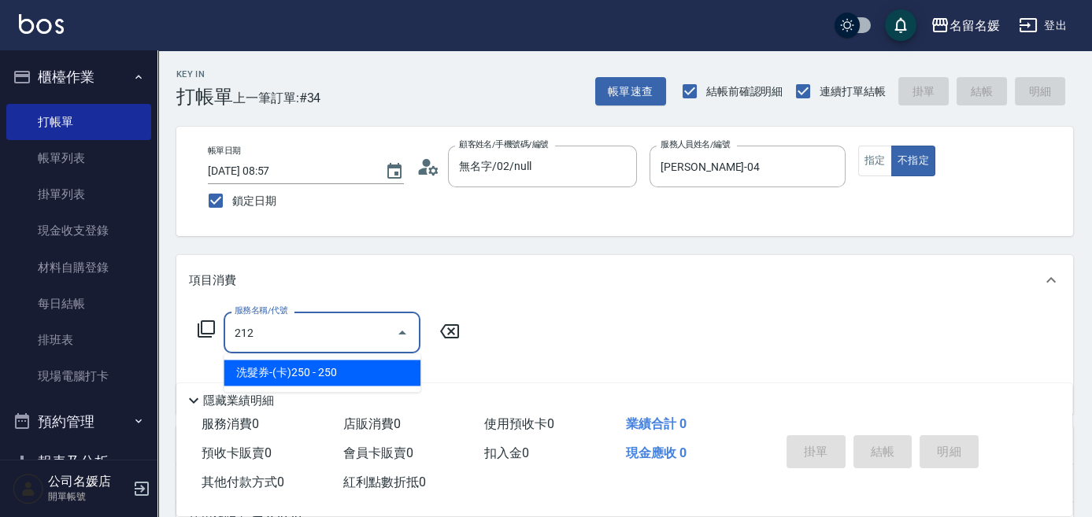
click at [342, 372] on span "洗髮券-(卡)250 - 250" at bounding box center [322, 373] width 197 height 26
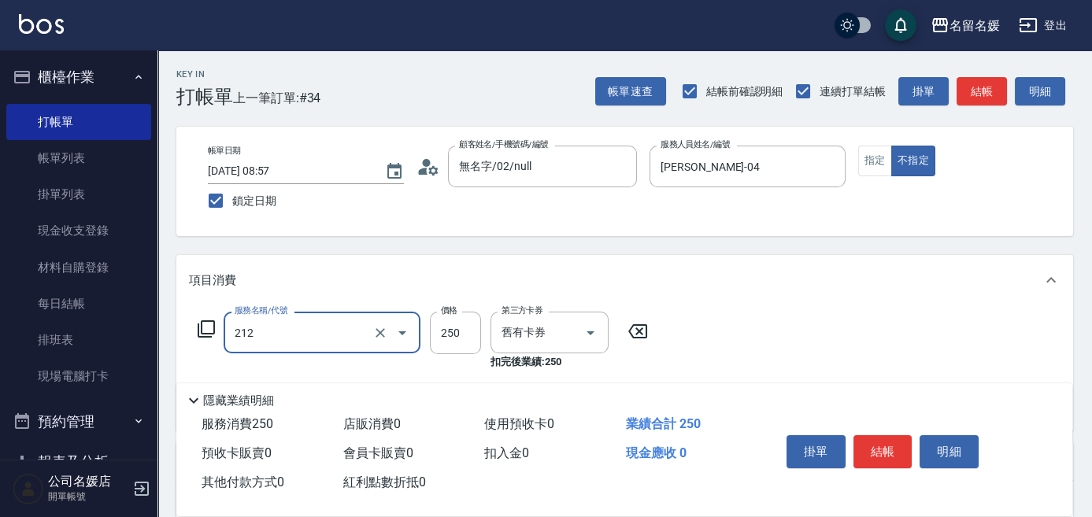
click at [330, 337] on input "212" at bounding box center [300, 333] width 139 height 28
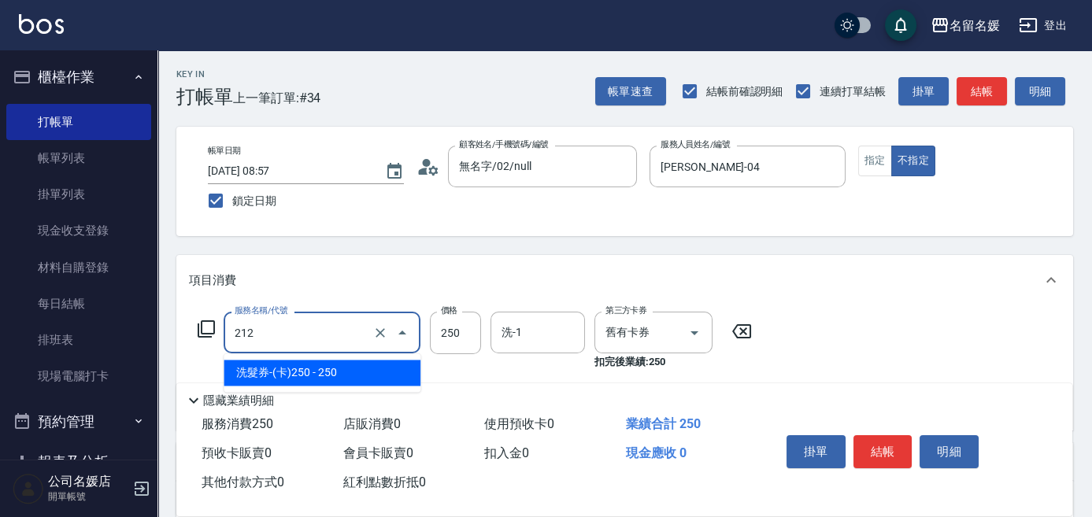
drag, startPoint x: 330, startPoint y: 337, endPoint x: 485, endPoint y: 341, distance: 155.1
click at [348, 372] on span "洗髮券-(卡)250 - 250" at bounding box center [322, 373] width 197 height 26
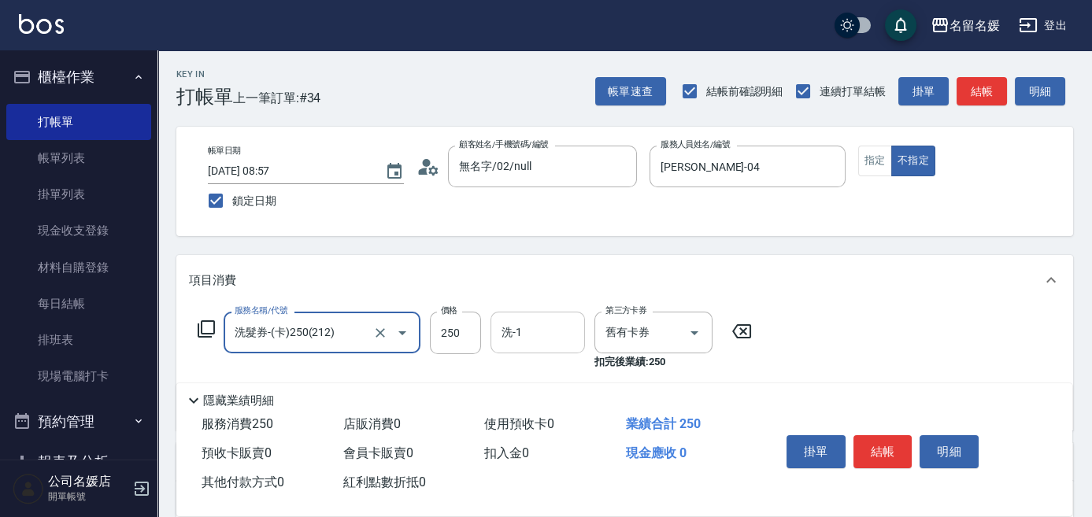
type input "洗髮券-(卡)250(212)"
click at [535, 338] on input "洗-1" at bounding box center [538, 333] width 80 height 28
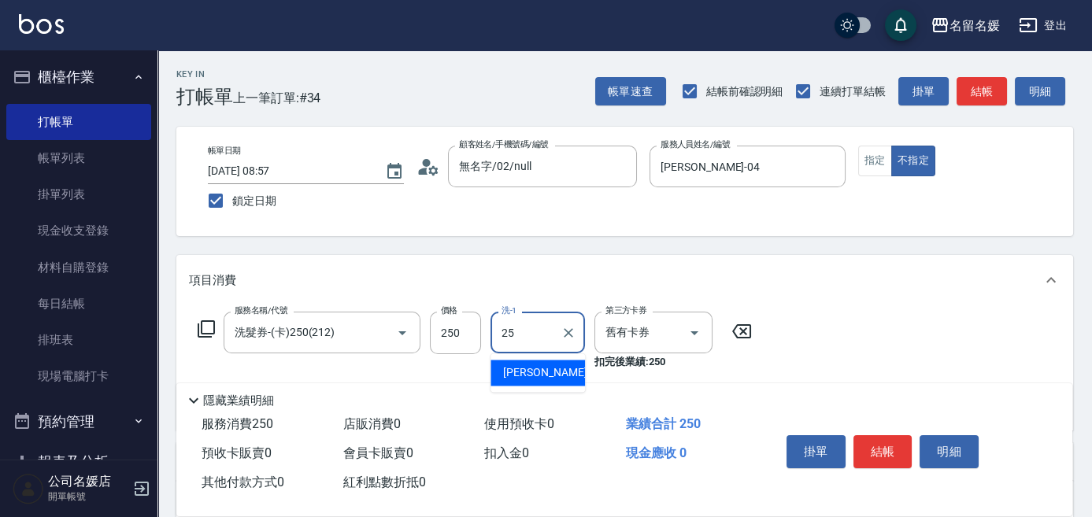
click at [563, 366] on div "楊瑋萱 -25" at bounding box center [537, 373] width 94 height 26
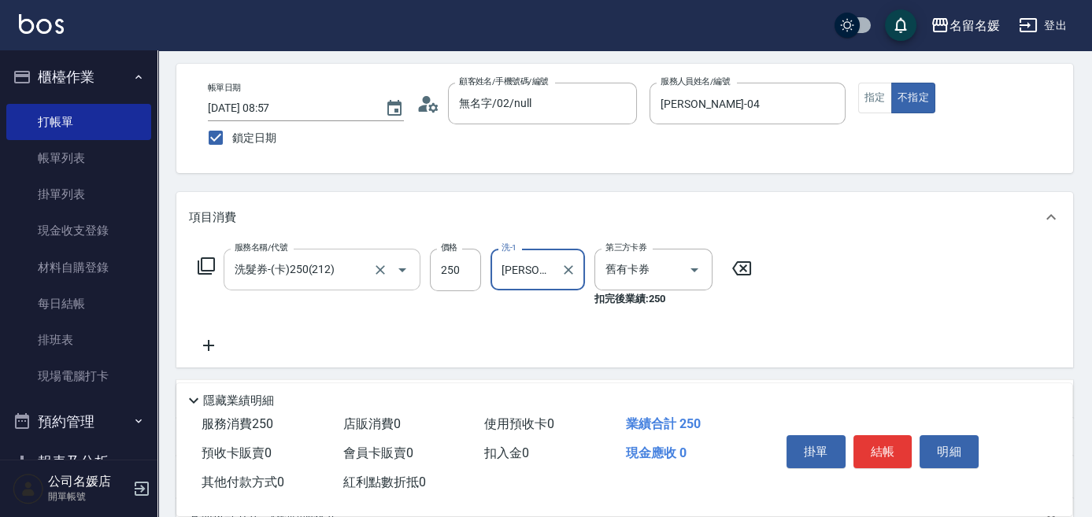
scroll to position [71, 0]
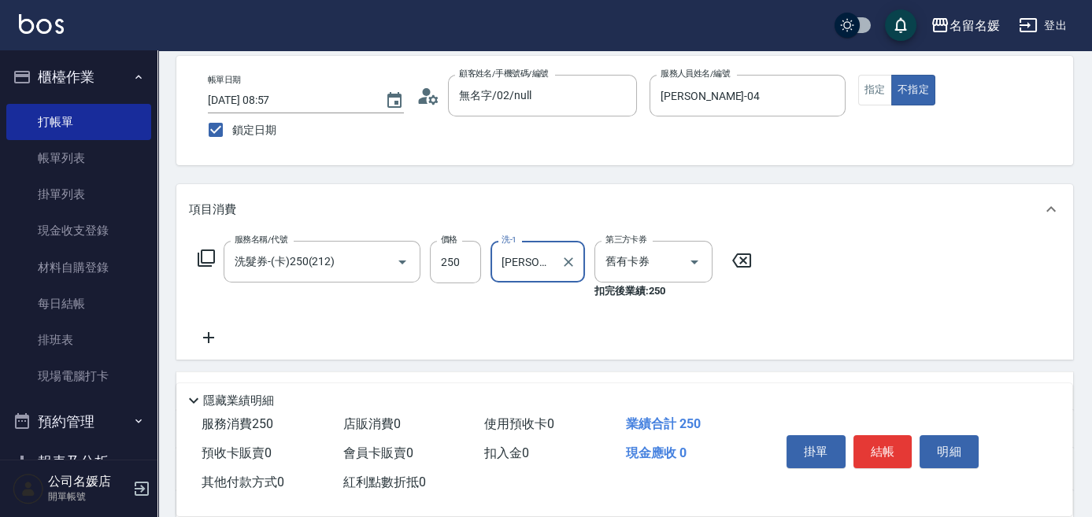
type input "[PERSON_NAME]-25"
click at [216, 335] on icon at bounding box center [208, 337] width 39 height 19
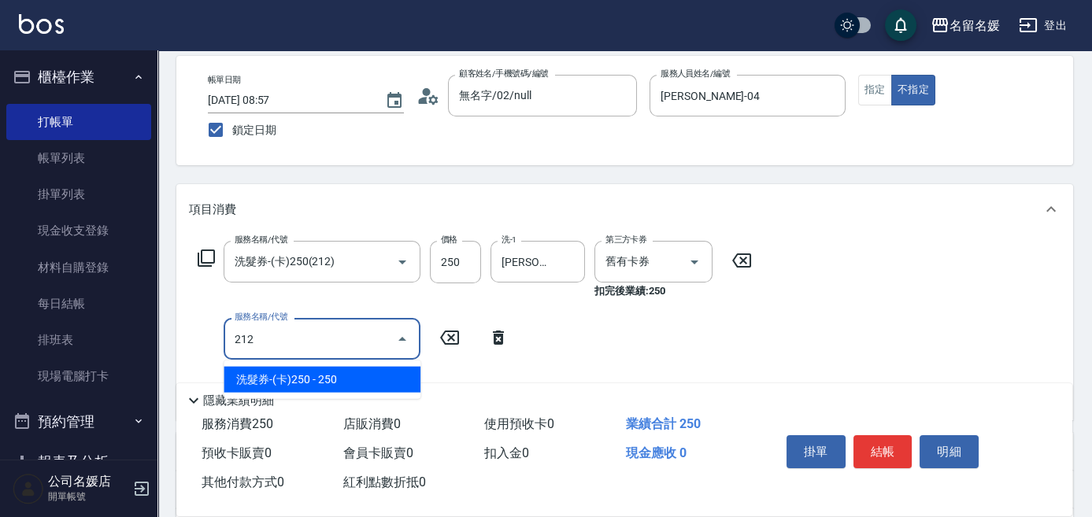
drag, startPoint x: 321, startPoint y: 383, endPoint x: 343, endPoint y: 341, distance: 47.9
click at [321, 383] on span "洗髮券-(卡)250 - 250" at bounding box center [322, 380] width 197 height 26
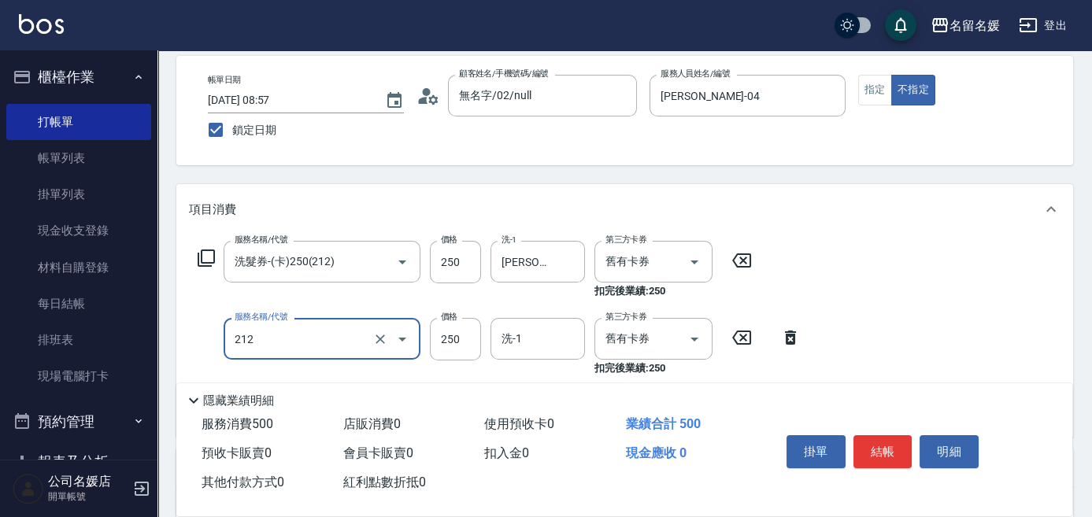
drag, startPoint x: 343, startPoint y: 341, endPoint x: 346, endPoint y: 357, distance: 16.1
click at [344, 347] on input "212" at bounding box center [300, 339] width 139 height 28
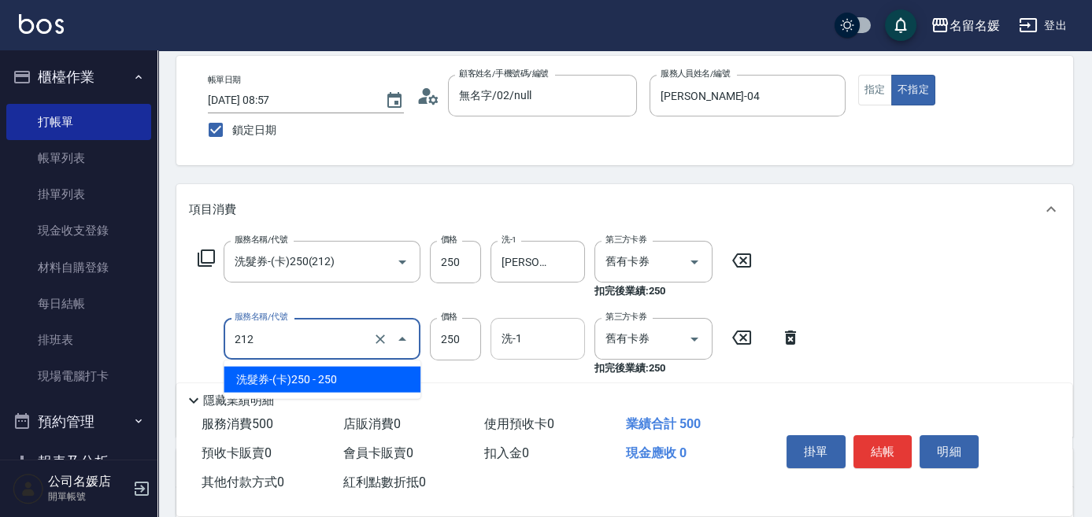
drag, startPoint x: 360, startPoint y: 375, endPoint x: 512, endPoint y: 350, distance: 153.9
click at [379, 368] on span "洗髮券-(卡)250 - 250" at bounding box center [322, 380] width 197 height 26
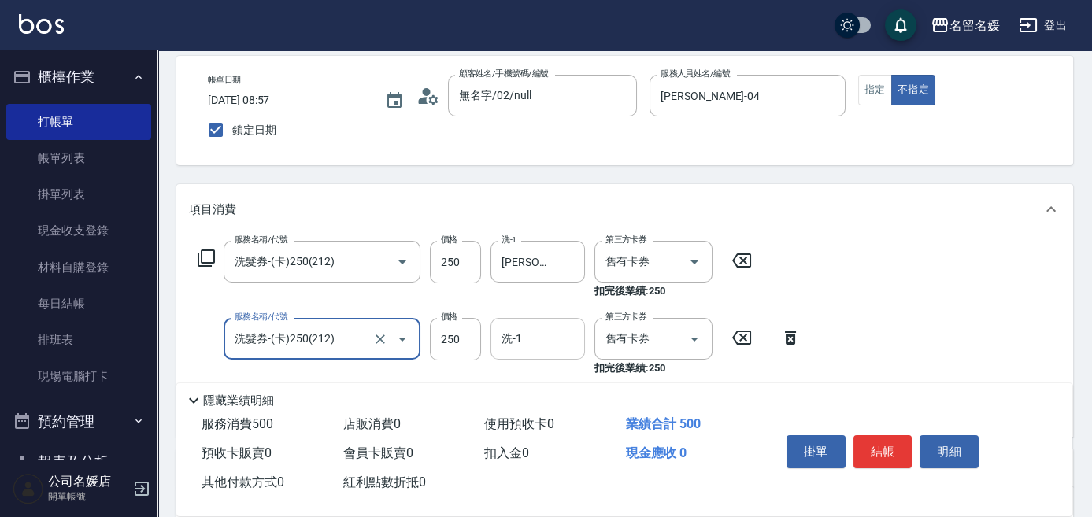
type input "洗髮券-(卡)250(212)"
click at [539, 341] on input "洗-1" at bounding box center [538, 339] width 80 height 28
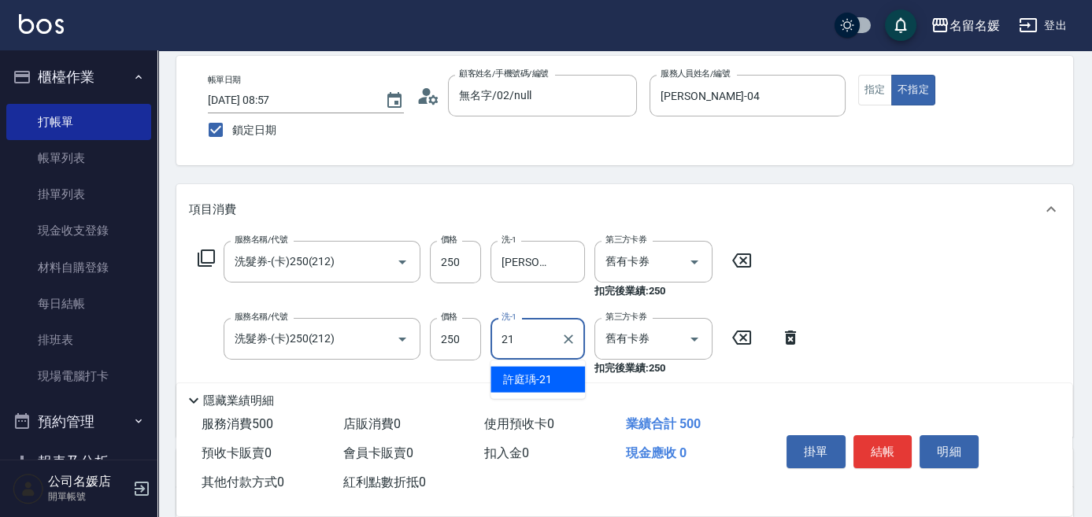
click at [527, 375] on span "許庭瑀 -21" at bounding box center [527, 380] width 49 height 17
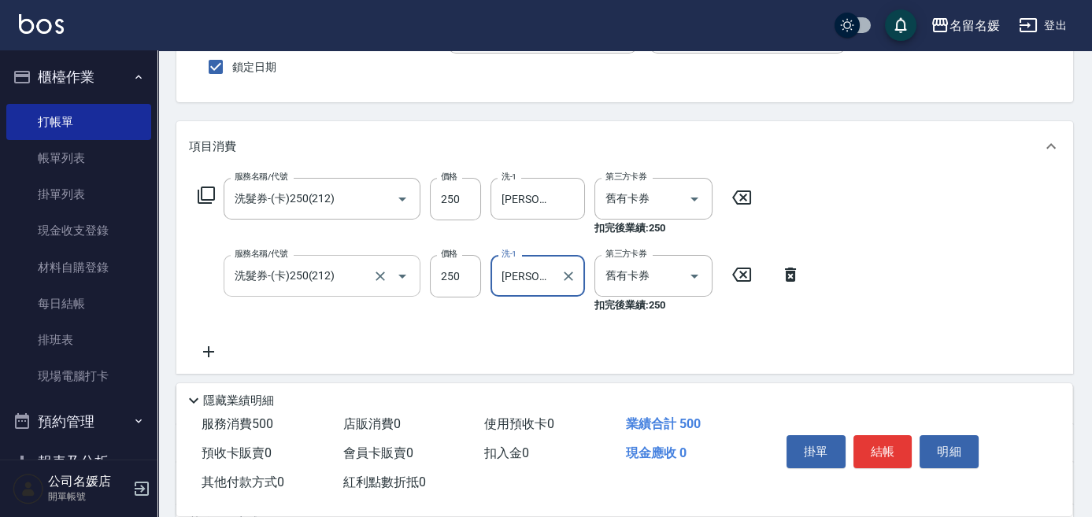
scroll to position [142, 0]
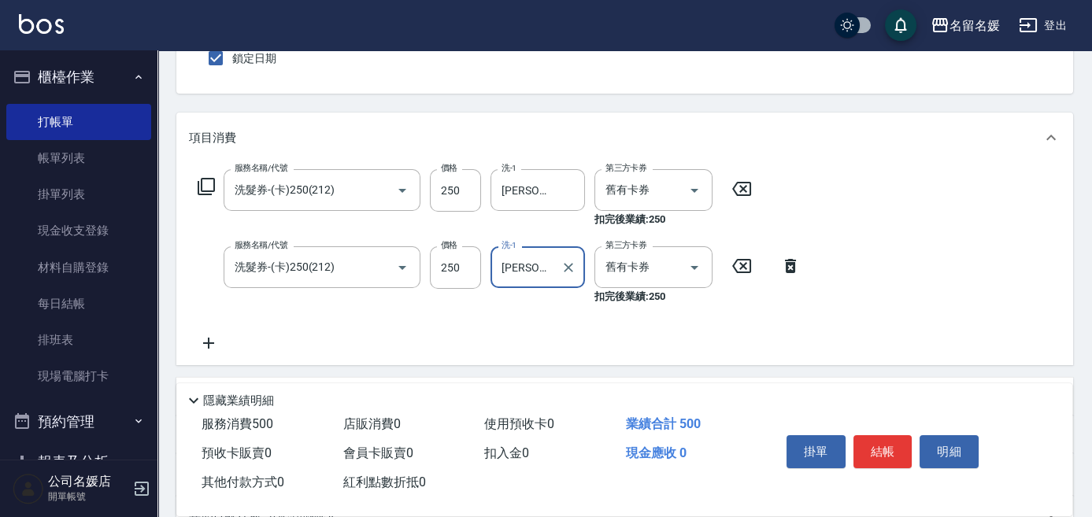
type input "[PERSON_NAME]-21"
click at [210, 343] on icon at bounding box center [208, 343] width 39 height 19
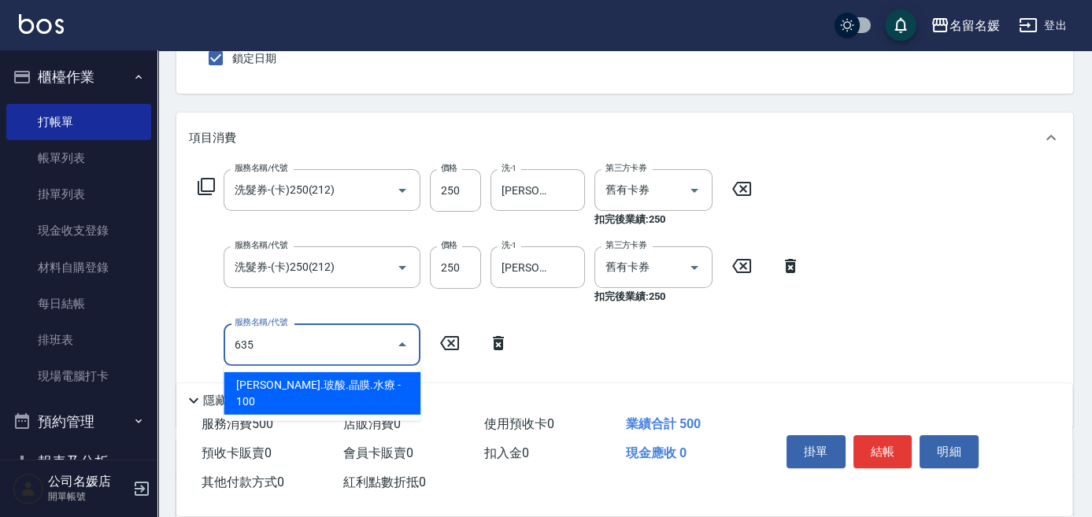
click at [355, 385] on span "[PERSON_NAME].玻酸.晶膜.水療 - 100" at bounding box center [322, 393] width 197 height 43
click at [339, 342] on input "635" at bounding box center [310, 345] width 159 height 28
click at [348, 383] on span "[PERSON_NAME].玻酸.晶膜.水療 - 100" at bounding box center [322, 393] width 197 height 43
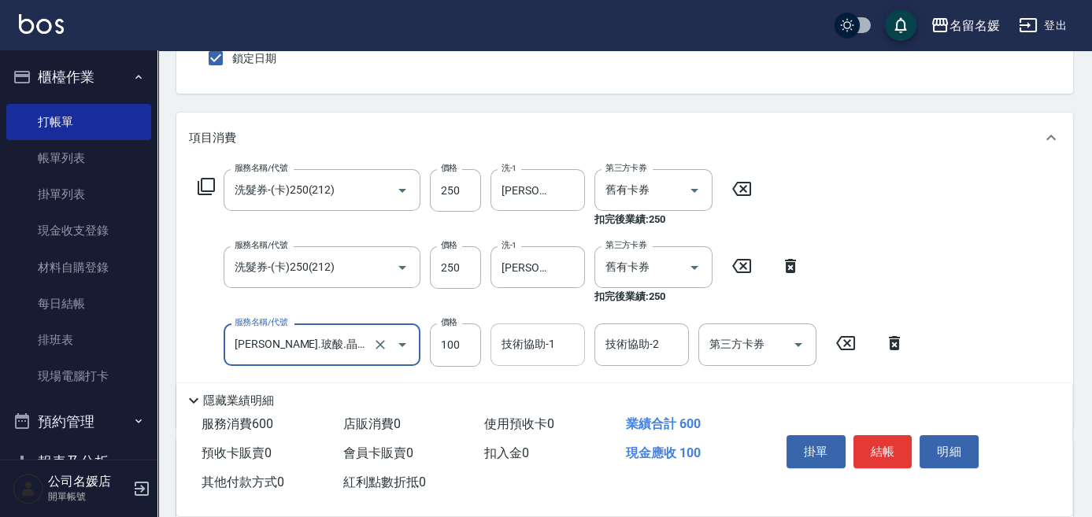
type input "[PERSON_NAME].玻酸.晶膜.水療(635)"
click at [543, 353] on input "技術協助-1" at bounding box center [538, 345] width 80 height 28
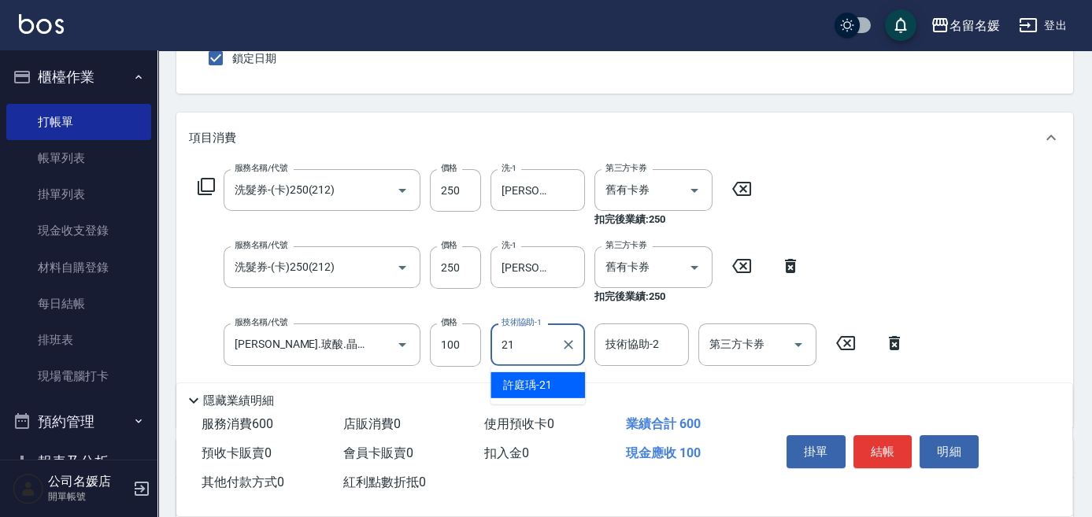
click at [553, 383] on div "許庭瑀 -21" at bounding box center [537, 385] width 94 height 26
type input "[PERSON_NAME]-21"
click at [623, 351] on div "技術協助-2 技術協助-2" at bounding box center [641, 345] width 94 height 42
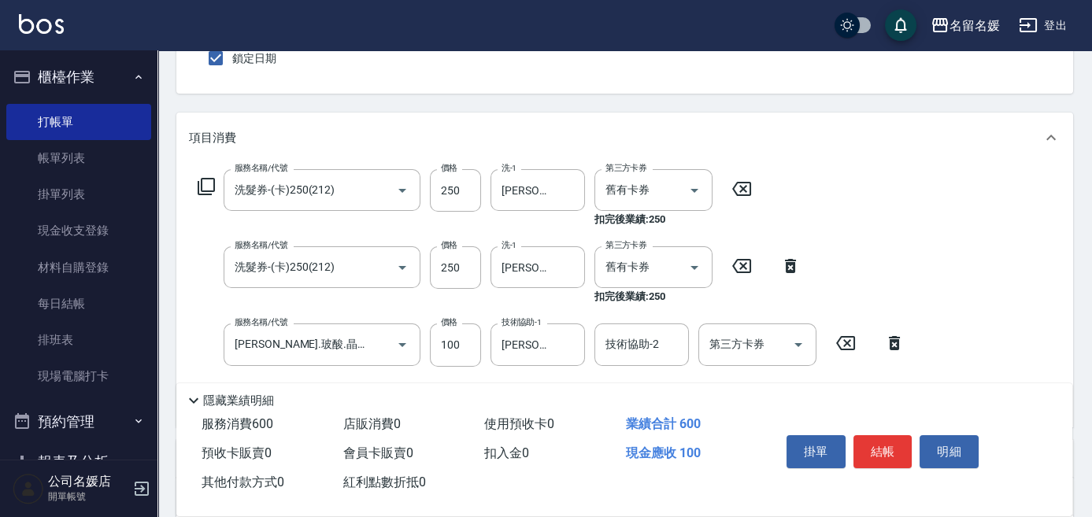
click at [557, 391] on div "隱藏業績明細" at bounding box center [628, 400] width 888 height 19
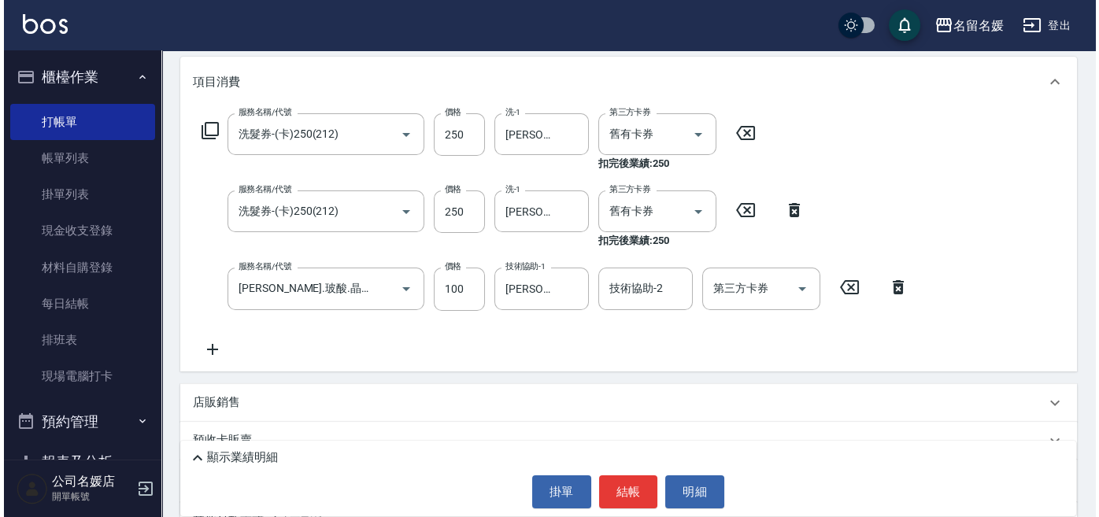
scroll to position [214, 0]
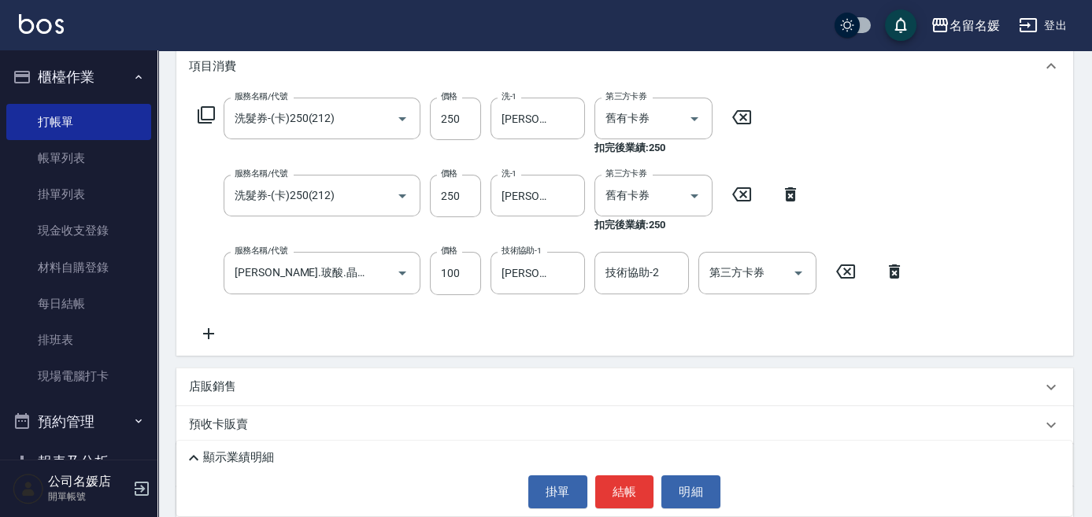
click at [205, 328] on icon at bounding box center [208, 333] width 39 height 19
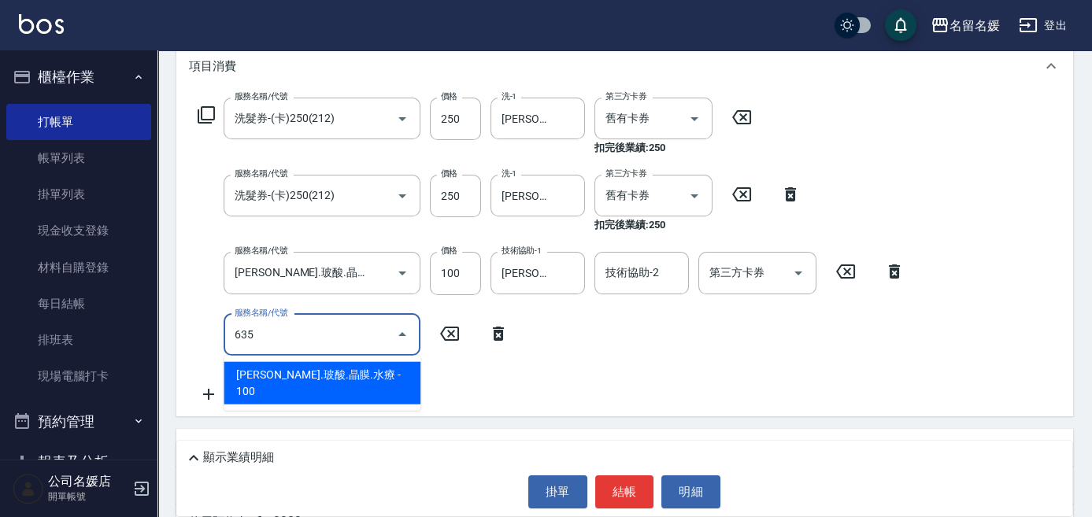
drag, startPoint x: 343, startPoint y: 372, endPoint x: 340, endPoint y: 334, distance: 37.9
click at [344, 370] on span "[PERSON_NAME].玻酸.晶膜.水療 - 100" at bounding box center [322, 383] width 197 height 43
click at [340, 335] on input "635" at bounding box center [300, 335] width 139 height 28
drag, startPoint x: 369, startPoint y: 370, endPoint x: 519, endPoint y: 344, distance: 151.8
click at [374, 369] on span "[PERSON_NAME].玻酸.晶膜.水療 - 100" at bounding box center [322, 383] width 197 height 43
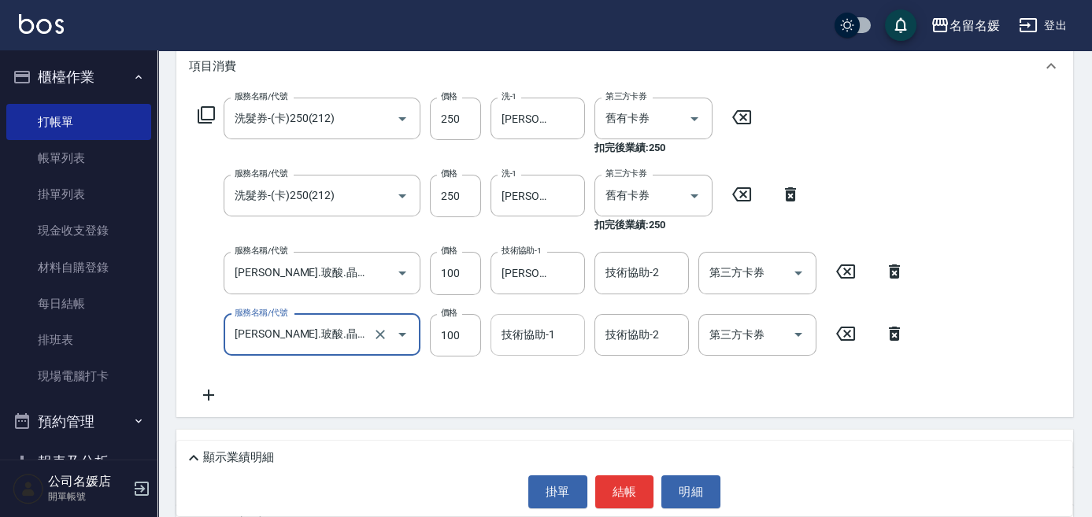
type input "[PERSON_NAME].玻酸.晶膜.水療(635)"
click at [523, 342] on input "技術協助-1" at bounding box center [538, 335] width 80 height 28
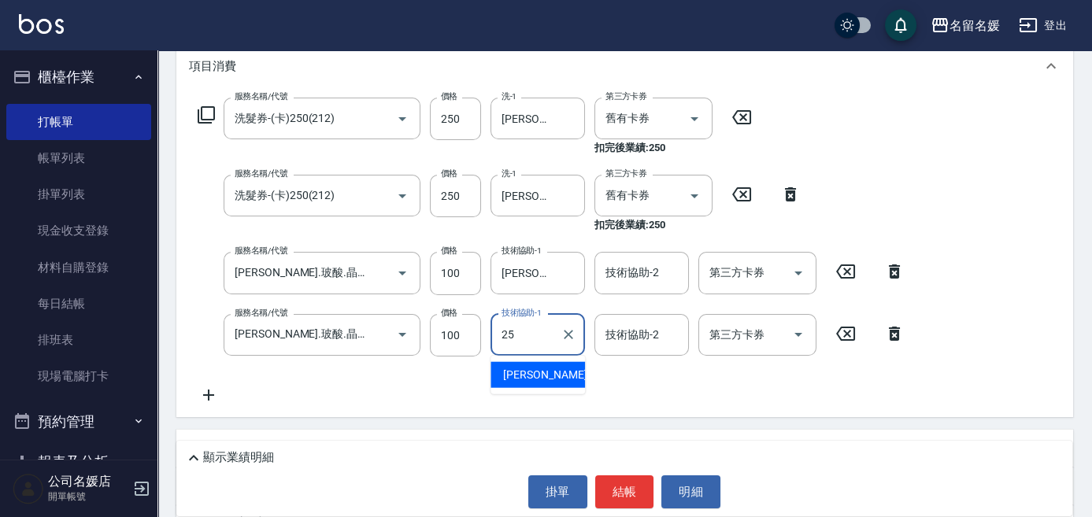
click at [524, 364] on div "楊瑋萱 -25" at bounding box center [537, 375] width 94 height 26
type input "[PERSON_NAME]-25"
click at [642, 492] on button "結帳" at bounding box center [624, 491] width 59 height 33
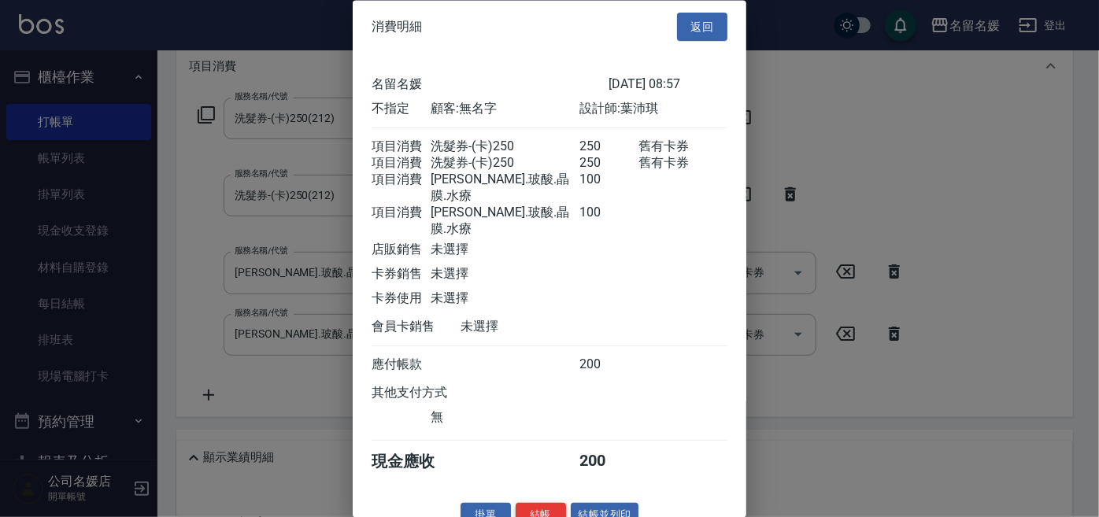
click at [546, 509] on button "結帳" at bounding box center [541, 516] width 50 height 24
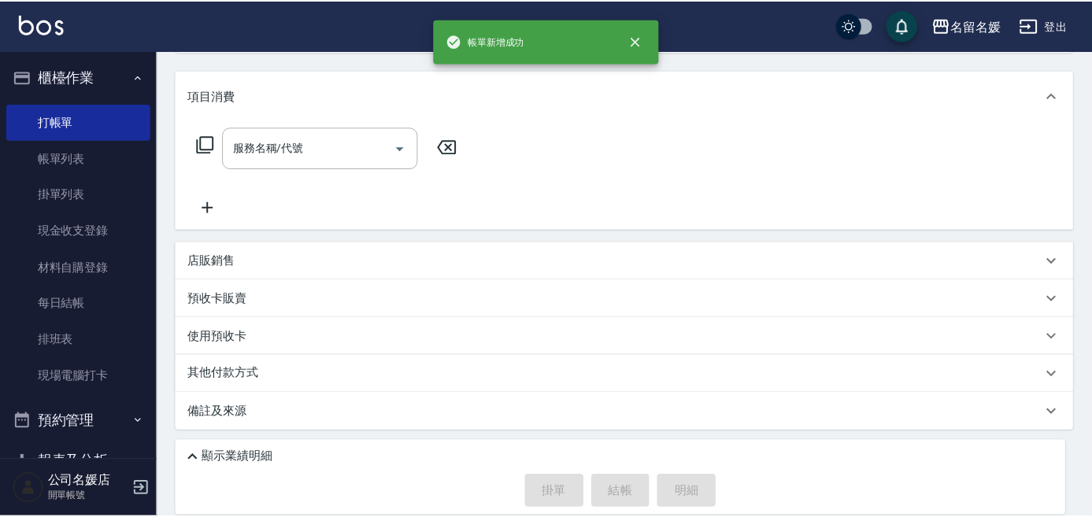
scroll to position [0, 0]
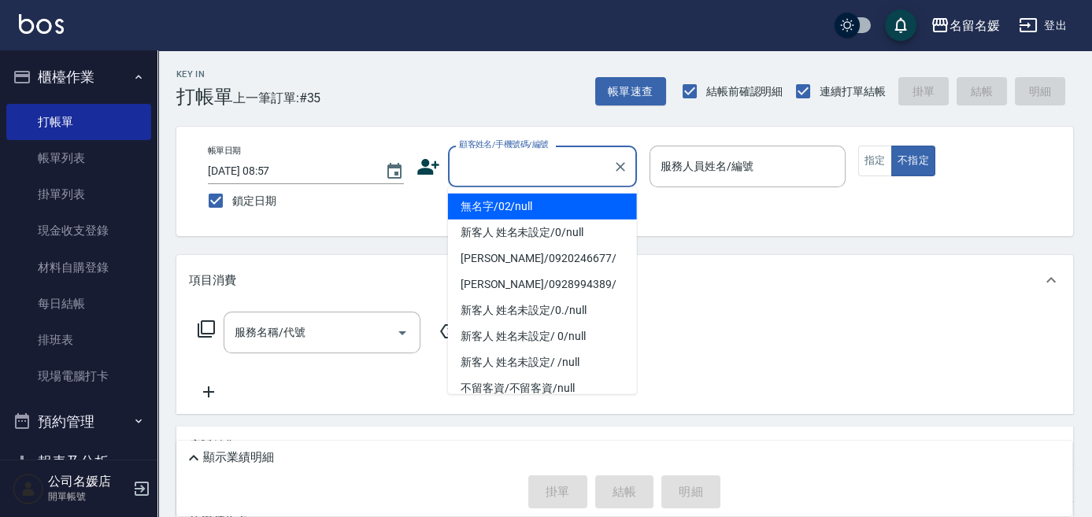
click at [566, 175] on input "顧客姓名/手機號碼/編號" at bounding box center [530, 167] width 151 height 28
click at [570, 209] on li "無名字/02/null" at bounding box center [542, 207] width 189 height 26
type input "無名字/02/null"
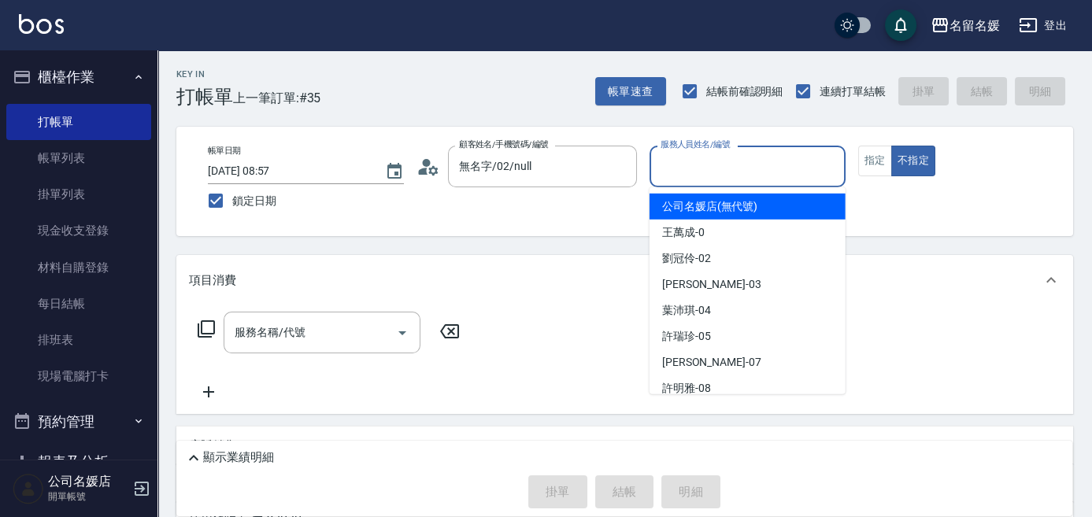
click at [723, 162] on input "服務人員姓名/編號" at bounding box center [748, 167] width 182 height 28
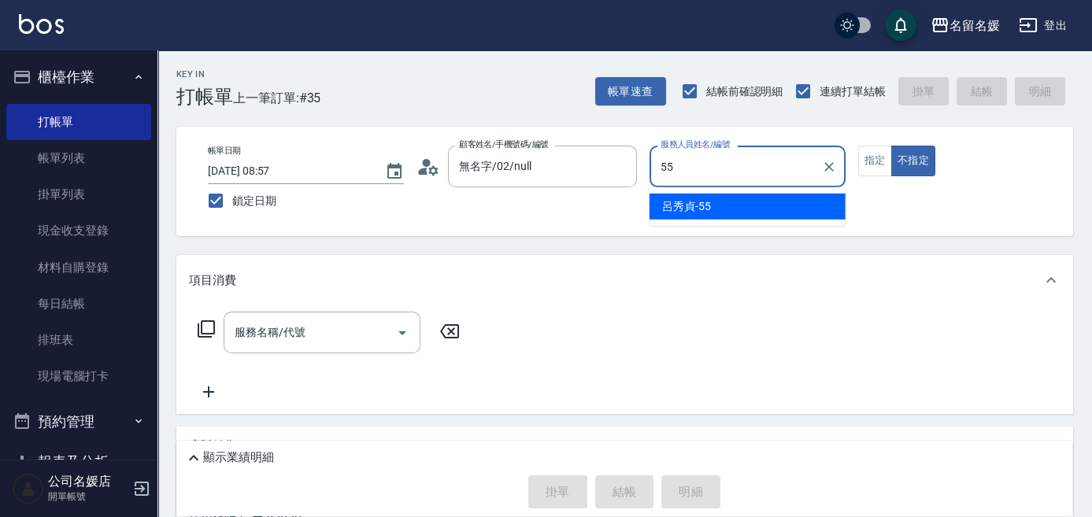
type input "55"
type button "false"
type input "[PERSON_NAME]-55"
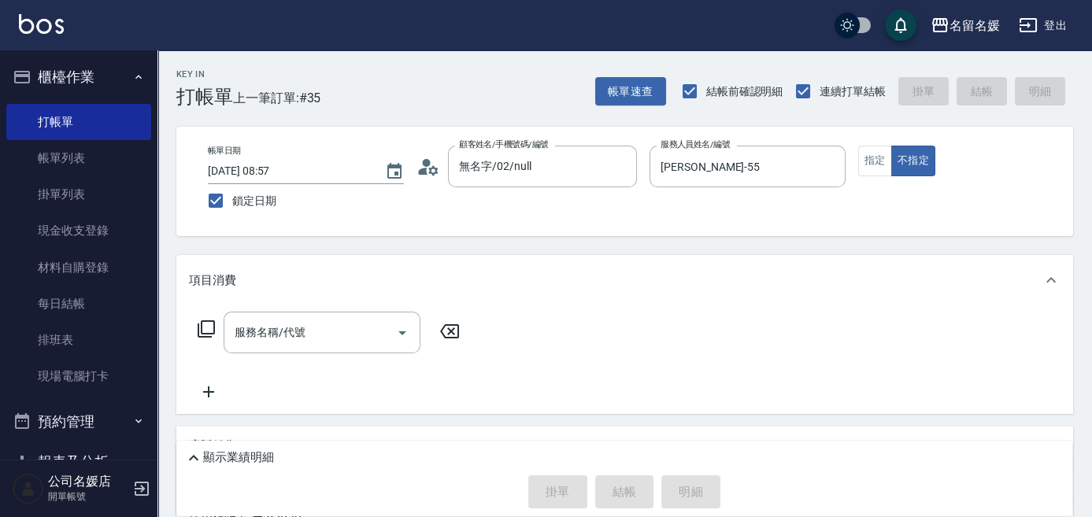
click at [209, 331] on icon at bounding box center [206, 329] width 19 height 19
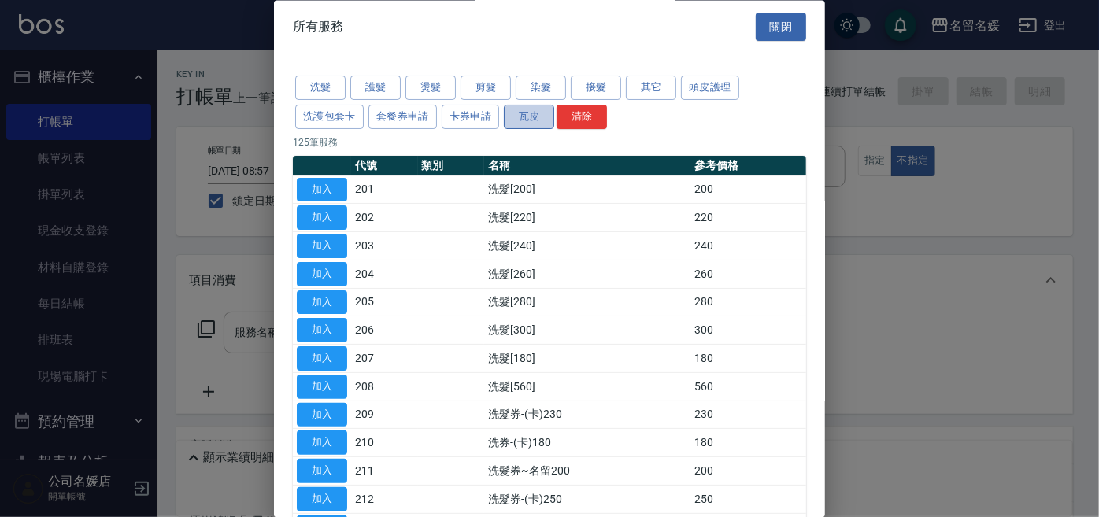
click at [523, 118] on button "瓦皮" at bounding box center [529, 117] width 50 height 24
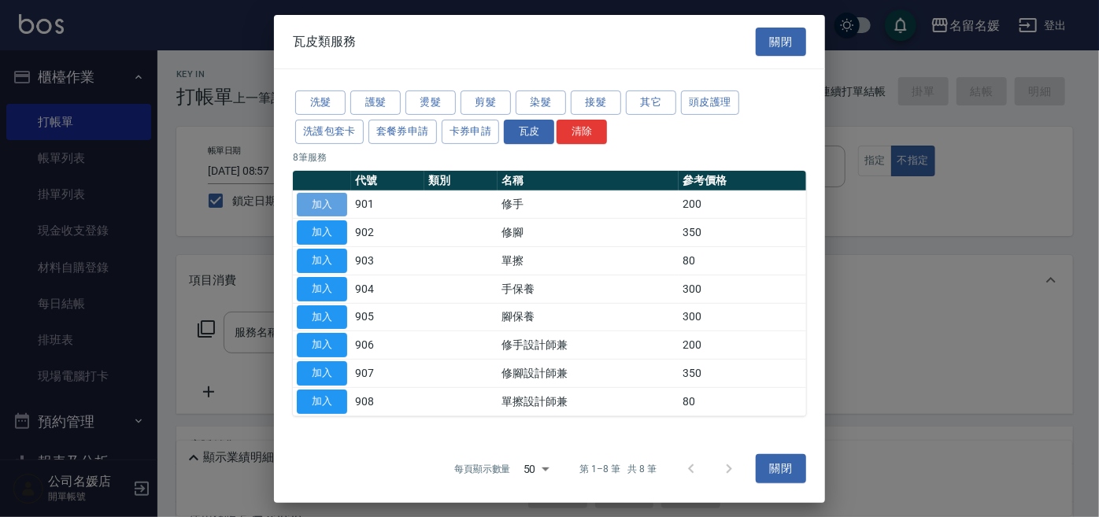
click at [331, 198] on button "加入" at bounding box center [322, 204] width 50 height 24
type input "修手(901)"
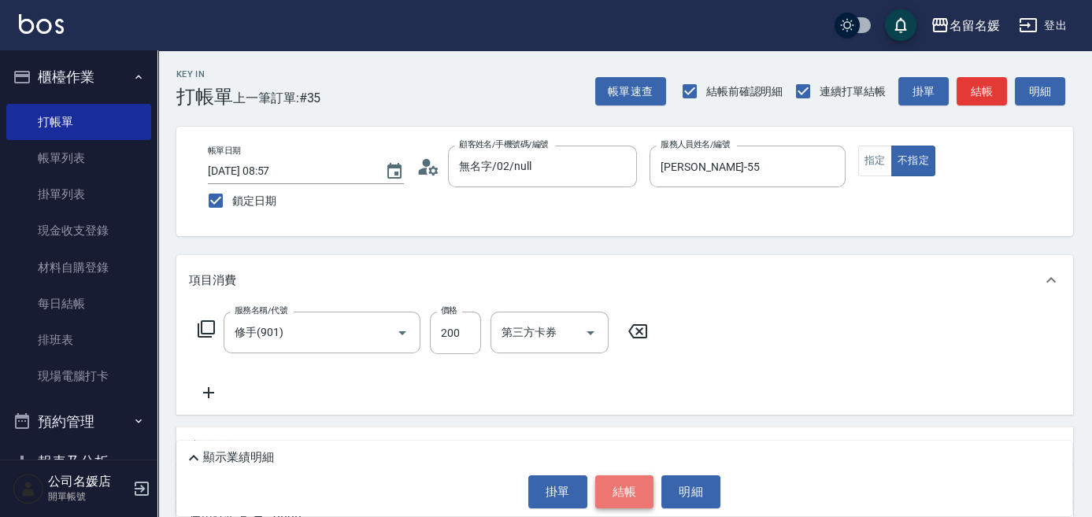
click at [625, 494] on button "結帳" at bounding box center [624, 491] width 59 height 33
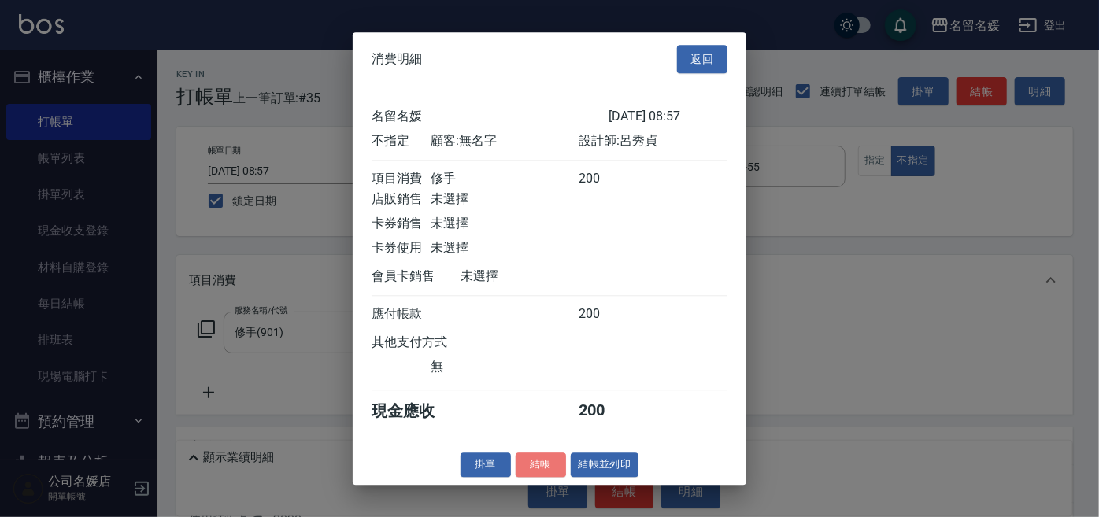
drag, startPoint x: 532, startPoint y: 469, endPoint x: 628, endPoint y: 405, distance: 115.7
click at [539, 458] on div "消費明細 返回 名留名媛 2025/10/06 08:57 不指定 顧客: 無名字 設計師: 呂秀貞 項目消費 修手 200 店販銷售 未選擇 卡券銷售 未選…" at bounding box center [550, 258] width 394 height 453
click at [707, 49] on button "返回" at bounding box center [702, 59] width 50 height 29
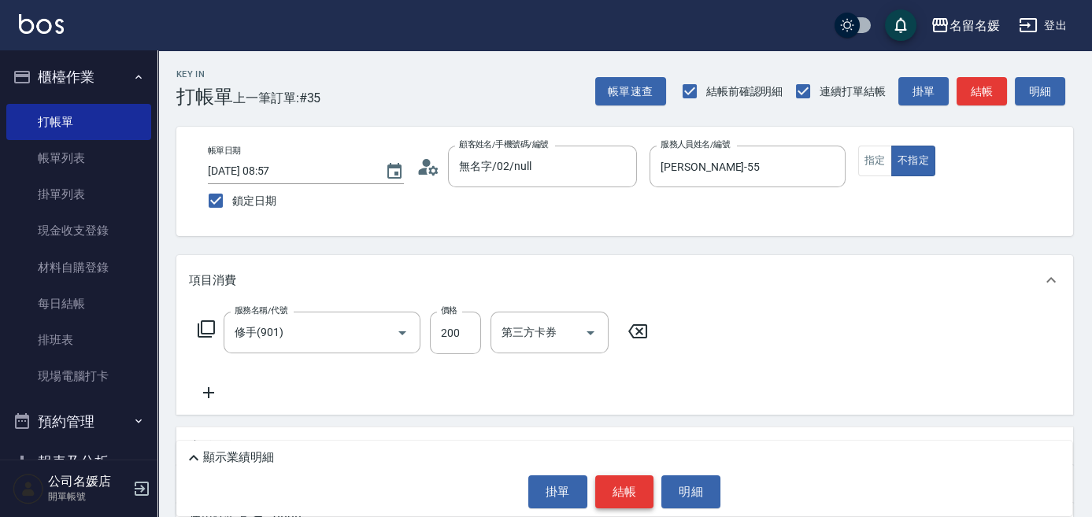
click at [638, 494] on button "結帳" at bounding box center [624, 491] width 59 height 33
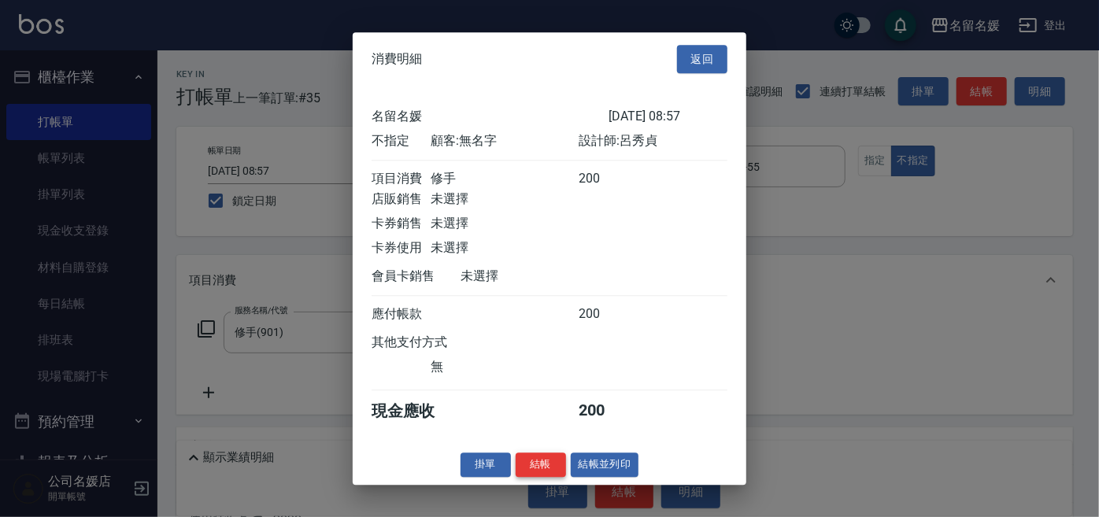
click at [543, 472] on button "結帳" at bounding box center [541, 465] width 50 height 24
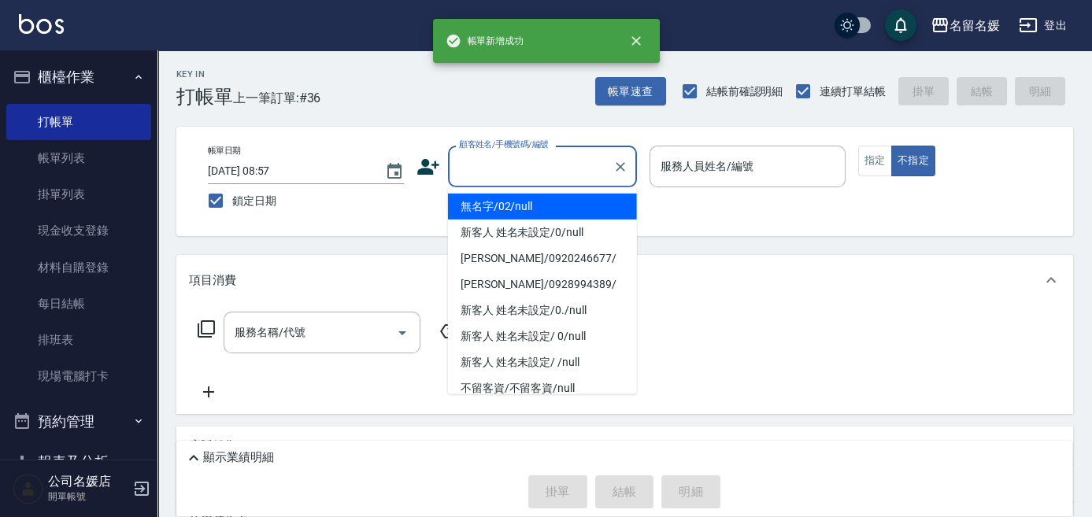
click at [493, 164] on input "顧客姓名/手機號碼/編號" at bounding box center [530, 167] width 151 height 28
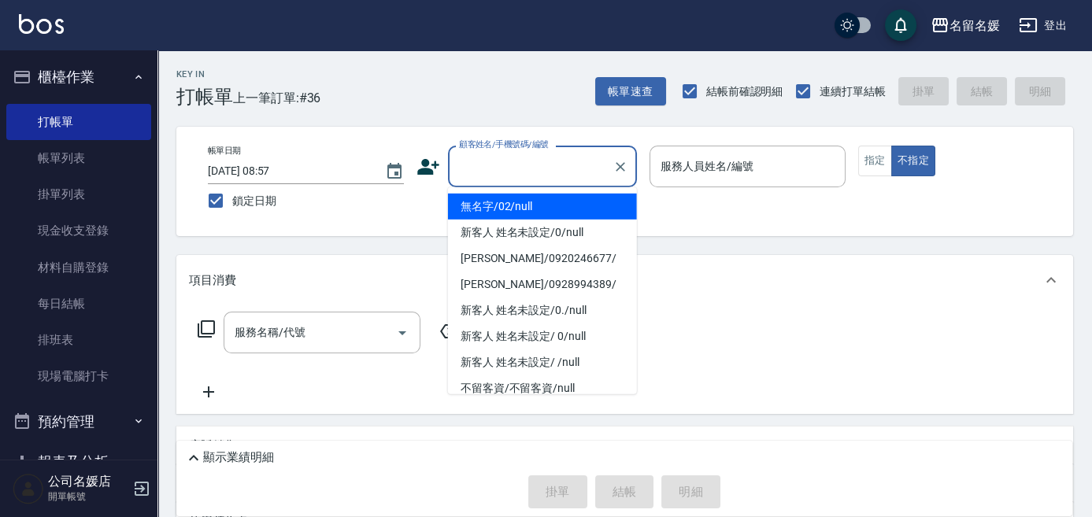
click at [510, 209] on li "無名字/02/null" at bounding box center [542, 207] width 189 height 26
type input "無名字/02/null"
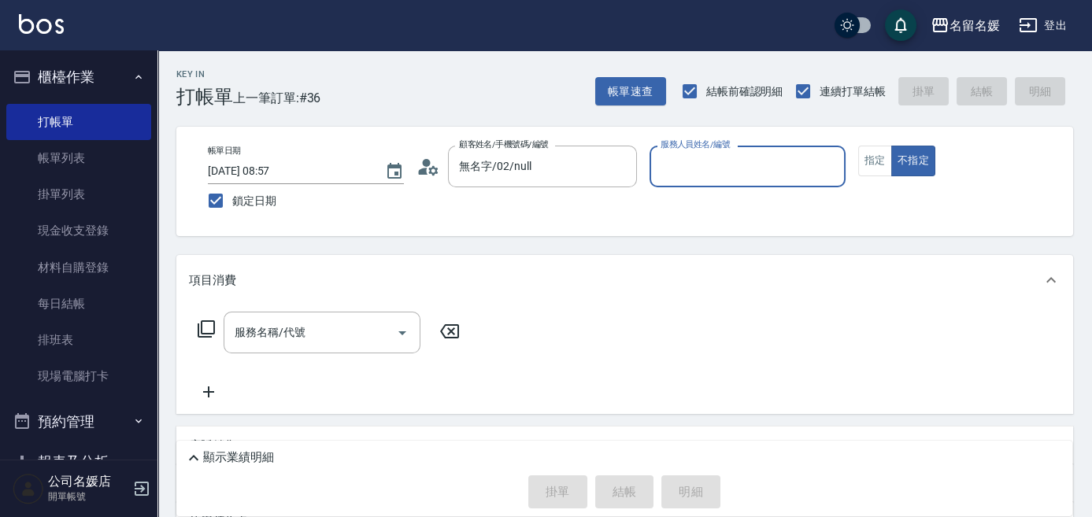
click at [757, 161] on input "服務人員姓名/編號" at bounding box center [748, 167] width 182 height 28
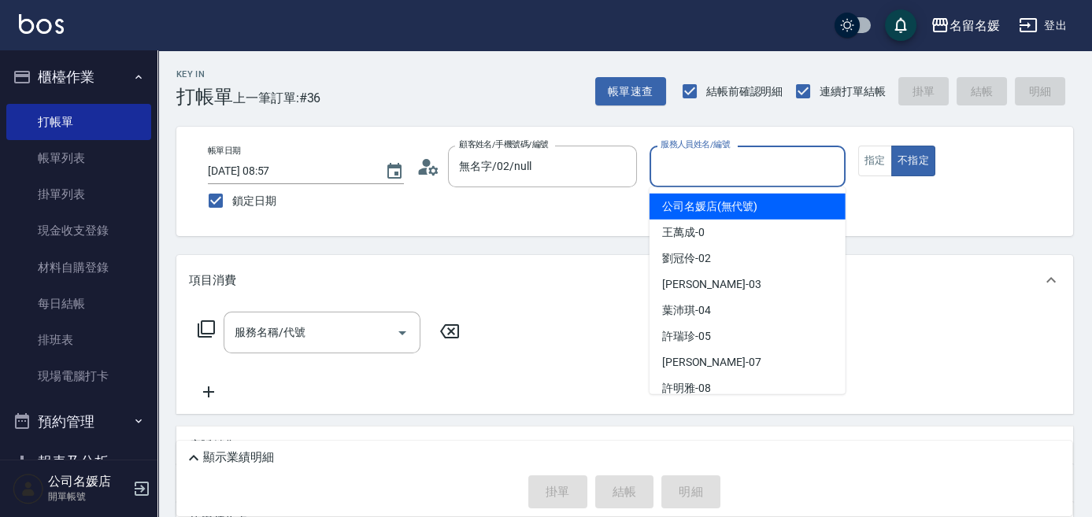
click at [694, 168] on input "服務人員姓名/編號" at bounding box center [748, 167] width 182 height 28
click at [674, 170] on input "服務人員姓名/編號" at bounding box center [748, 167] width 182 height 28
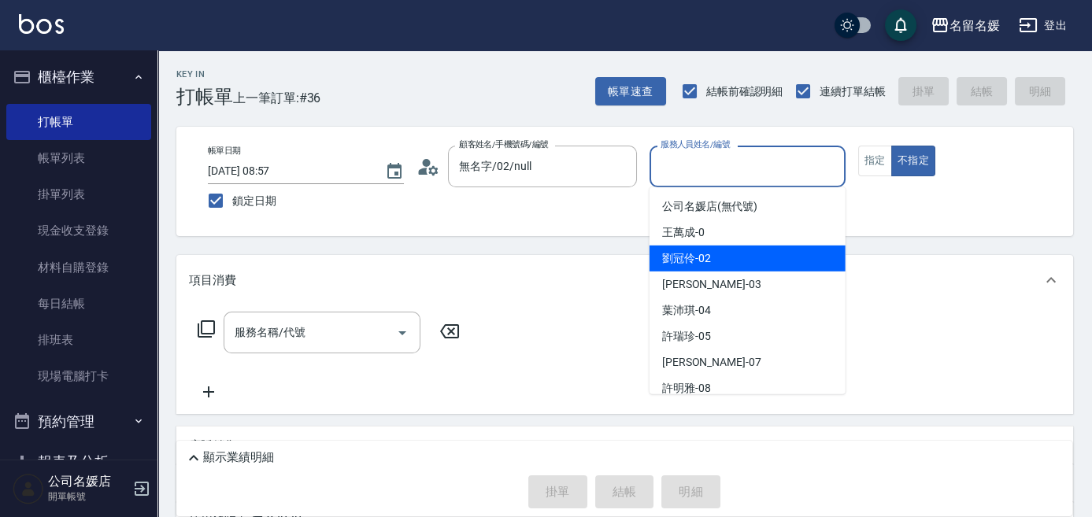
click at [677, 257] on span "[PERSON_NAME]-02" at bounding box center [686, 258] width 49 height 17
type input "[PERSON_NAME]-02"
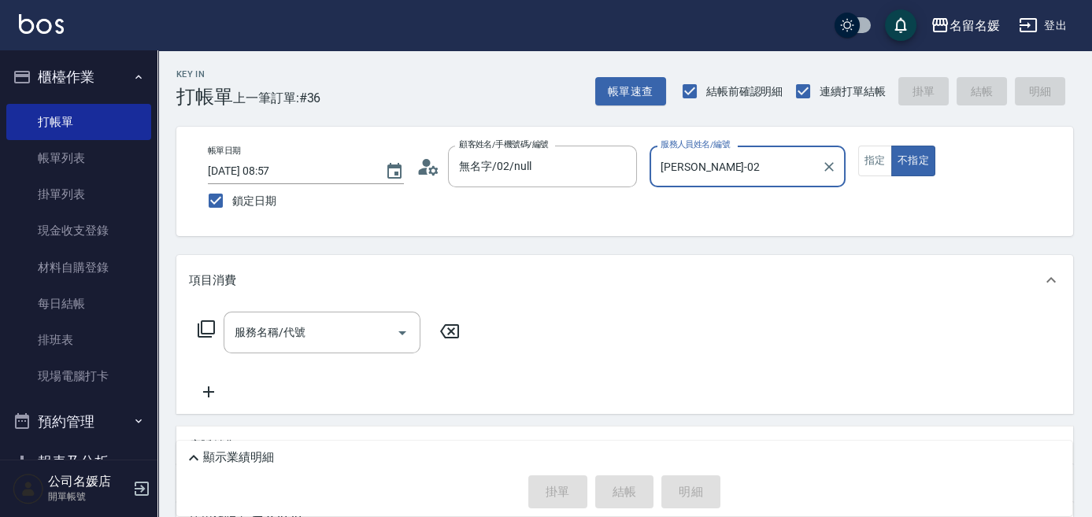
click at [202, 327] on icon at bounding box center [206, 329] width 19 height 19
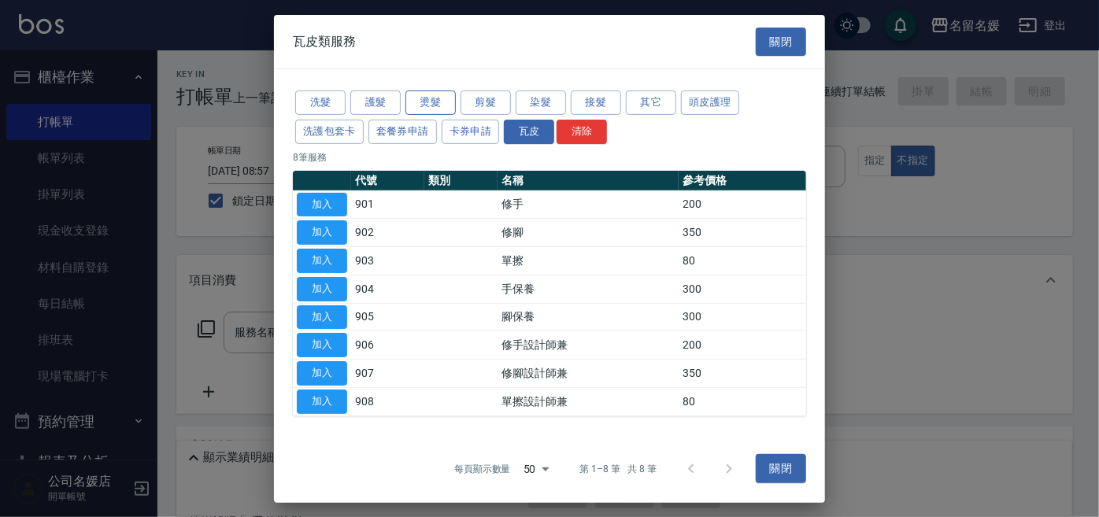
click at [442, 102] on button "燙髮" at bounding box center [430, 103] width 50 height 24
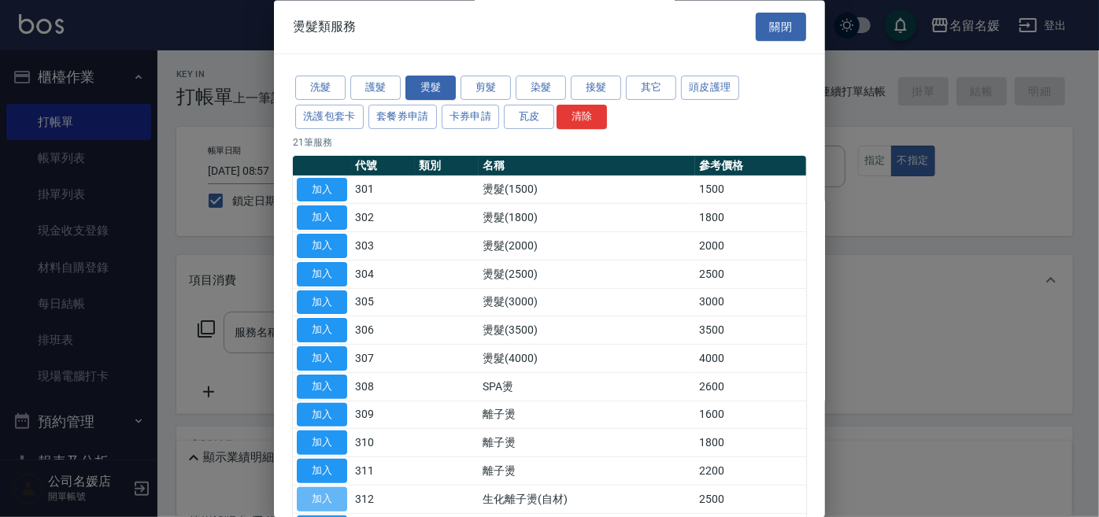
drag, startPoint x: 335, startPoint y: 491, endPoint x: 548, endPoint y: 381, distance: 240.1
click at [335, 490] on button "加入" at bounding box center [322, 499] width 50 height 24
type input "生化離子燙(自材)(312)"
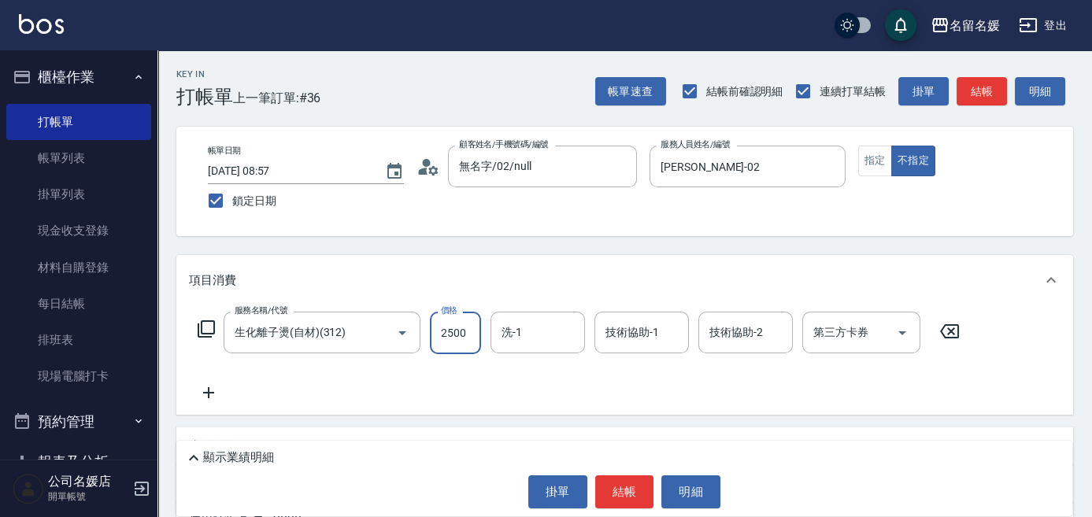
click at [464, 331] on input "2500" at bounding box center [455, 333] width 51 height 43
type input "2000"
type input "0"
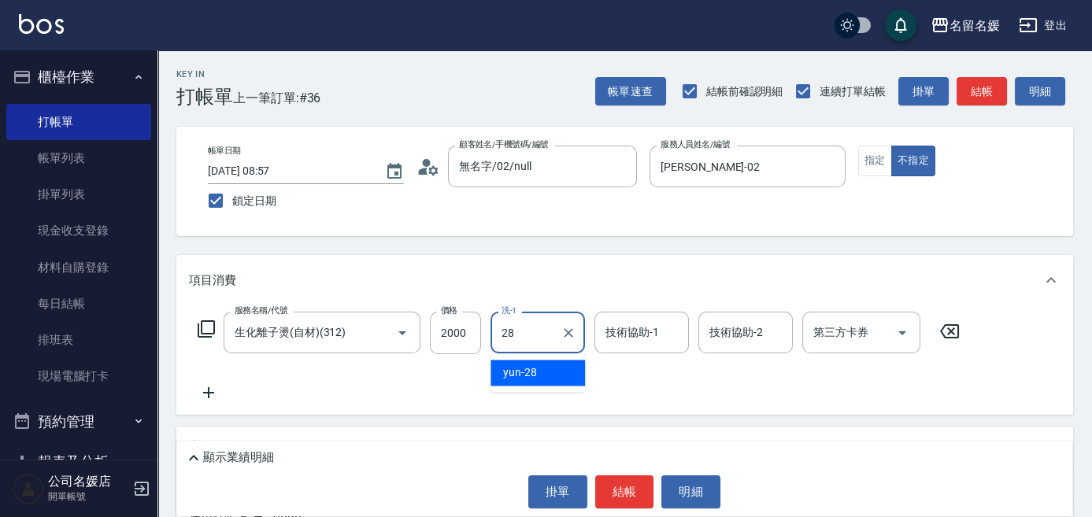
type input "28"
type input "3"
type input "yun-28"
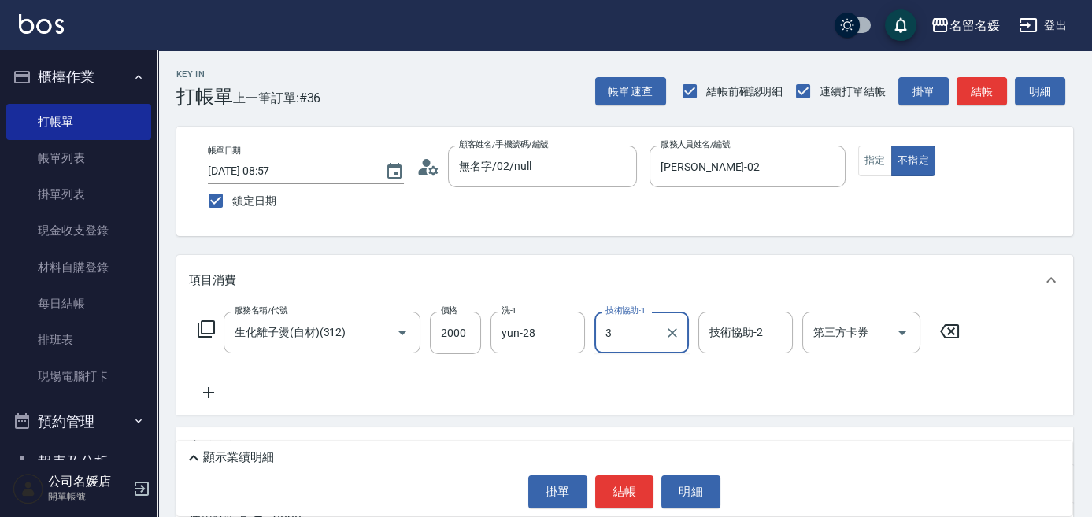
click at [631, 331] on input "3" at bounding box center [629, 333] width 57 height 28
type input "yun-28"
click at [212, 326] on icon at bounding box center [206, 329] width 19 height 19
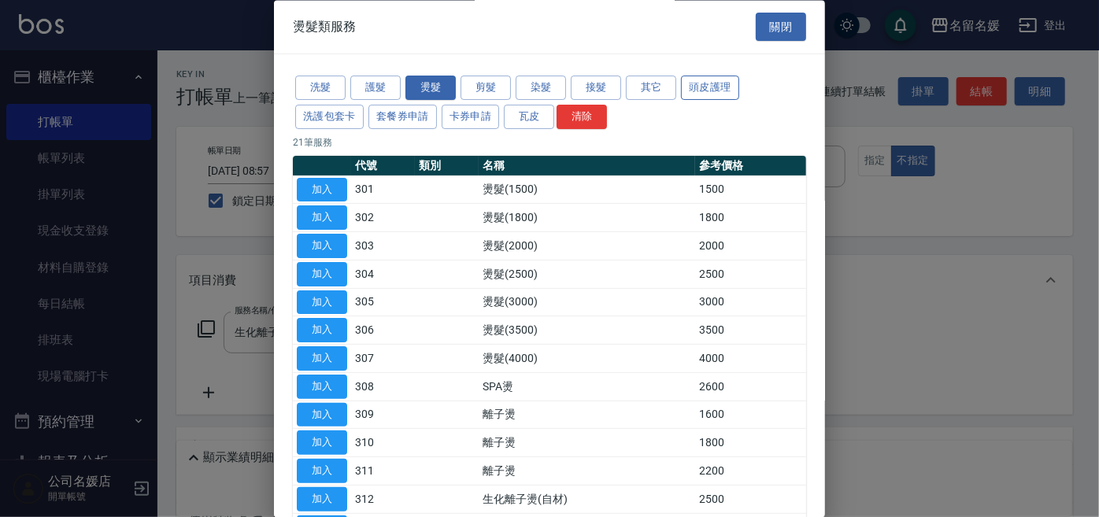
click at [699, 91] on button "頭皮護理" at bounding box center [710, 88] width 58 height 24
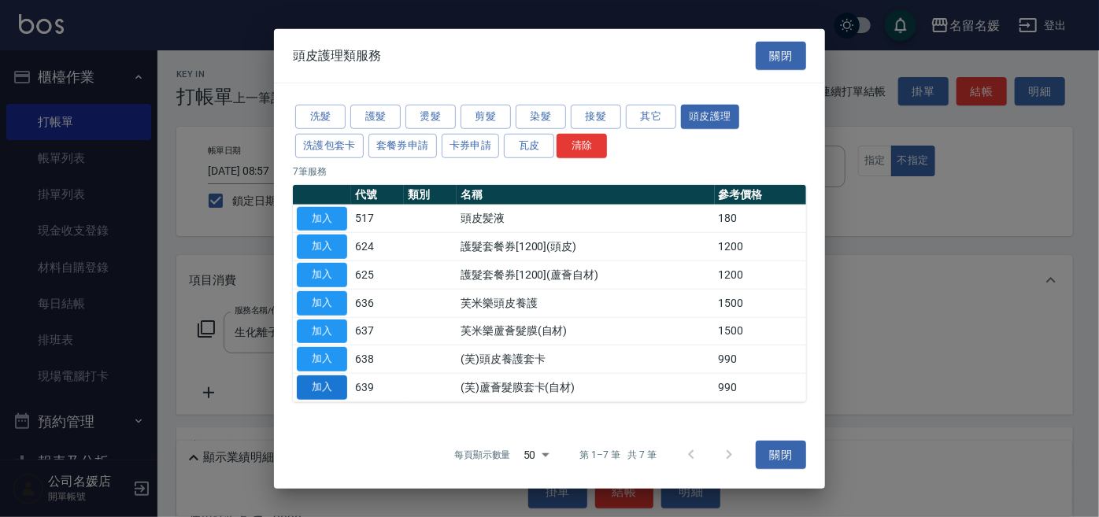
click at [313, 383] on button "加入" at bounding box center [322, 387] width 50 height 24
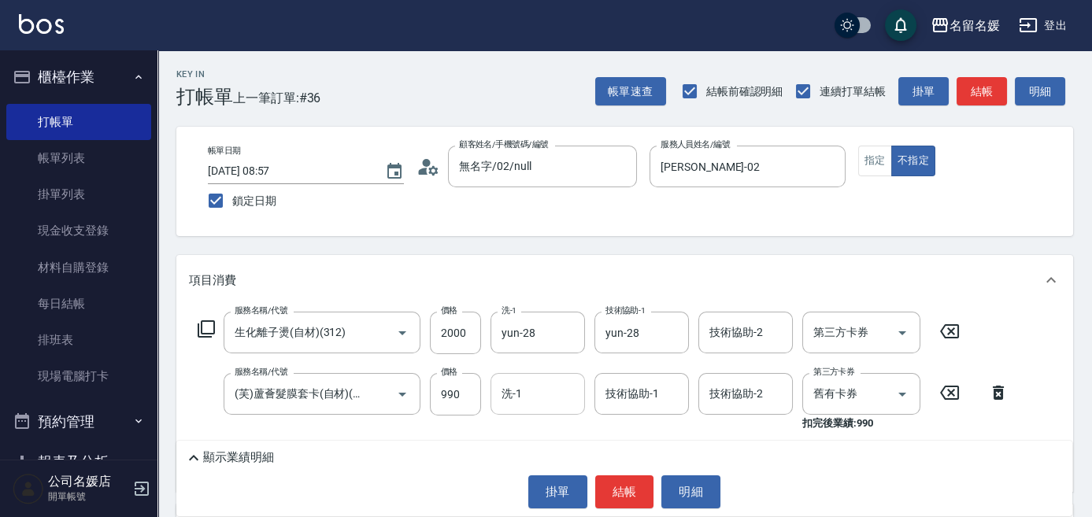
click at [562, 387] on input "洗-1" at bounding box center [538, 394] width 80 height 28
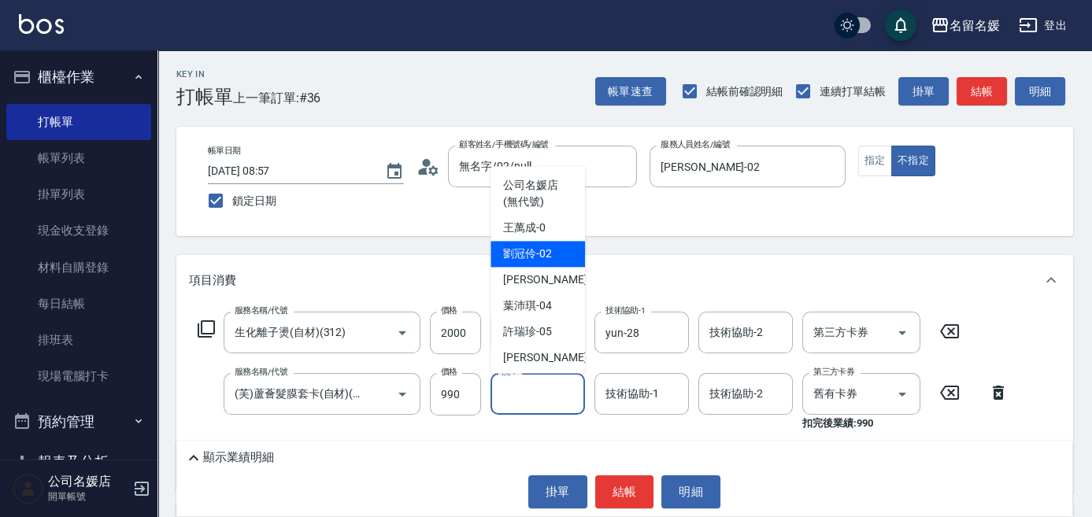
click at [546, 255] on span "[PERSON_NAME]-02" at bounding box center [527, 254] width 49 height 17
type input "[PERSON_NAME]-02"
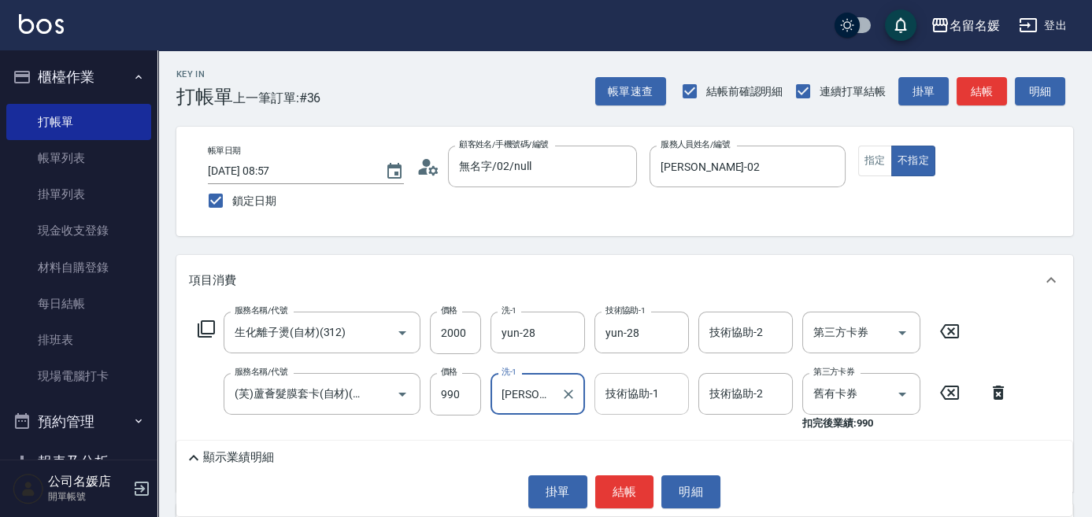
click at [631, 400] on div "技術協助-1 技術協助-1" at bounding box center [641, 394] width 94 height 42
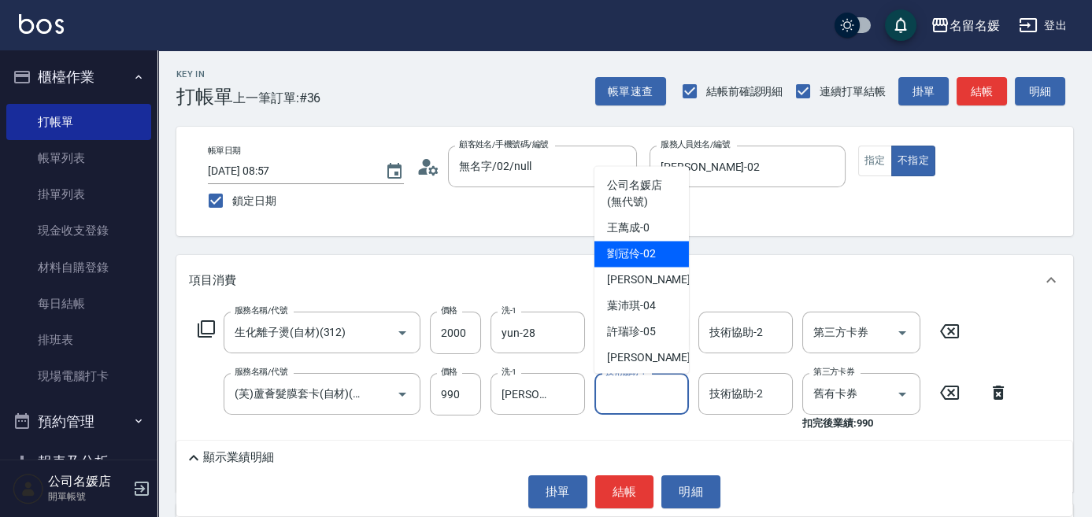
click at [639, 257] on span "[PERSON_NAME]-02" at bounding box center [631, 254] width 49 height 17
type input "[PERSON_NAME]-02"
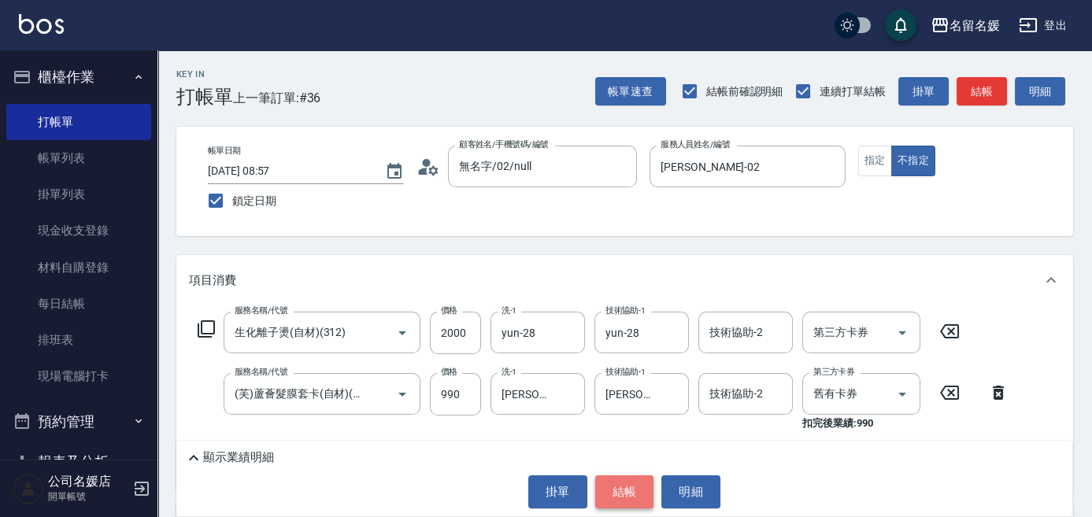
click at [623, 496] on button "結帳" at bounding box center [624, 491] width 59 height 33
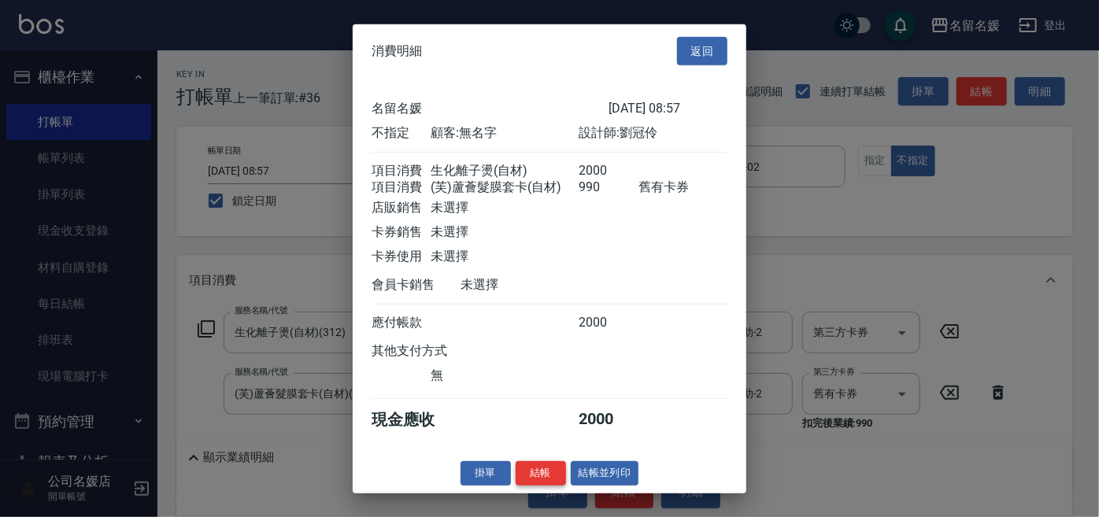
click at [527, 478] on button "結帳" at bounding box center [541, 473] width 50 height 24
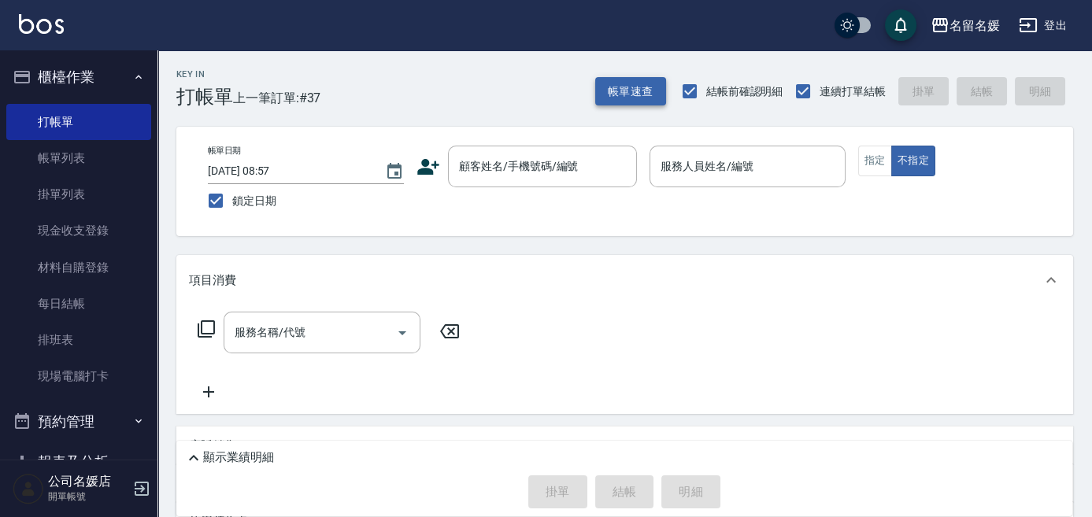
click at [620, 93] on button "帳單速查" at bounding box center [630, 91] width 71 height 29
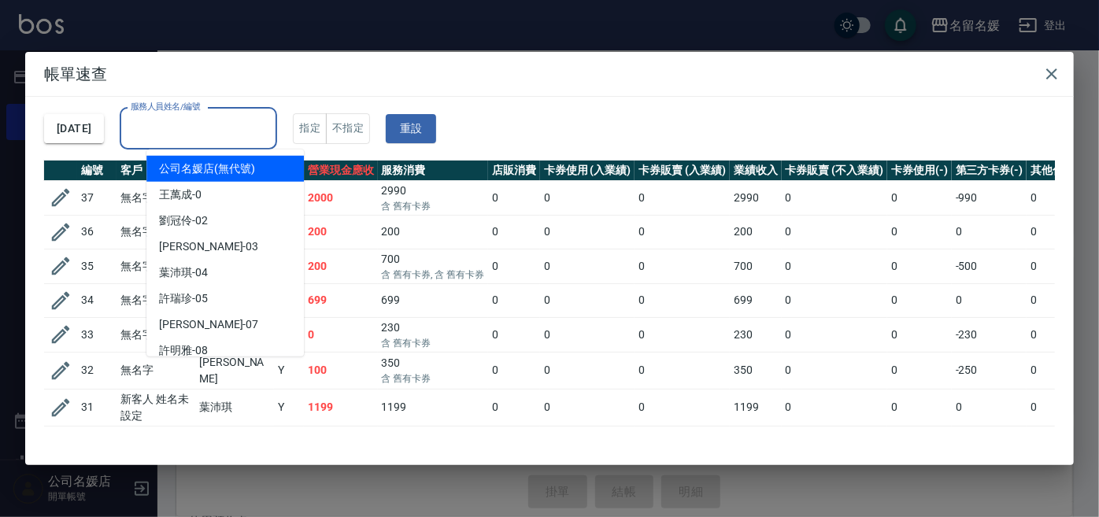
click at [191, 127] on input "服務人員姓名/編號" at bounding box center [198, 129] width 143 height 28
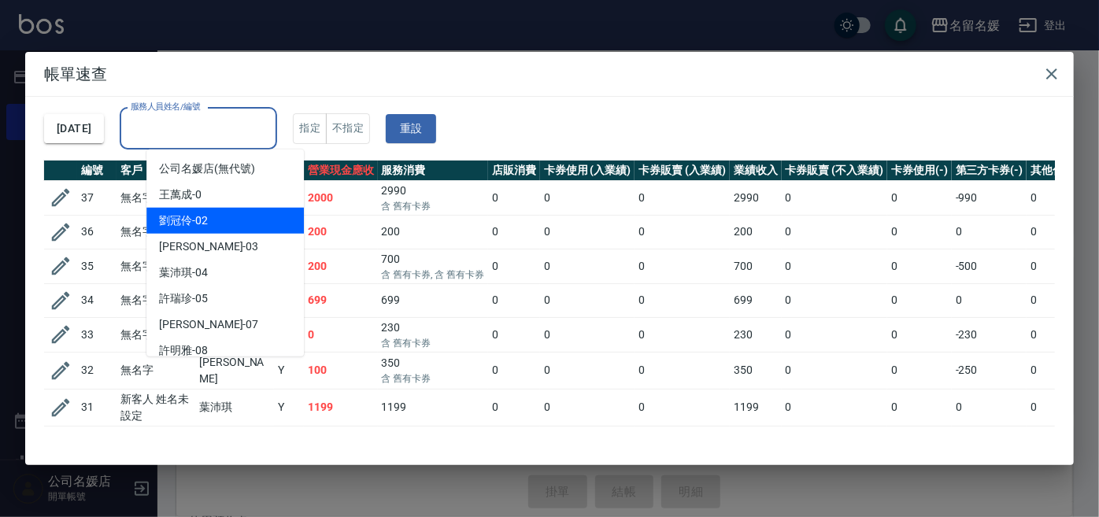
drag, startPoint x: 250, startPoint y: 231, endPoint x: 260, endPoint y: 220, distance: 14.5
click at [255, 227] on div "[PERSON_NAME]-02" at bounding box center [224, 221] width 157 height 26
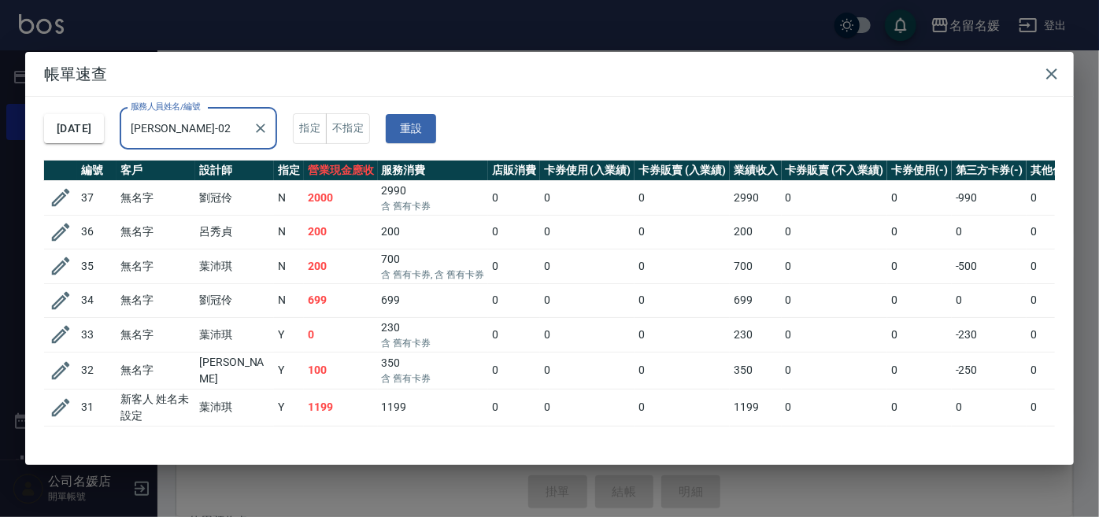
type input "[PERSON_NAME]-02"
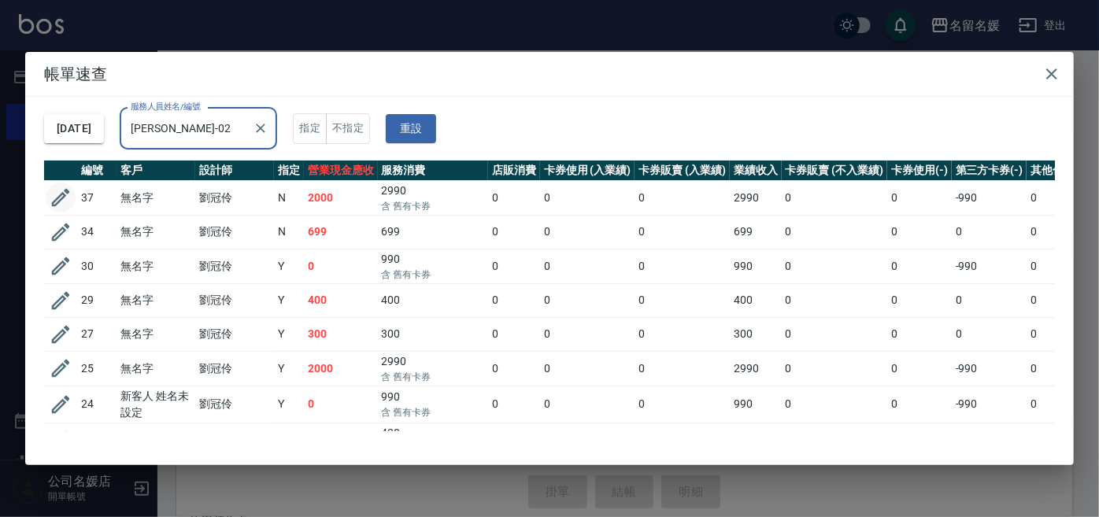
click at [61, 194] on icon "button" at bounding box center [61, 198] width 18 height 18
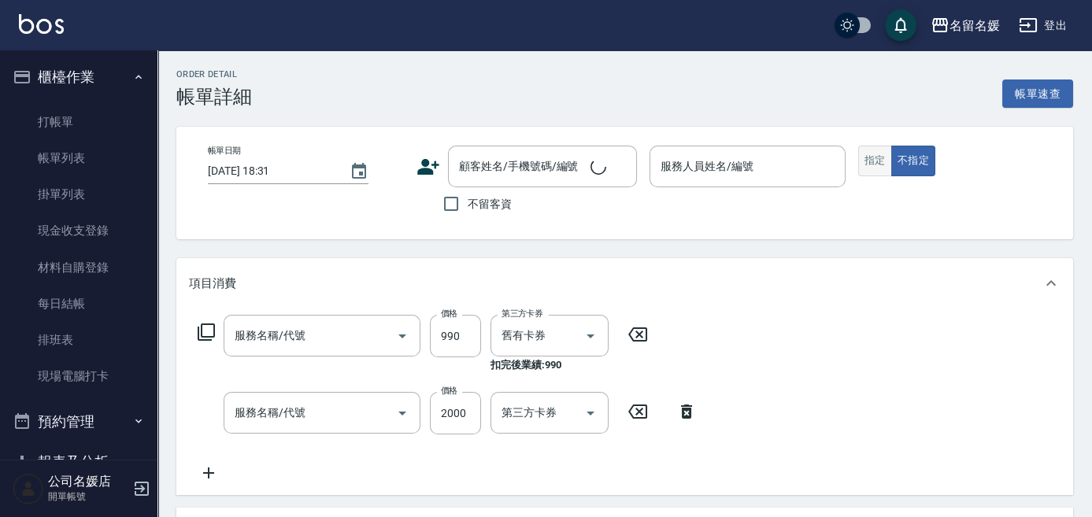
click at [879, 165] on button "指定" at bounding box center [875, 161] width 34 height 31
type input "[DATE] 08:57"
type input "[PERSON_NAME]-02"
type input "(芙)蘆薈髮膜套卡(自材)(639)"
type input "生化離子燙(自材)(312)"
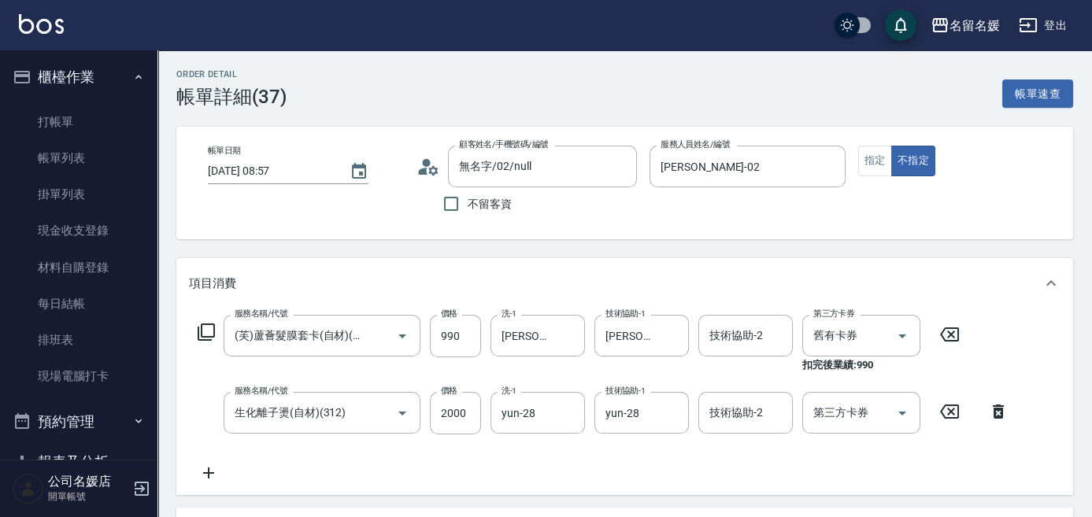
type input "無名字/02/null"
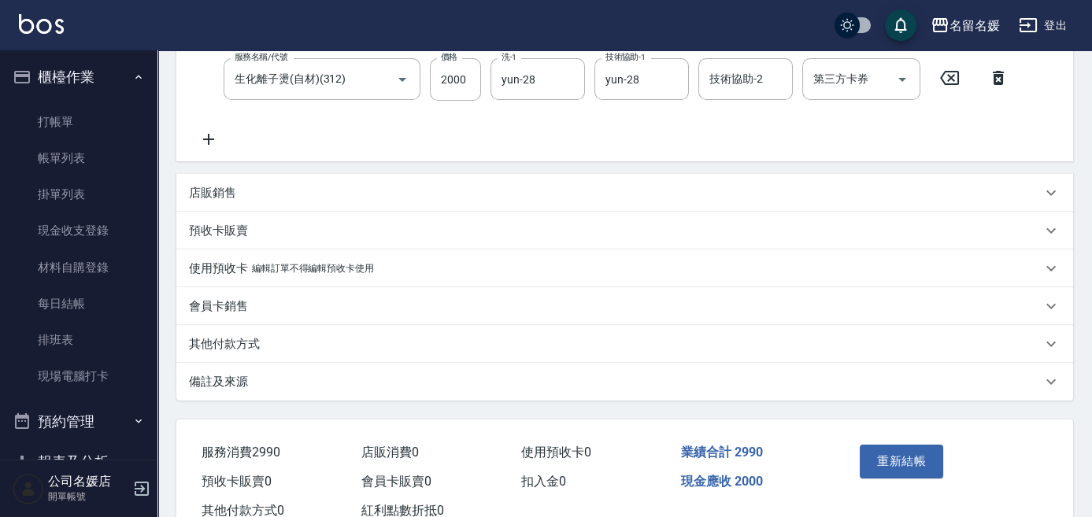
scroll to position [357, 0]
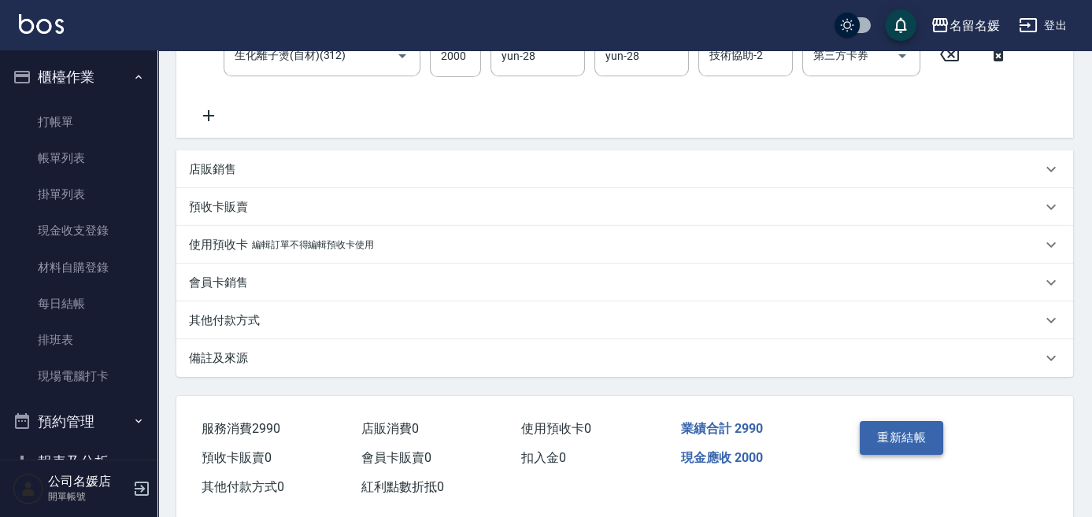
click at [919, 435] on button "重新結帳" at bounding box center [901, 437] width 83 height 33
click at [886, 431] on div "Order detail 帳單詳細 (37) 帳單速查 帳單日期 2025/10/06 08:57 顧客姓名/手機號碼/編號 無名字/02/null 顧客姓名…" at bounding box center [546, 91] width 1092 height 897
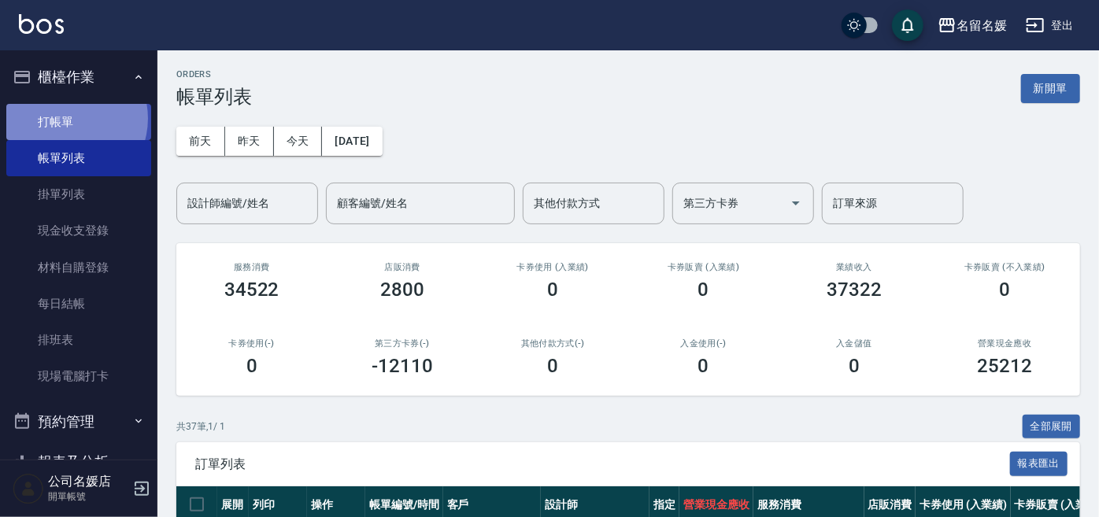
click at [65, 120] on link "打帳單" at bounding box center [78, 122] width 145 height 36
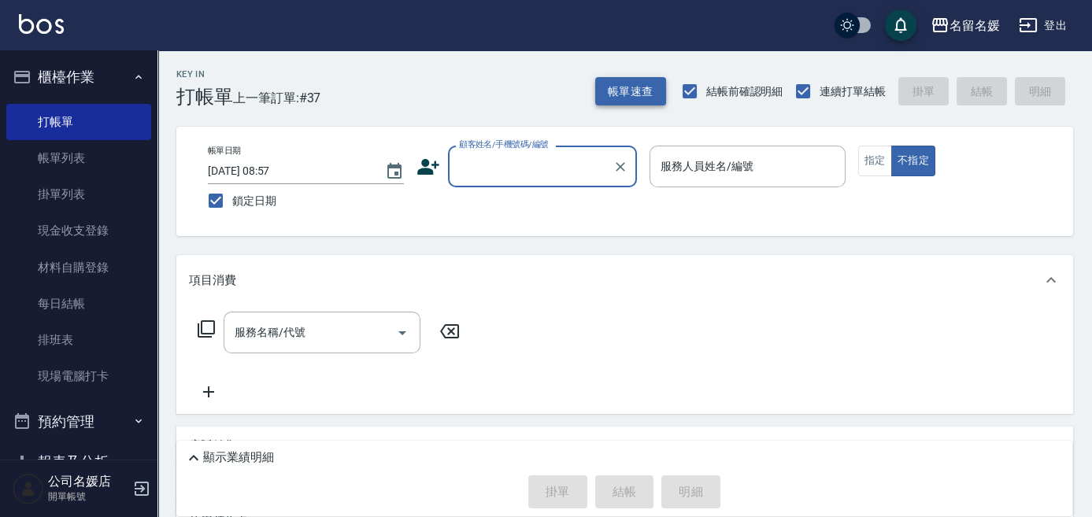
click at [627, 87] on button "帳單速查" at bounding box center [630, 91] width 71 height 29
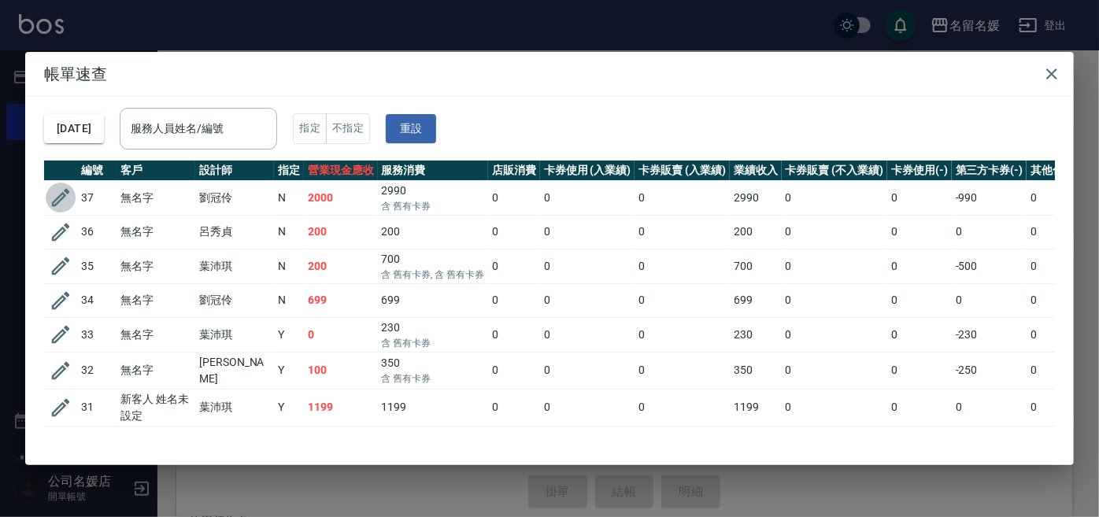
click at [62, 194] on icon "button" at bounding box center [61, 198] width 24 height 24
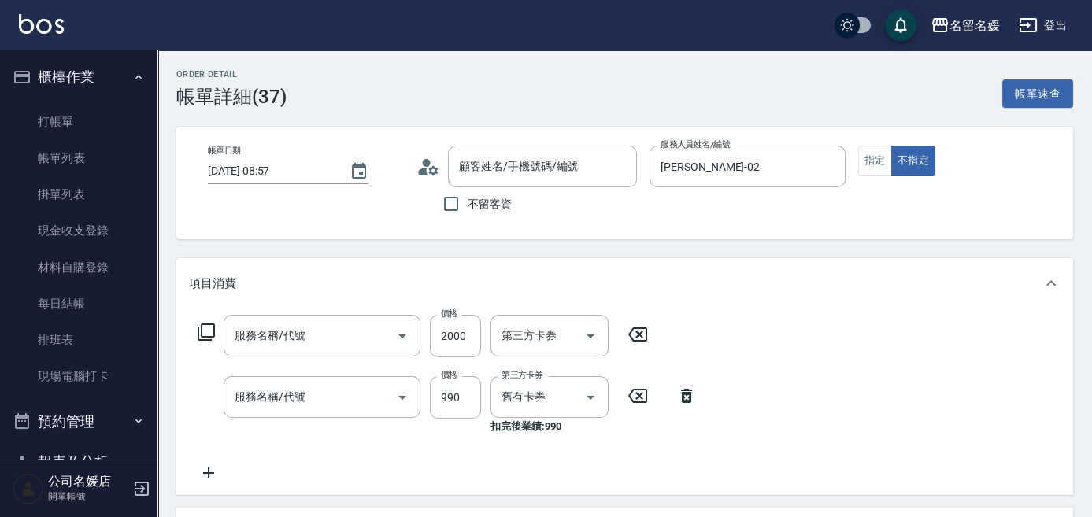
type input "[DATE] 08:57"
type input "[PERSON_NAME]-02"
type input "無名字/02/null"
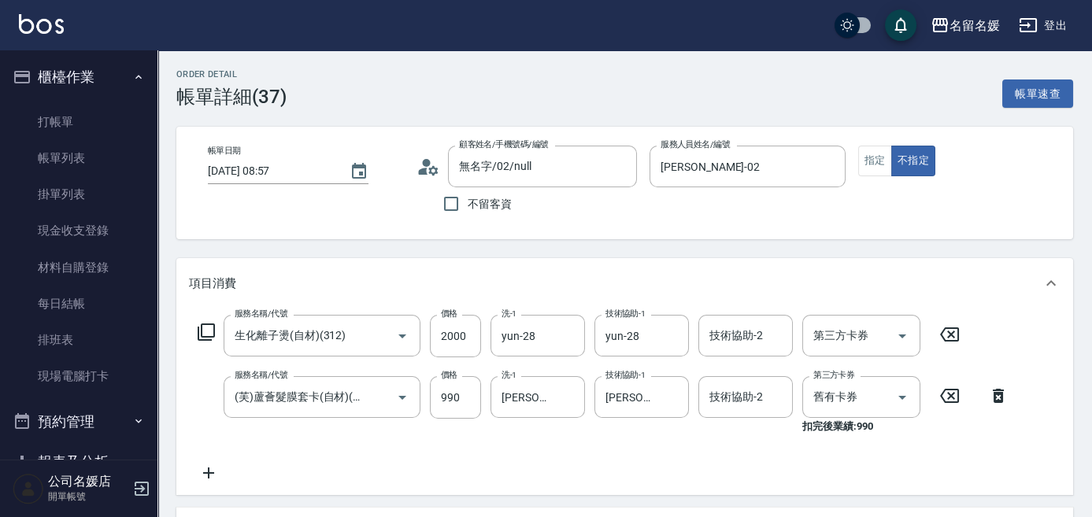
type input "生化離子燙(自材)(312)"
type input "(芙)蘆薈髮膜套卡(自材)(639)"
click at [870, 158] on button "指定" at bounding box center [875, 161] width 34 height 31
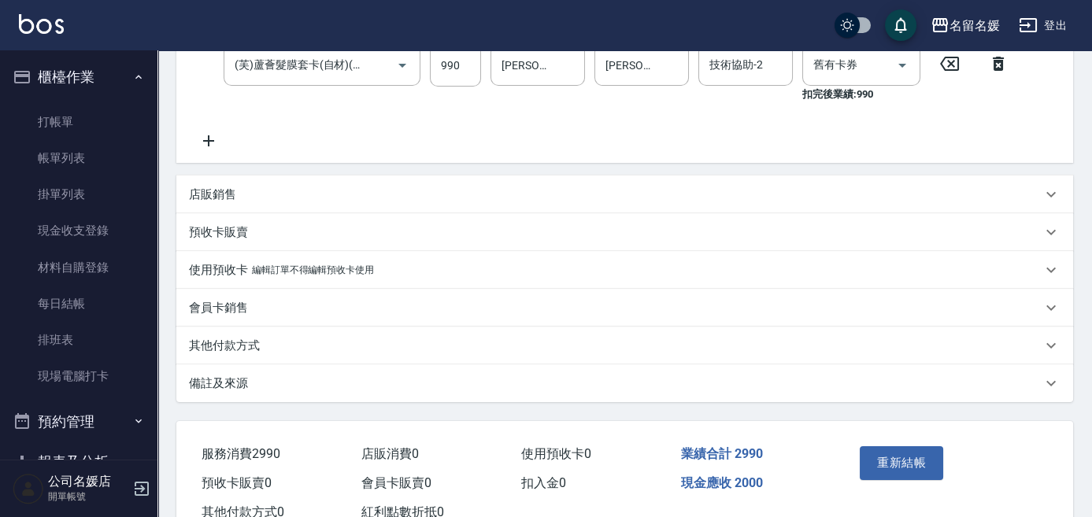
scroll to position [385, 0]
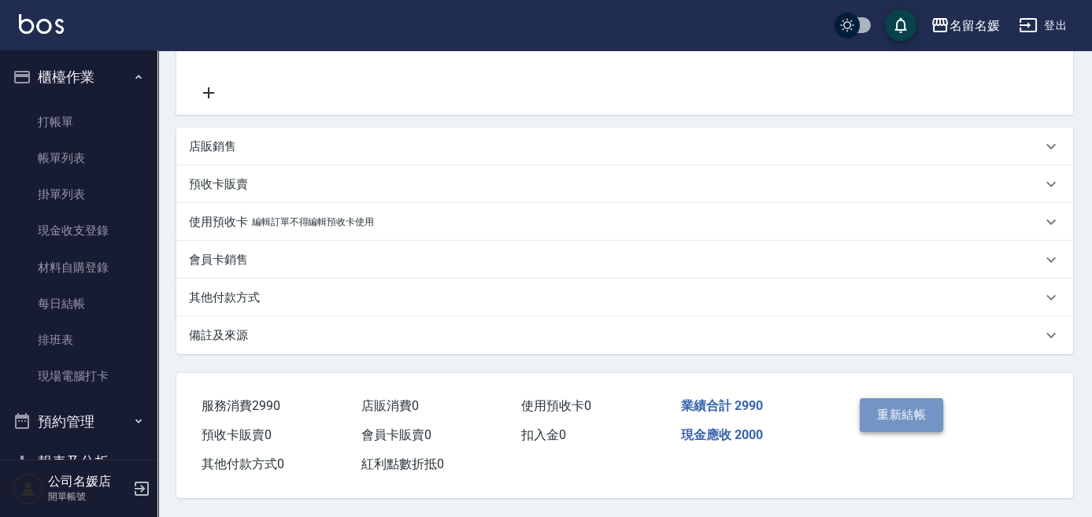
click at [909, 410] on button "重新結帳" at bounding box center [901, 414] width 83 height 33
click at [901, 413] on div "Order detail 帳單詳細 (37) 帳單速查 帳單日期 2025/10/06 08:57 顧客姓名/手機號碼/編號 無名字/02/null 顧客姓名…" at bounding box center [546, 68] width 1092 height 897
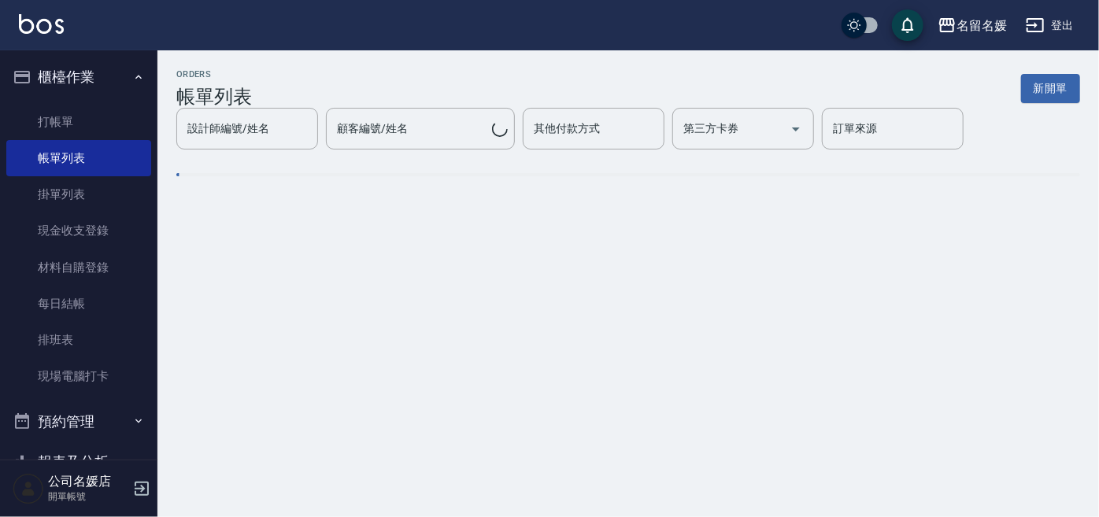
click at [901, 413] on div "ORDERS 帳單列表 新開單 設計師編號/姓名 設計師編號/姓名 顧客編號/姓名 顧客編號/姓名 其他付款方式 其他付款方式 第三方卡券 第三方卡券 訂單來…" at bounding box center [549, 258] width 1099 height 517
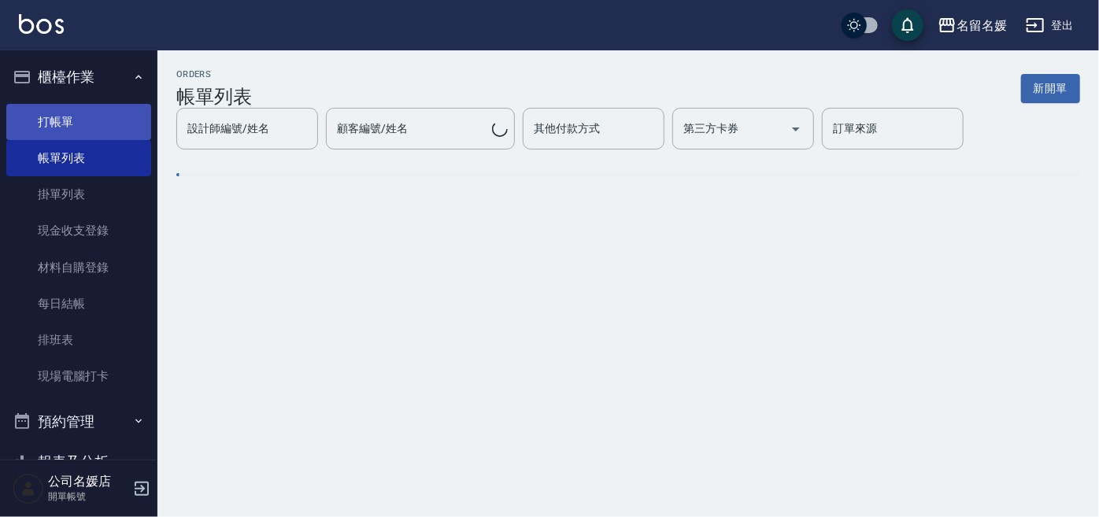
click at [49, 124] on link "打帳單" at bounding box center [78, 122] width 145 height 36
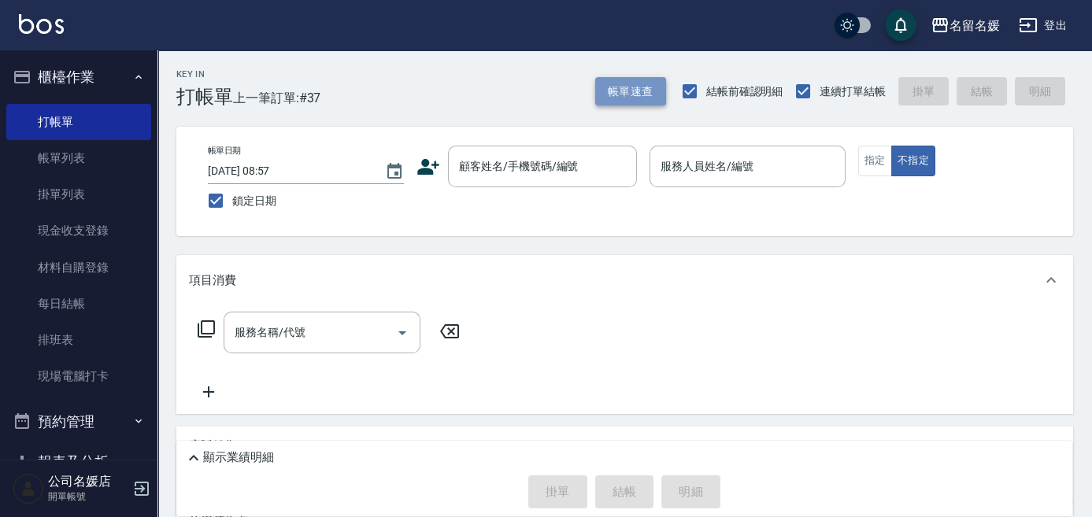
click at [628, 90] on button "帳單速查" at bounding box center [630, 91] width 71 height 29
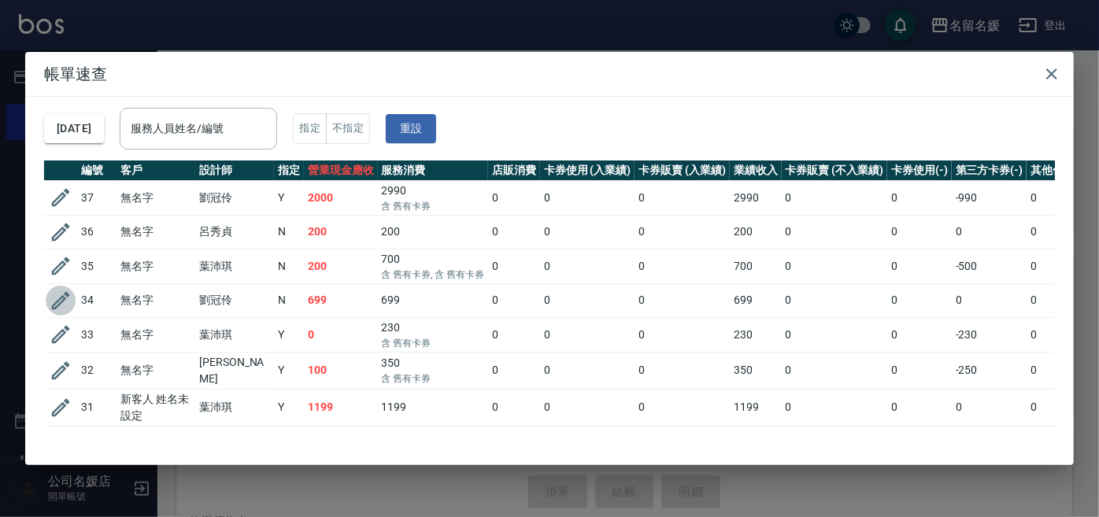
click at [65, 297] on icon "button" at bounding box center [61, 301] width 24 height 24
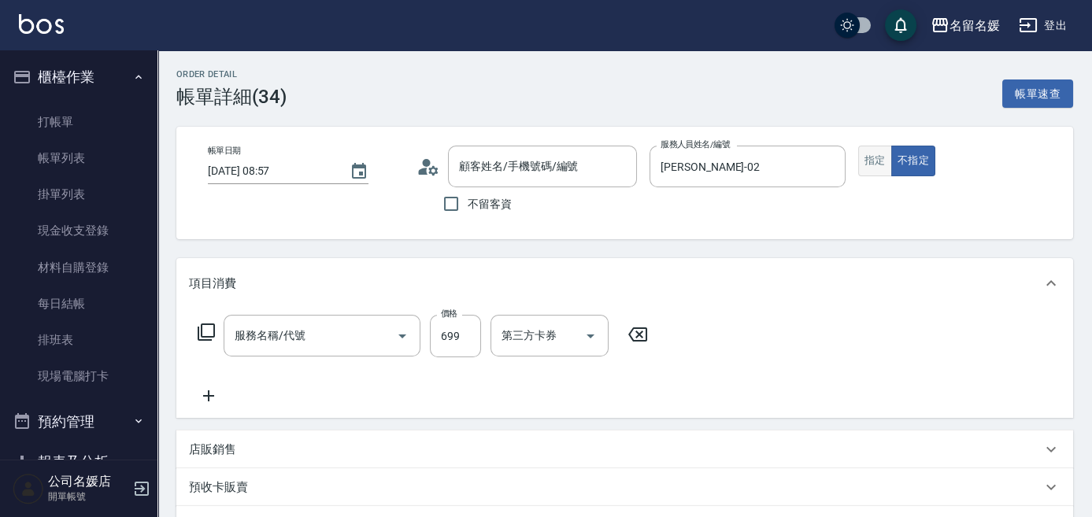
type input "[DATE] 08:57"
type input "[PERSON_NAME]-02"
type input "滾珠洗髮699(299)"
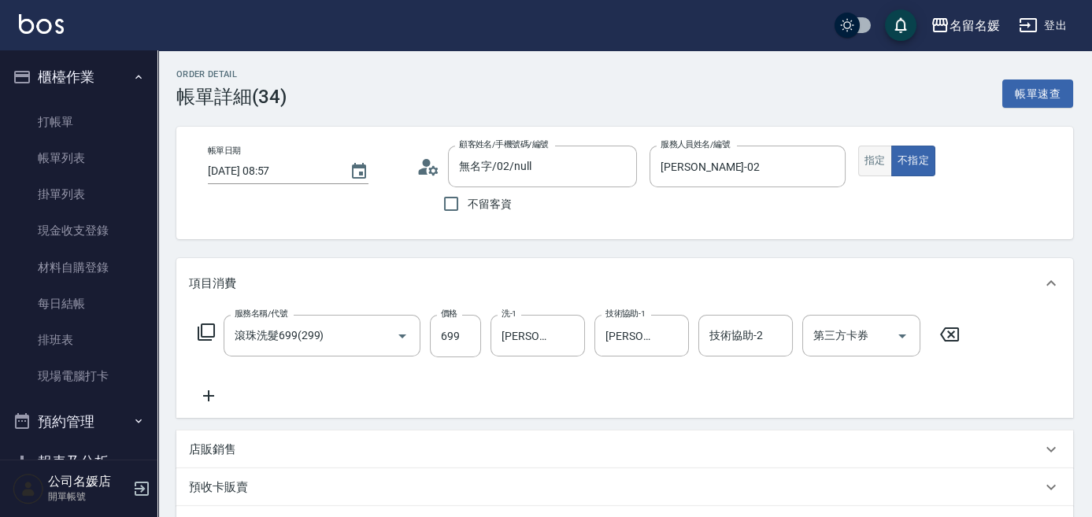
type input "無名字/02/null"
click at [873, 162] on button "指定" at bounding box center [875, 161] width 34 height 31
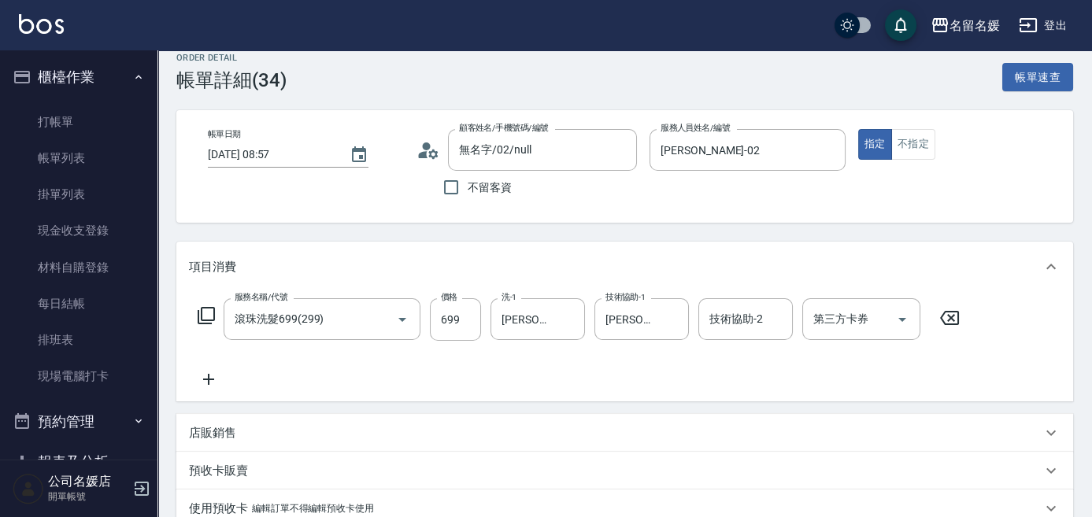
scroll to position [214, 0]
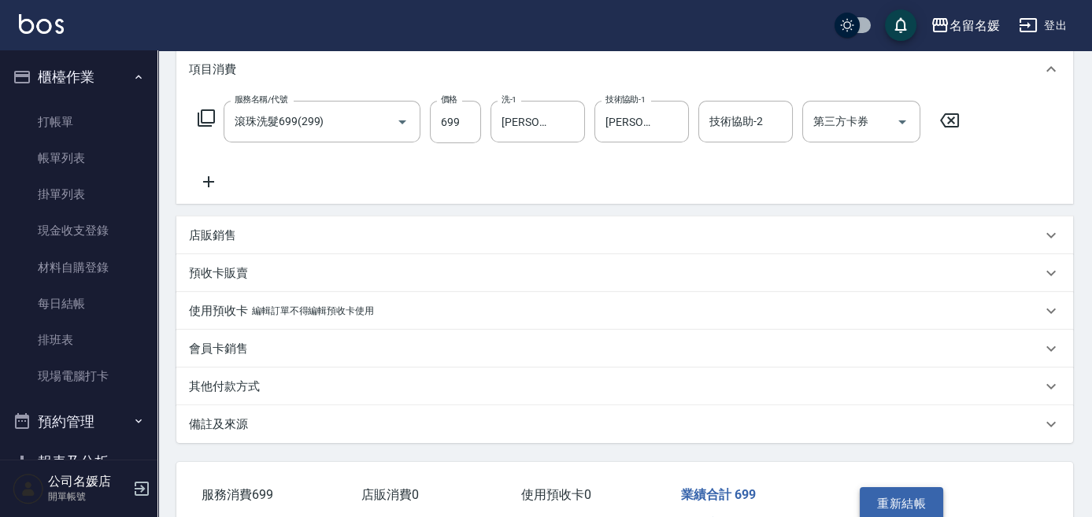
click at [901, 496] on button "重新結帳" at bounding box center [901, 503] width 83 height 33
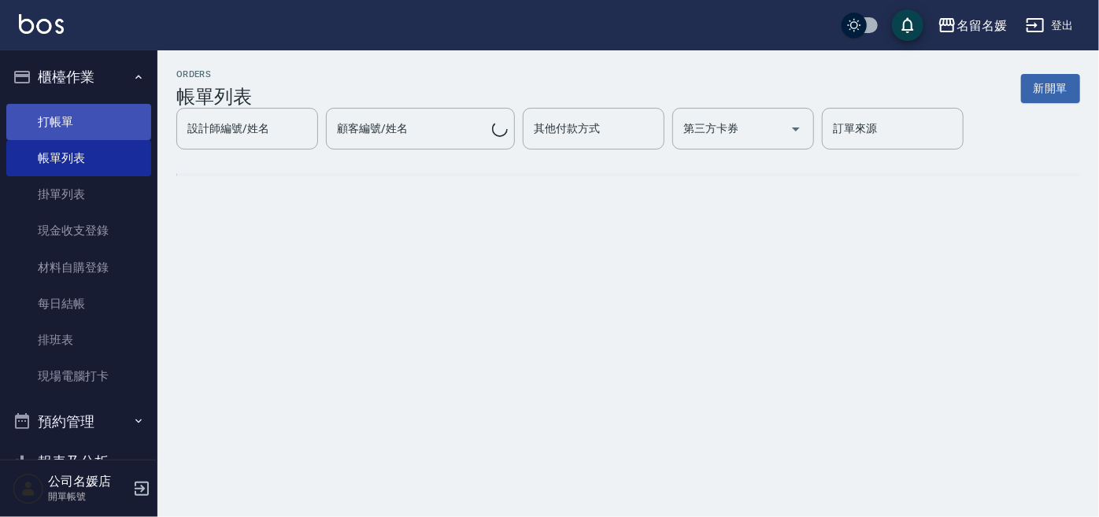
click at [57, 123] on link "打帳單" at bounding box center [78, 122] width 145 height 36
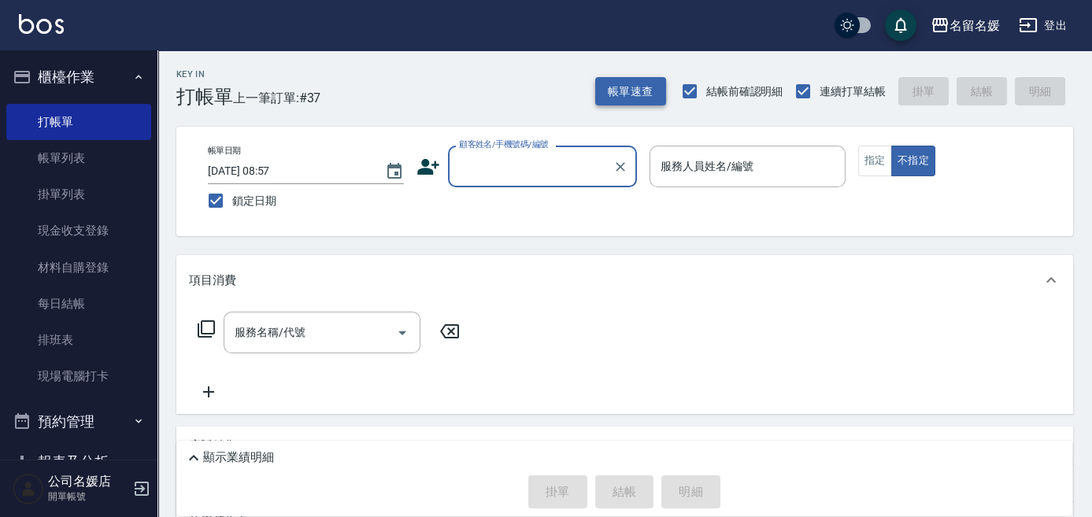
click at [639, 94] on button "帳單速查" at bounding box center [630, 91] width 71 height 29
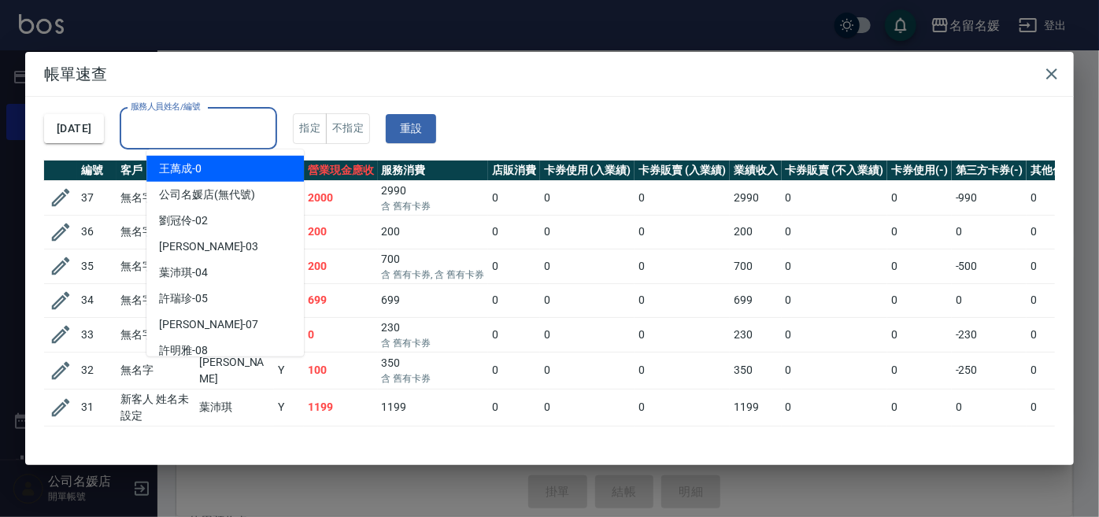
click at [197, 127] on input "服務人員姓名/編號" at bounding box center [198, 129] width 143 height 28
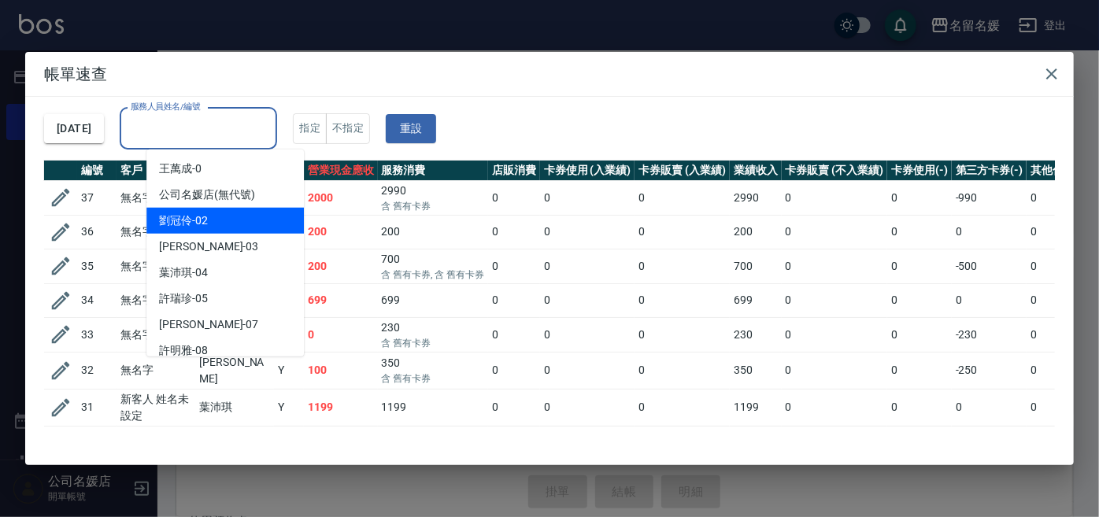
click at [227, 224] on div "[PERSON_NAME]-02" at bounding box center [224, 221] width 157 height 26
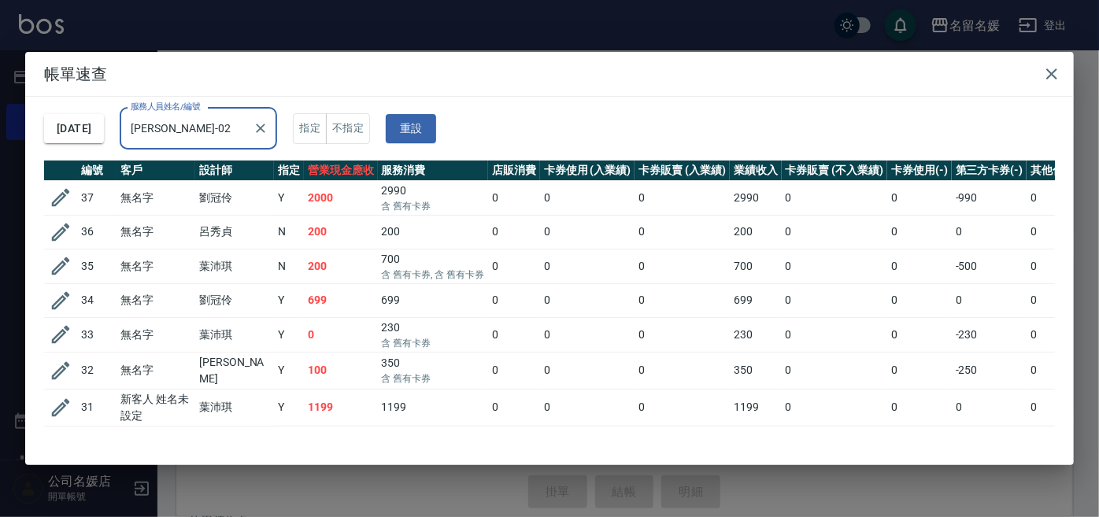
type input "[PERSON_NAME]-02"
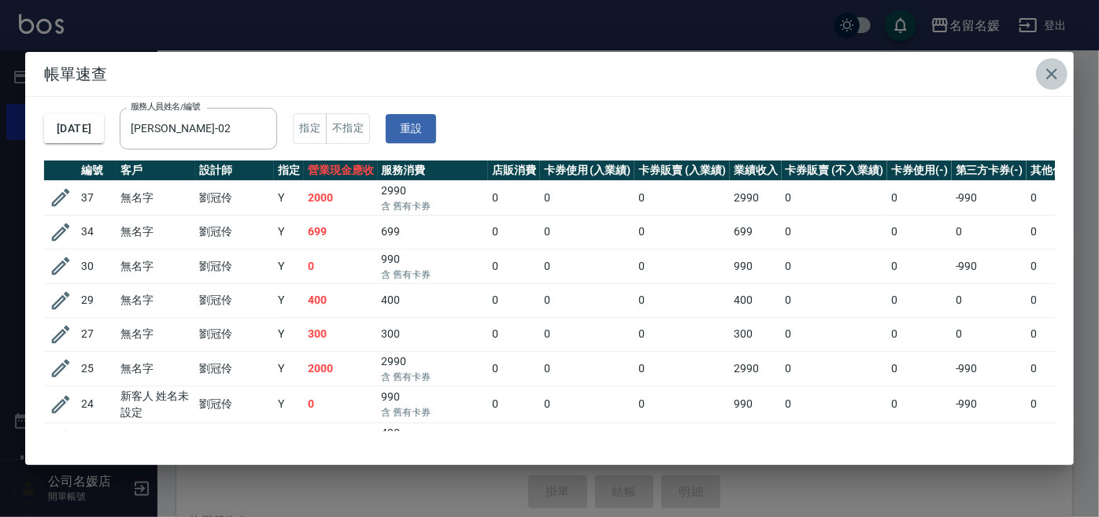
click at [1053, 70] on icon "button" at bounding box center [1051, 73] width 11 height 11
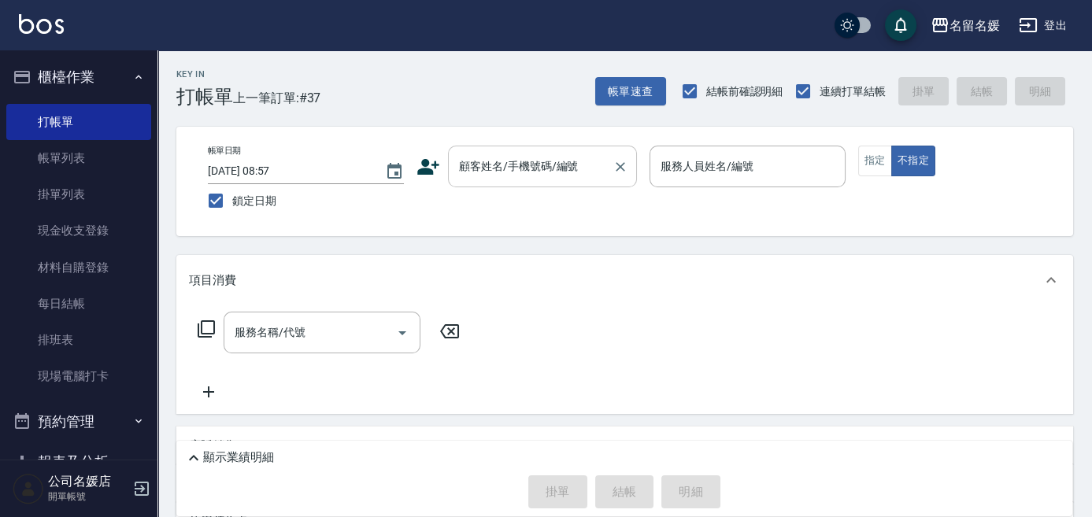
click at [486, 161] on input "顧客姓名/手機號碼/編號" at bounding box center [530, 167] width 151 height 28
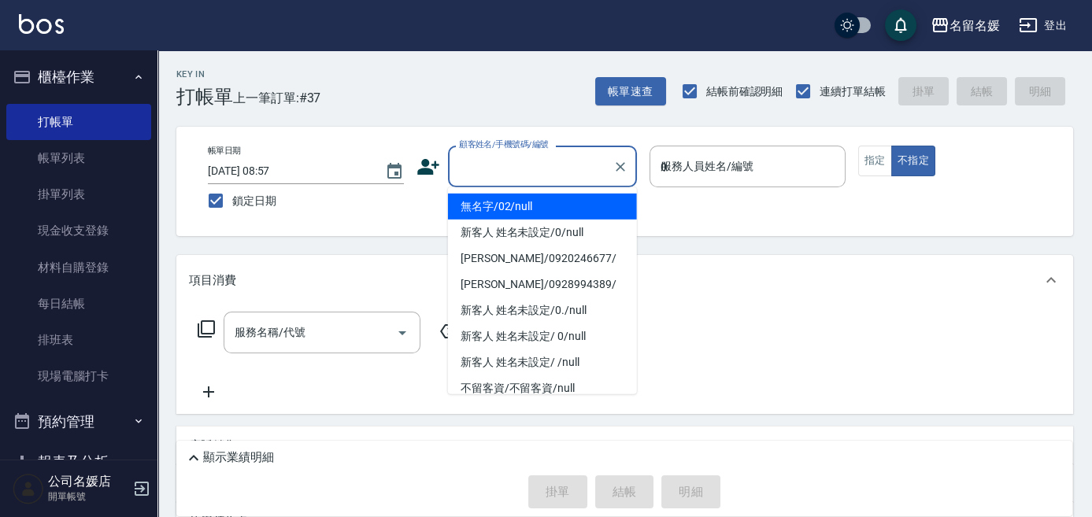
type input "0"
type button "false"
type input "無名字/02/null"
type input "王萬成-0"
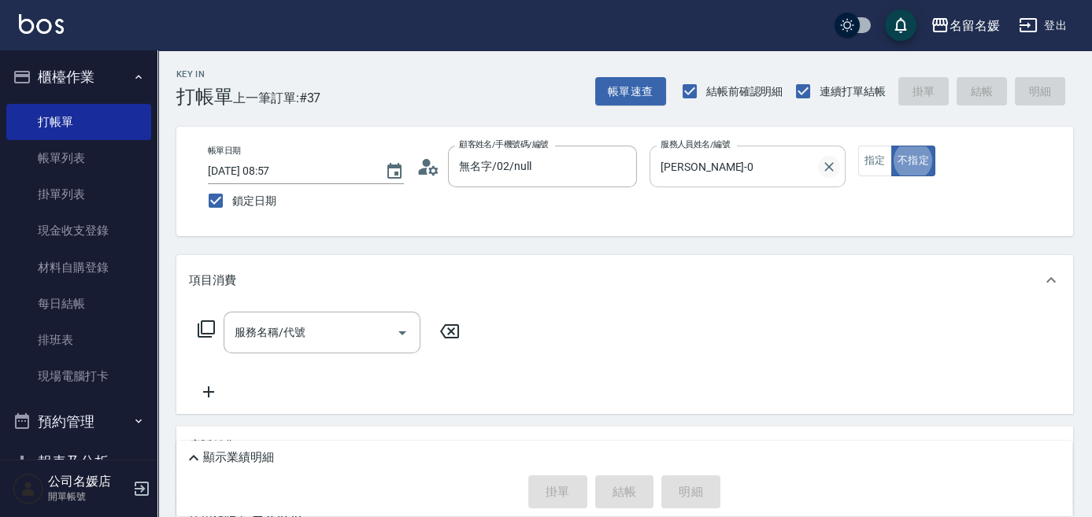
click at [824, 171] on icon "Clear" at bounding box center [829, 167] width 16 height 16
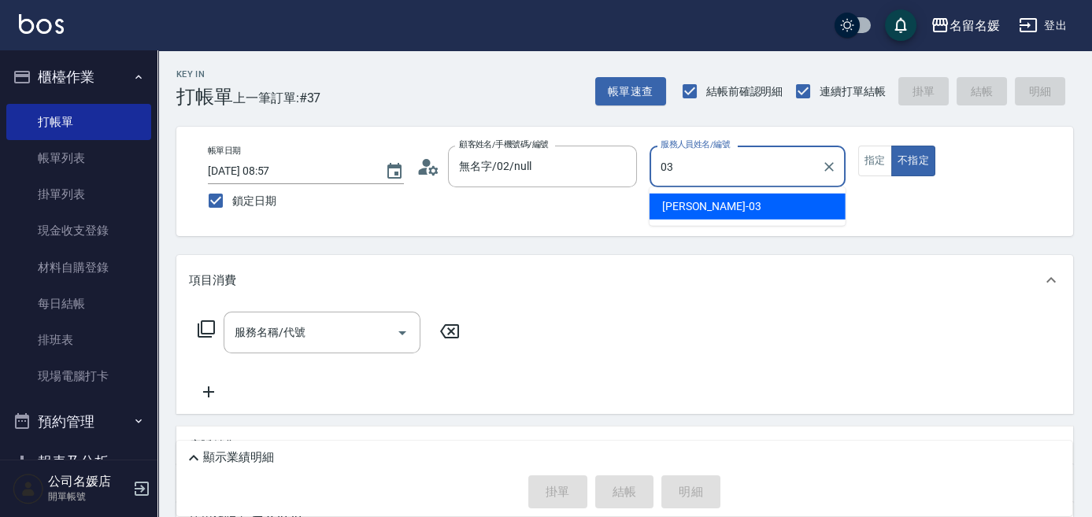
type input "蔡依芳-03"
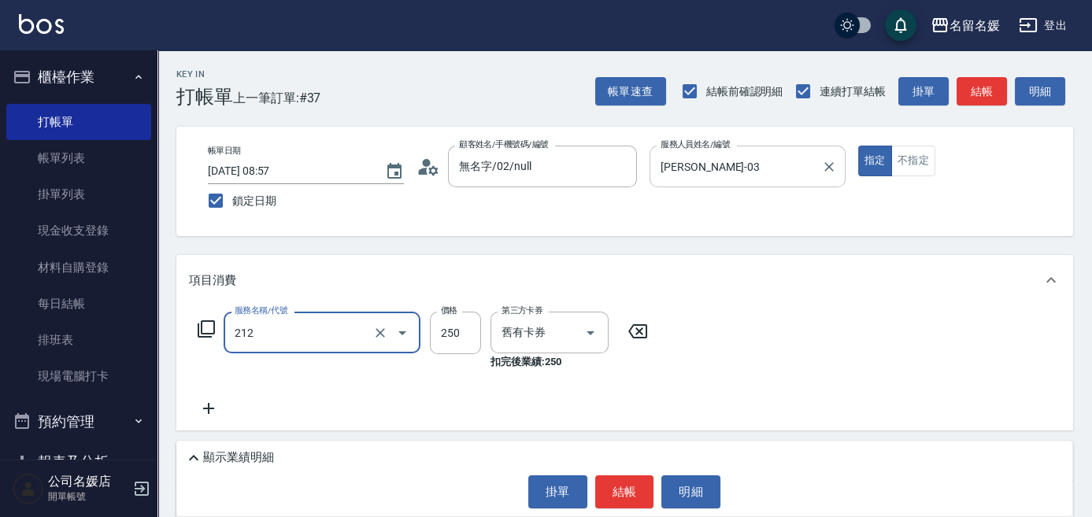
type input "洗髮券-(卡)250(212)"
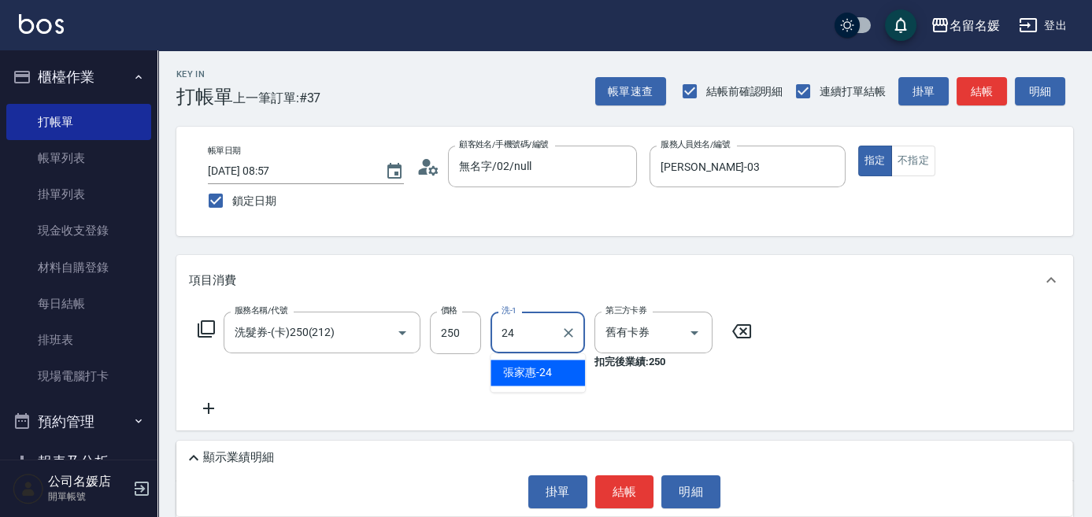
type input "[PERSON_NAME]-24"
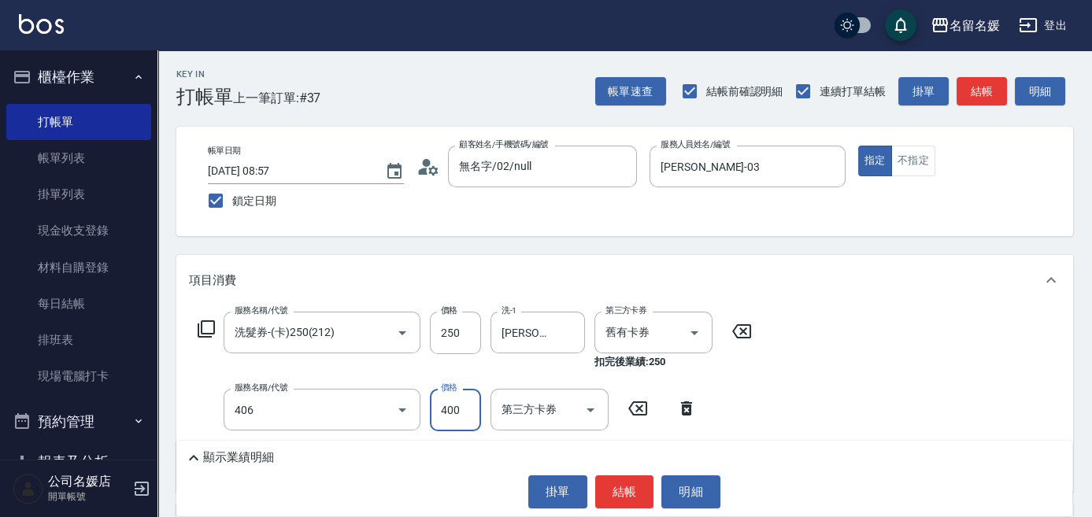
type input "剪髮(400)(406)"
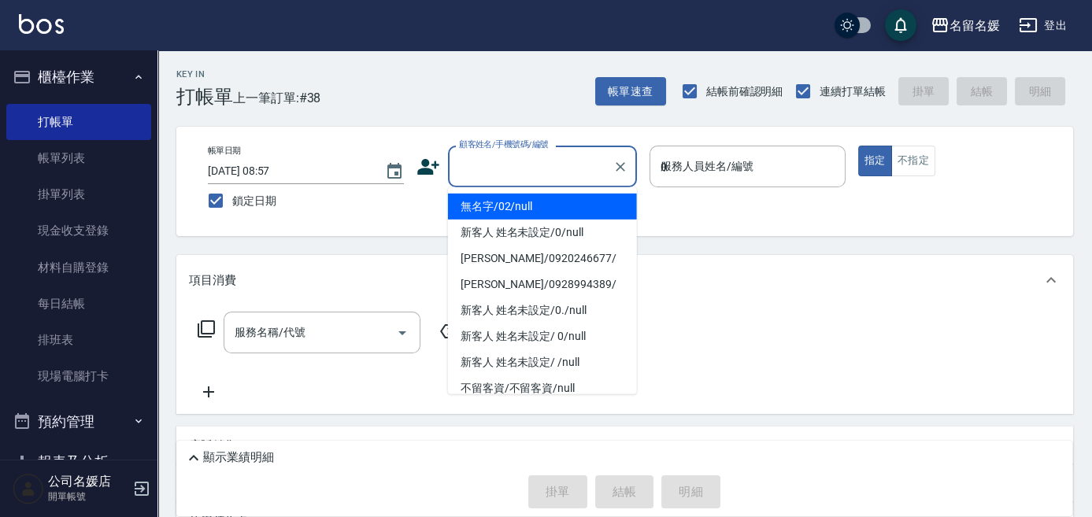
type input "03"
type button "true"
type input "無名字/02/null"
type input "蔡依芳-03"
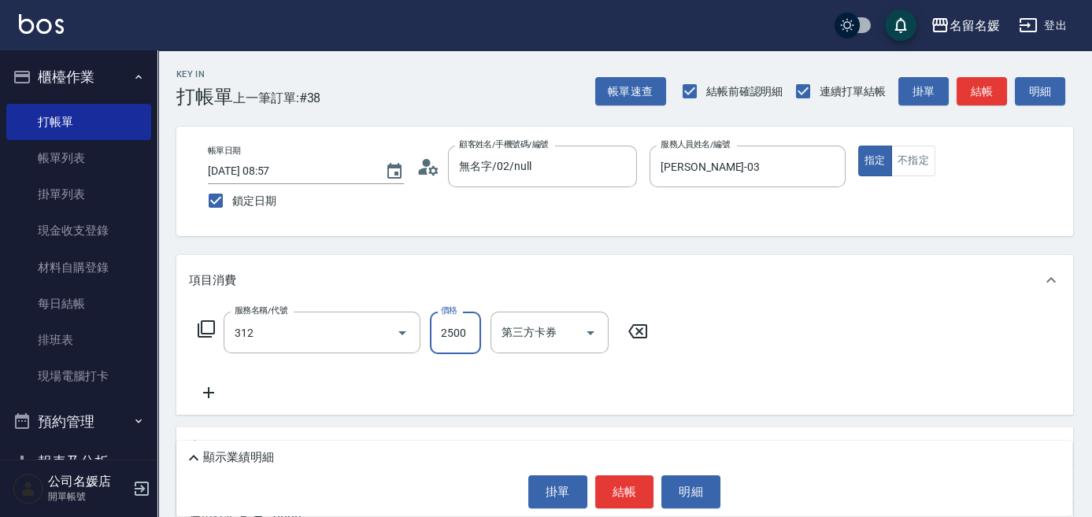
type input "生化離子燙(自材)(312)"
type input "3500"
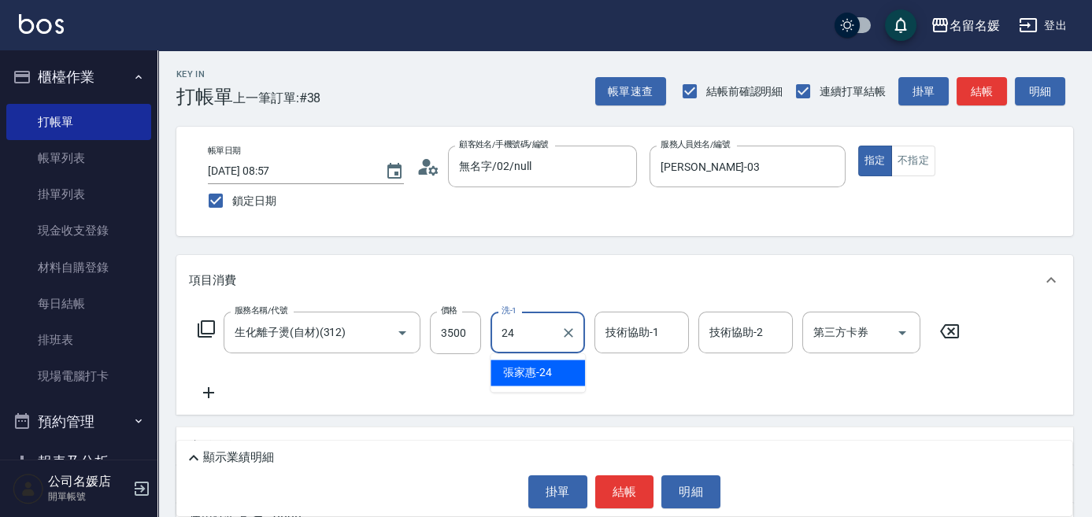
type input "[PERSON_NAME]-24"
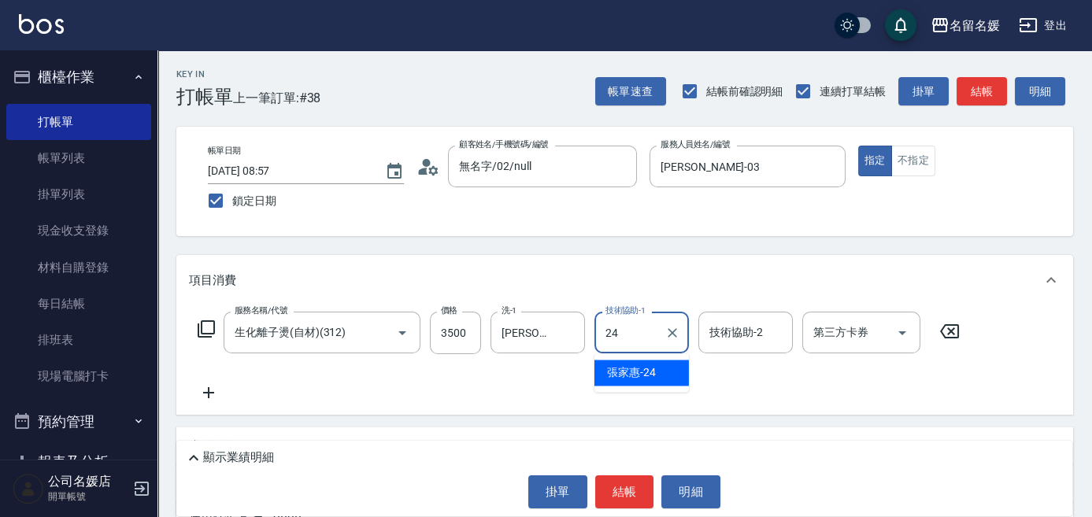
type input "[PERSON_NAME]-24"
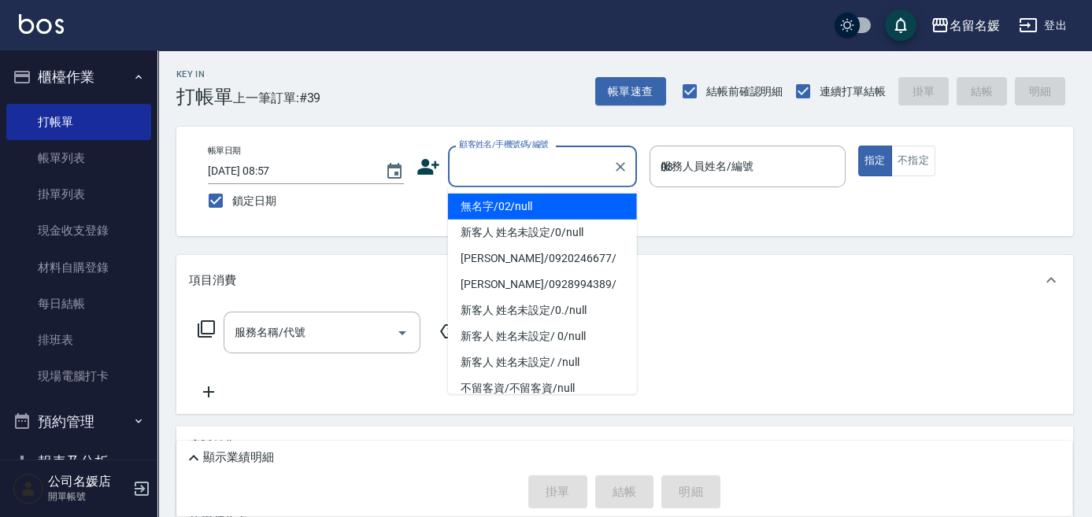
type input "03"
type input "無名字/02/null"
type input "蔡依芳-03"
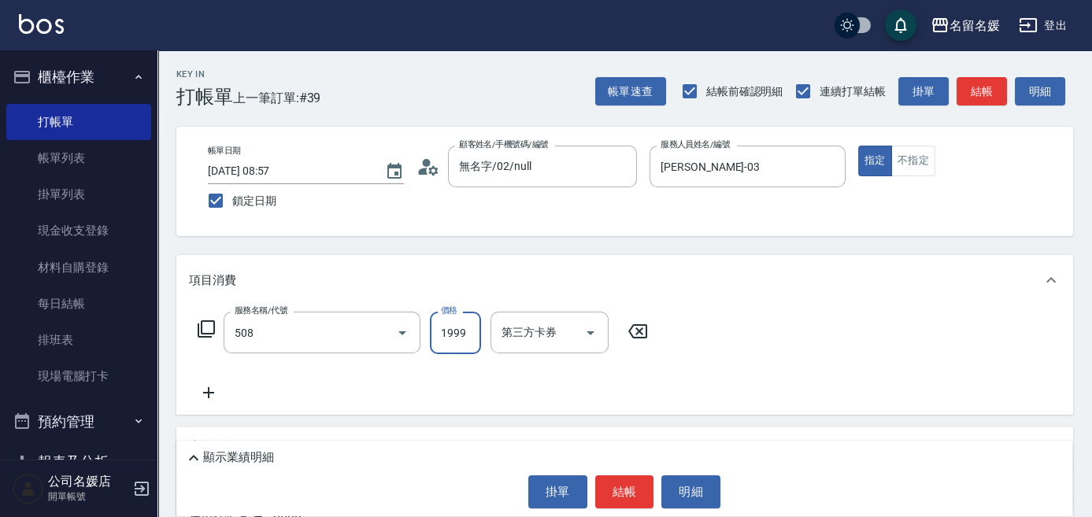
type input "洗+剪+染(508)"
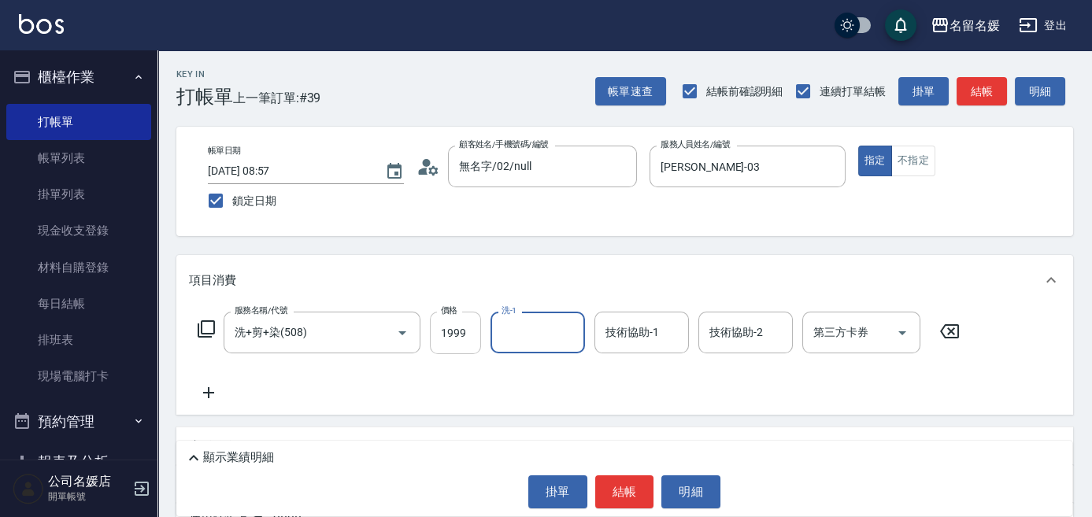
click at [476, 336] on input "1999" at bounding box center [455, 333] width 51 height 43
click at [471, 327] on input "2500" at bounding box center [455, 333] width 51 height 43
type input "2000"
type input "[PERSON_NAME]-24"
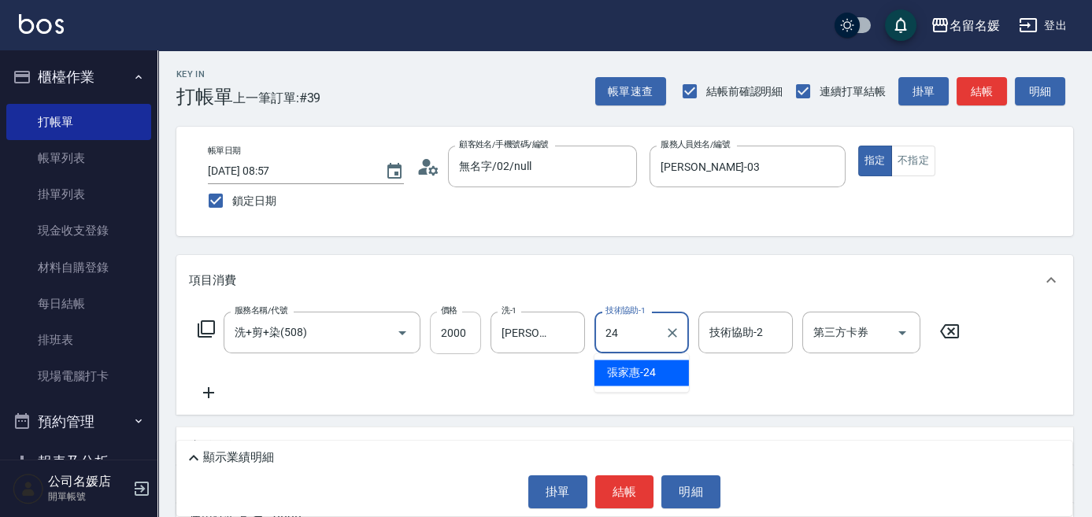
type input "[PERSON_NAME]-24"
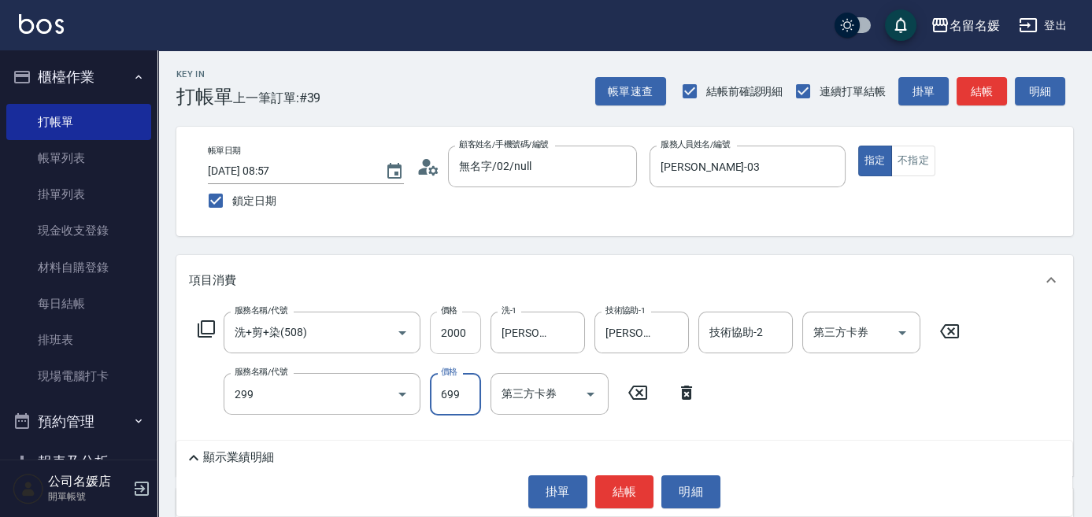
type input "滾珠洗髮699(299)"
type input "700"
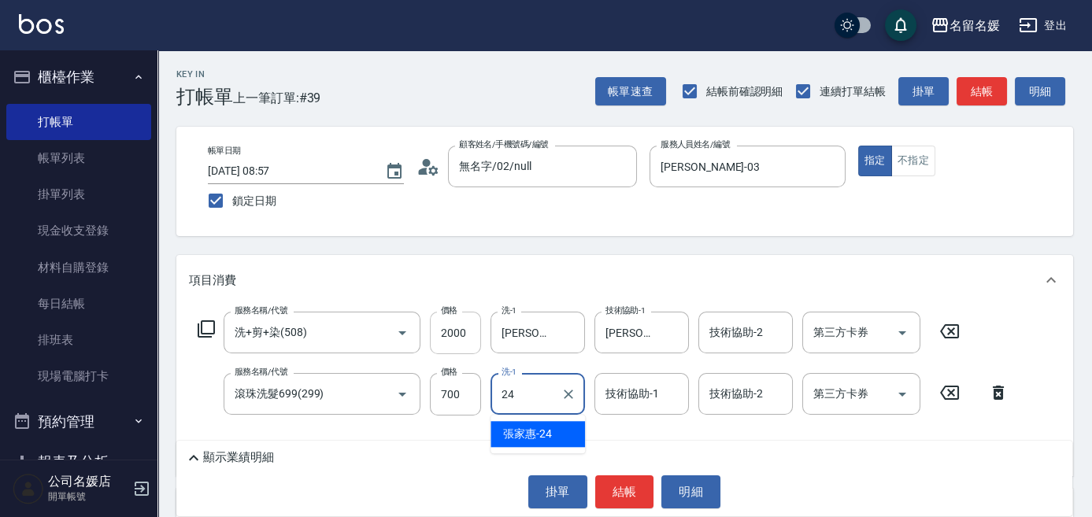
type input "[PERSON_NAME]-24"
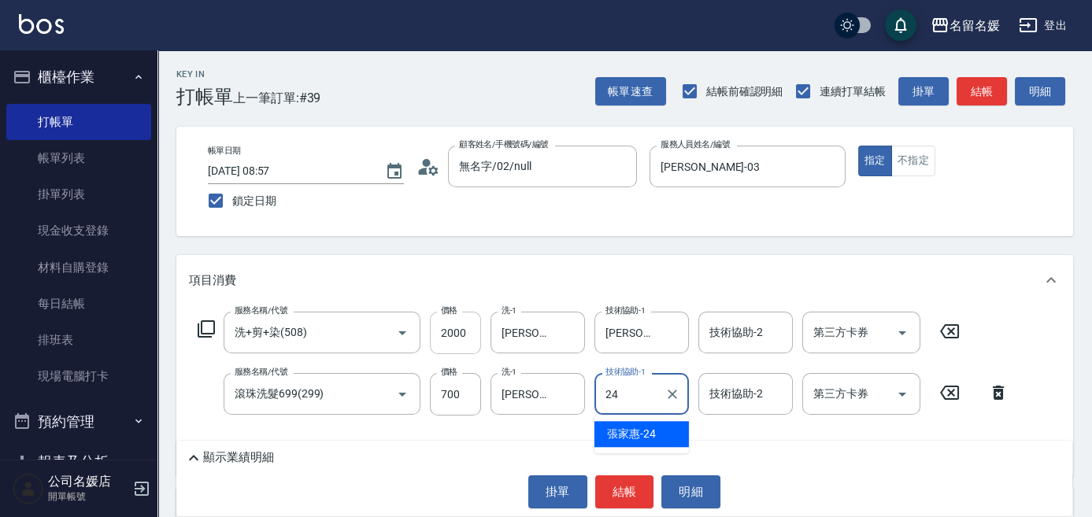
type input "[PERSON_NAME]-24"
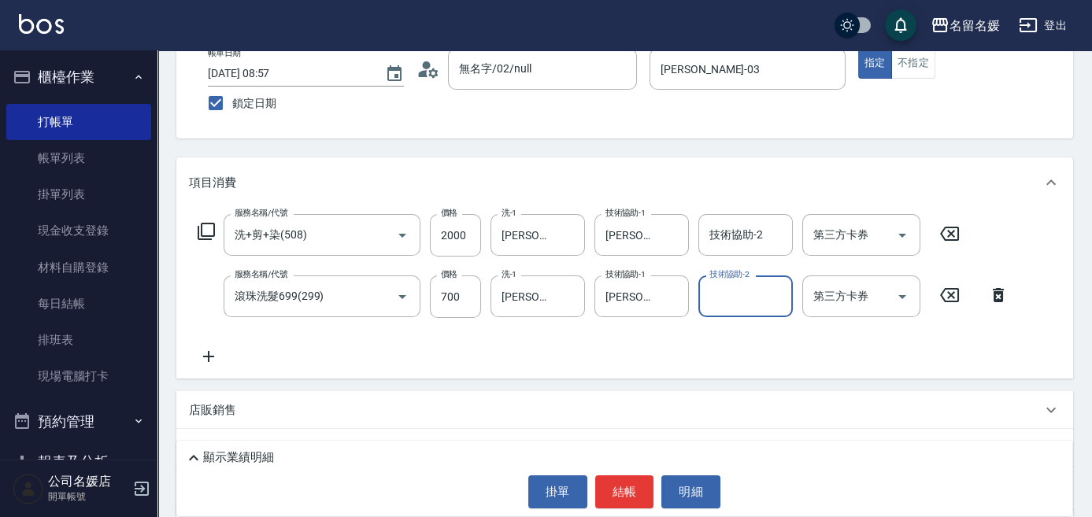
scroll to position [142, 0]
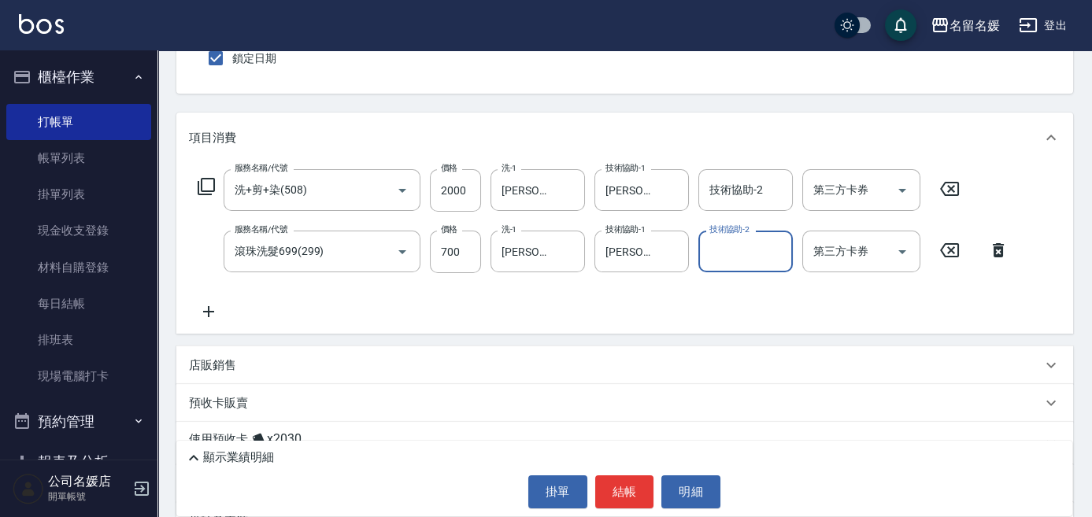
click at [272, 375] on div "店販銷售" at bounding box center [624, 365] width 897 height 38
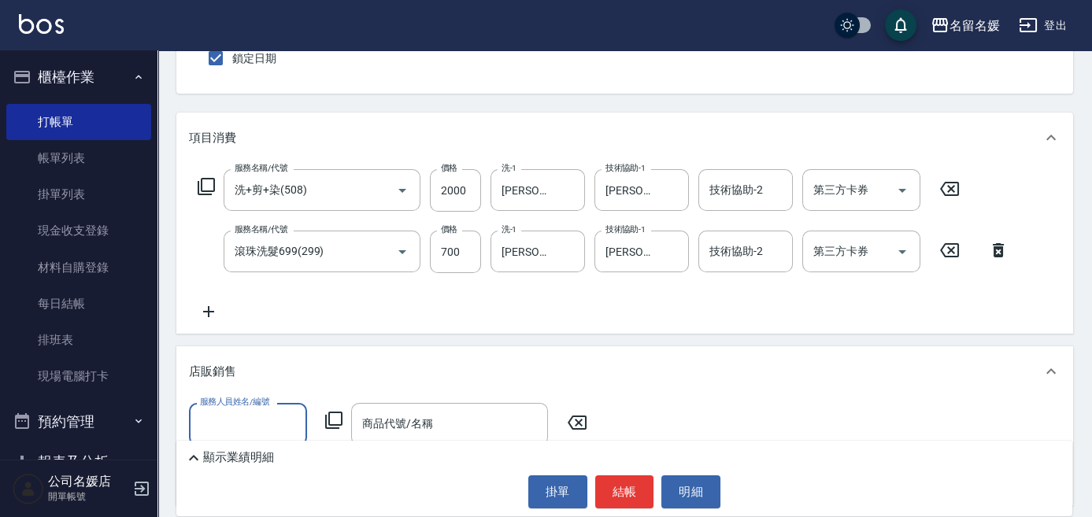
scroll to position [0, 0]
click at [277, 411] on input "服務人員姓名/編號" at bounding box center [248, 424] width 104 height 28
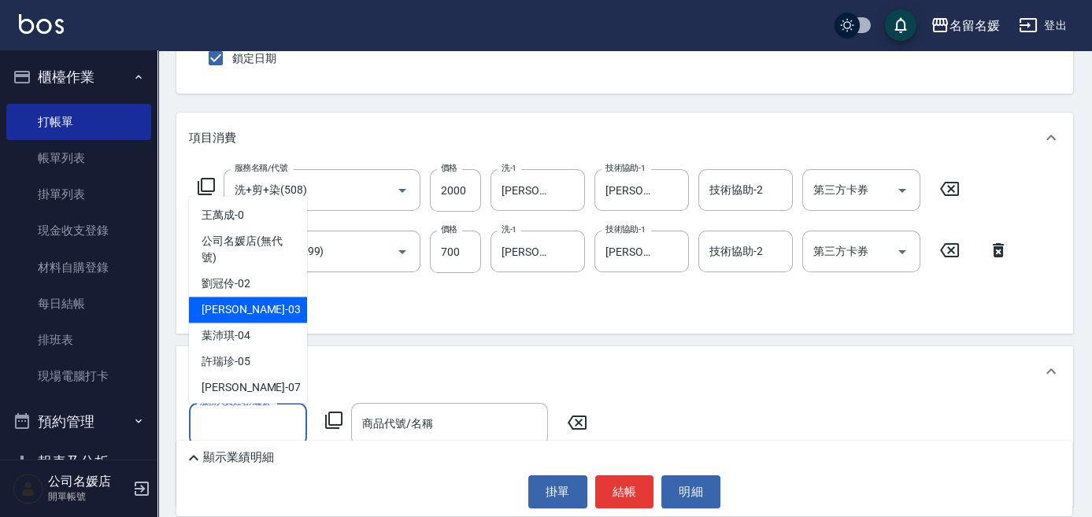
click at [256, 320] on div "蔡依芳 -03" at bounding box center [248, 311] width 118 height 26
type input "蔡依芳-03"
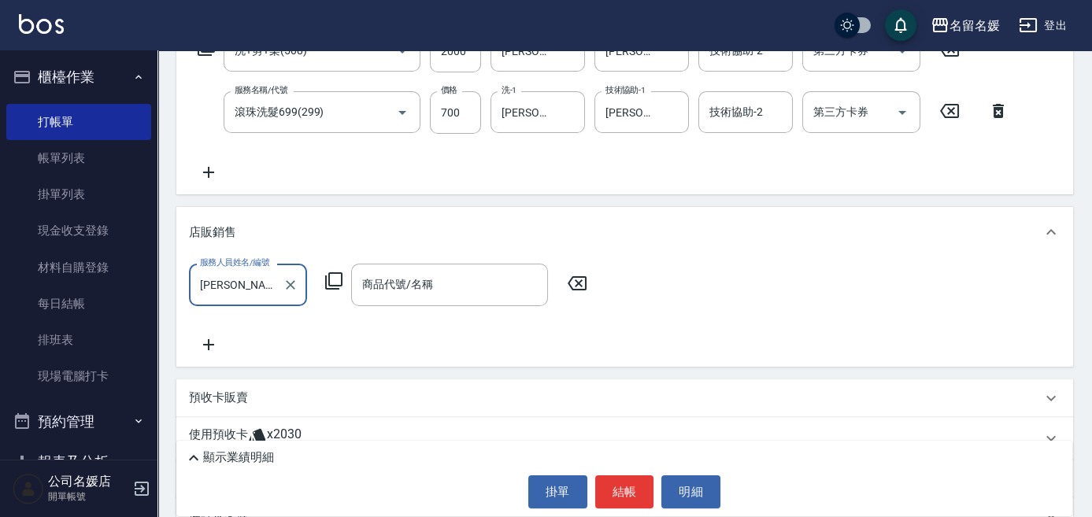
scroll to position [286, 0]
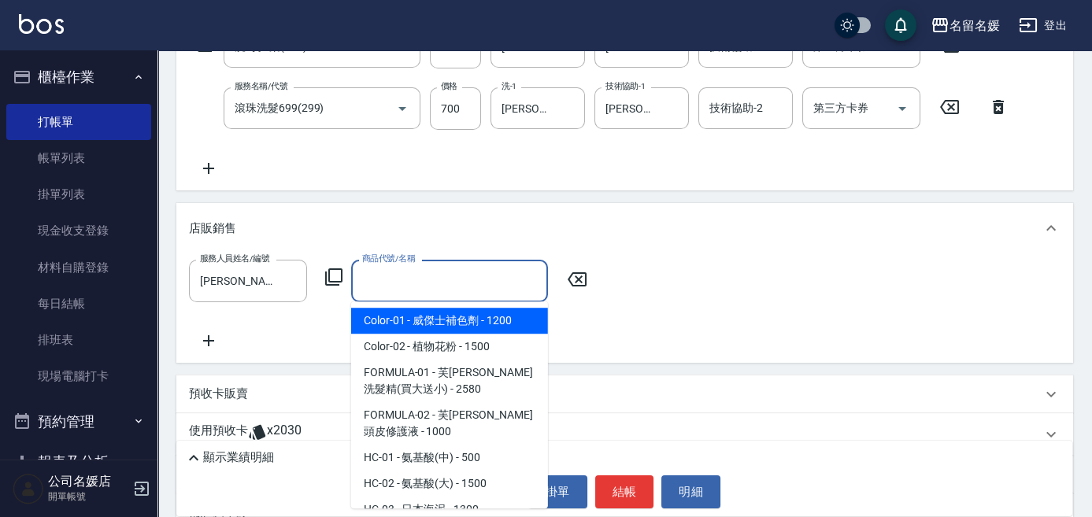
click at [418, 287] on div "商品代號/名稱 商品代號/名稱" at bounding box center [449, 281] width 197 height 42
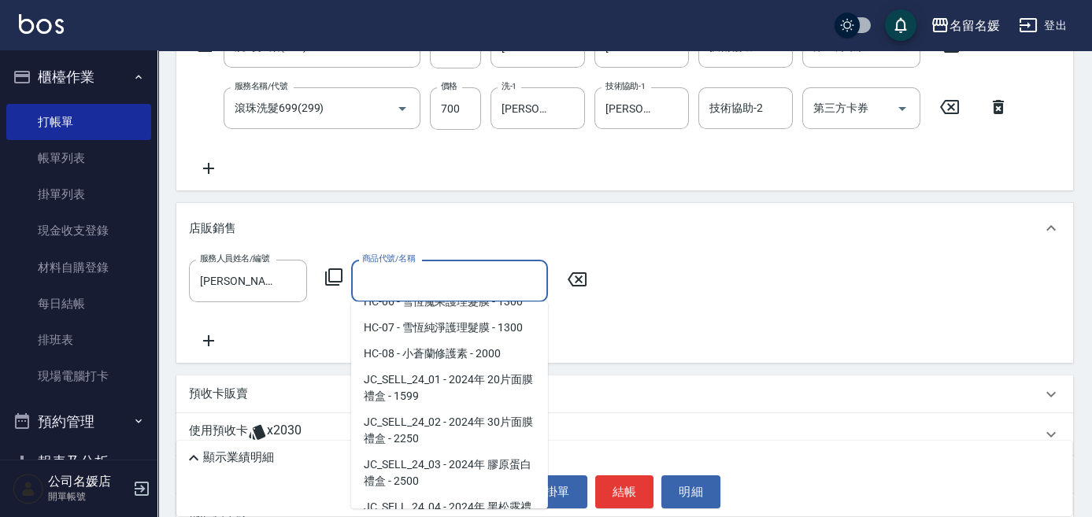
scroll to position [357, 0]
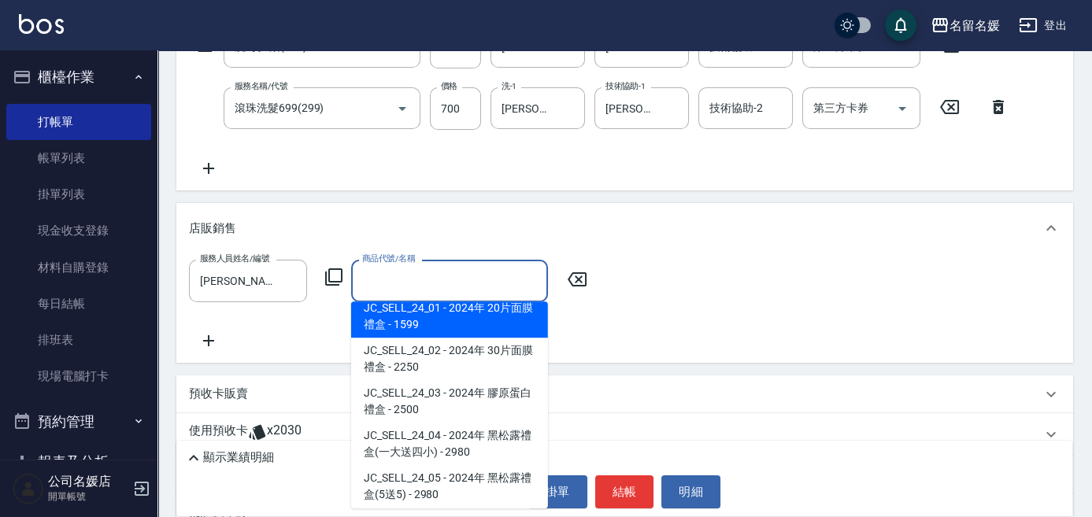
click at [329, 273] on icon at bounding box center [333, 276] width 17 height 17
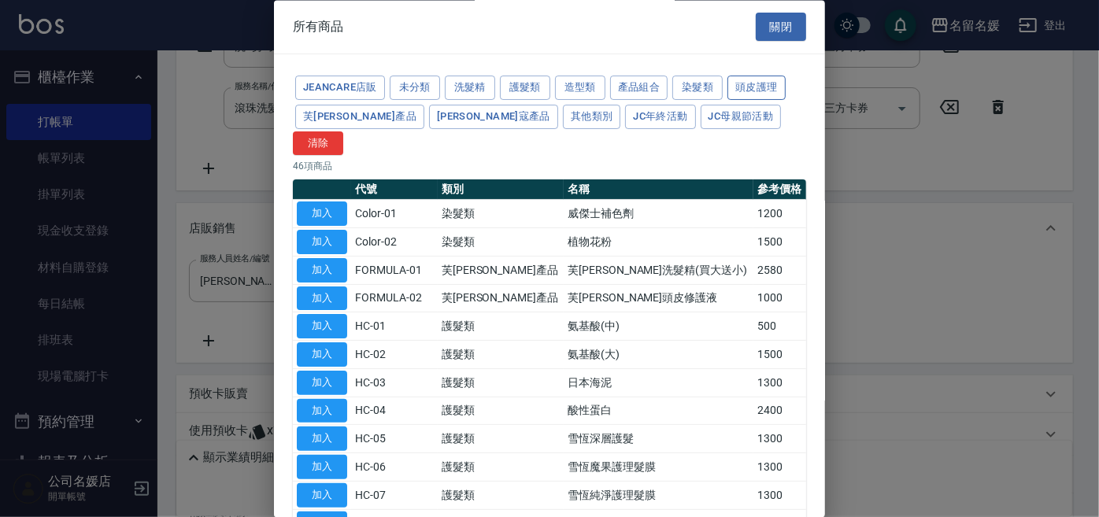
click at [736, 88] on button "頭皮護理" at bounding box center [756, 88] width 58 height 24
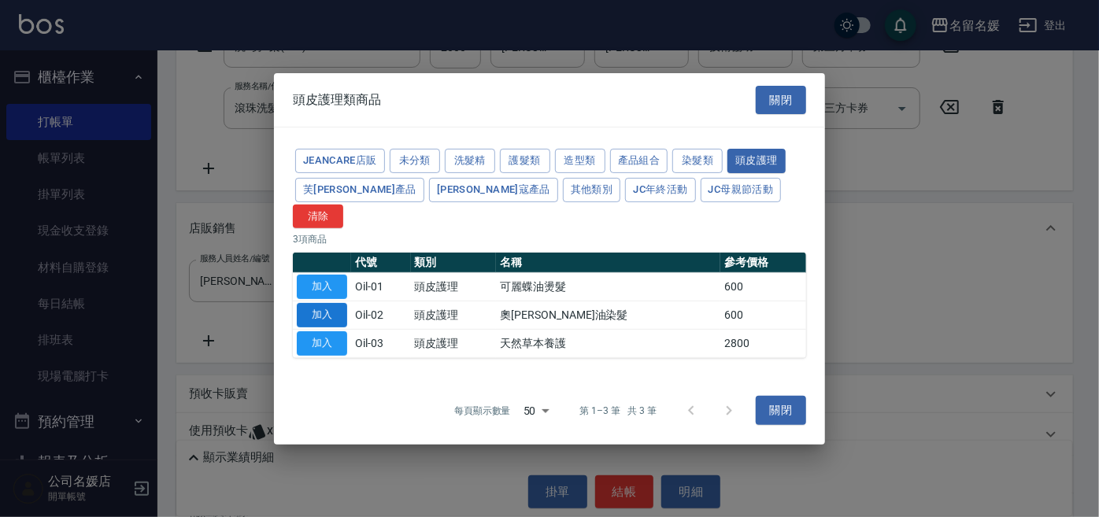
click at [324, 303] on button "加入" at bounding box center [322, 315] width 50 height 24
type input "奧[PERSON_NAME]油染髮"
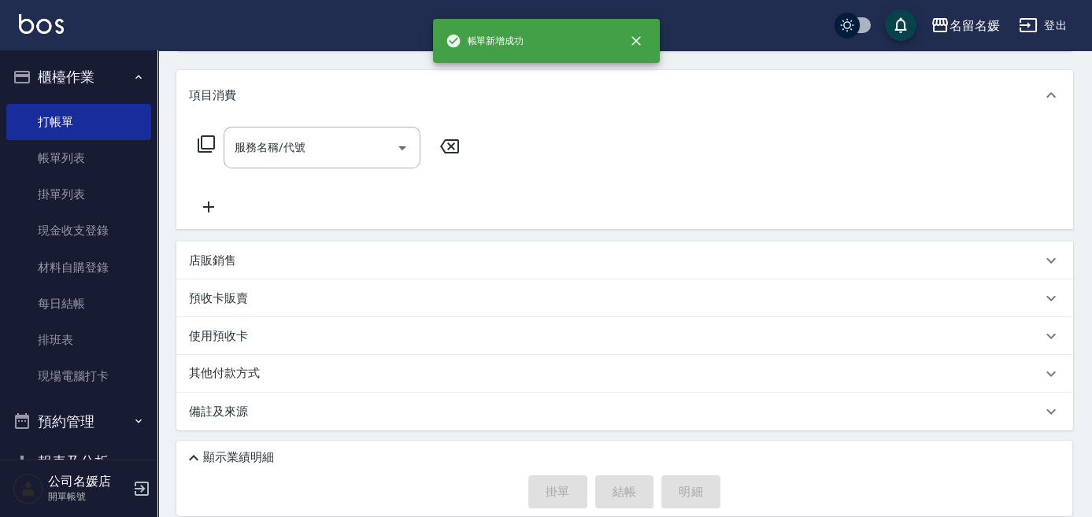
scroll to position [0, 0]
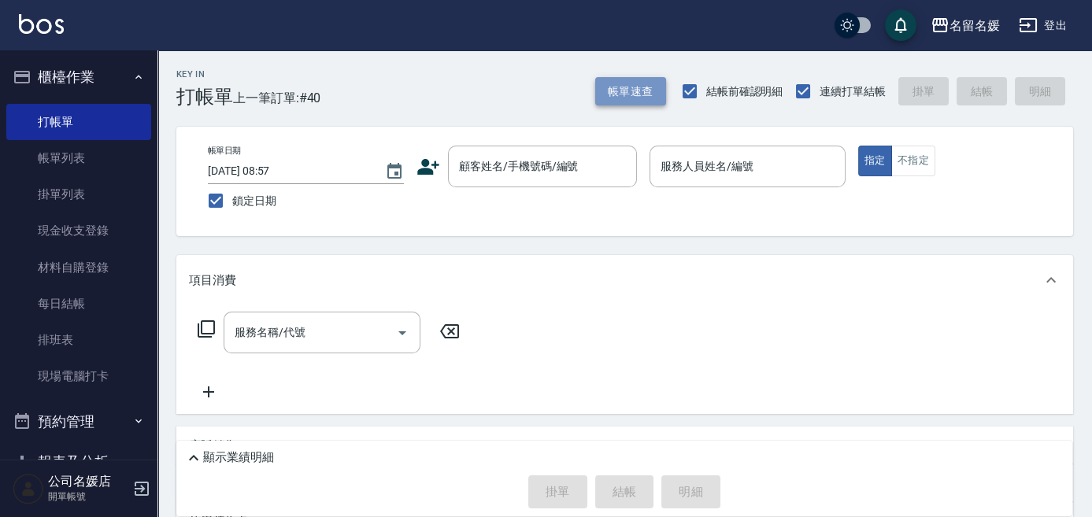
click at [650, 83] on button "帳單速查" at bounding box center [630, 91] width 71 height 29
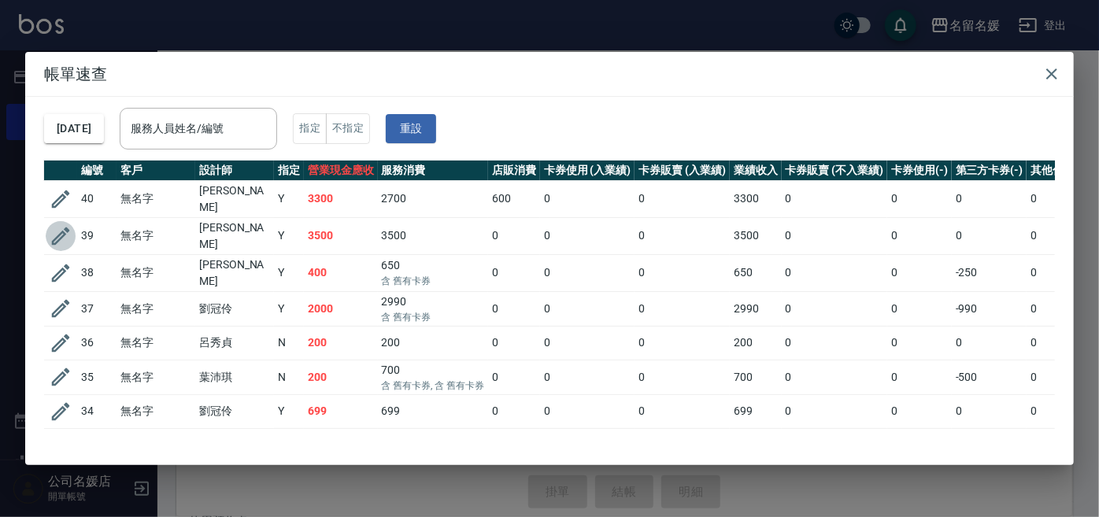
click at [64, 244] on button "button" at bounding box center [61, 236] width 30 height 30
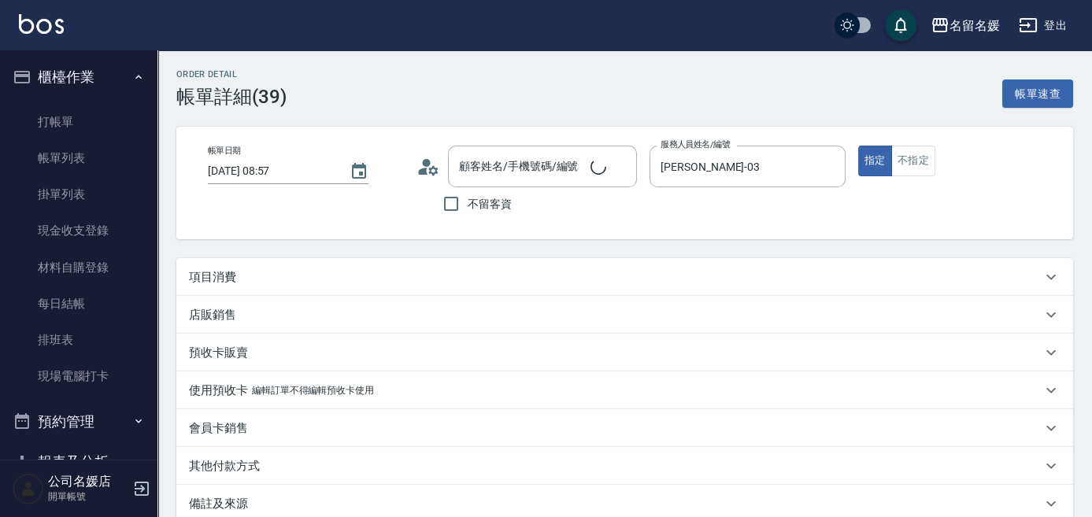
type input "[DATE] 08:57"
type input "蔡依芳-03"
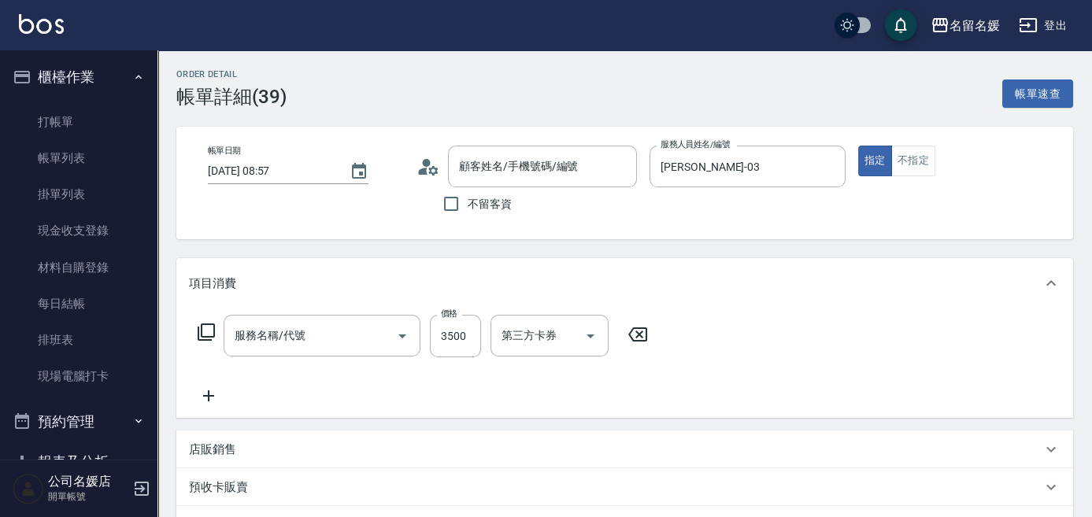
type input "無名字/02/null"
type input "生化離子燙(自材)(312)"
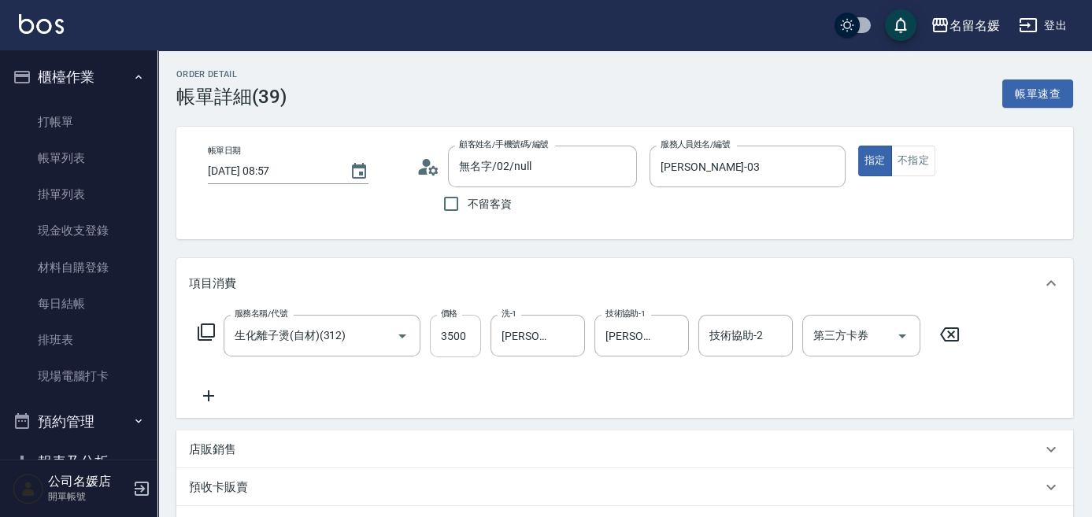
click at [472, 345] on input "3500" at bounding box center [455, 336] width 51 height 43
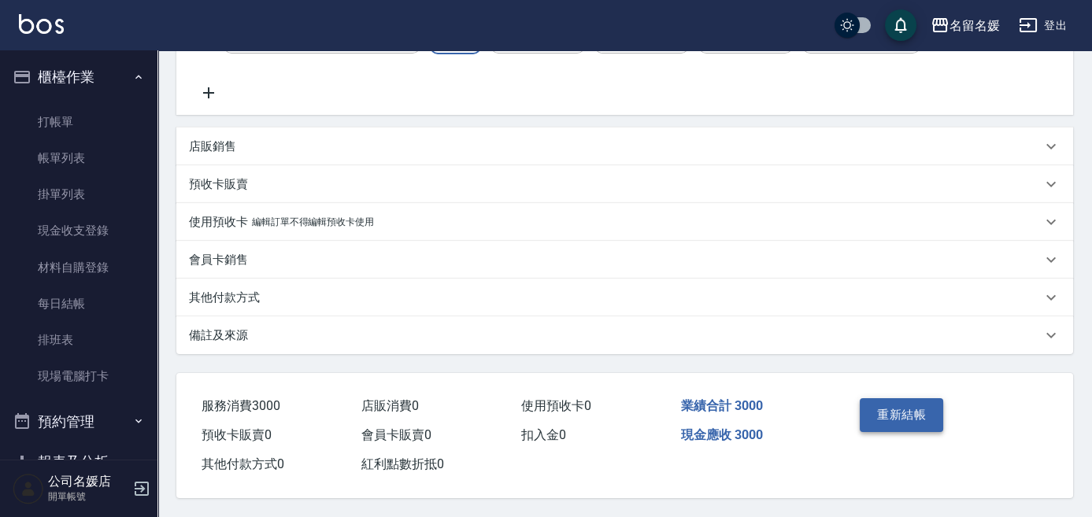
type input "3000"
click at [917, 409] on button "重新結帳" at bounding box center [901, 414] width 83 height 33
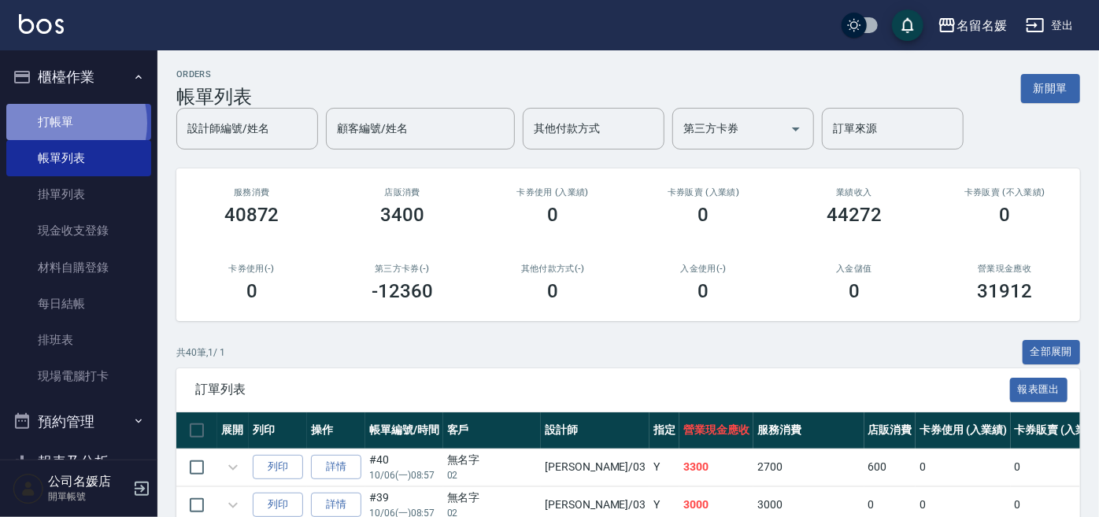
click at [52, 123] on link "打帳單" at bounding box center [78, 122] width 145 height 36
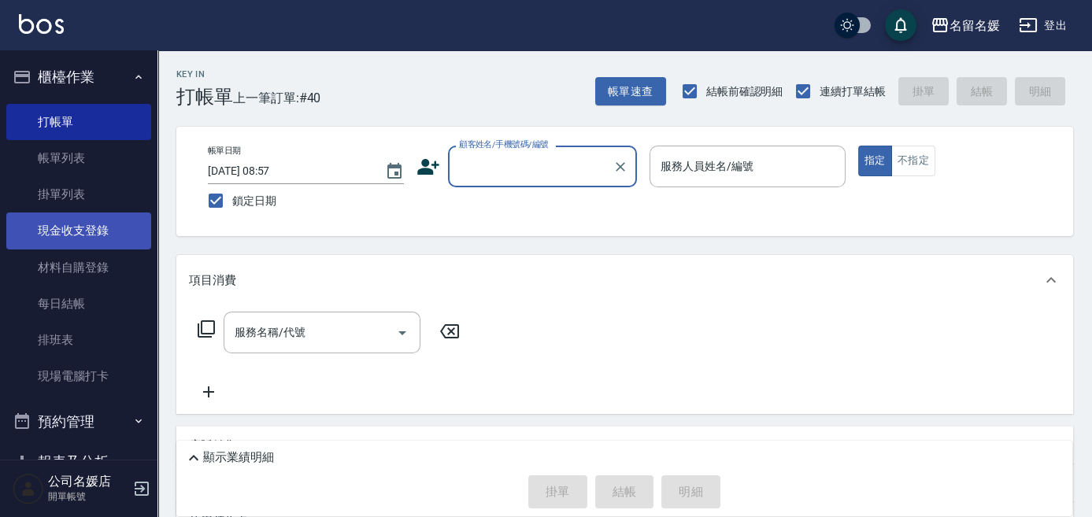
click at [66, 220] on link "現金收支登錄" at bounding box center [78, 231] width 145 height 36
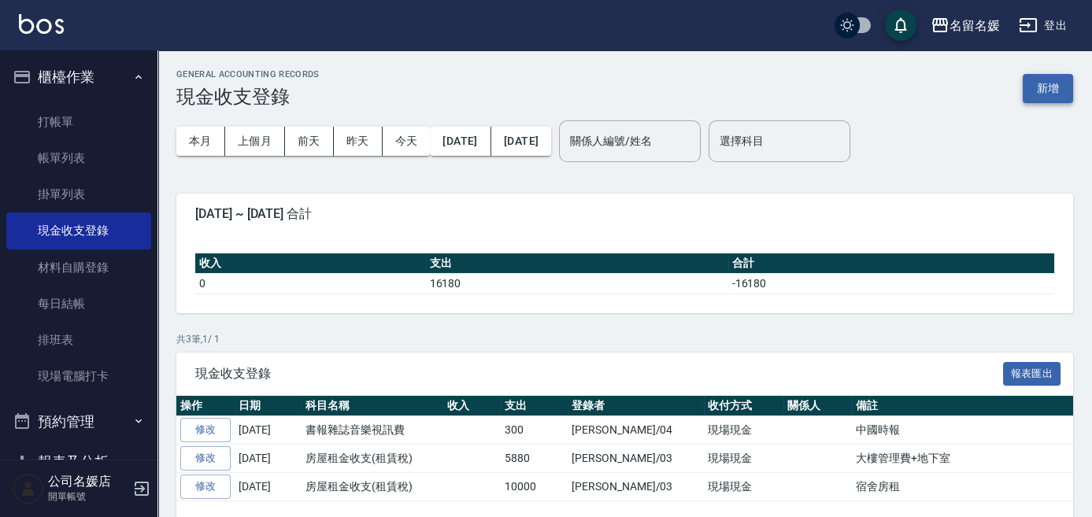
click at [1049, 100] on button "新增" at bounding box center [1048, 88] width 50 height 29
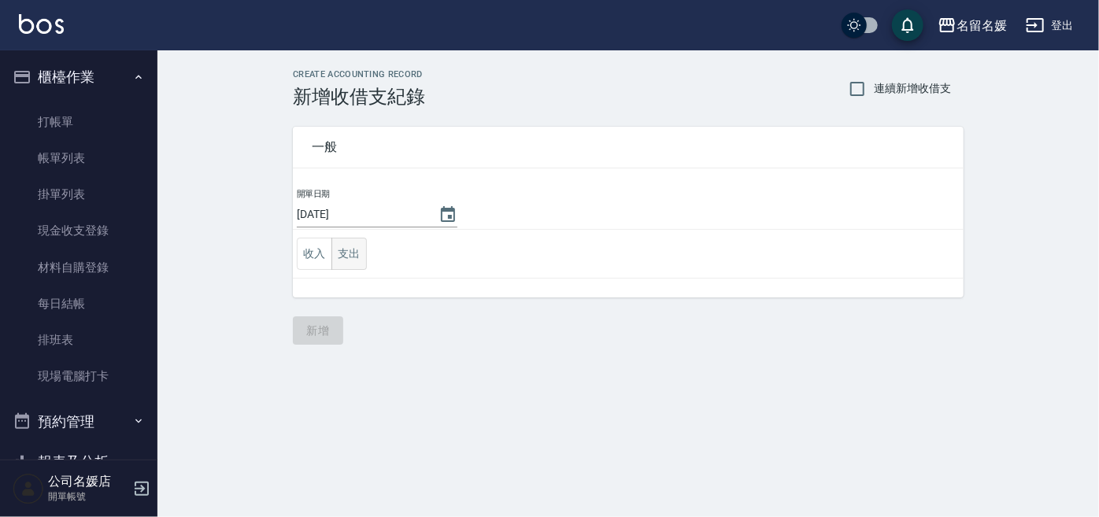
click at [347, 260] on button "支出" at bounding box center [348, 254] width 35 height 32
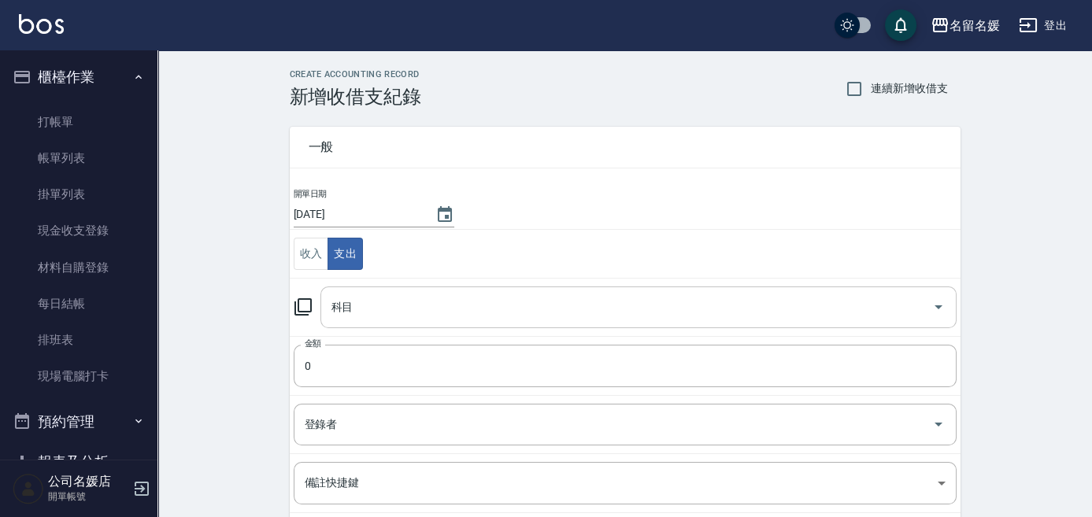
click at [373, 320] on div "科目" at bounding box center [638, 308] width 636 height 42
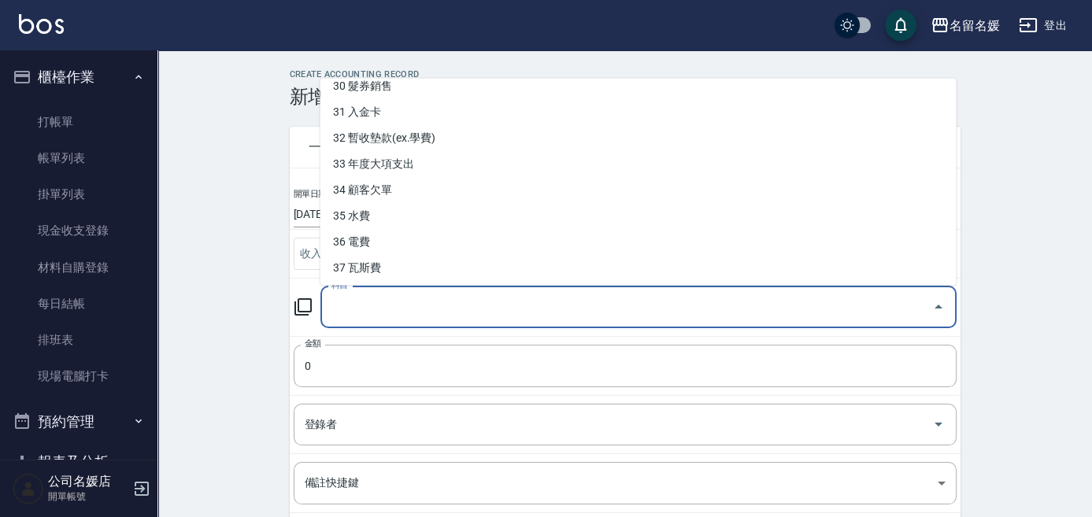
scroll to position [792, 0]
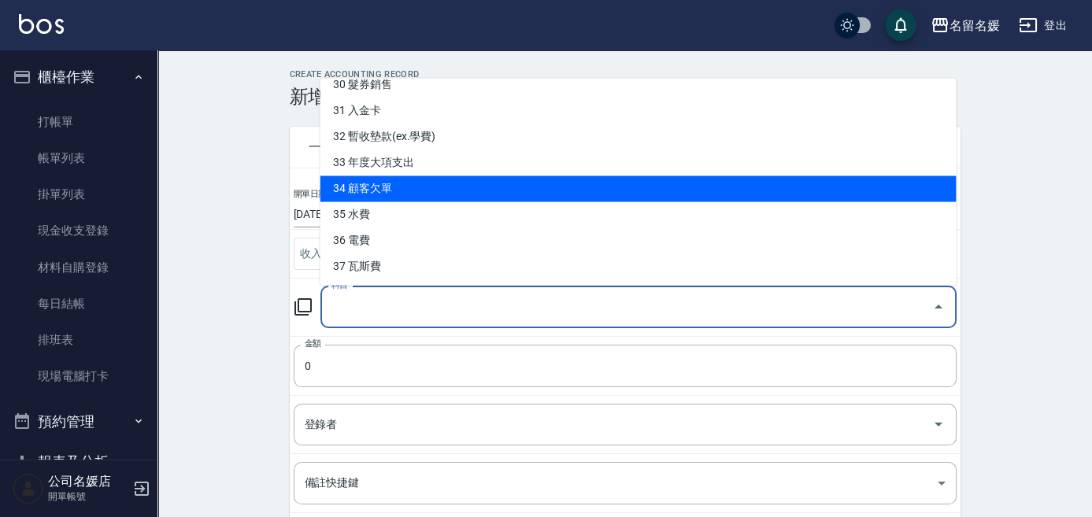
click at [477, 178] on li "34 顧客欠單" at bounding box center [638, 189] width 636 height 26
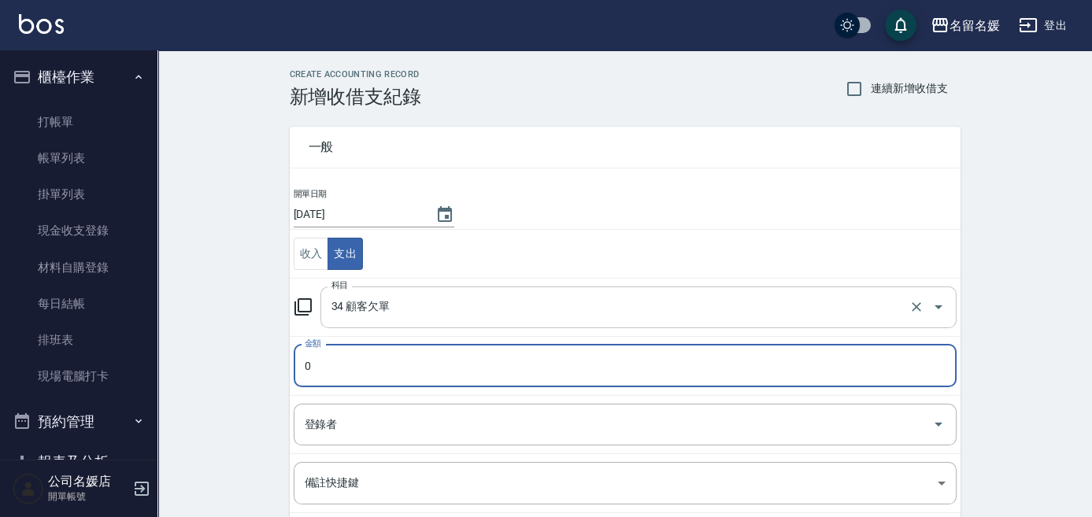
click at [372, 305] on input "34 顧客欠單" at bounding box center [616, 308] width 578 height 28
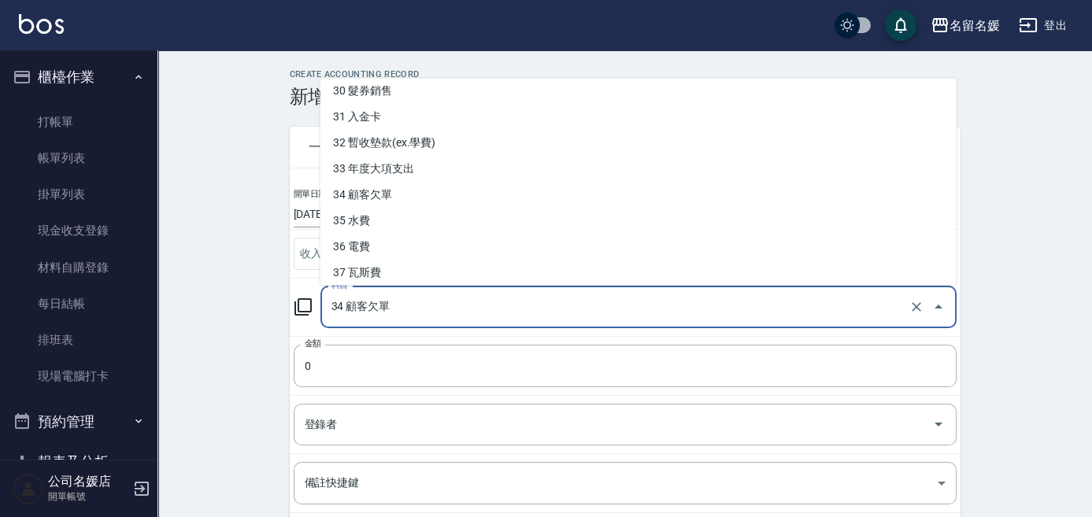
scroll to position [787, 0]
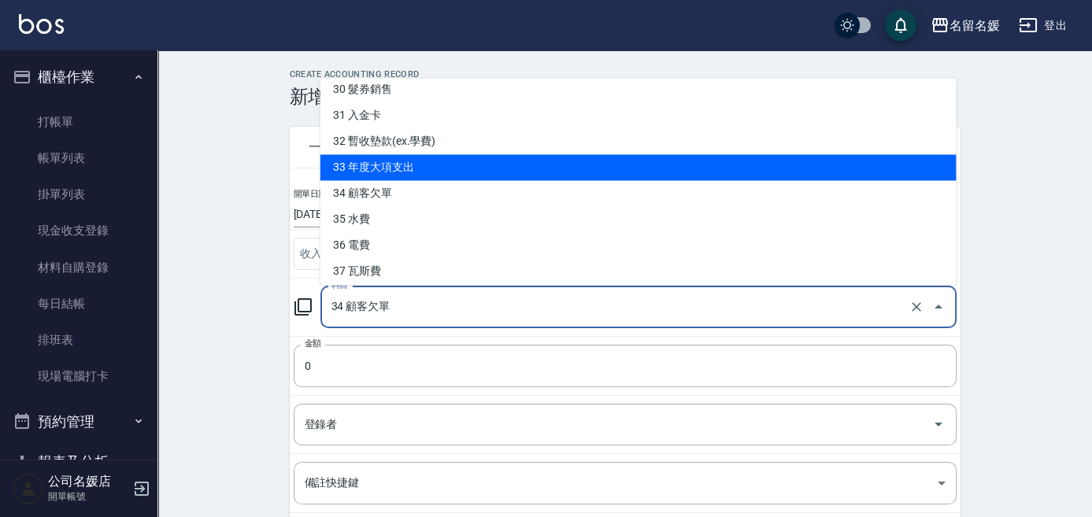
click at [405, 168] on li "33 年度大項支出" at bounding box center [638, 168] width 636 height 26
type input "33 年度大項支出"
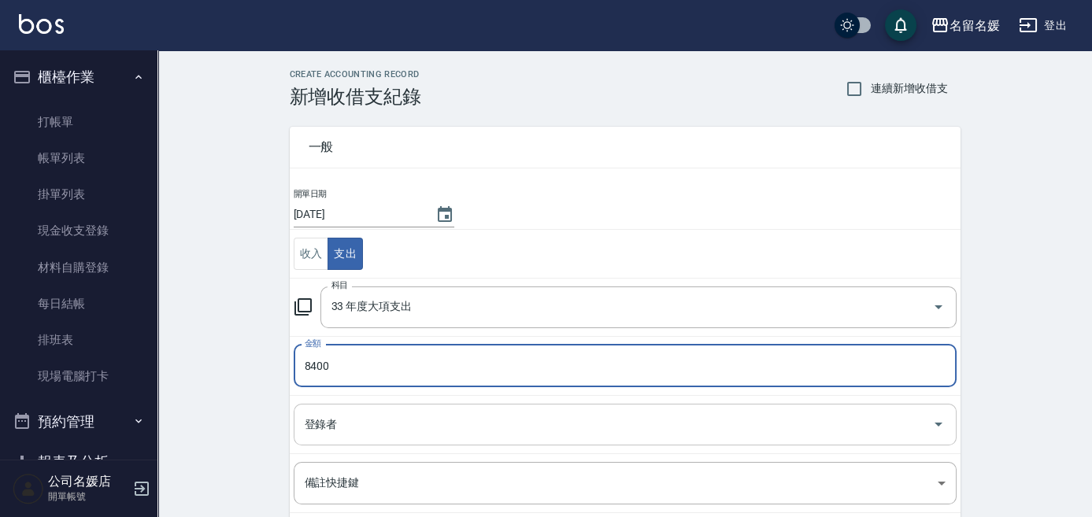
click at [369, 408] on div "登錄者" at bounding box center [625, 425] width 663 height 42
type input "8400"
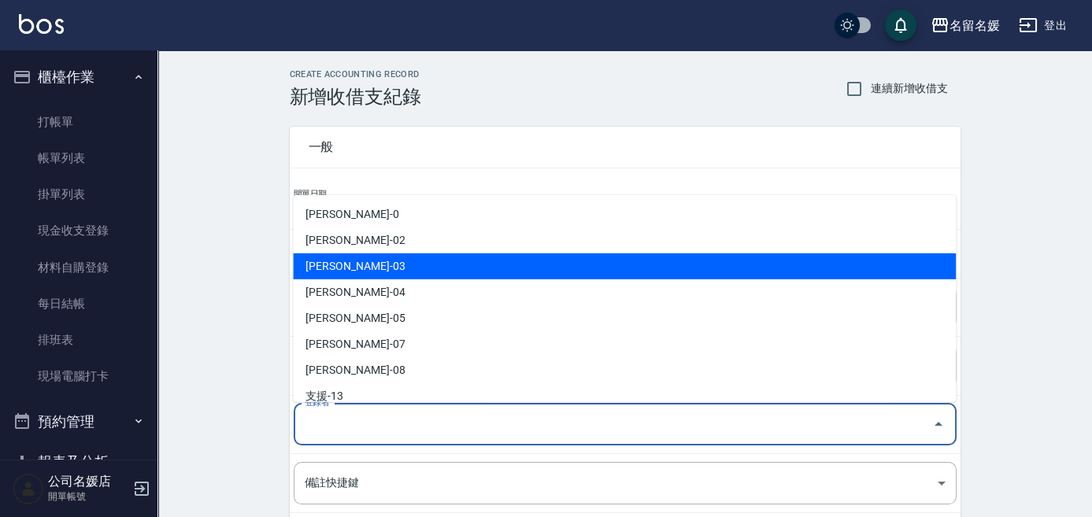
click at [393, 276] on li "蔡依芳-03" at bounding box center [624, 266] width 663 height 26
type input "蔡依芳-03"
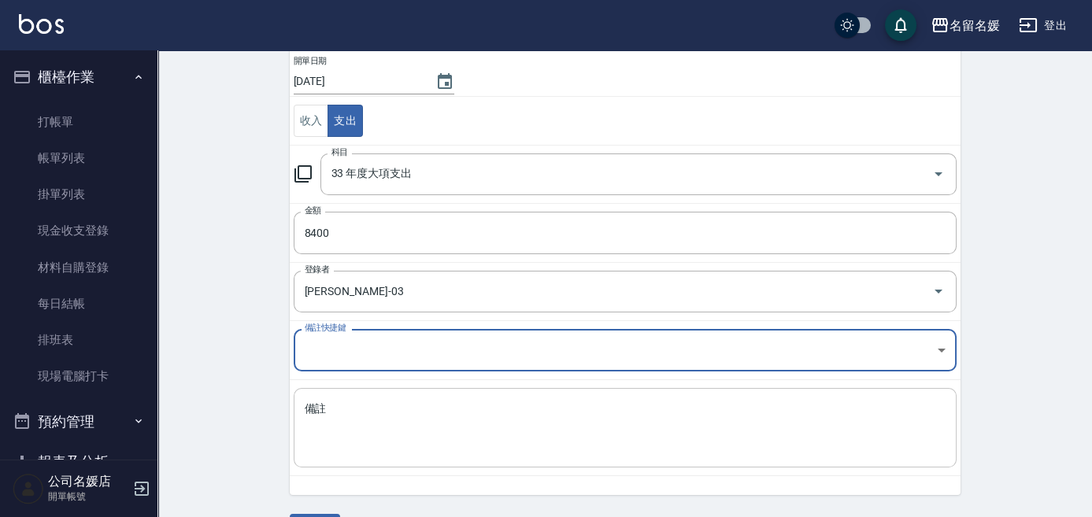
scroll to position [142, 0]
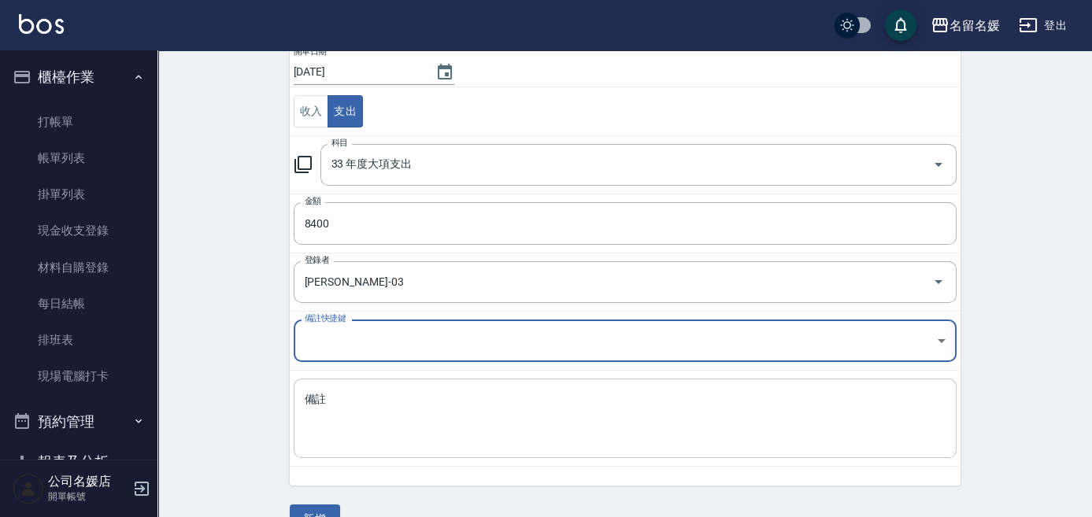
click at [390, 433] on textarea "備註" at bounding box center [625, 419] width 641 height 54
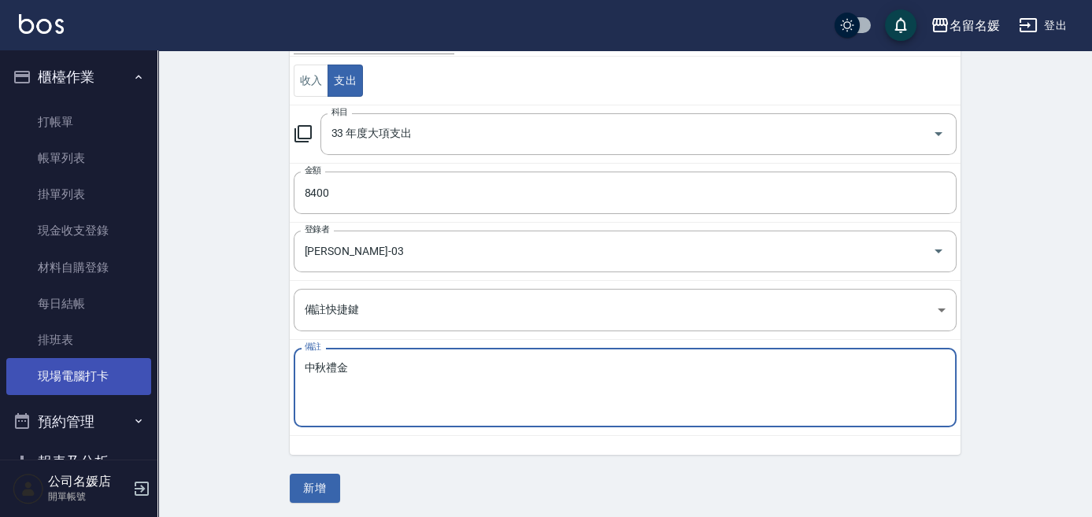
scroll to position [175, 0]
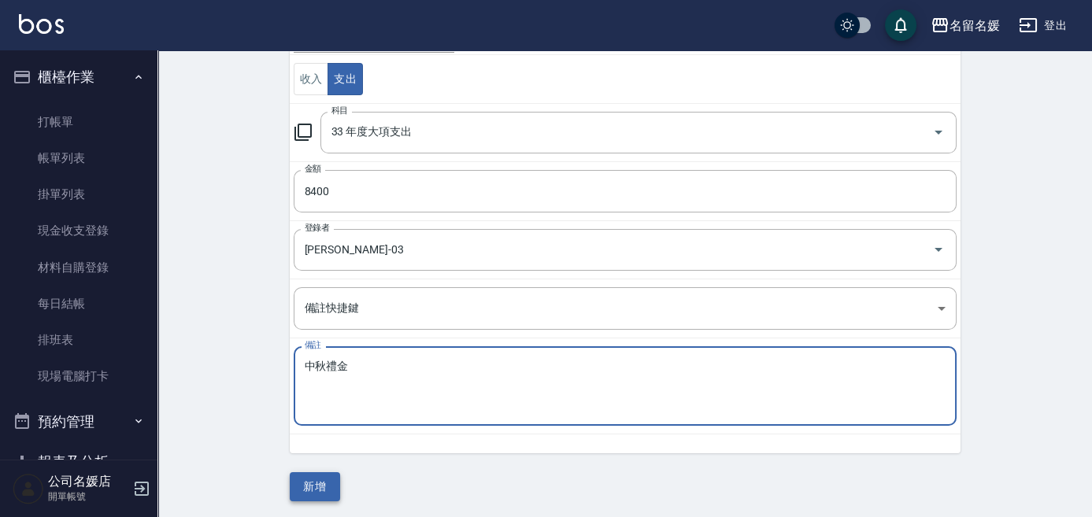
type textarea "中秋禮金"
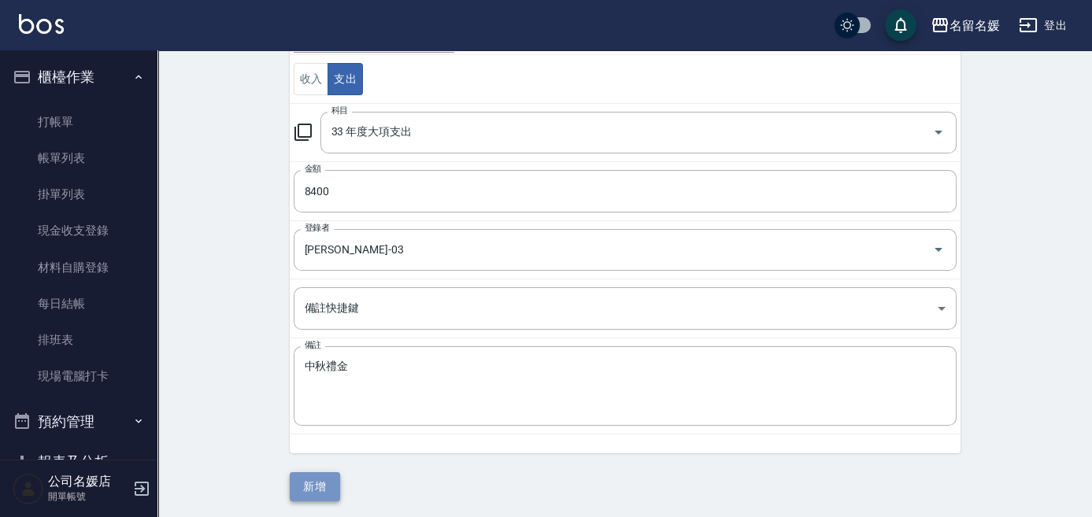
click at [299, 479] on button "新增" at bounding box center [315, 486] width 50 height 29
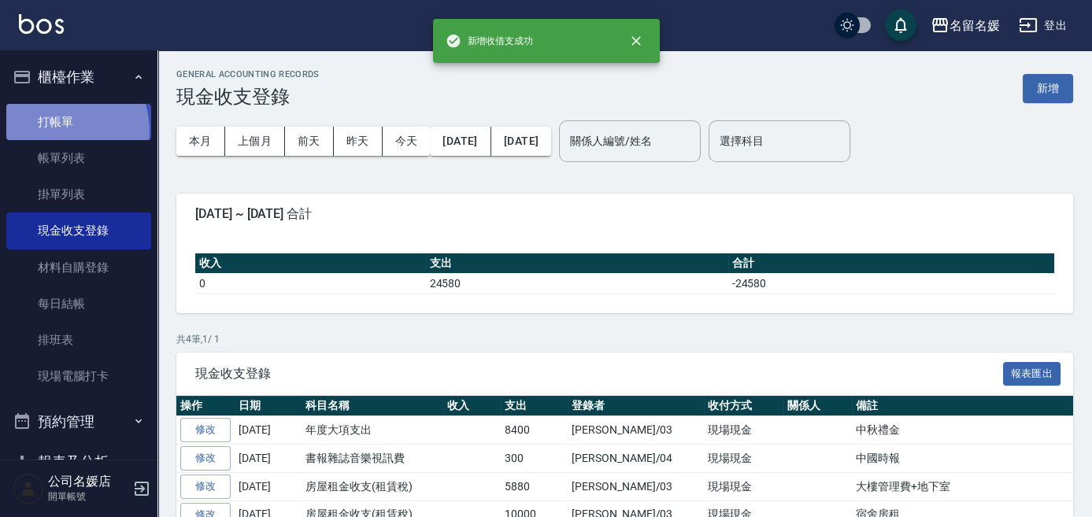
click at [54, 131] on link "打帳單" at bounding box center [78, 122] width 145 height 36
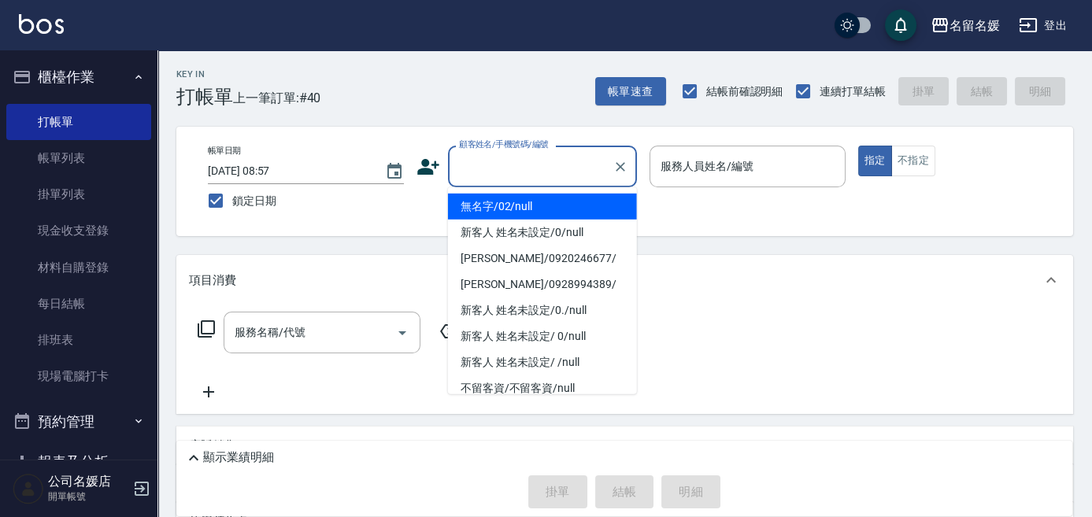
click at [483, 168] on input "顧客姓名/手機號碼/編號" at bounding box center [530, 167] width 151 height 28
click at [499, 213] on li "無名字/02/null" at bounding box center [542, 207] width 189 height 26
type input "無名字/02/null"
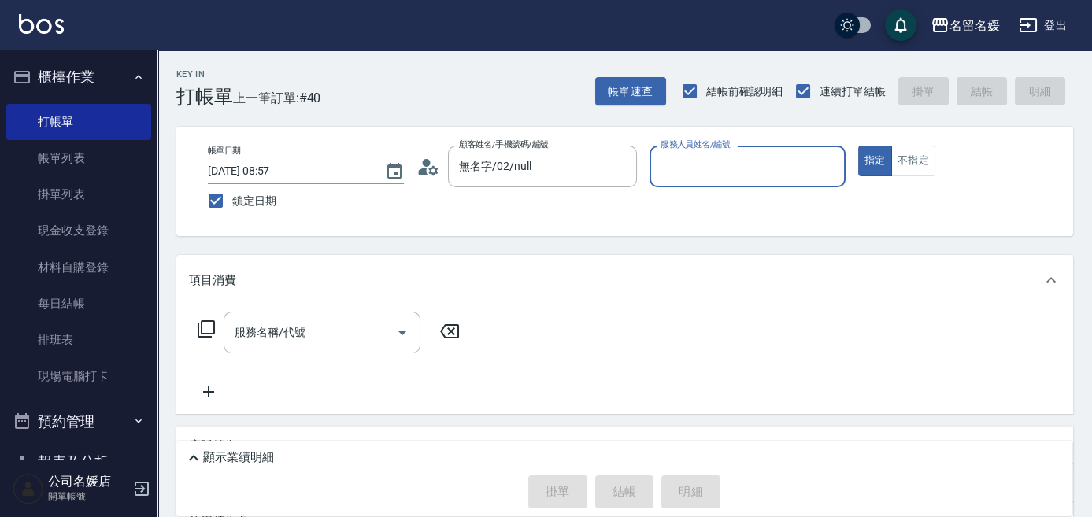
click at [679, 158] on input "服務人員姓名/編號" at bounding box center [748, 167] width 182 height 28
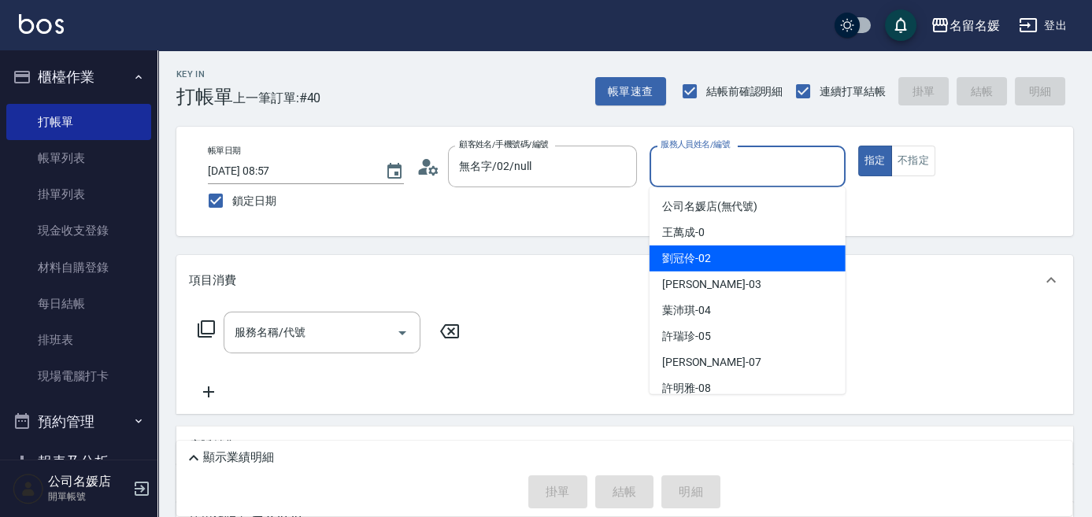
click at [675, 258] on span "[PERSON_NAME]-02" at bounding box center [686, 258] width 49 height 17
type input "[PERSON_NAME]-02"
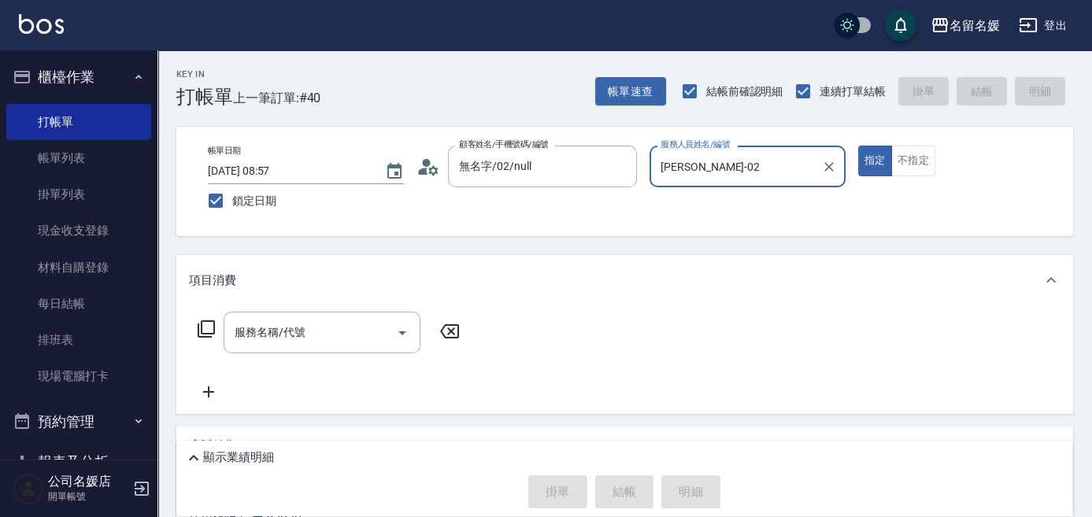
click at [203, 331] on icon at bounding box center [206, 329] width 19 height 19
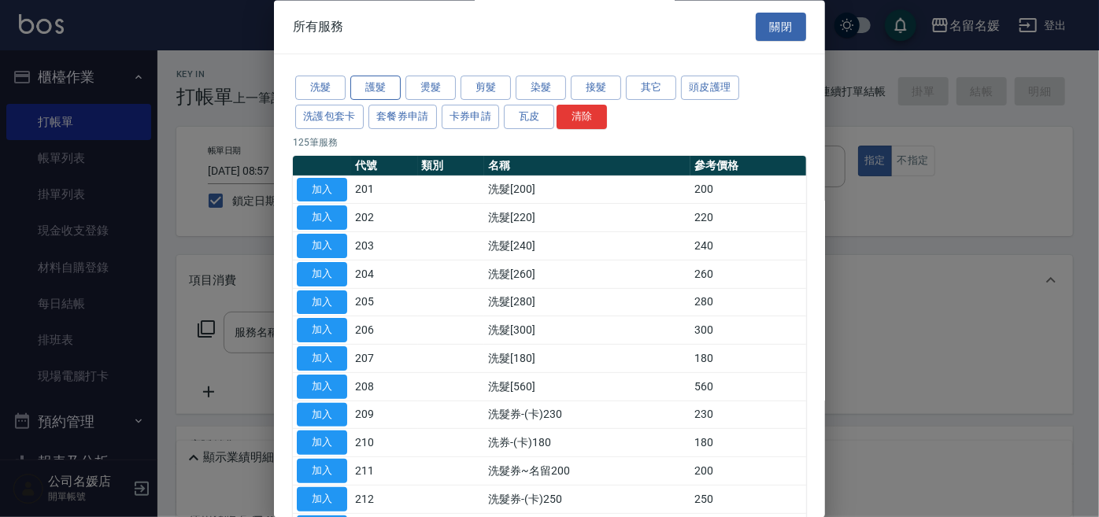
drag, startPoint x: 319, startPoint y: 86, endPoint x: 360, endPoint y: 88, distance: 41.0
click at [319, 86] on button "洗髮" at bounding box center [320, 88] width 50 height 24
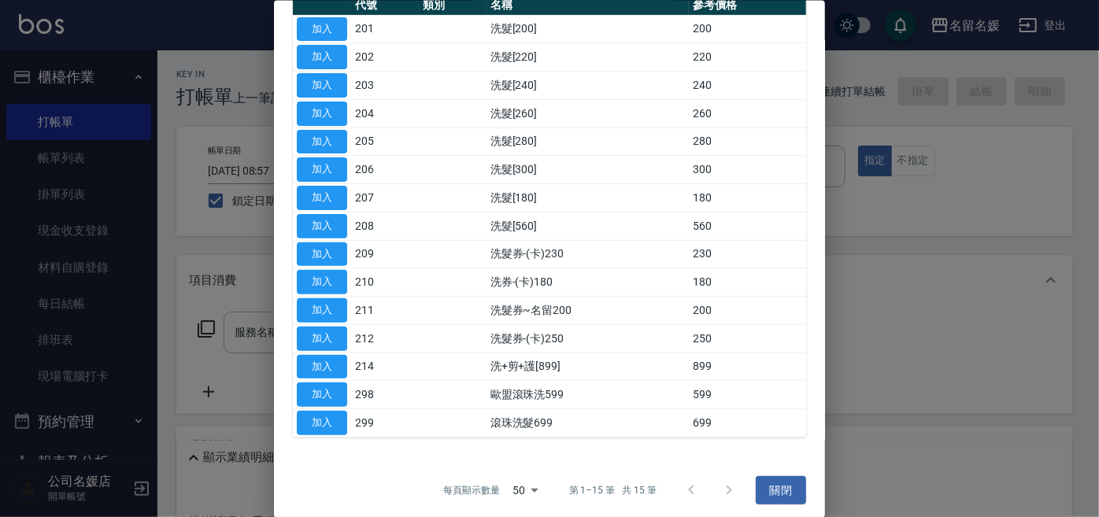
scroll to position [164, 0]
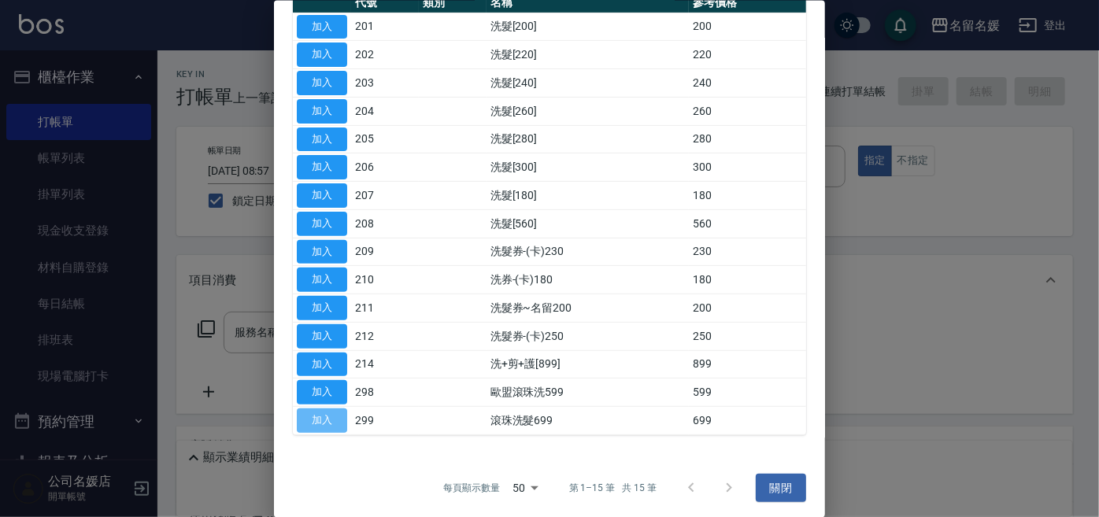
drag, startPoint x: 325, startPoint y: 416, endPoint x: 498, endPoint y: 356, distance: 182.7
click at [324, 416] on button "加入" at bounding box center [322, 421] width 50 height 24
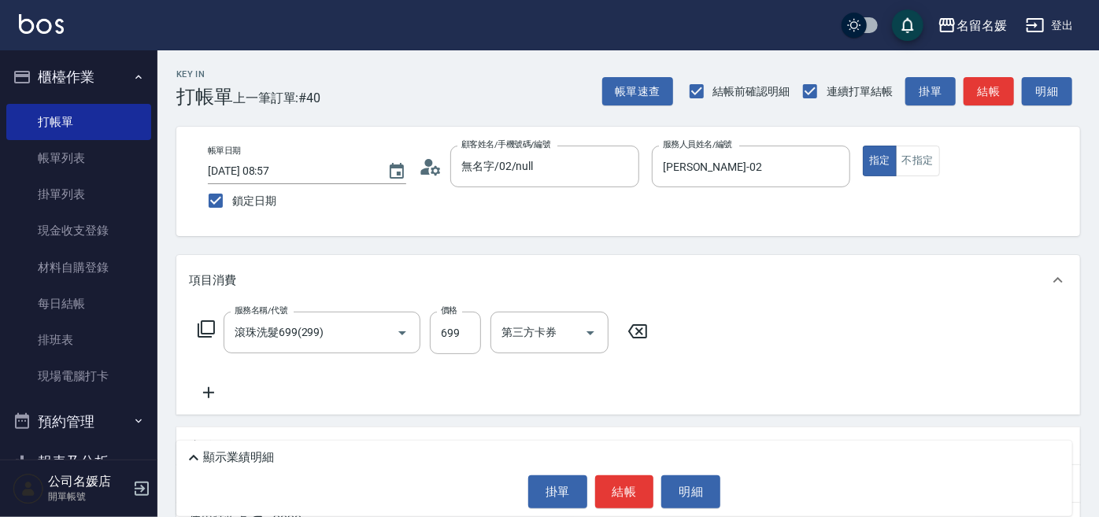
type input "滾珠洗髮699(299)"
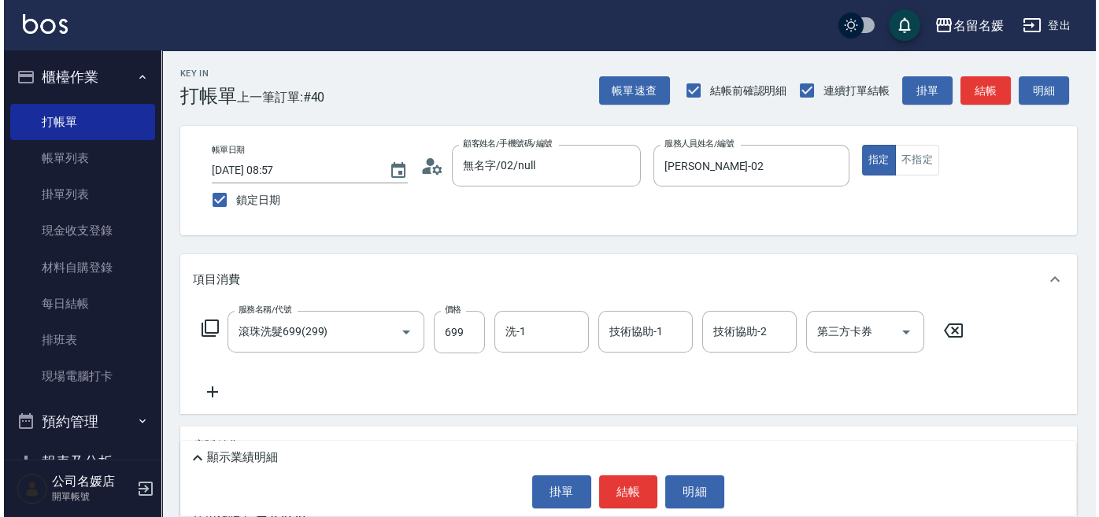
scroll to position [190, 0]
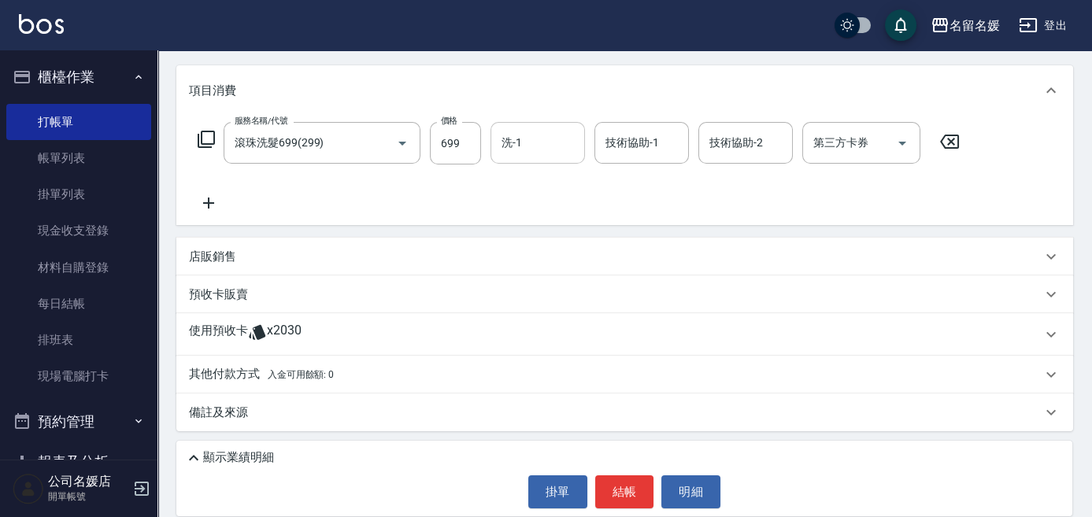
click at [562, 133] on input "洗-1" at bounding box center [538, 143] width 80 height 28
type input "yun-28"
click at [635, 488] on button "結帳" at bounding box center [624, 491] width 59 height 33
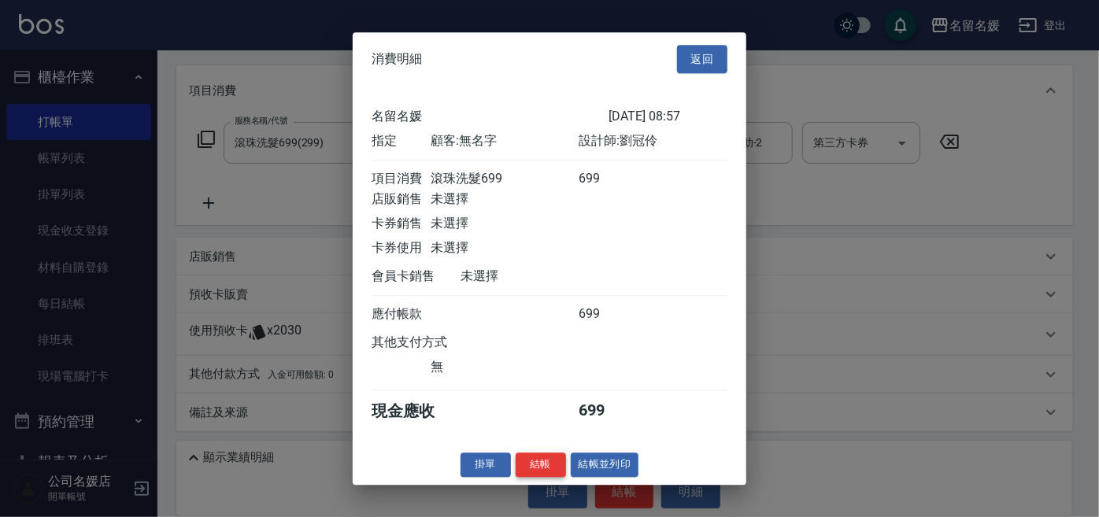
click at [539, 469] on button "結帳" at bounding box center [541, 465] width 50 height 24
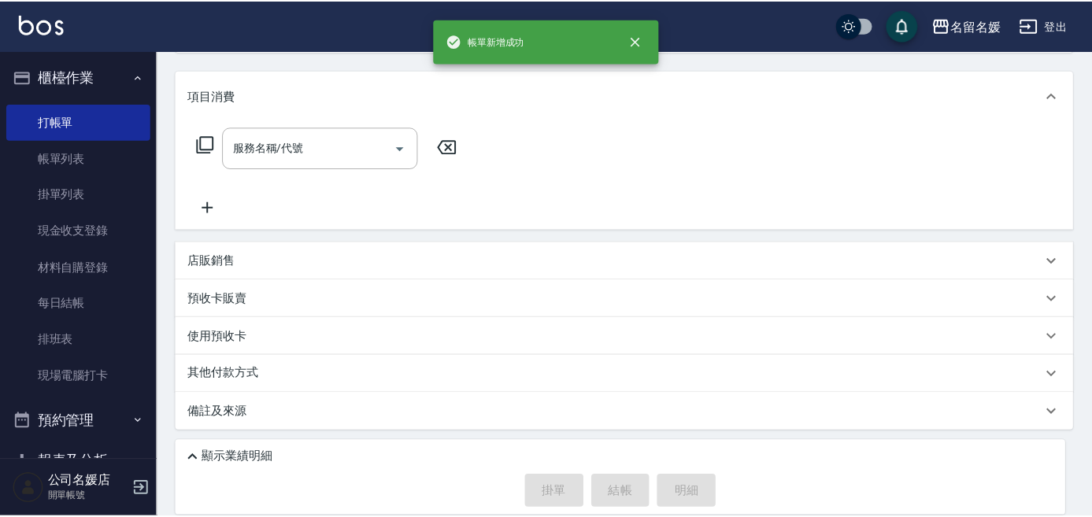
scroll to position [0, 0]
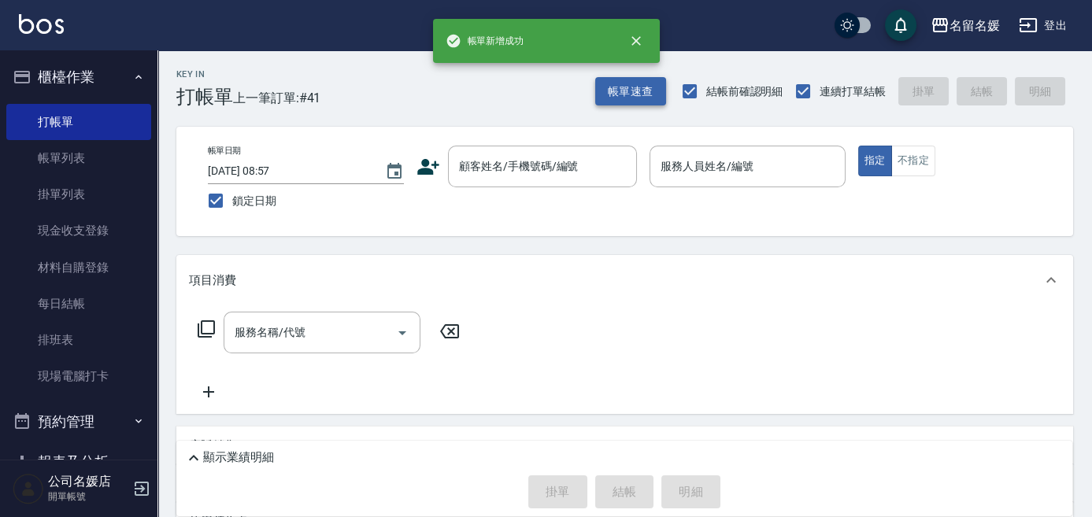
click at [626, 82] on button "帳單速查" at bounding box center [630, 91] width 71 height 29
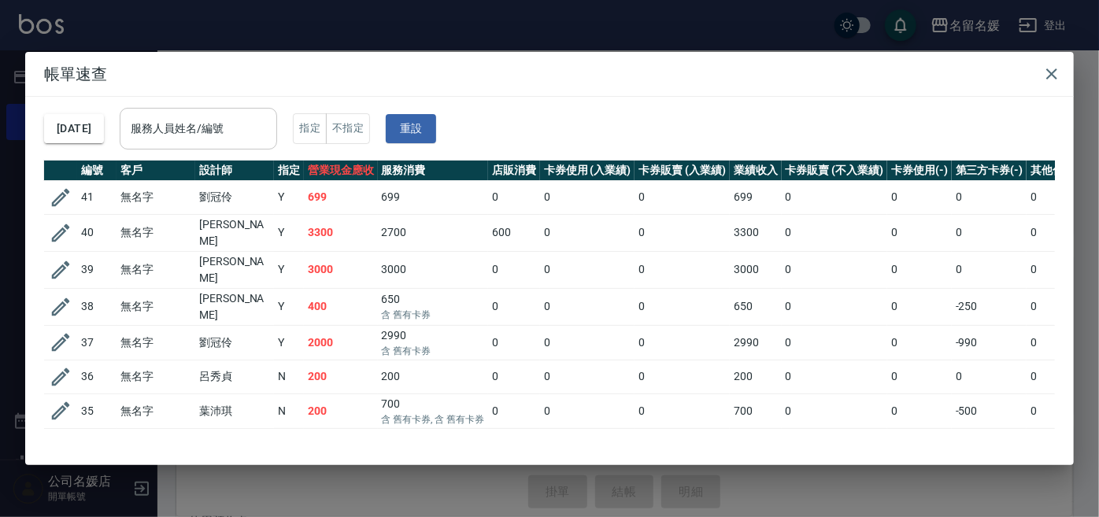
click at [249, 124] on input "服務人員姓名/編號" at bounding box center [198, 129] width 143 height 28
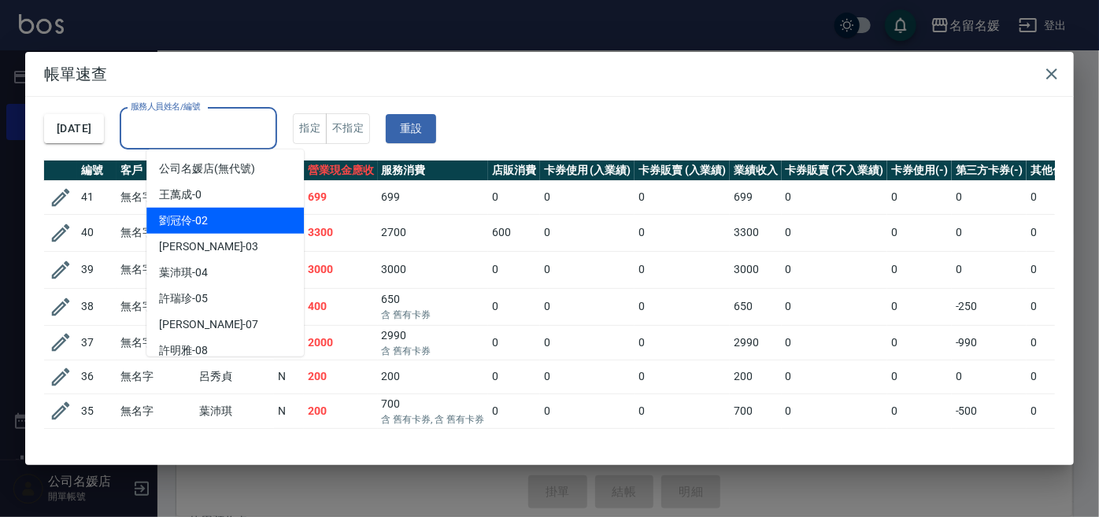
click at [269, 212] on div "[PERSON_NAME]-02" at bounding box center [224, 221] width 157 height 26
type input "[PERSON_NAME]-02"
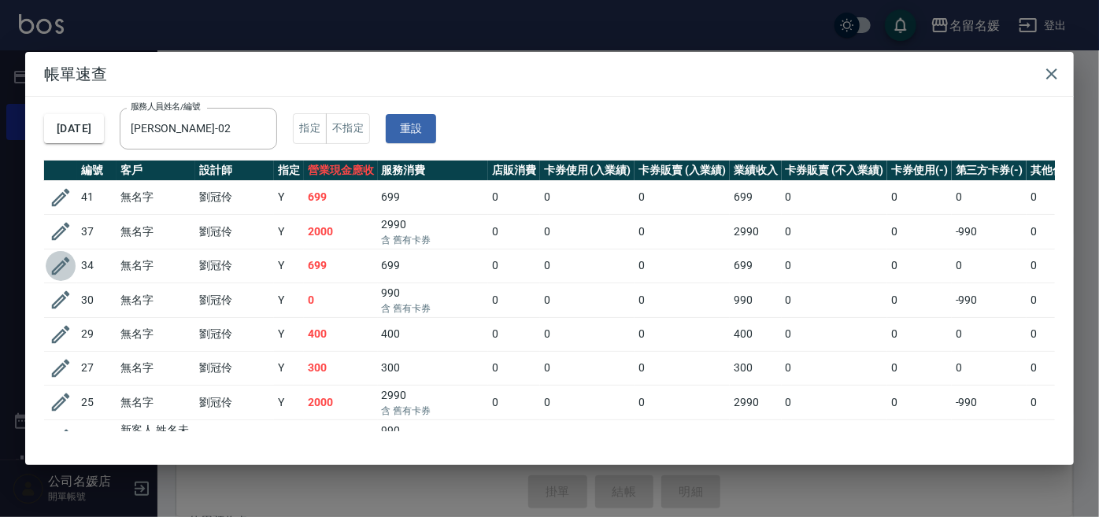
click at [67, 263] on icon "button" at bounding box center [61, 266] width 24 height 24
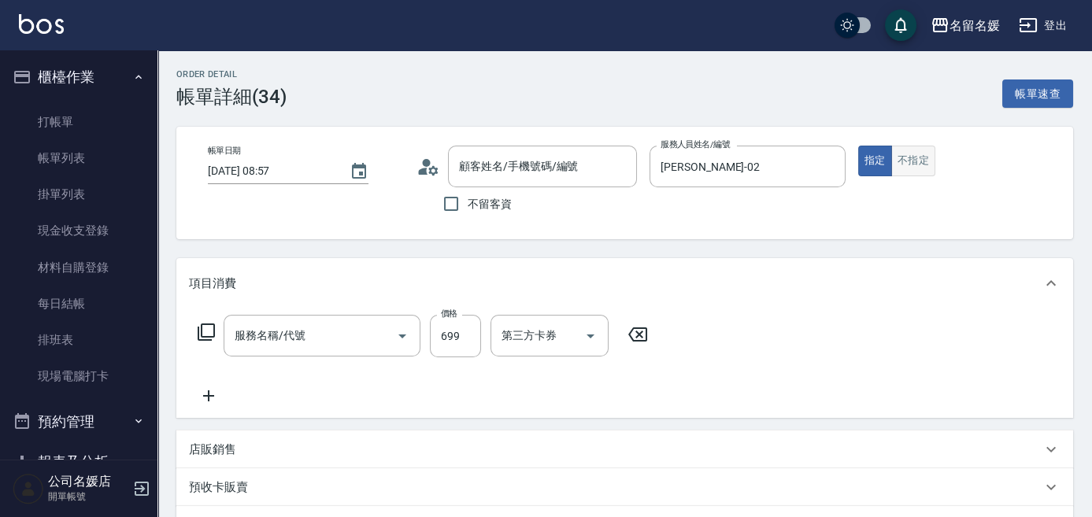
type input "[DATE] 08:57"
type input "[PERSON_NAME]-02"
type input "滾珠洗髮699(299)"
type input "無名字/02/null"
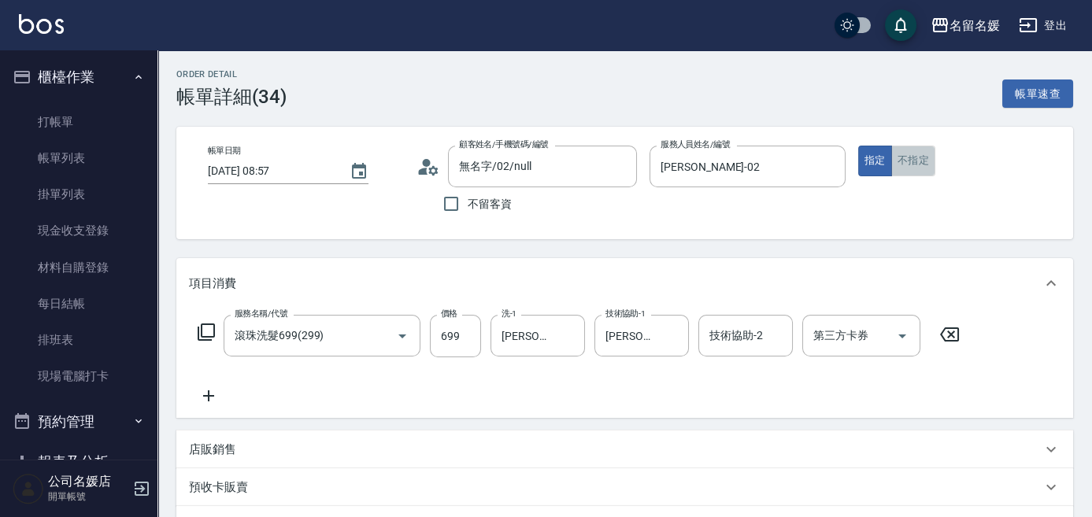
click at [903, 158] on button "不指定" at bounding box center [913, 161] width 44 height 31
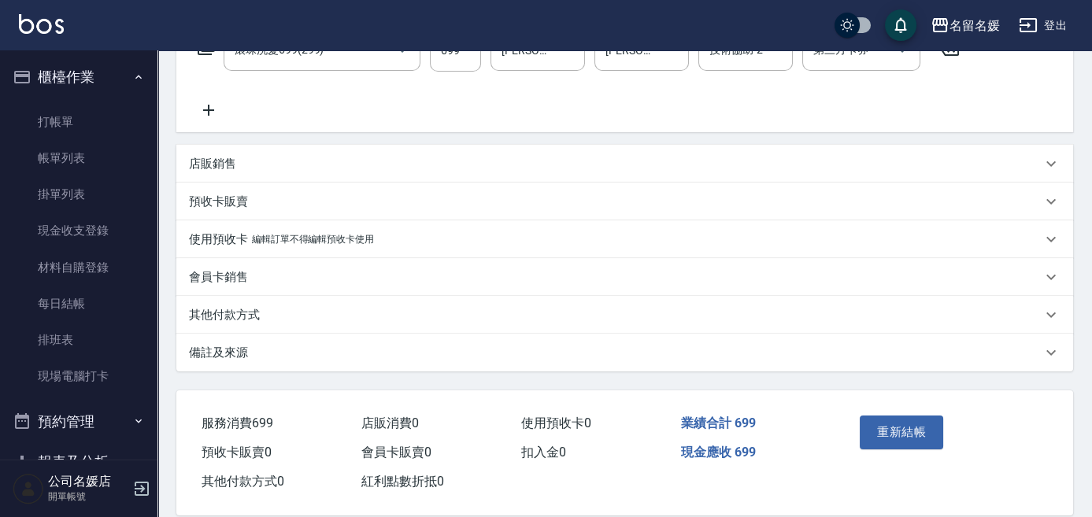
scroll to position [308, 0]
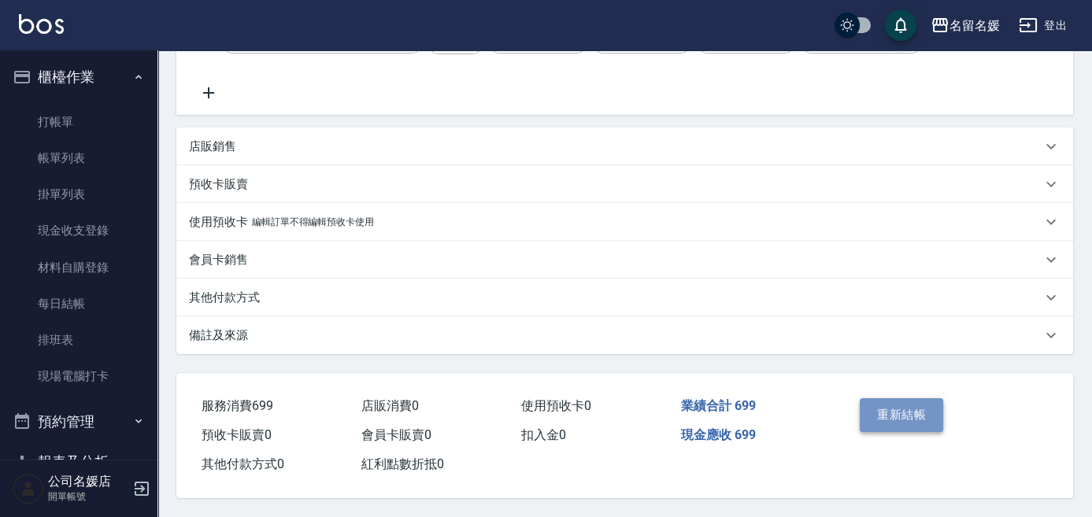
click at [900, 398] on button "重新結帳" at bounding box center [901, 414] width 83 height 33
click at [902, 404] on div "Order detail 帳單詳細 (34) 帳單速查 帳單日期 2025/10/06 08:57 顧客姓名/手機號碼/編號 無名字/02/null 顧客姓名…" at bounding box center [546, 107] width 1092 height 820
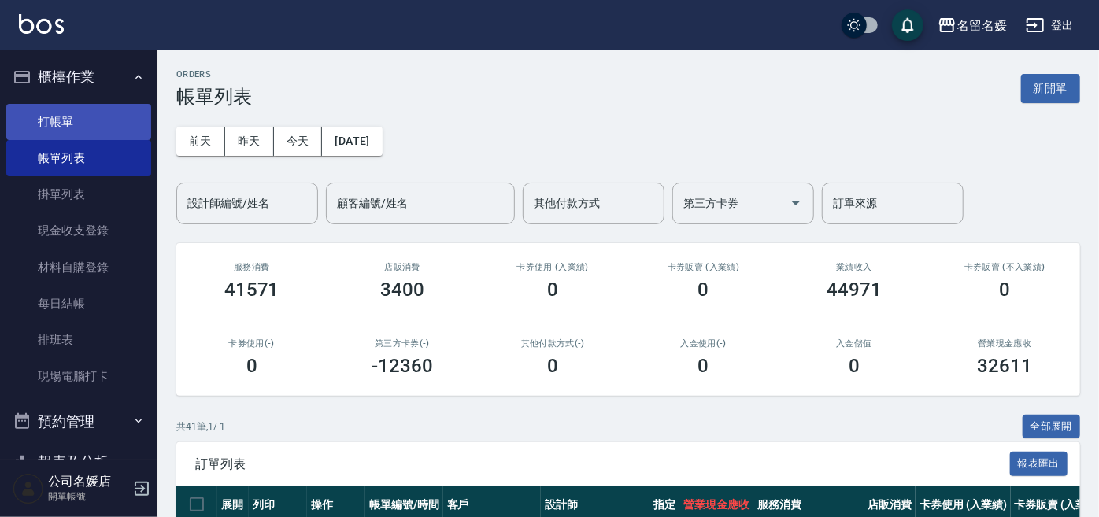
click at [58, 121] on link "打帳單" at bounding box center [78, 122] width 145 height 36
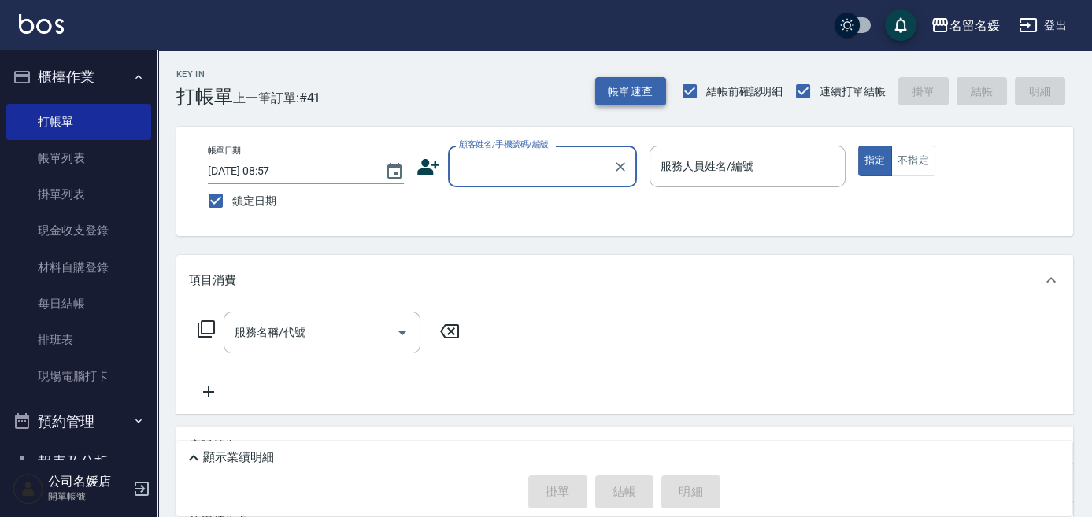
click at [645, 104] on button "帳單速查" at bounding box center [630, 91] width 71 height 29
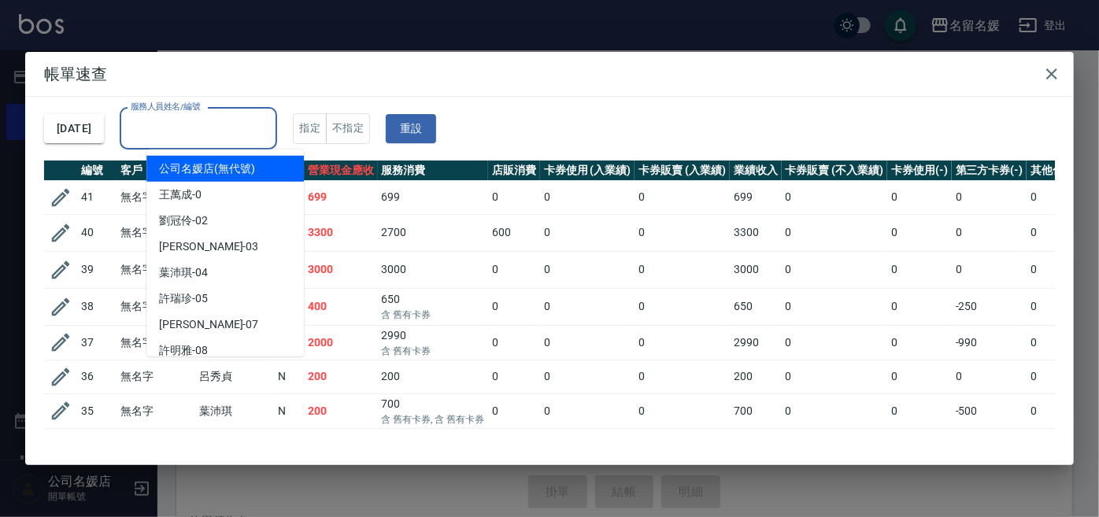
click at [197, 130] on input "服務人員姓名/編號" at bounding box center [198, 129] width 143 height 28
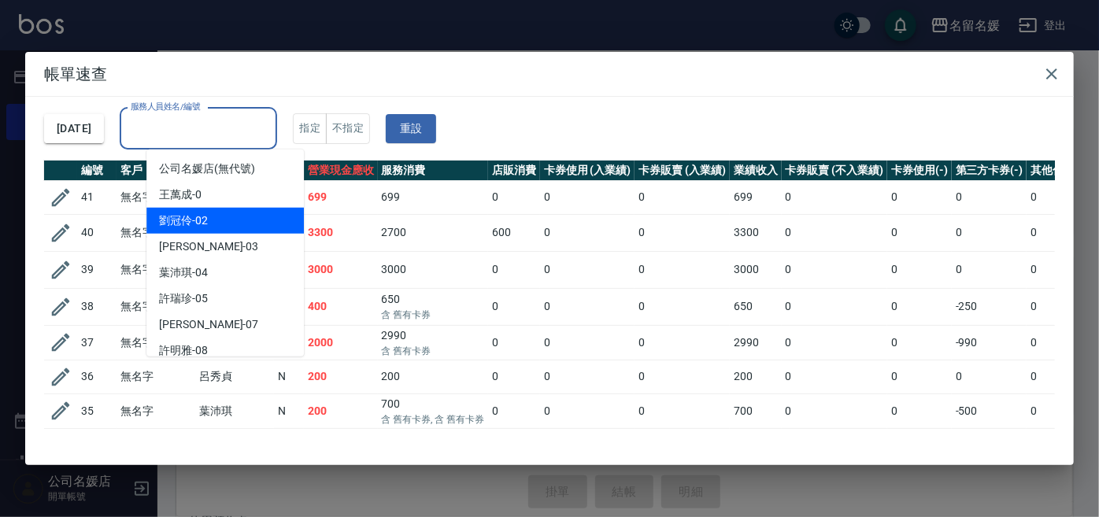
click at [180, 226] on span "[PERSON_NAME]-02" at bounding box center [183, 221] width 49 height 17
type input "[PERSON_NAME]-02"
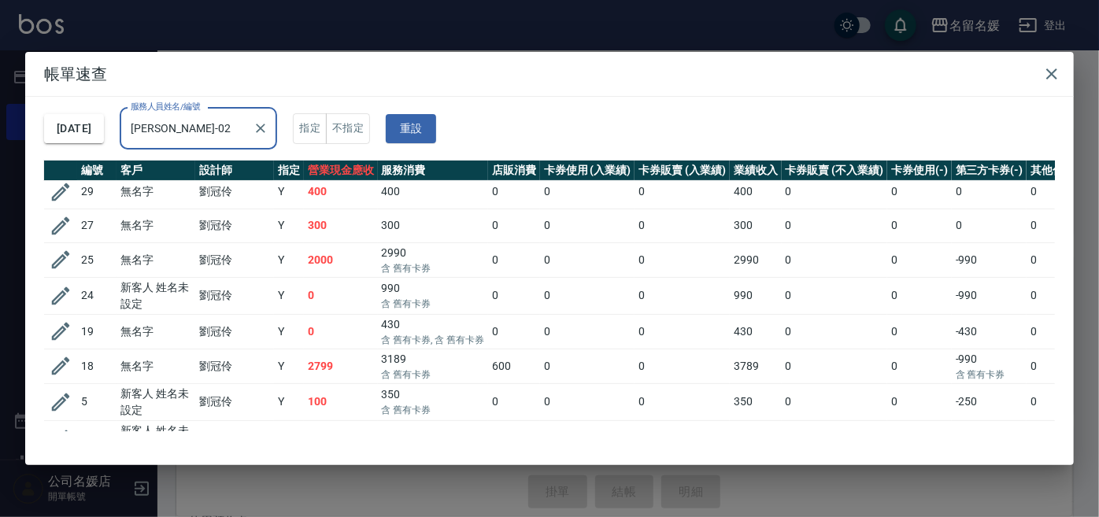
scroll to position [231, 0]
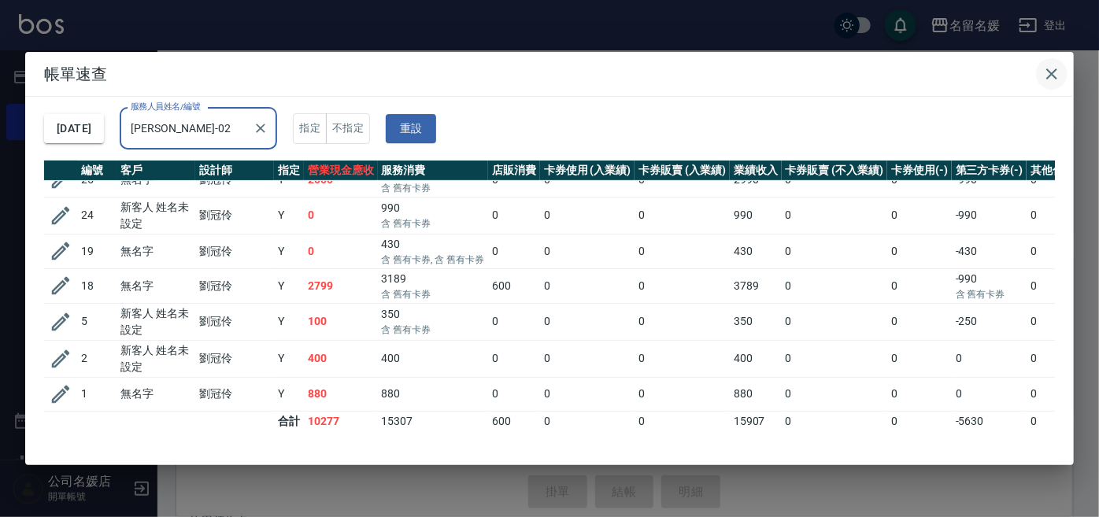
click at [1047, 72] on icon "button" at bounding box center [1051, 74] width 19 height 19
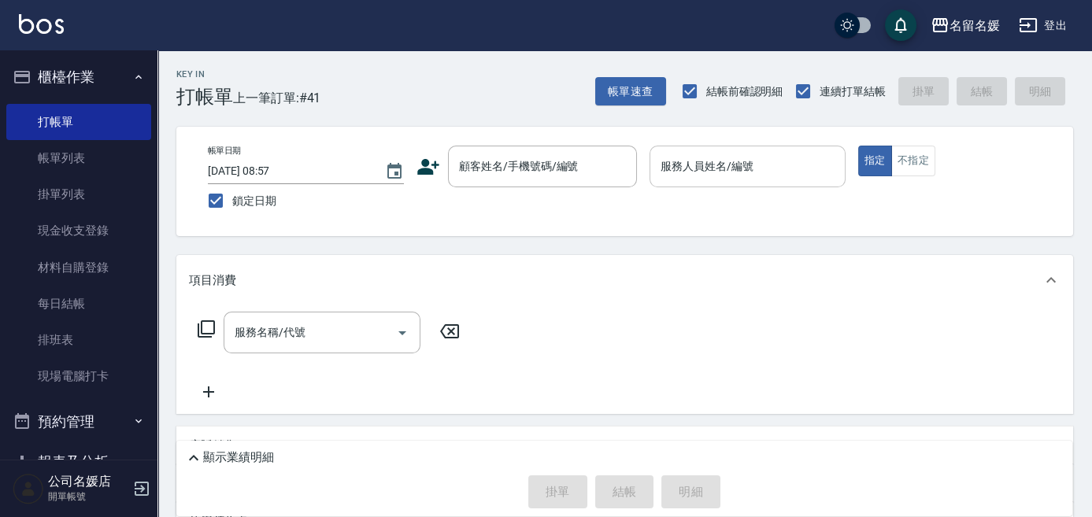
click at [694, 165] on div "服務人員姓名/編號 服務人員姓名/編號" at bounding box center [747, 167] width 196 height 42
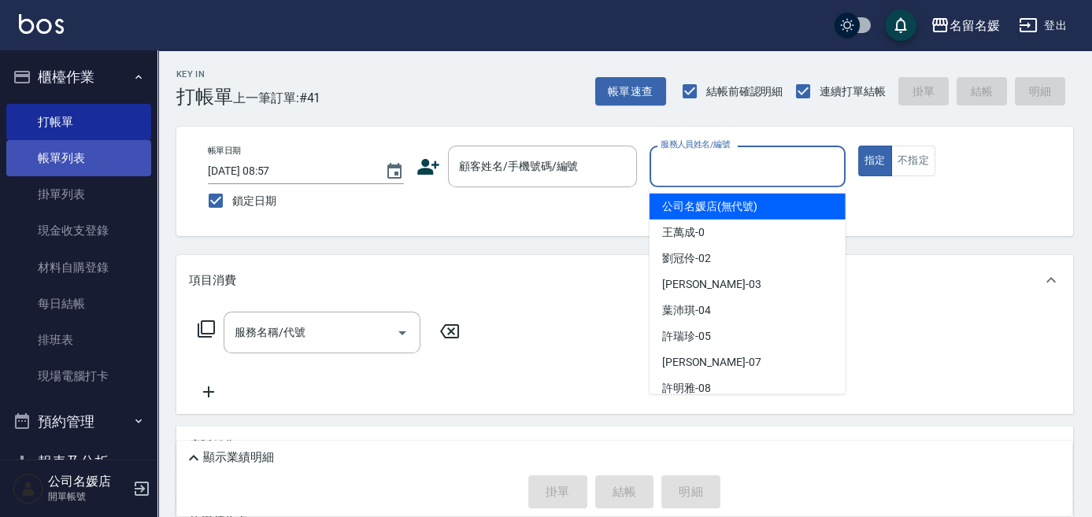
click at [31, 158] on link "帳單列表" at bounding box center [78, 158] width 145 height 36
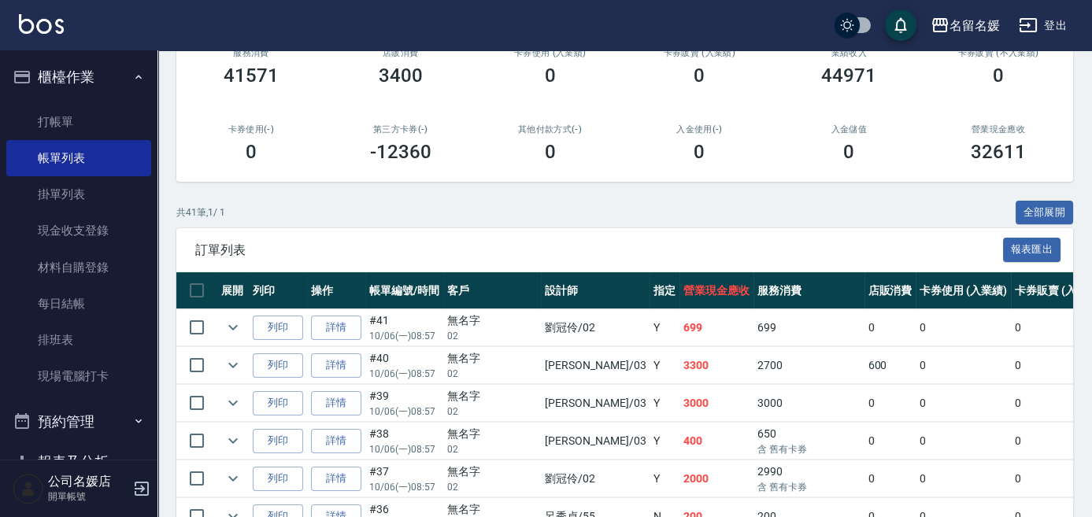
scroll to position [286, 0]
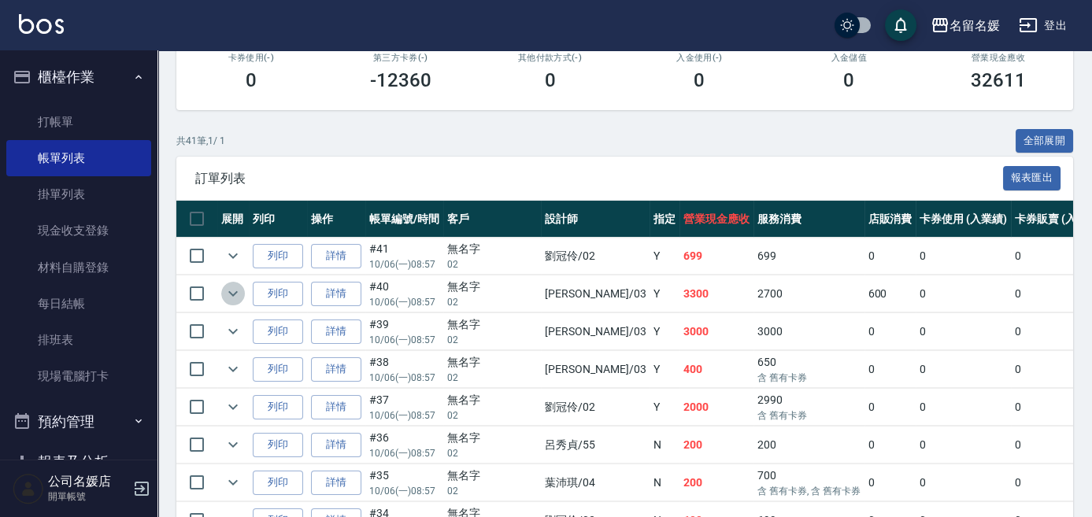
click at [240, 294] on icon "expand row" at bounding box center [233, 293] width 19 height 19
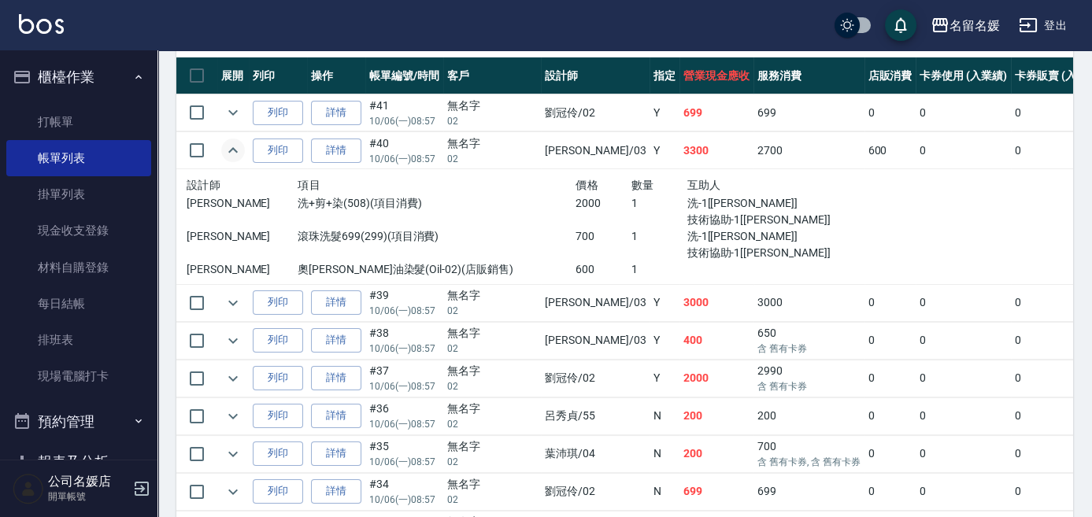
scroll to position [501, 0]
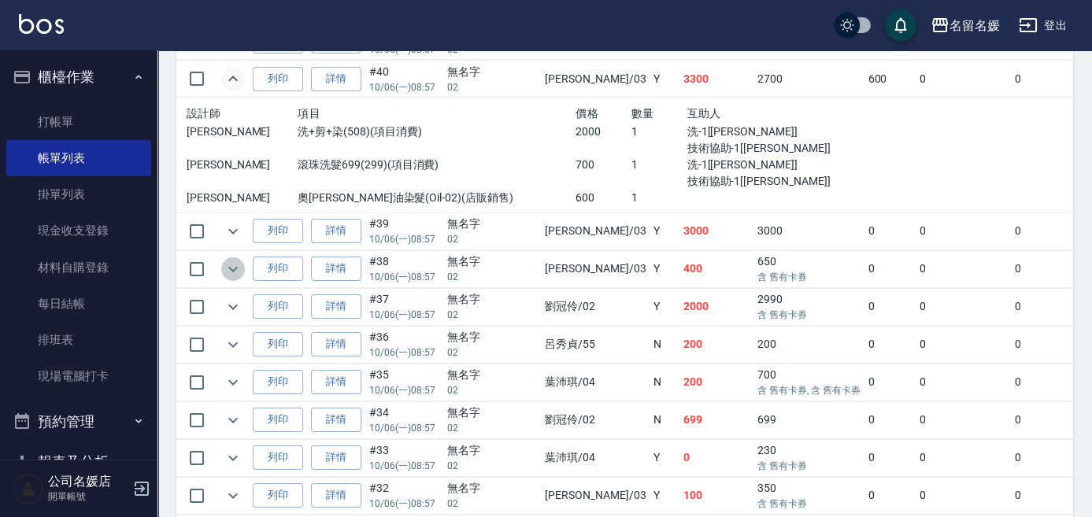
click at [227, 272] on icon "expand row" at bounding box center [233, 269] width 19 height 19
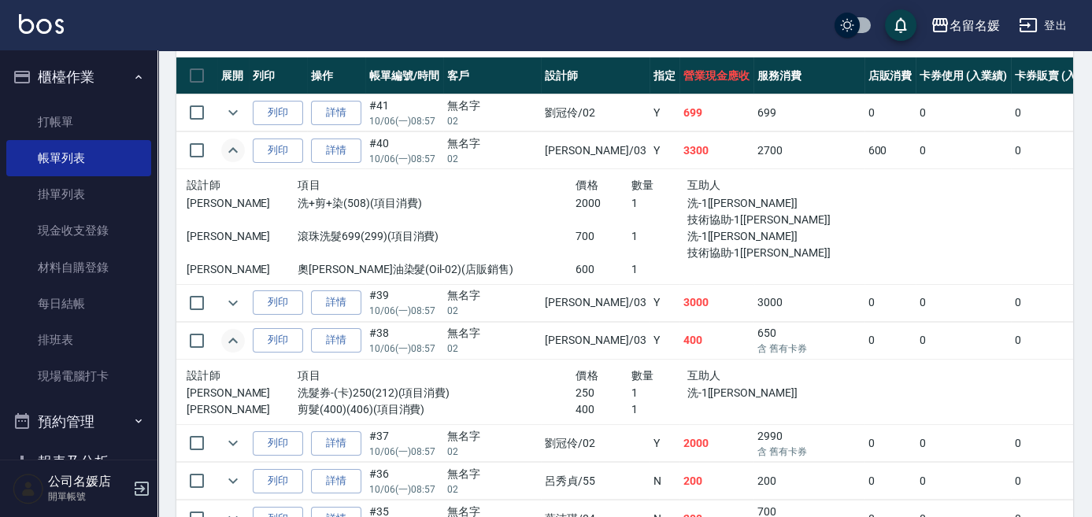
scroll to position [286, 0]
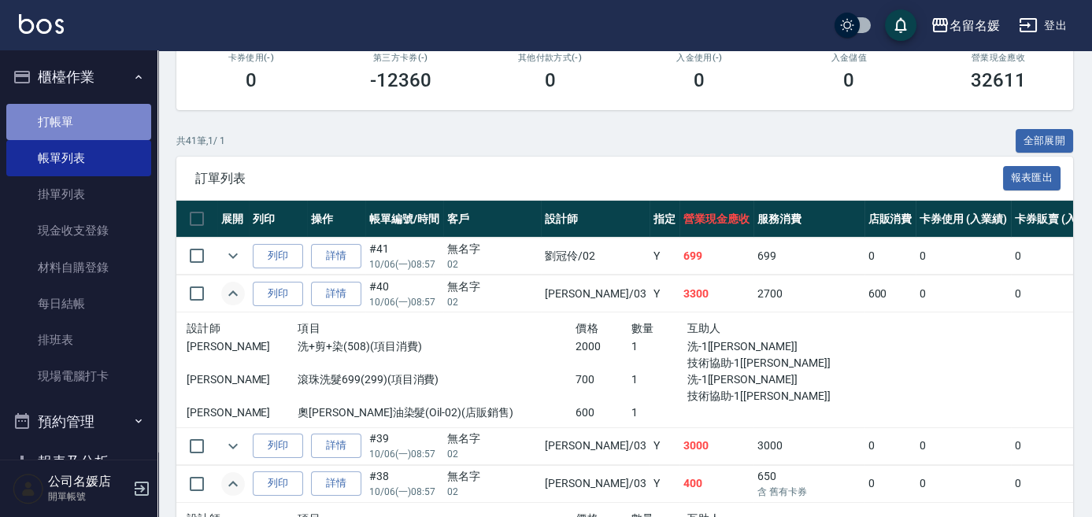
click at [141, 135] on link "打帳單" at bounding box center [78, 122] width 145 height 36
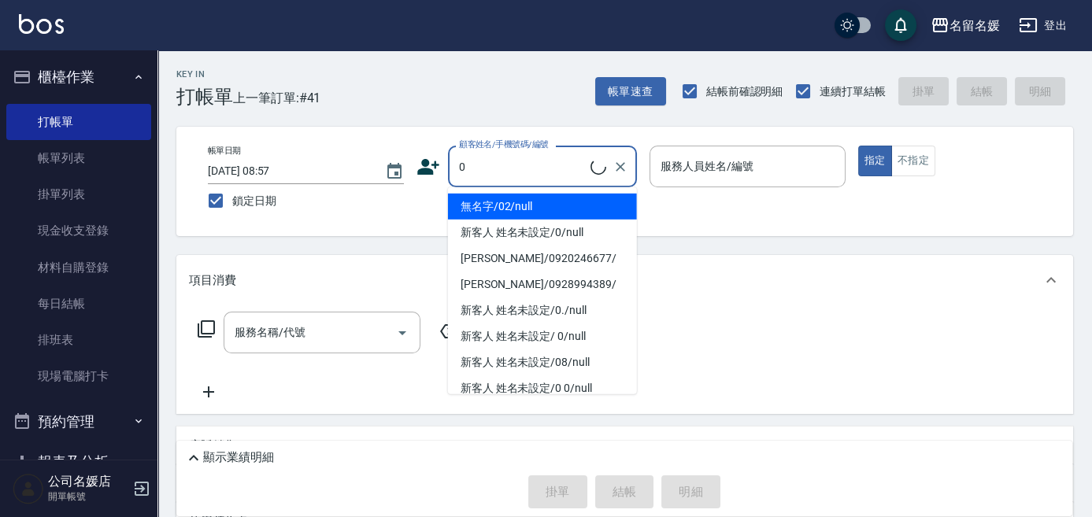
type input "0"
type input "03"
type button "true"
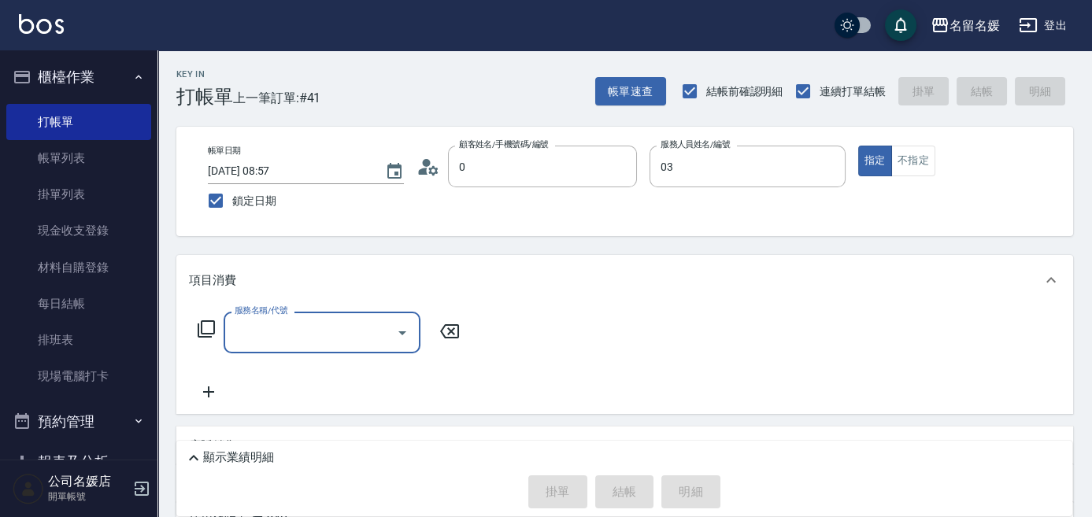
type input "新客人 姓名未設定/0/null"
type input "蔡依芳-03"
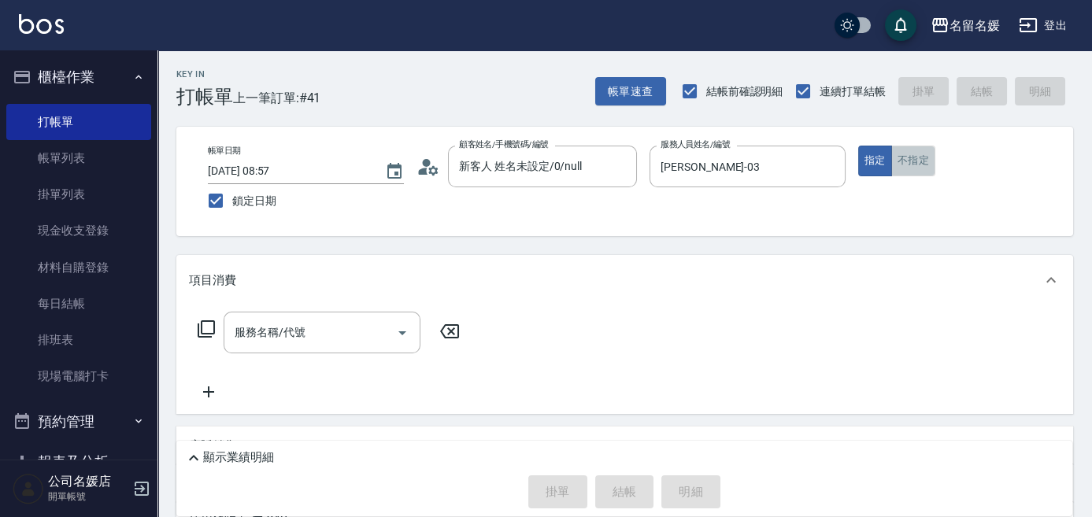
click at [915, 172] on button "不指定" at bounding box center [913, 161] width 44 height 31
click at [309, 350] on div "服務名稱/代號" at bounding box center [322, 333] width 197 height 42
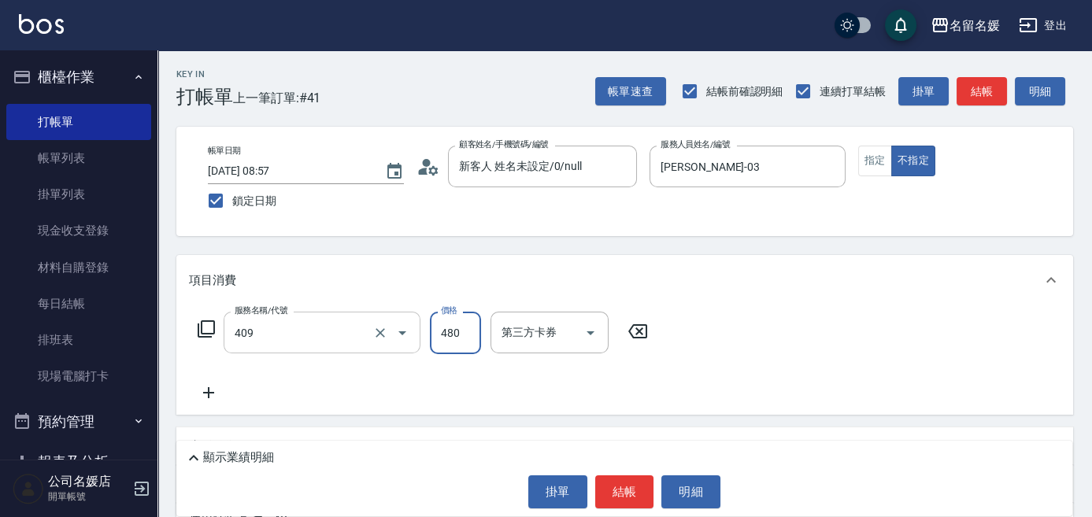
type input "洗+剪(409)"
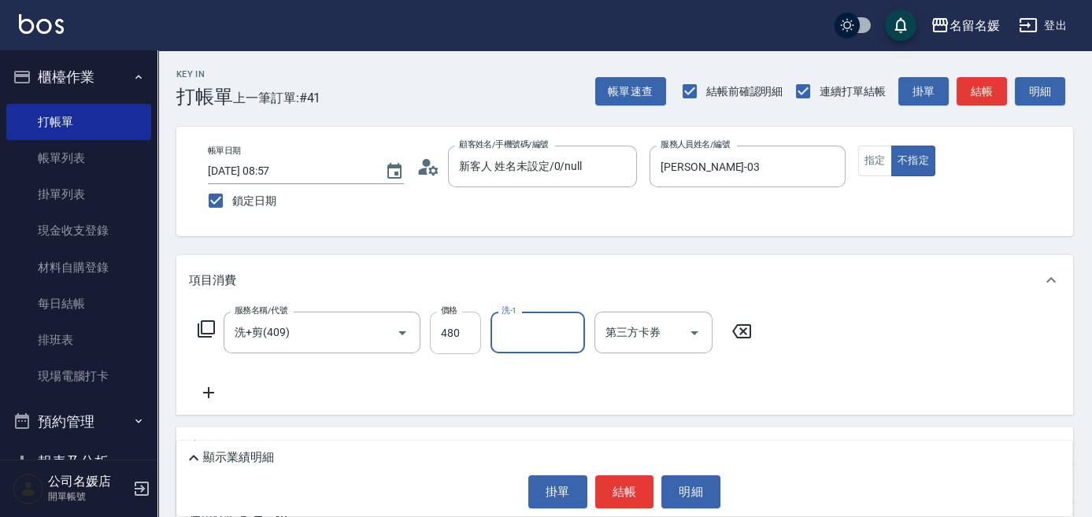
click at [455, 325] on input "480" at bounding box center [455, 333] width 51 height 43
type input "580"
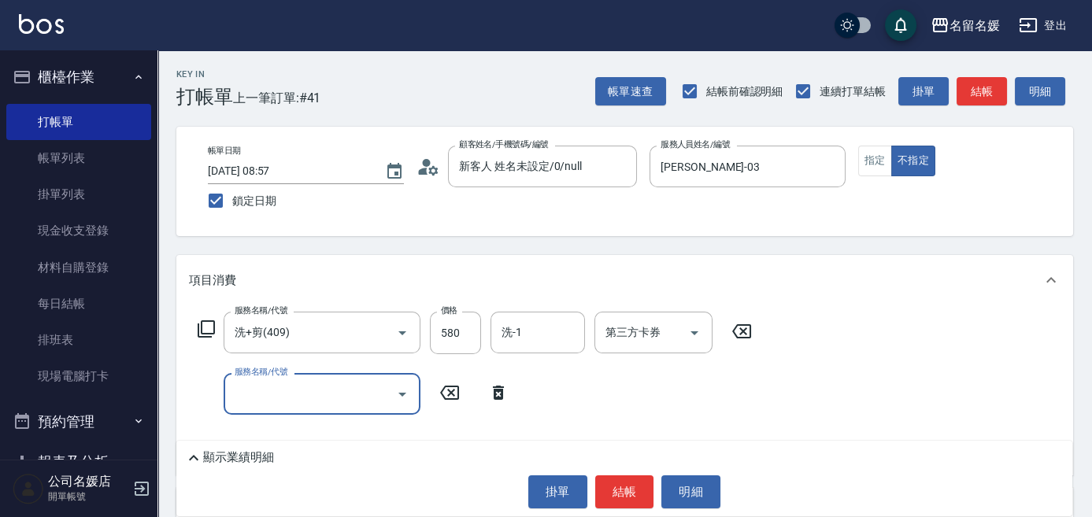
click at [512, 331] on div "洗-1 洗-1" at bounding box center [537, 333] width 94 height 42
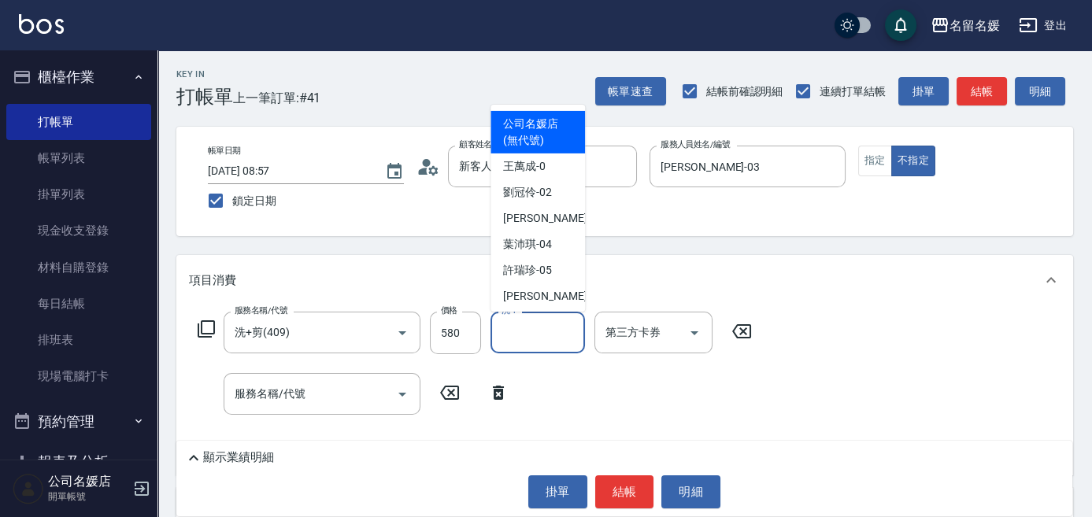
click at [497, 384] on icon at bounding box center [498, 392] width 39 height 19
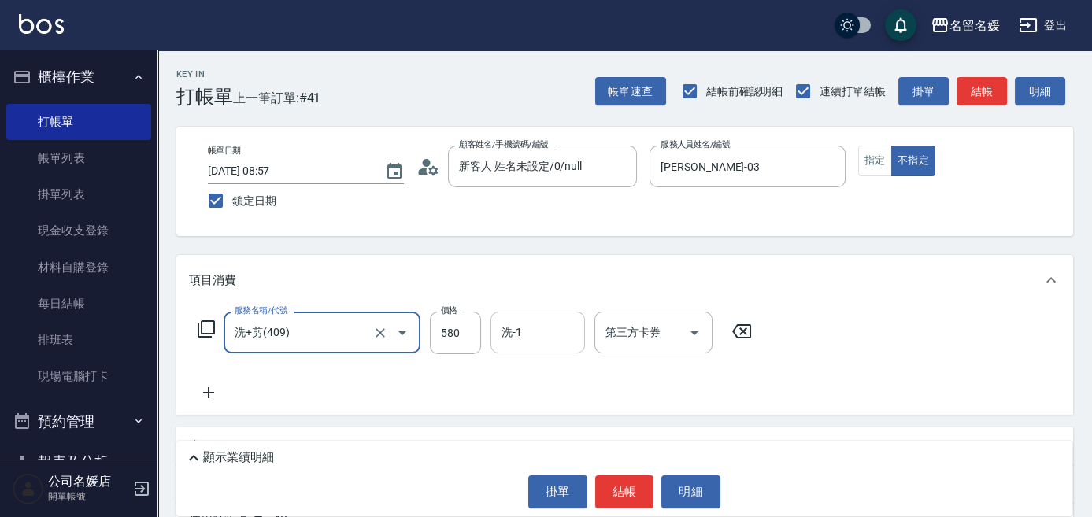
click at [543, 333] on input "洗-1" at bounding box center [538, 333] width 80 height 28
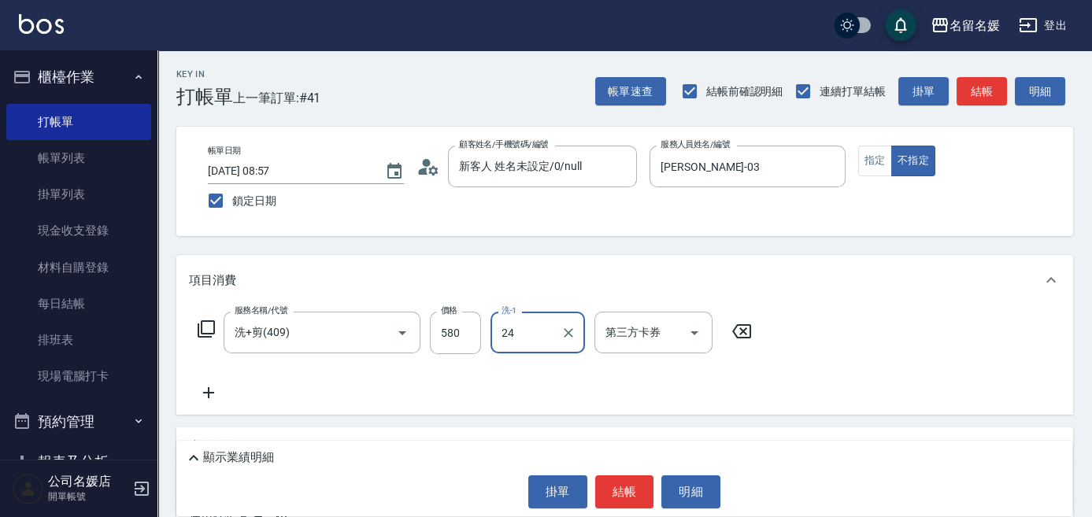
type input "張家惠-24"
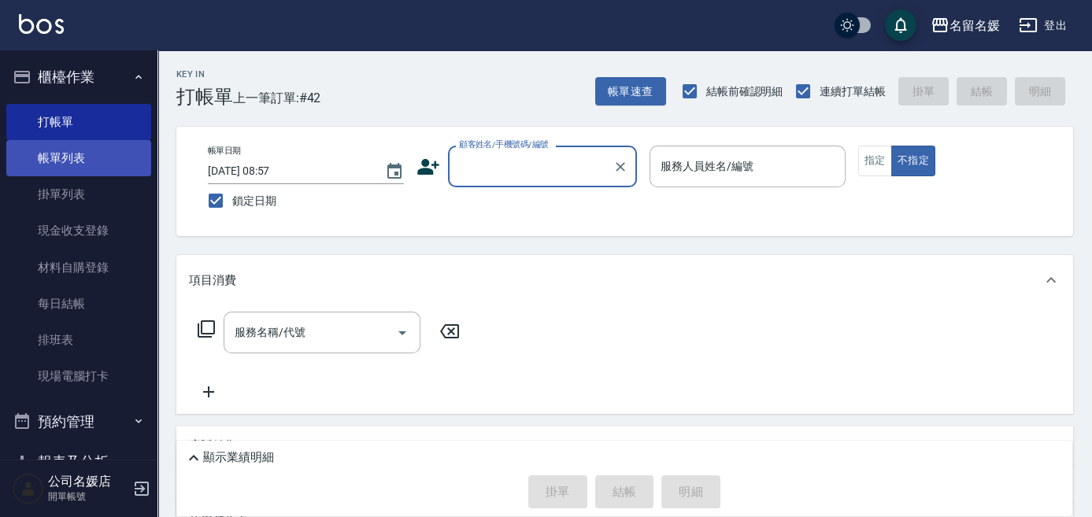
click at [76, 148] on link "帳單列表" at bounding box center [78, 158] width 145 height 36
click at [74, 150] on link "帳單列表" at bounding box center [78, 158] width 145 height 36
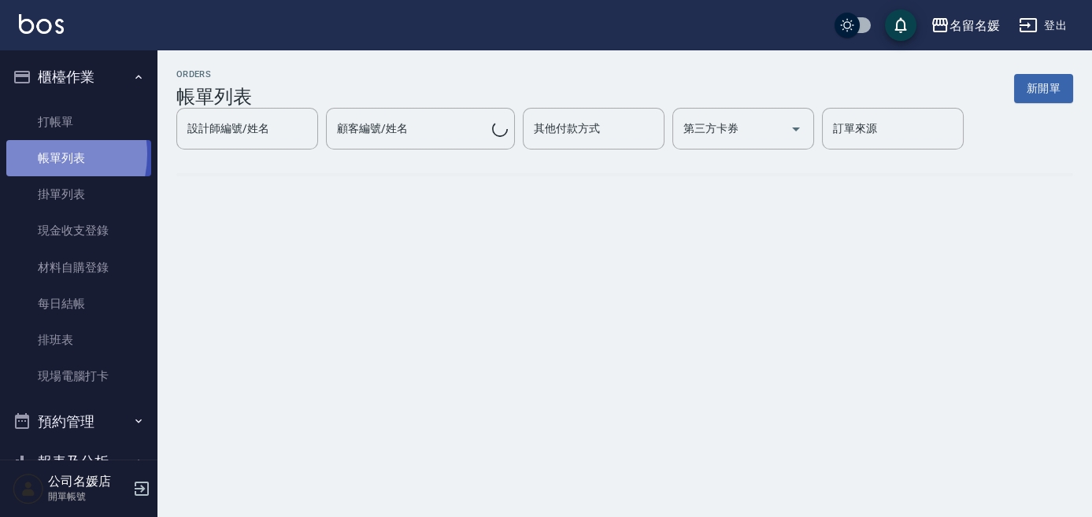
click at [35, 154] on link "帳單列表" at bounding box center [78, 158] width 145 height 36
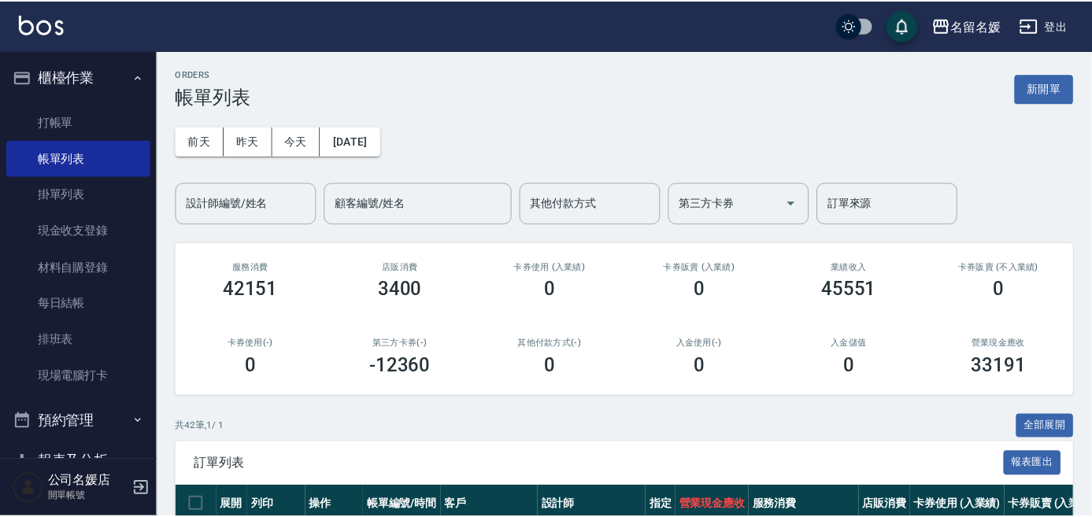
scroll to position [361, 0]
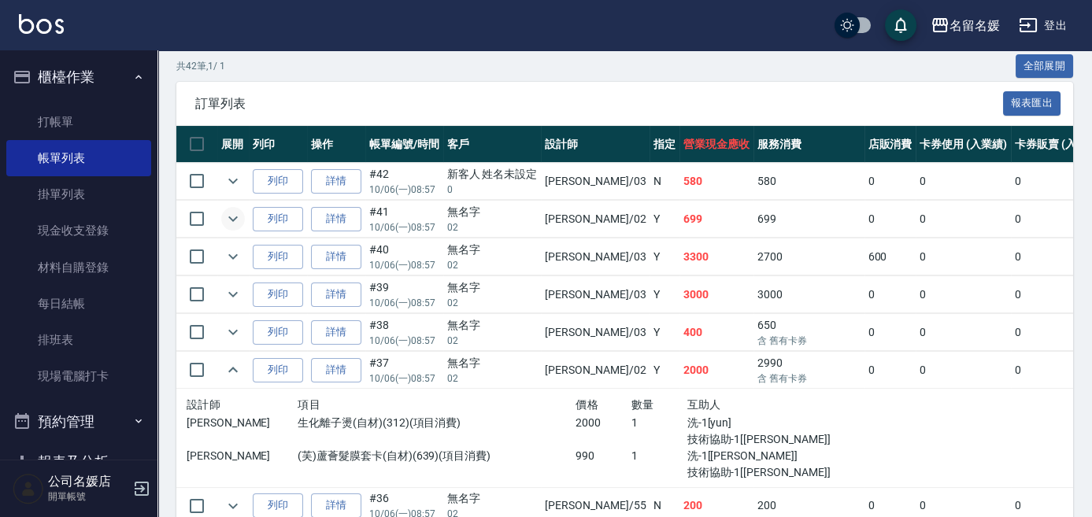
click at [231, 220] on icon "expand row" at bounding box center [233, 218] width 19 height 19
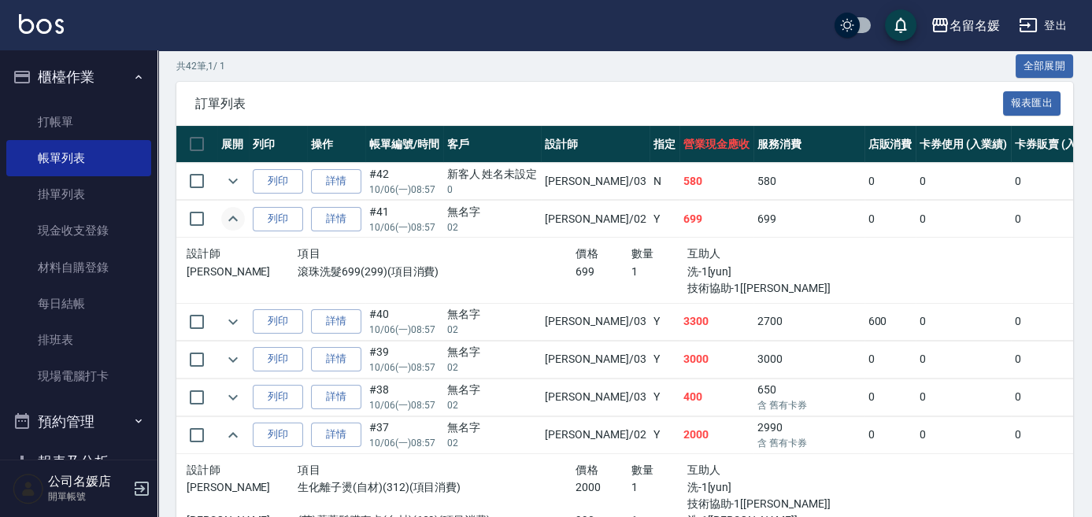
click at [231, 219] on icon "expand row" at bounding box center [233, 218] width 19 height 19
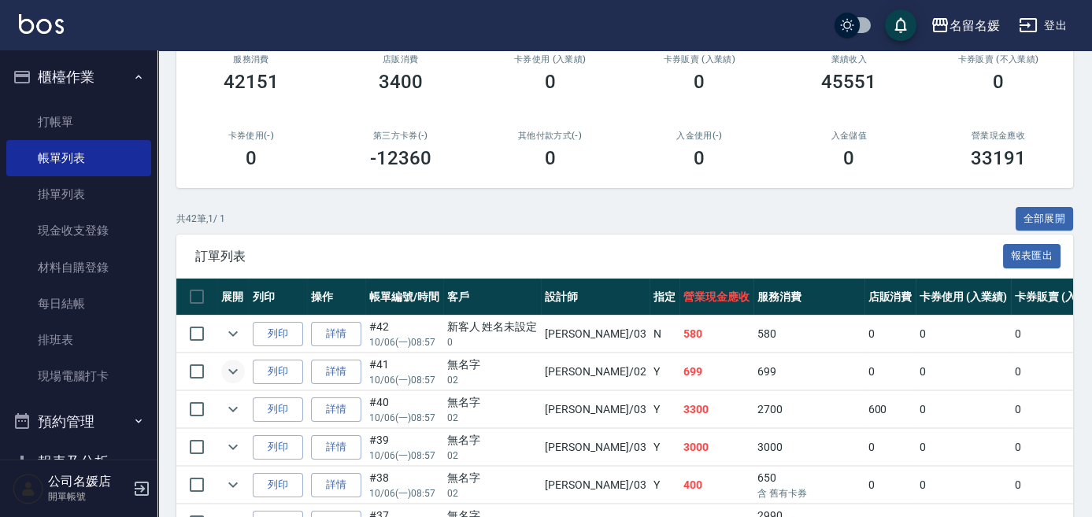
scroll to position [2, 0]
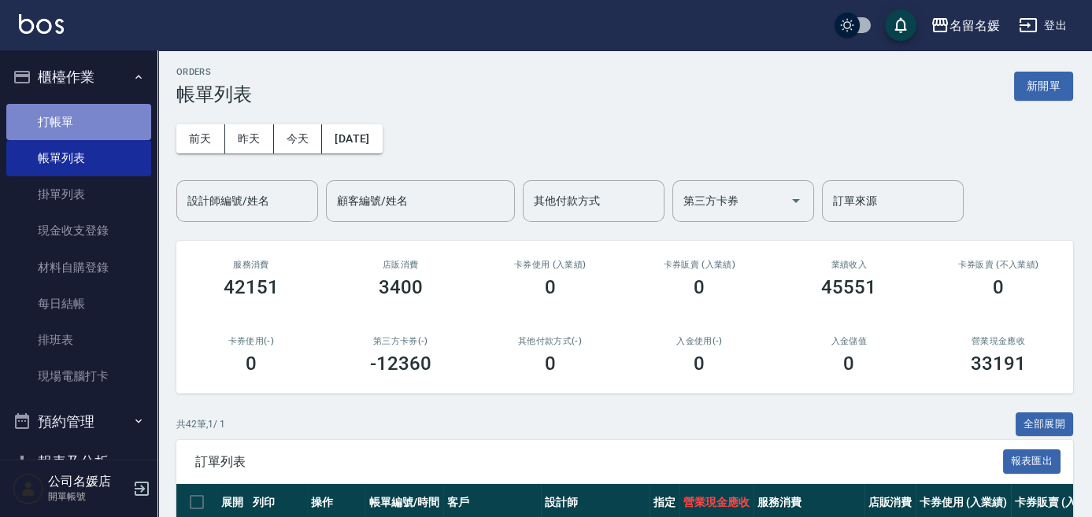
click at [87, 116] on link "打帳單" at bounding box center [78, 122] width 145 height 36
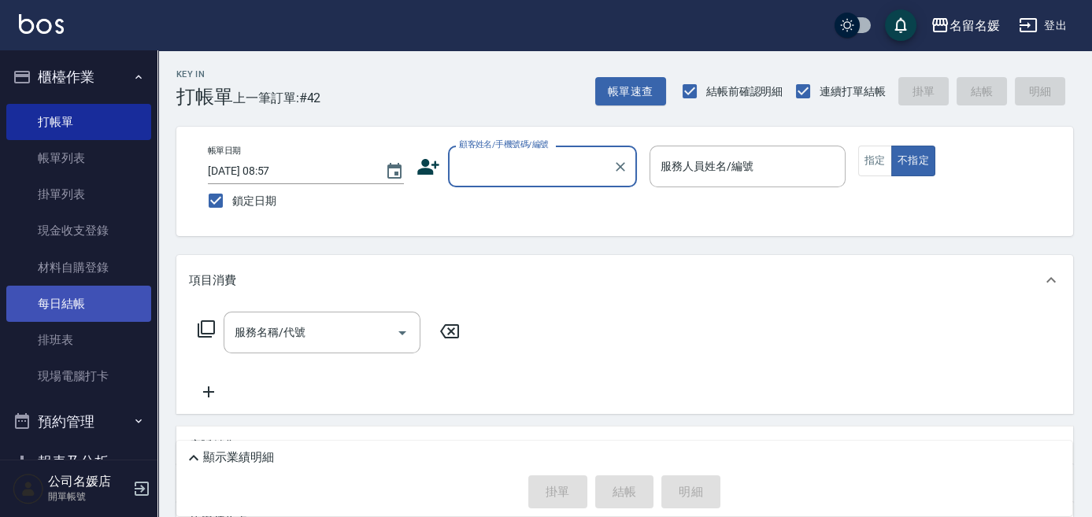
click at [88, 310] on link "每日結帳" at bounding box center [78, 304] width 145 height 36
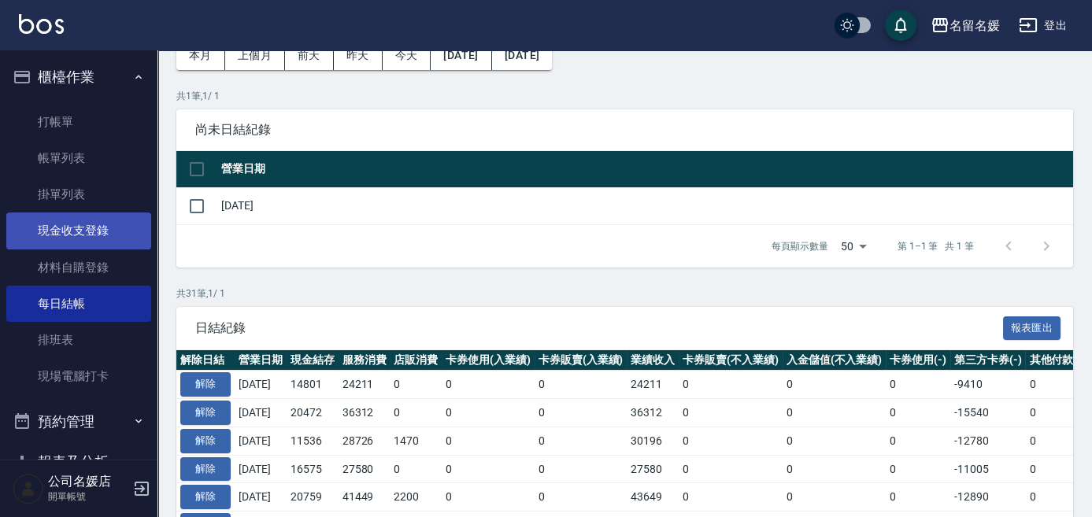
scroll to position [71, 0]
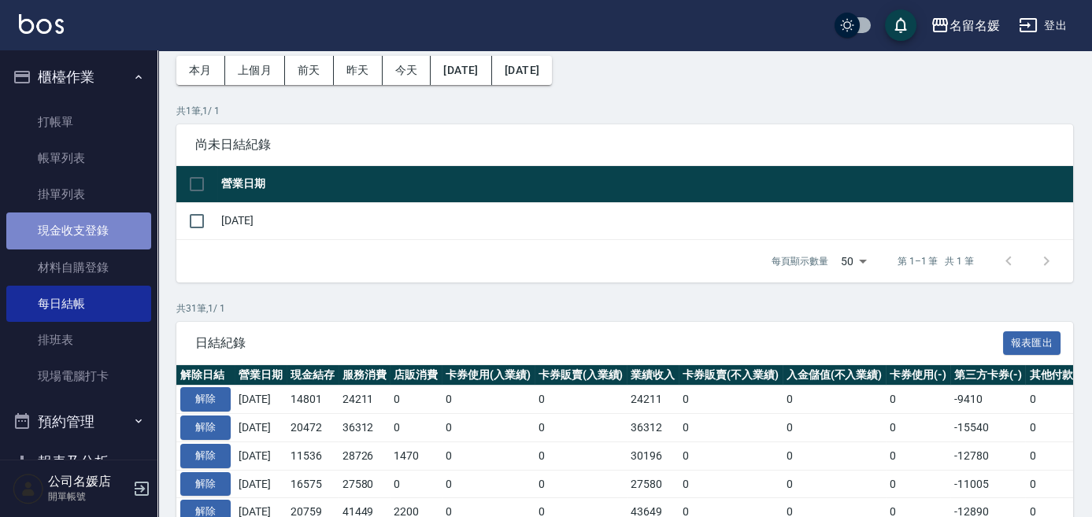
click at [111, 238] on link "現金收支登錄" at bounding box center [78, 231] width 145 height 36
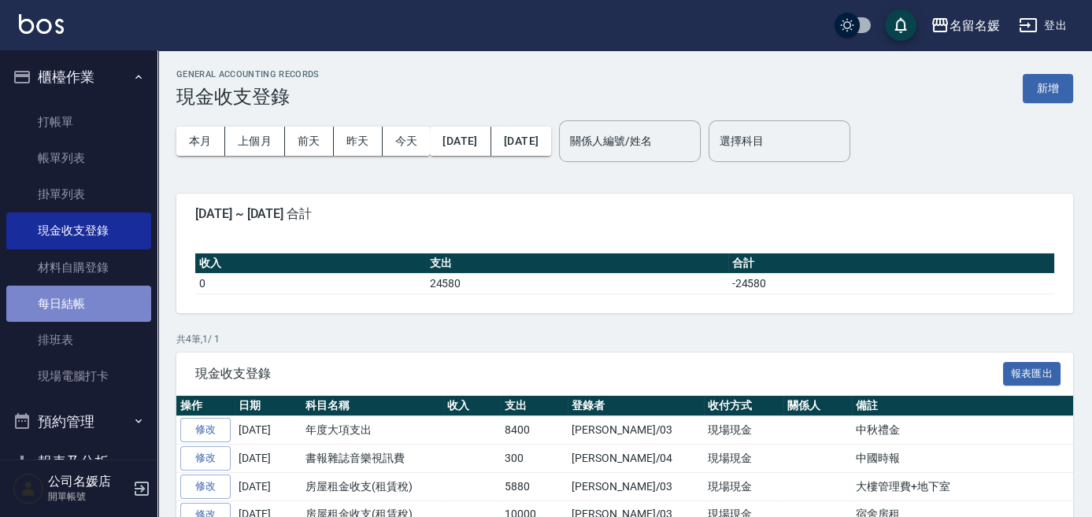
click at [97, 294] on link "每日結帳" at bounding box center [78, 304] width 145 height 36
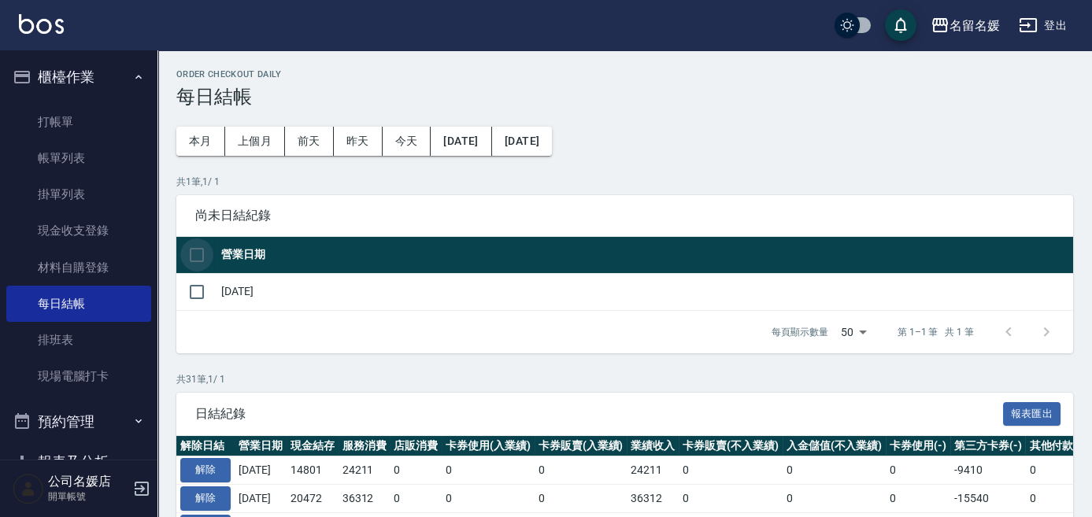
click at [201, 252] on input "checkbox" at bounding box center [196, 255] width 33 height 33
checkbox input "true"
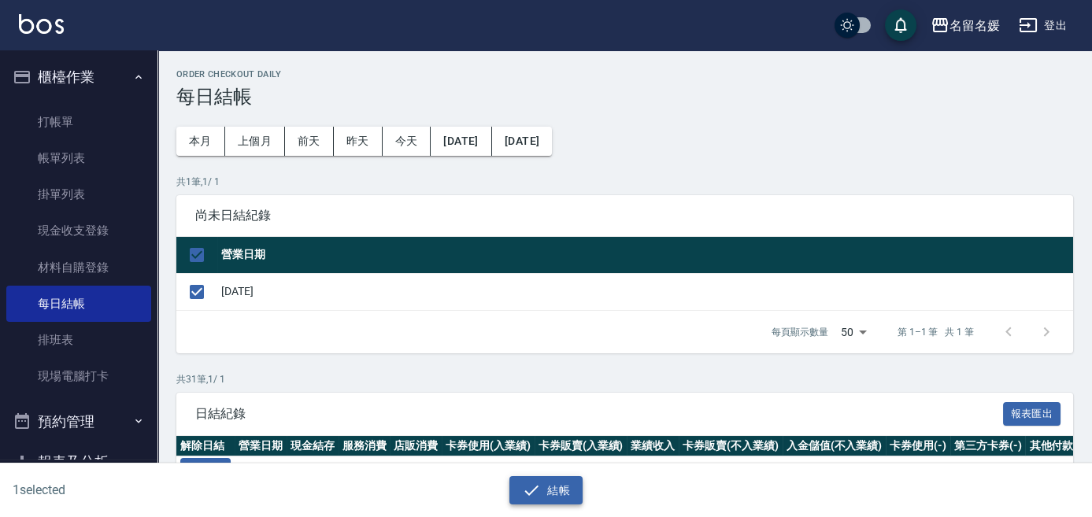
click at [559, 488] on button "結帳" at bounding box center [545, 490] width 73 height 29
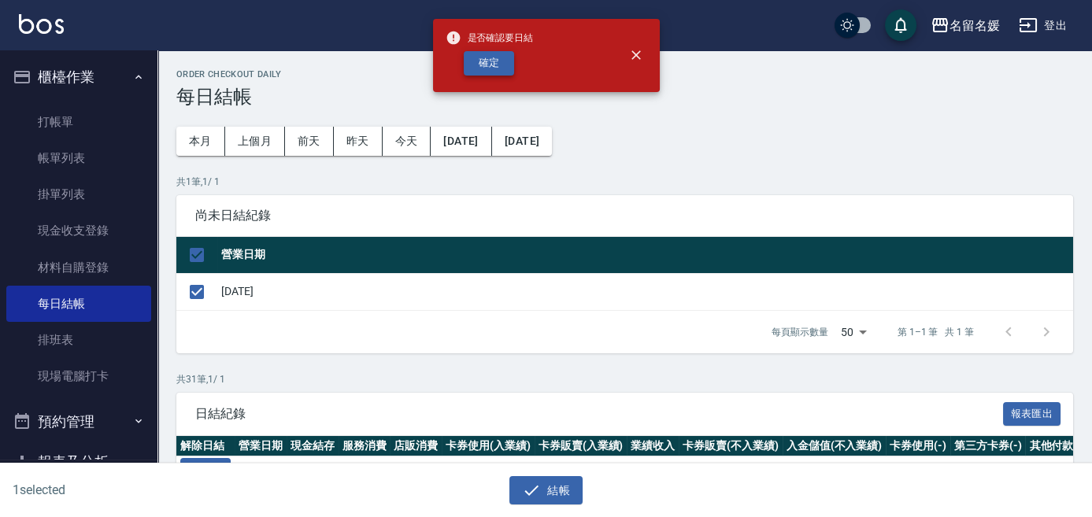
click at [481, 67] on button "確定" at bounding box center [489, 63] width 50 height 24
checkbox input "false"
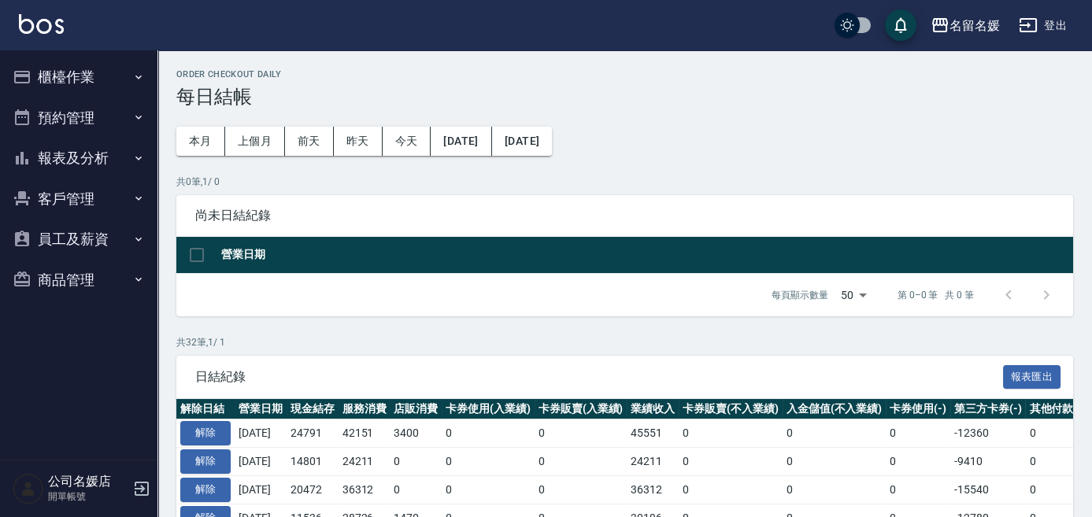
click at [53, 161] on button "報表及分析" at bounding box center [78, 158] width 145 height 41
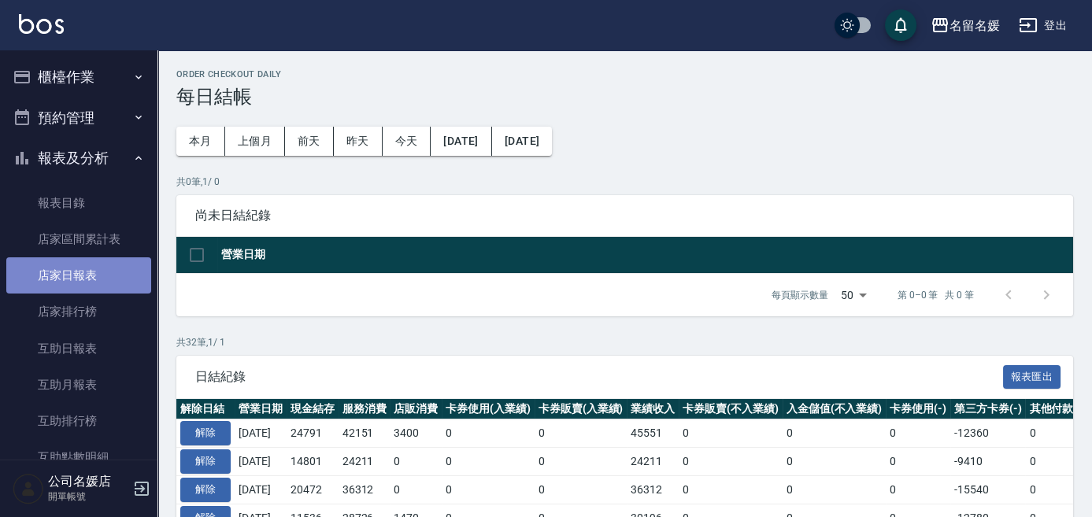
click at [98, 264] on link "店家日報表" at bounding box center [78, 275] width 145 height 36
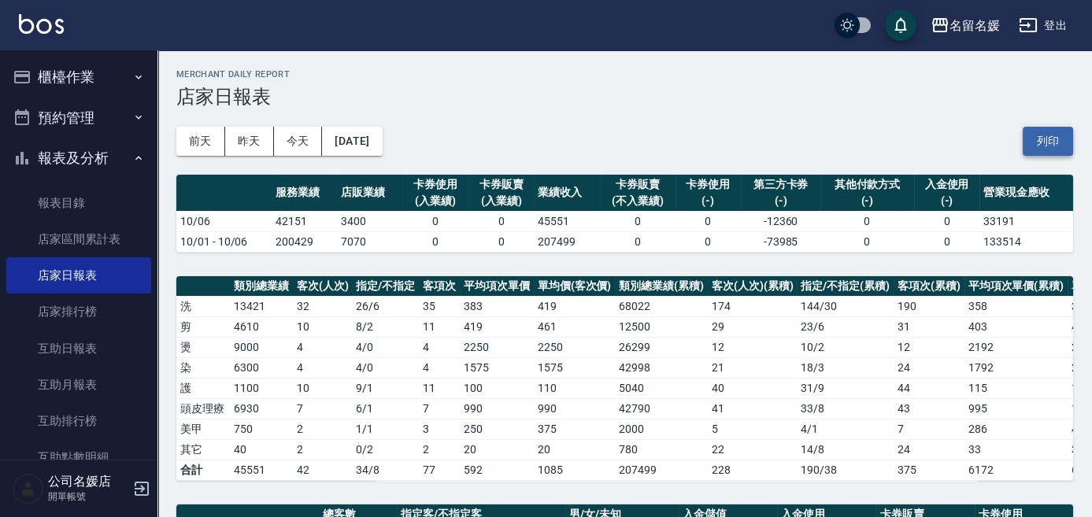
click at [1032, 139] on button "列印" at bounding box center [1048, 141] width 50 height 29
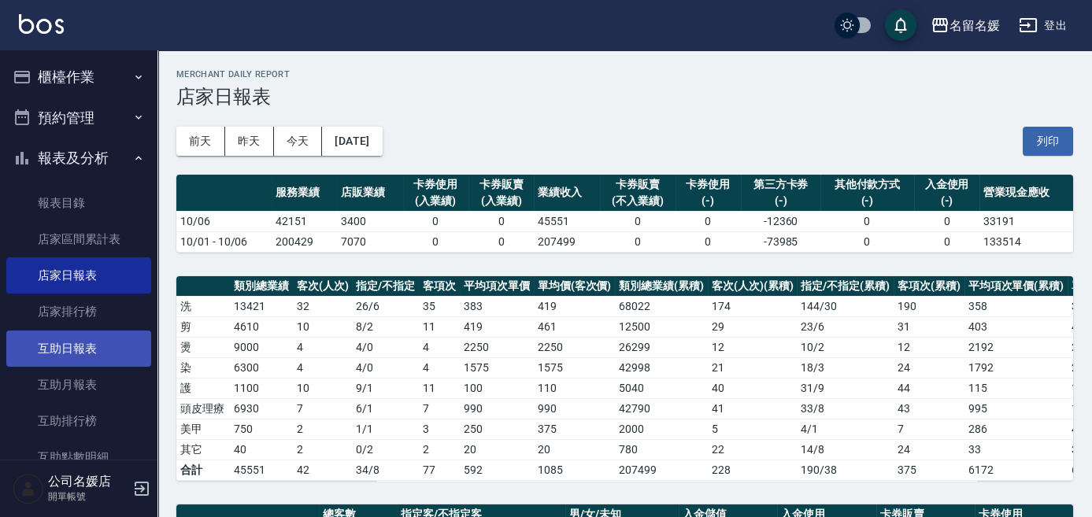
click at [63, 345] on link "互助日報表" at bounding box center [78, 349] width 145 height 36
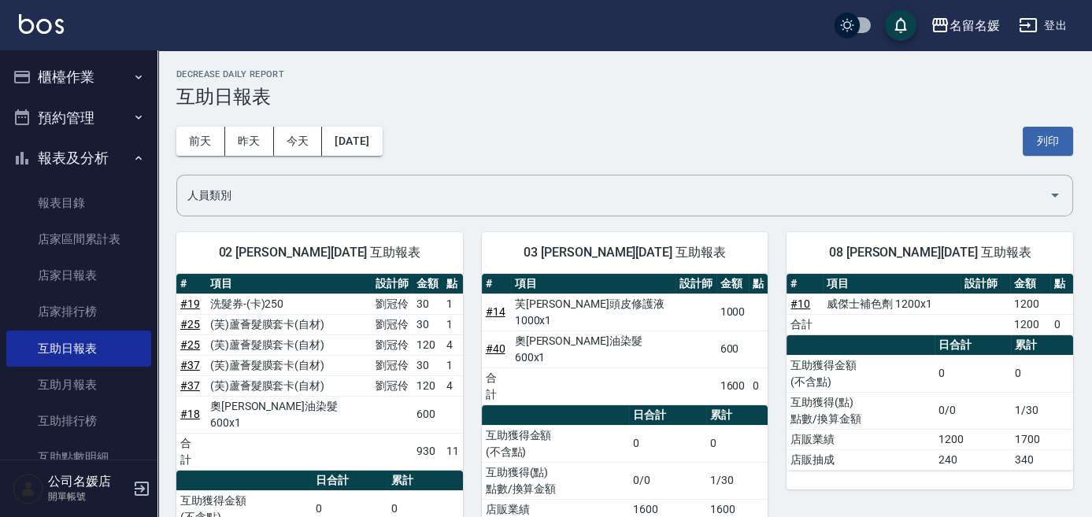
drag, startPoint x: 1054, startPoint y: 145, endPoint x: 827, endPoint y: 446, distance: 376.6
click at [1054, 145] on button "列印" at bounding box center [1048, 141] width 50 height 29
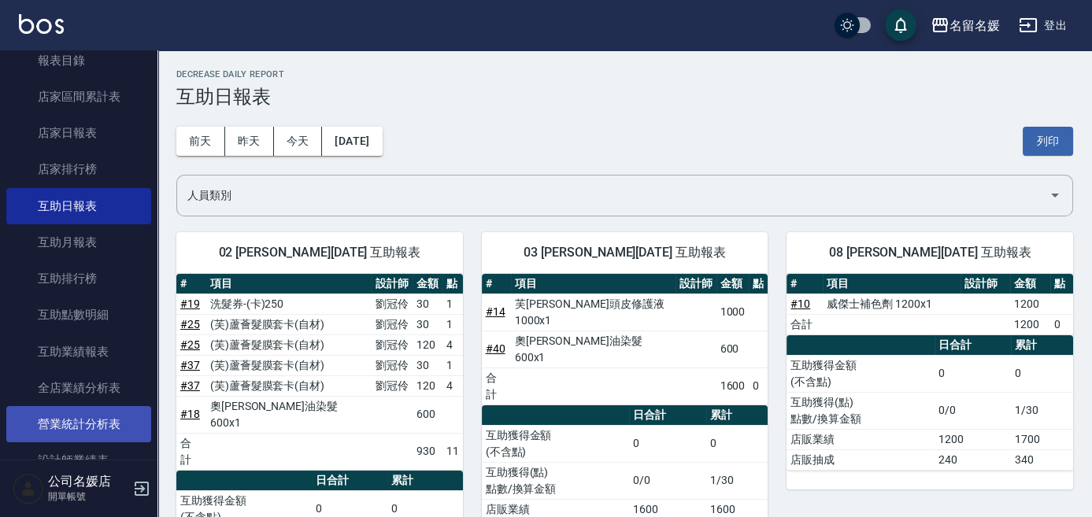
scroll to position [214, 0]
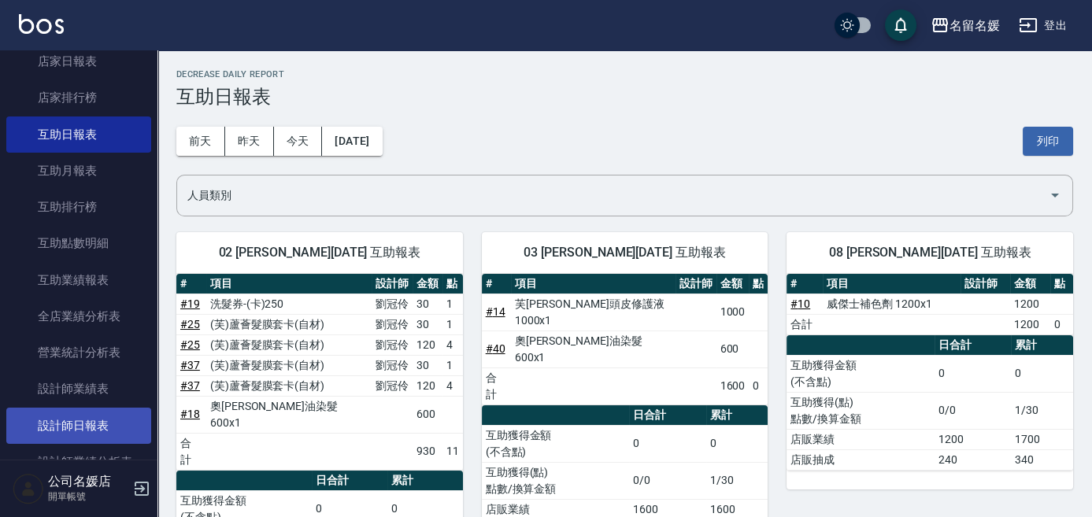
click at [68, 420] on link "設計師日報表" at bounding box center [78, 426] width 145 height 36
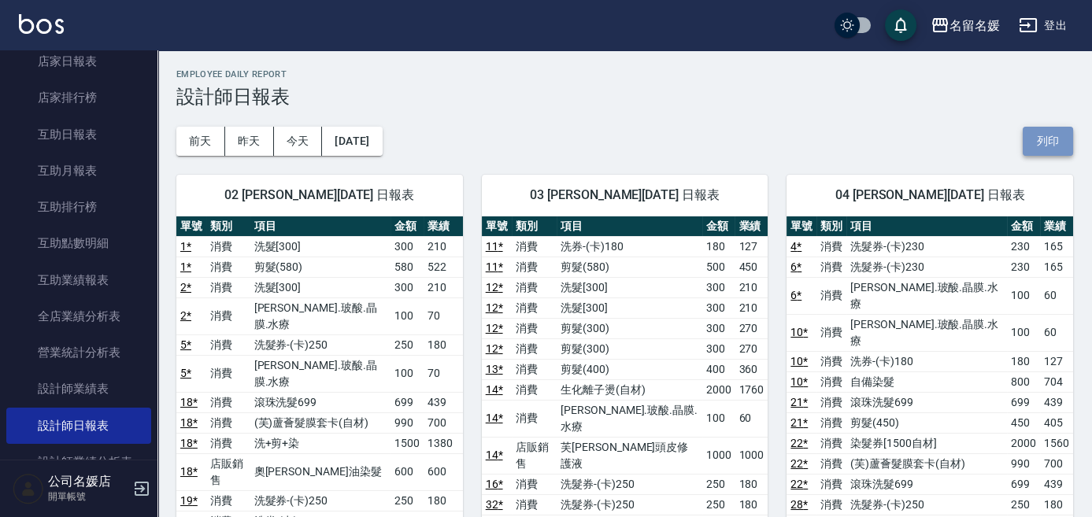
click at [1043, 139] on button "列印" at bounding box center [1048, 141] width 50 height 29
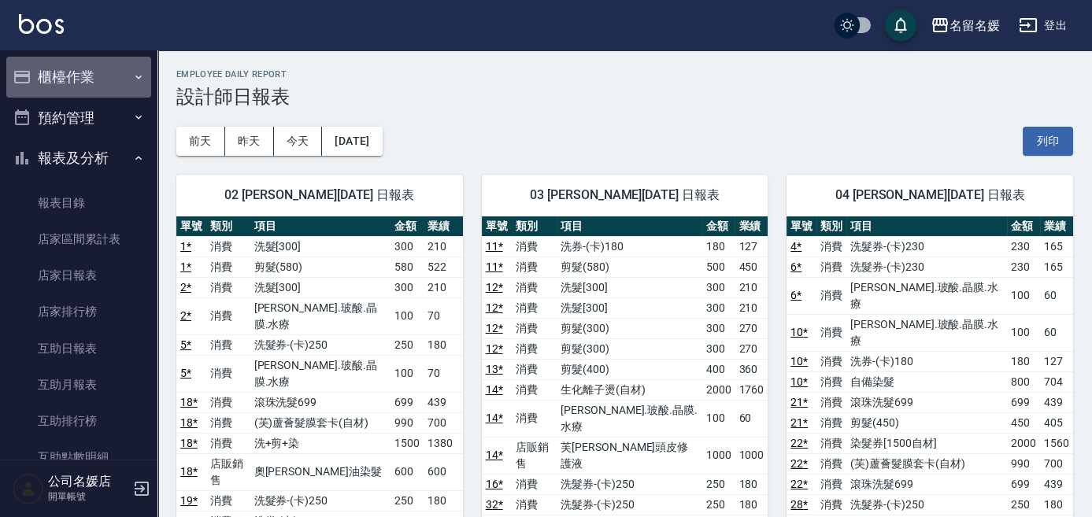
click at [85, 74] on button "櫃檯作業" at bounding box center [78, 77] width 145 height 41
